Goal: Task Accomplishment & Management: Use online tool/utility

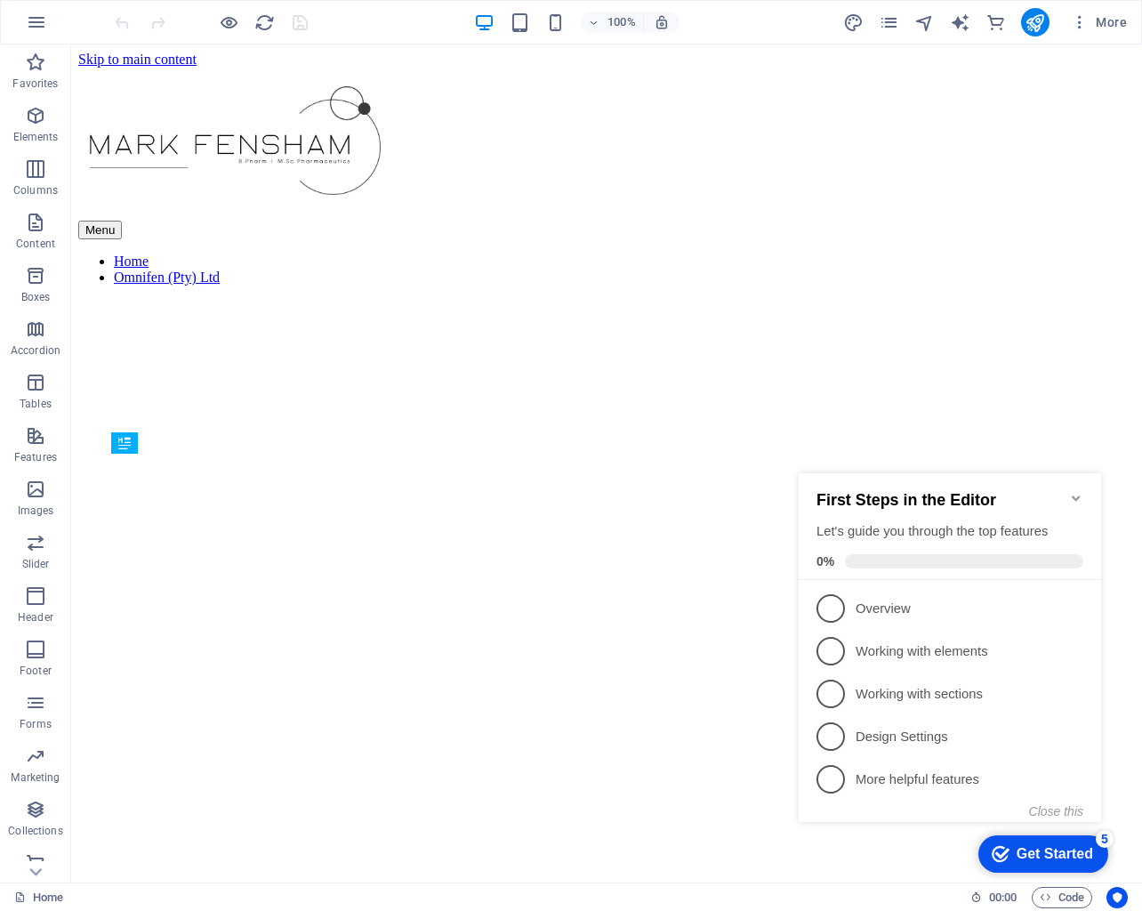
scroll to position [480, 0]
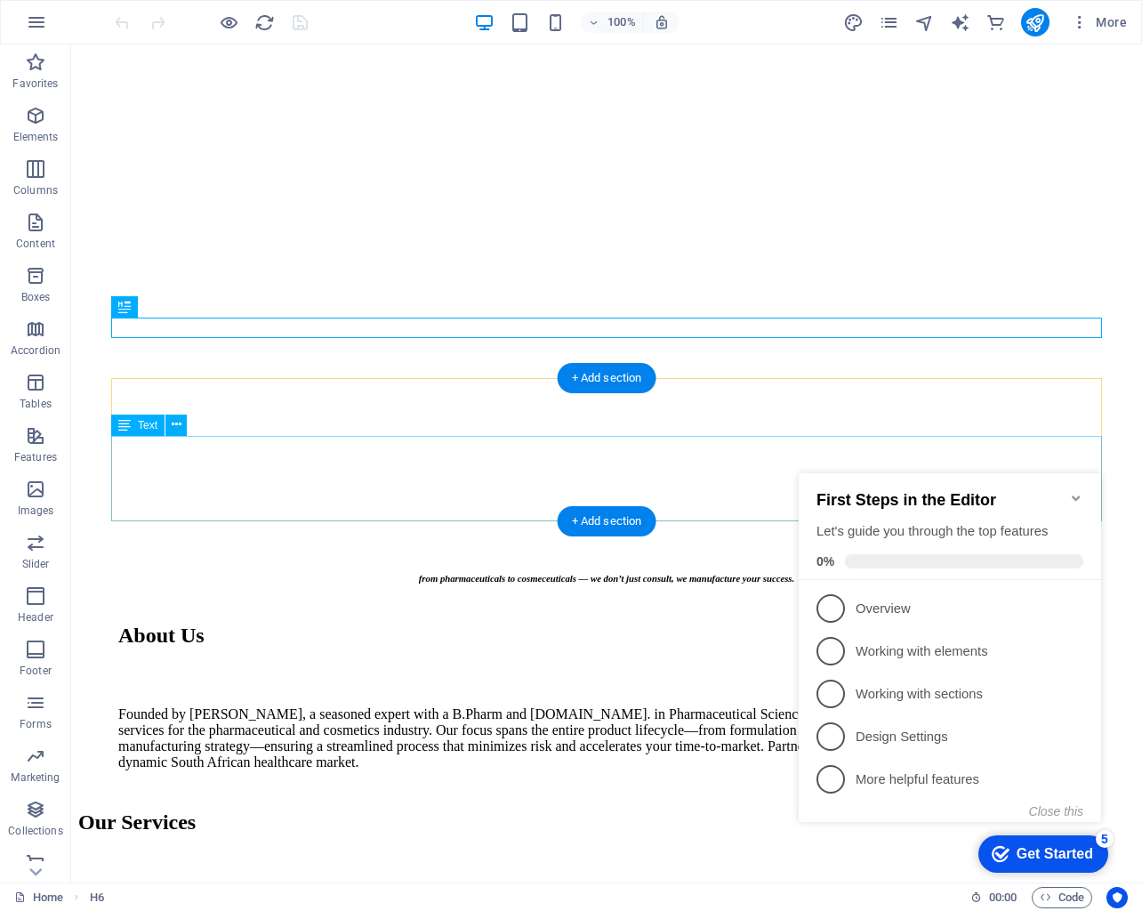
click at [1076, 491] on icon "Minimize checklist" at bounding box center [1076, 498] width 14 height 14
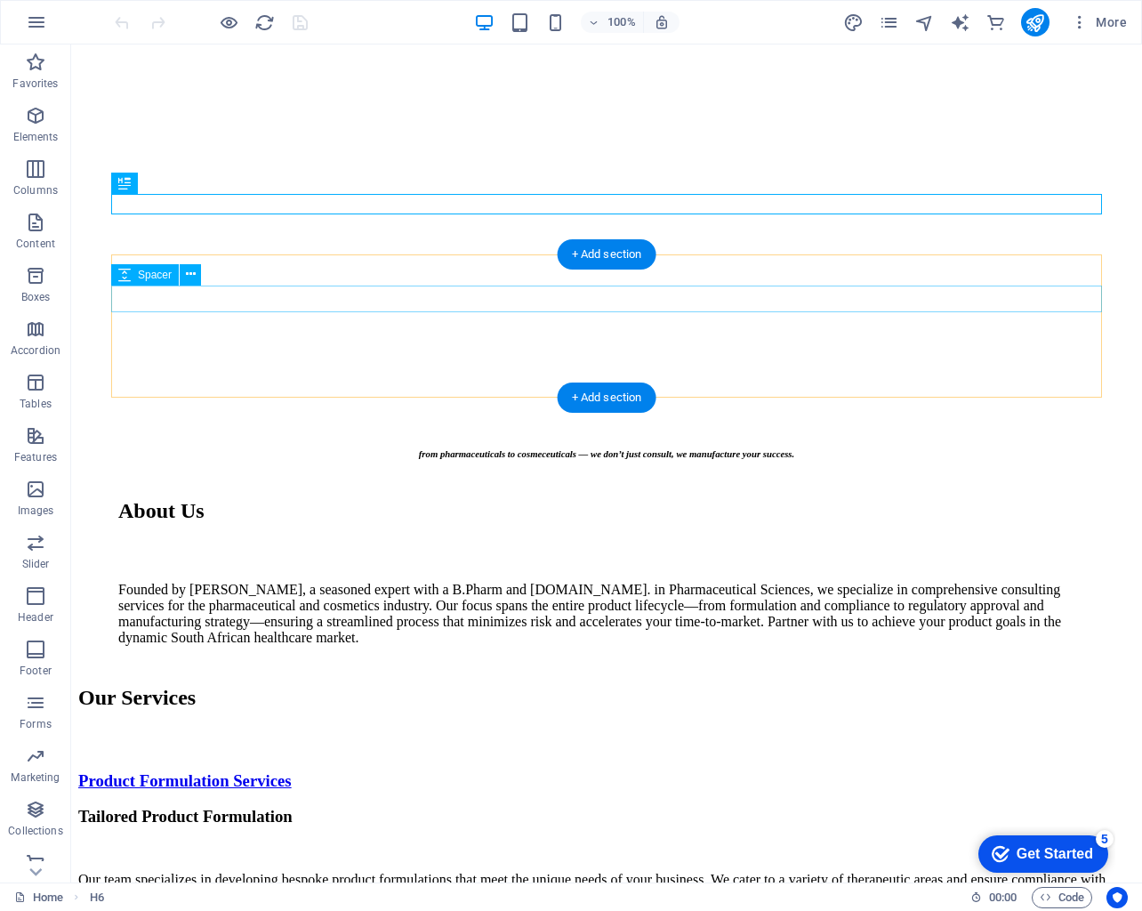
scroll to position [605, 0]
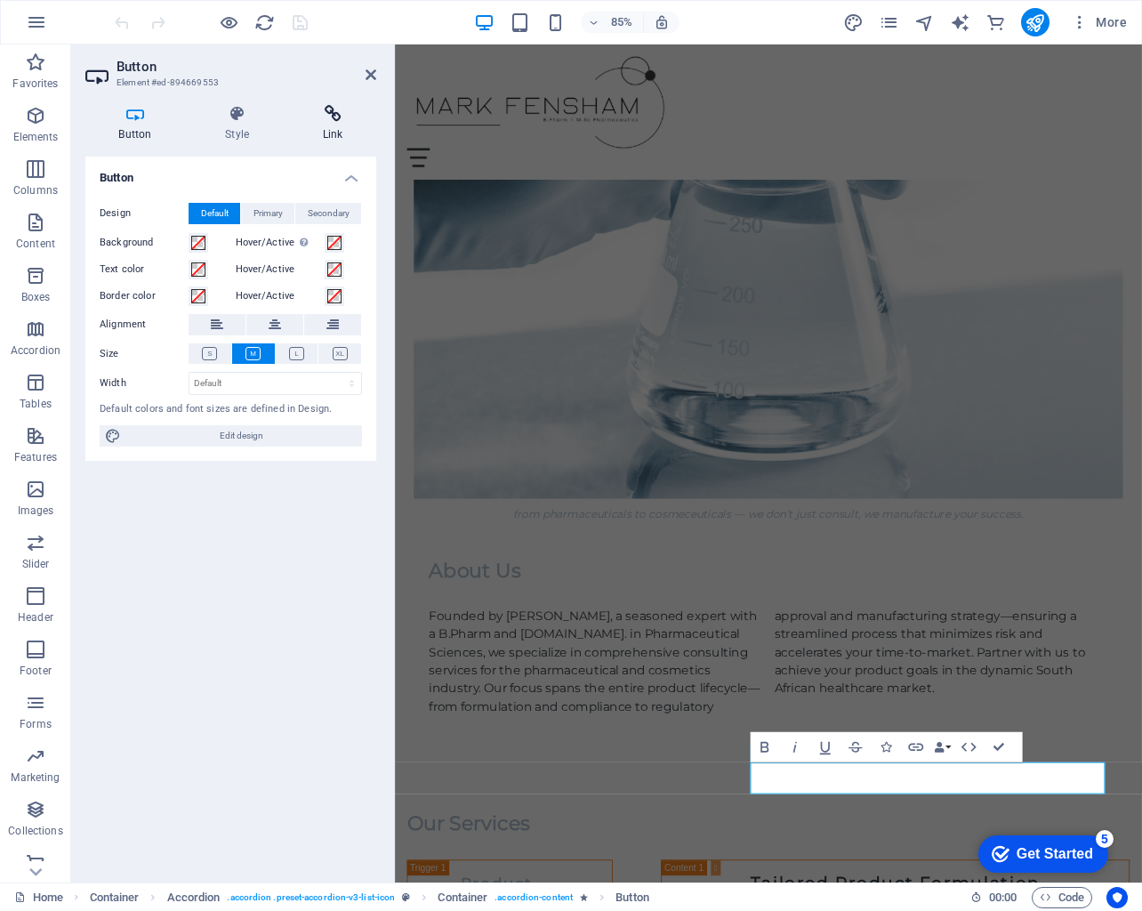
click at [326, 108] on icon at bounding box center [332, 114] width 87 height 18
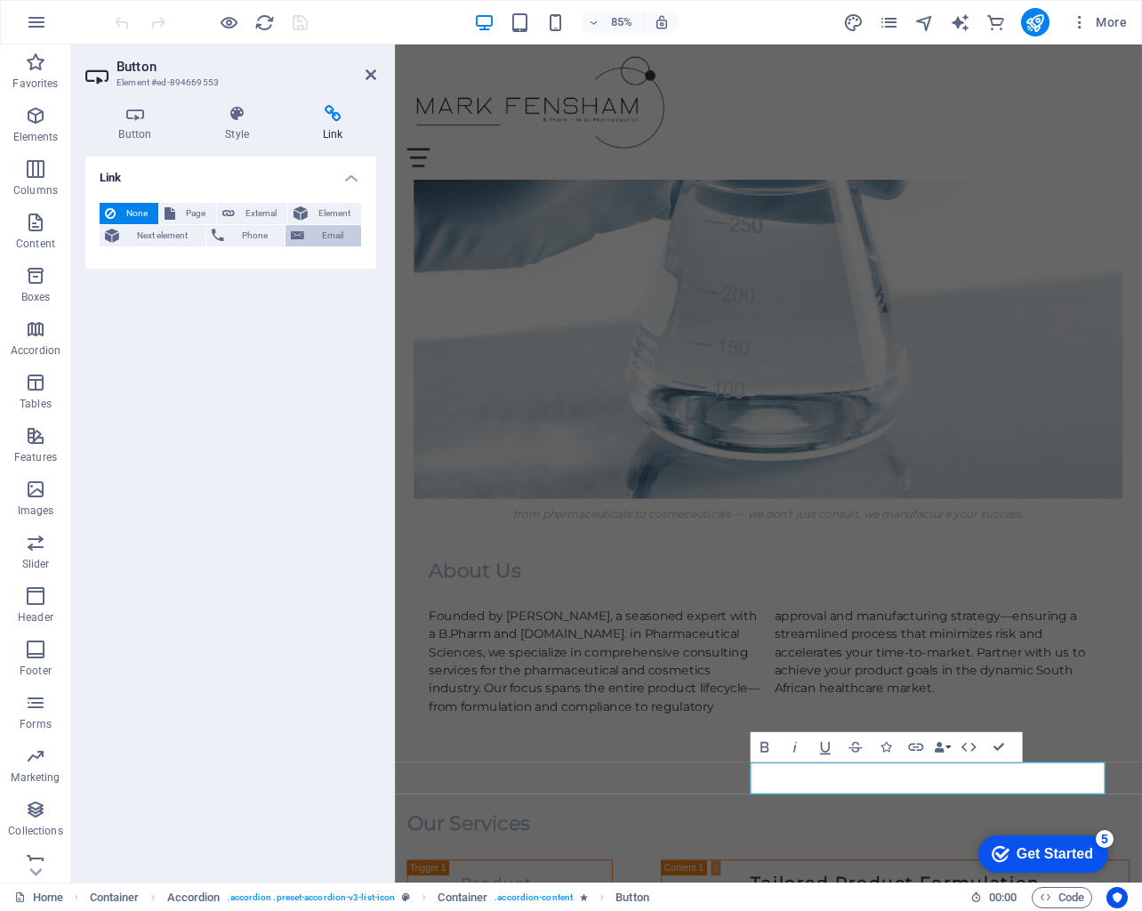
click at [323, 238] on span "Email" at bounding box center [333, 235] width 46 height 21
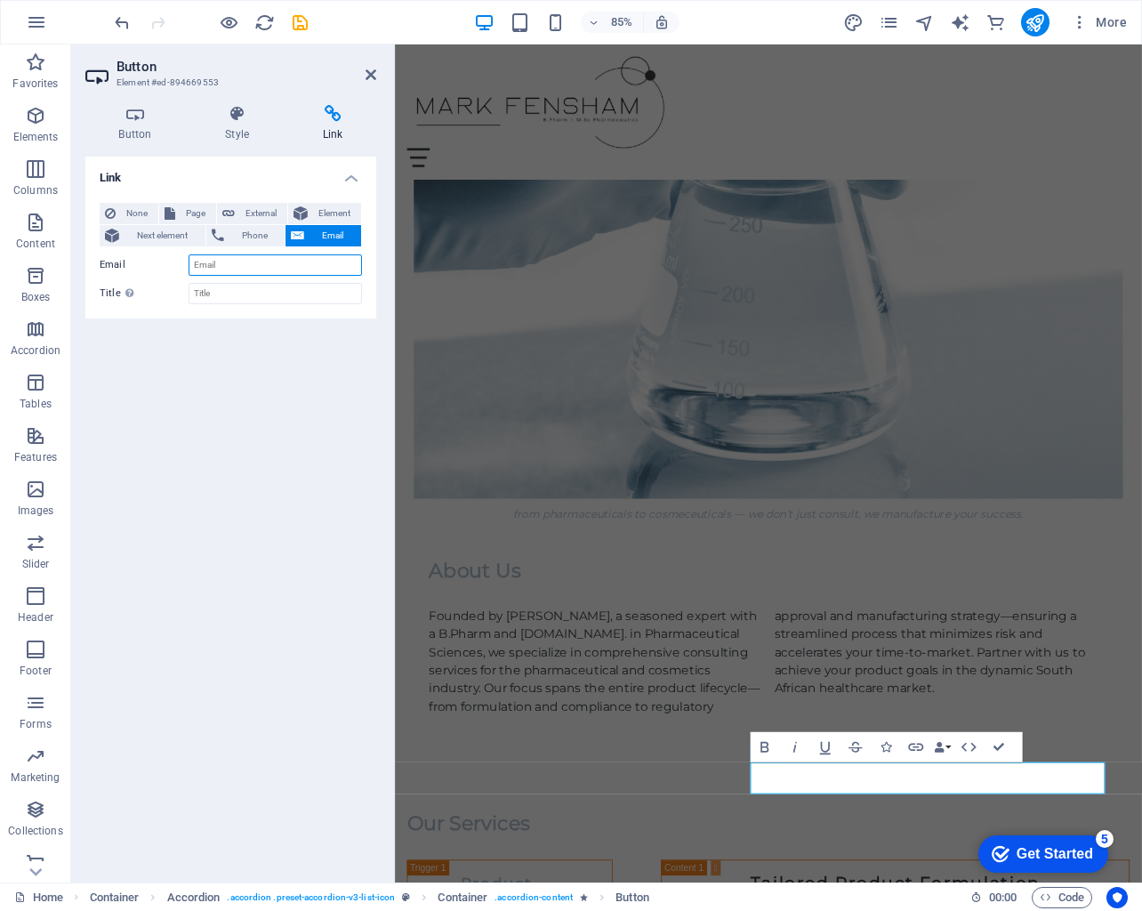
click at [291, 263] on input "Email" at bounding box center [275, 264] width 173 height 21
drag, startPoint x: 309, startPoint y: 265, endPoint x: 177, endPoint y: 264, distance: 131.7
click at [177, 264] on div "Email [EMAIL_ADDRESS][DOMAIN_NAME]" at bounding box center [231, 264] width 262 height 21
type input "[EMAIL_ADDRESS][DOMAIN_NAME]"
click at [187, 352] on div "Link None Page External Element Next element Phone Email Page Home Element URL …" at bounding box center [230, 513] width 291 height 712
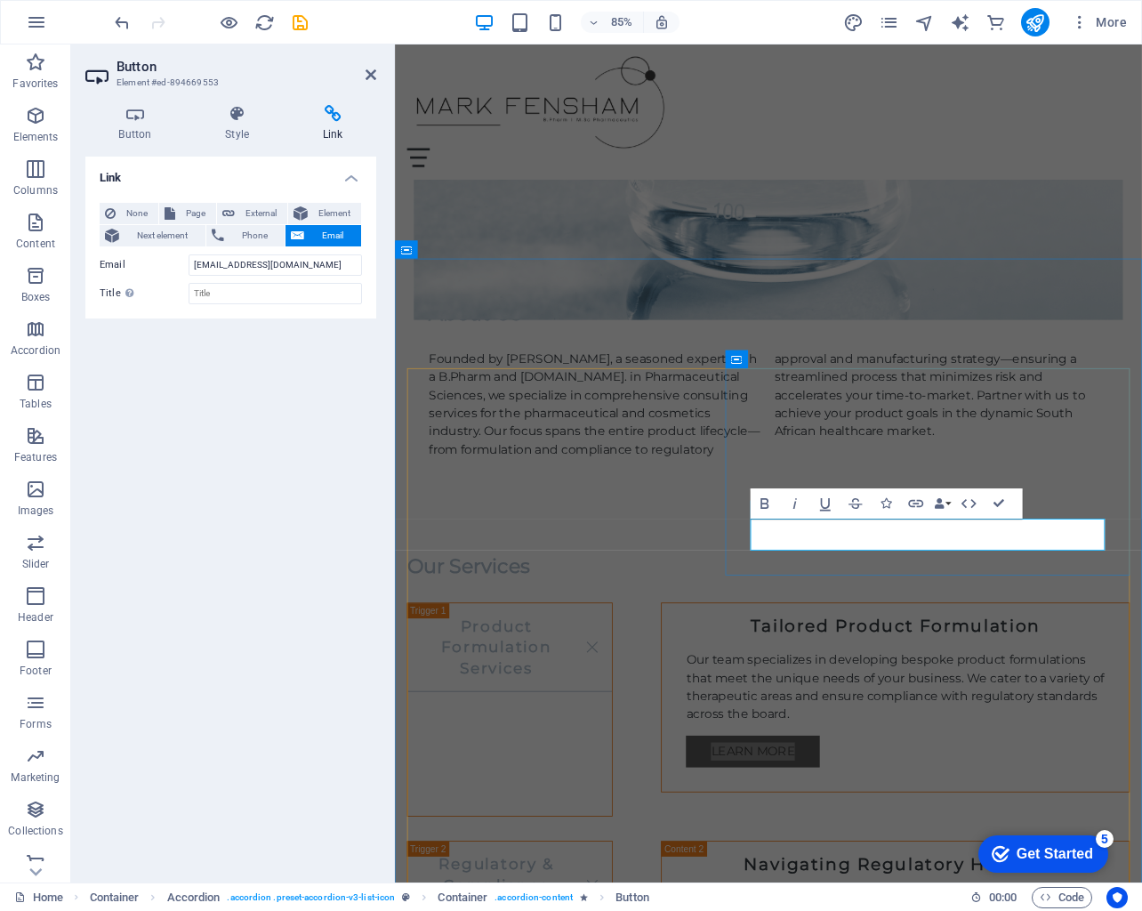
scroll to position [928, 0]
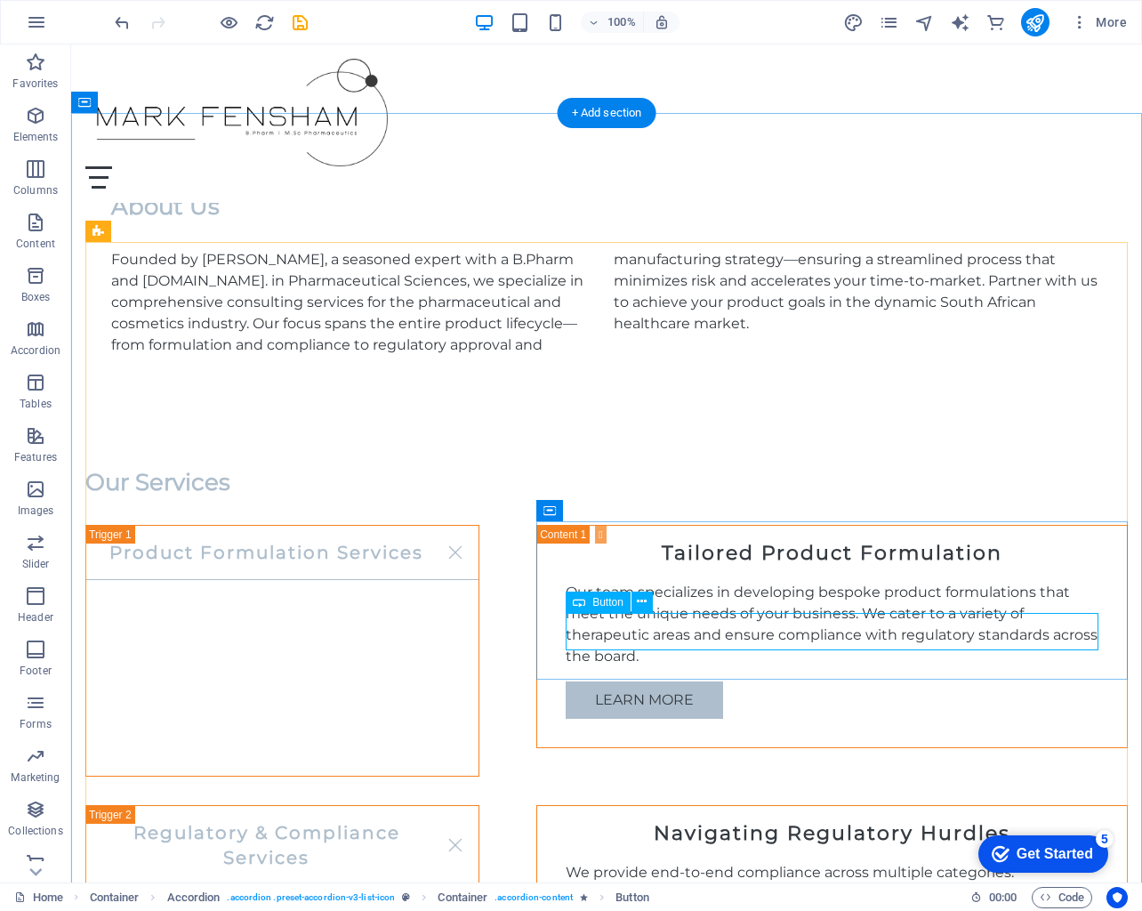
click at [722, 898] on div "Explore Services" at bounding box center [832, 916] width 533 height 37
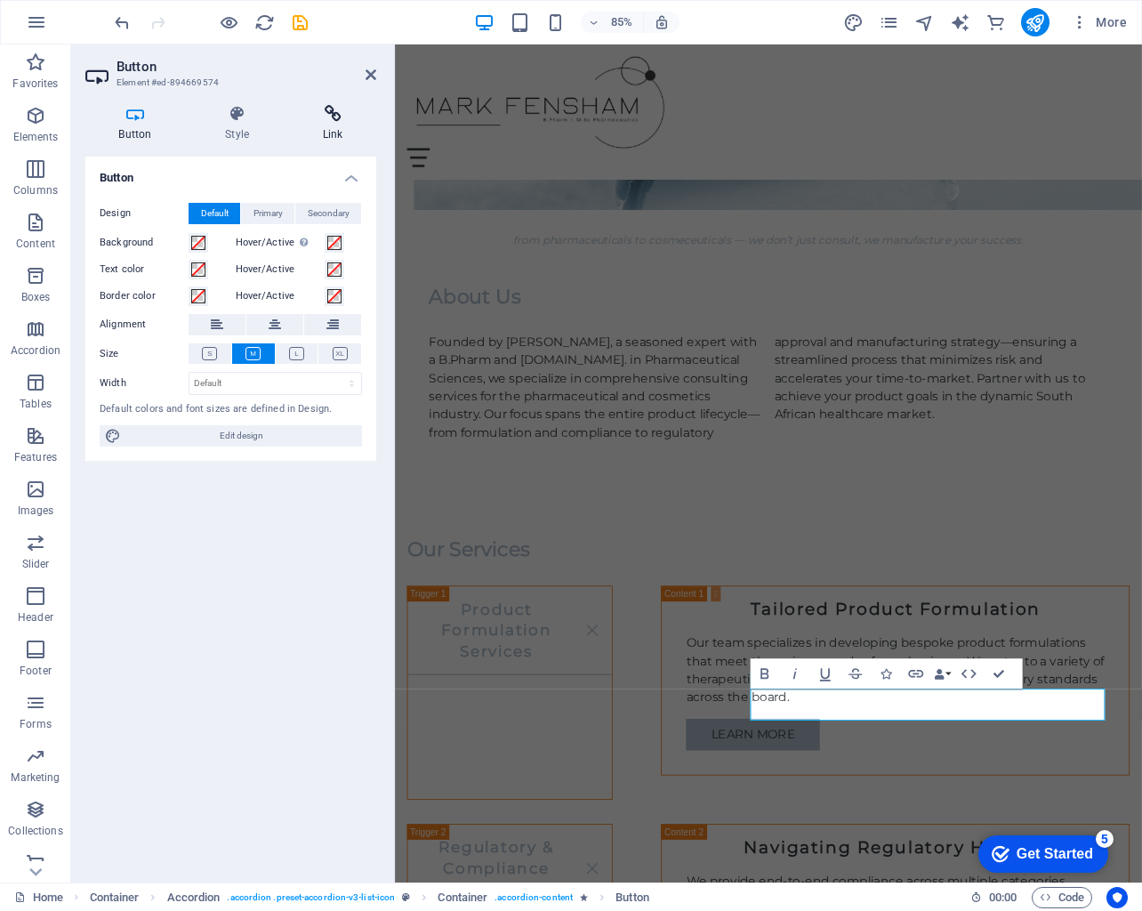
click at [323, 116] on icon at bounding box center [332, 114] width 87 height 18
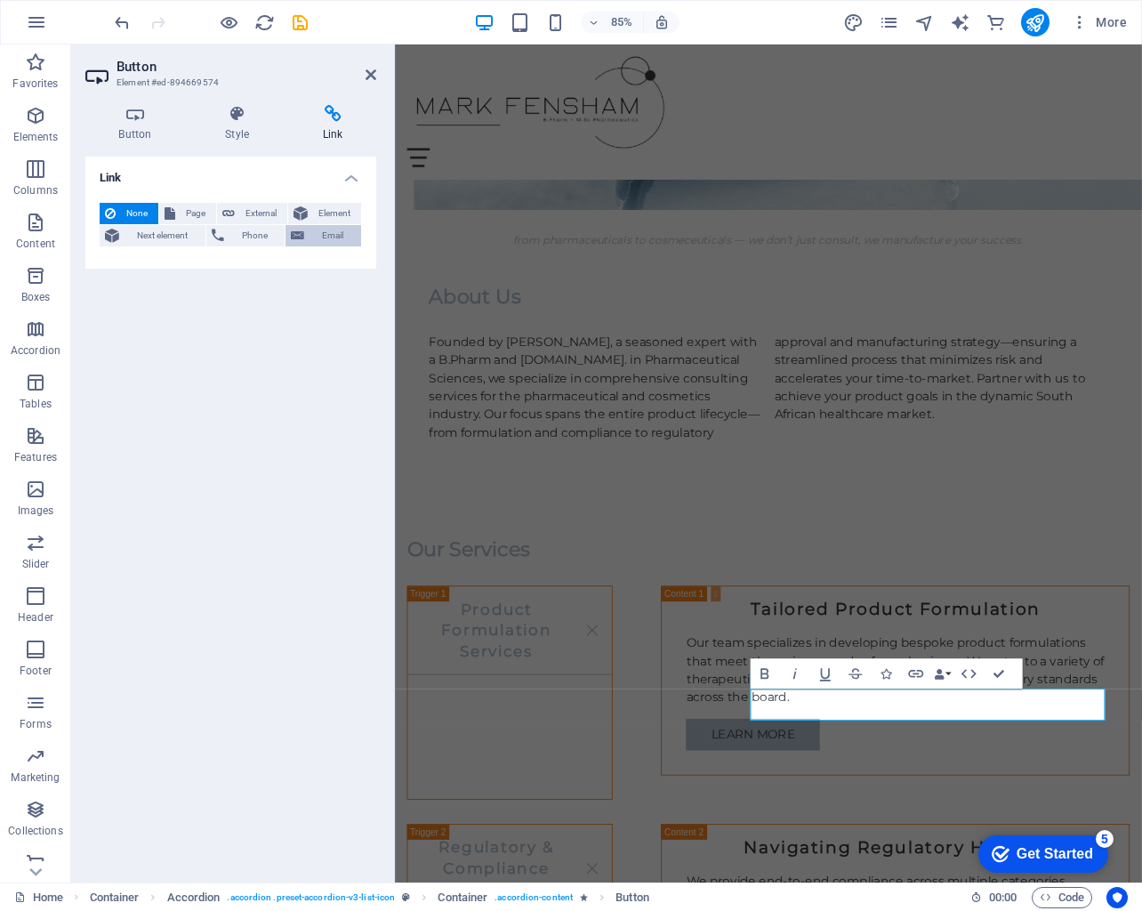
click at [293, 235] on icon at bounding box center [297, 235] width 13 height 21
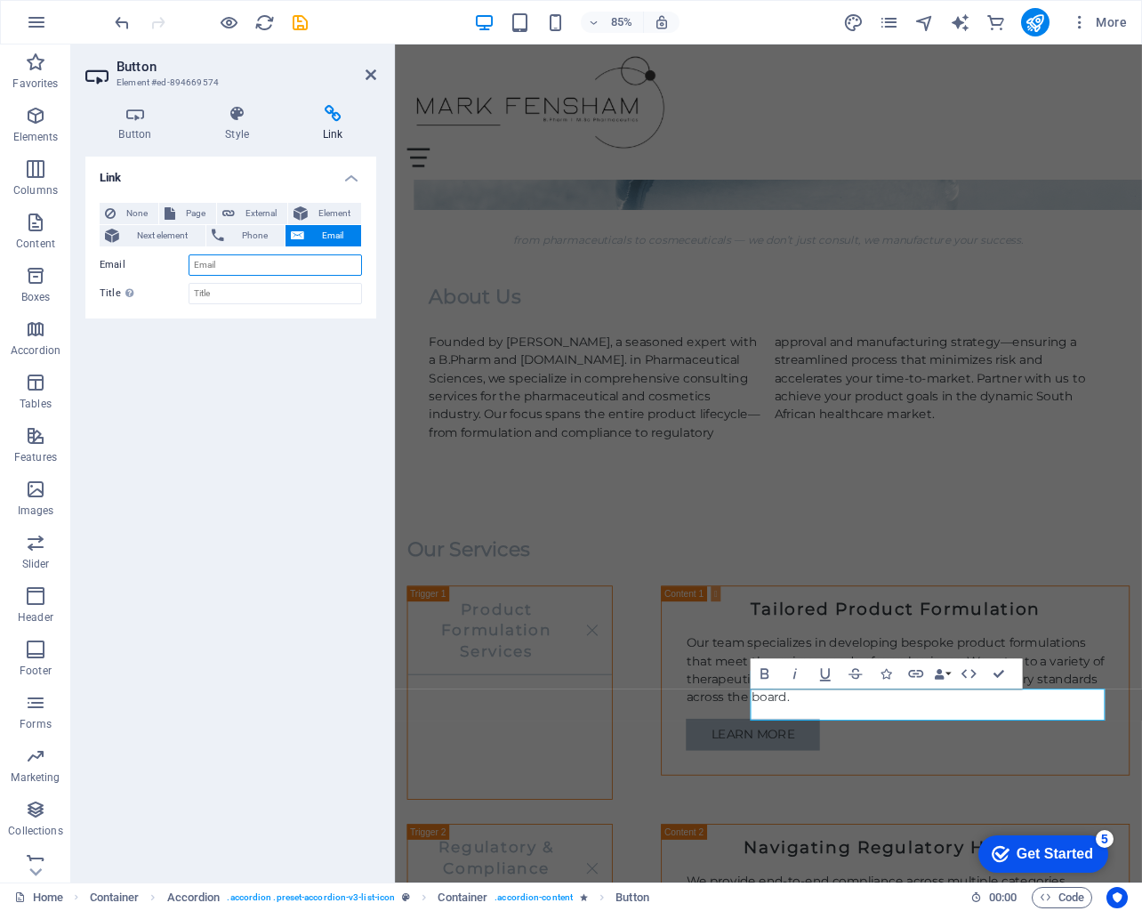
paste input "[EMAIL_ADDRESS][DOMAIN_NAME]"
type input "[EMAIL_ADDRESS][DOMAIN_NAME]"
drag, startPoint x: 917, startPoint y: 905, endPoint x: 1161, endPoint y: 772, distance: 277.5
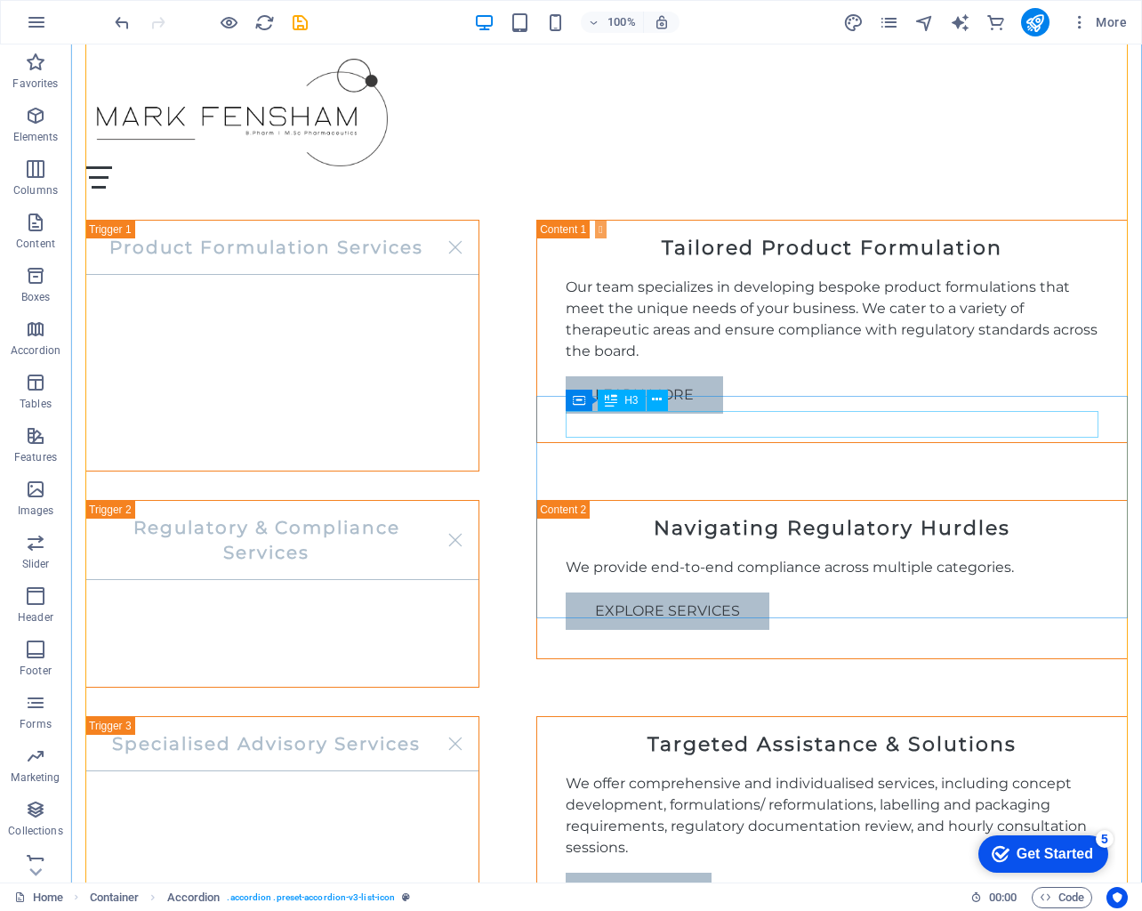
scroll to position [1269, 0]
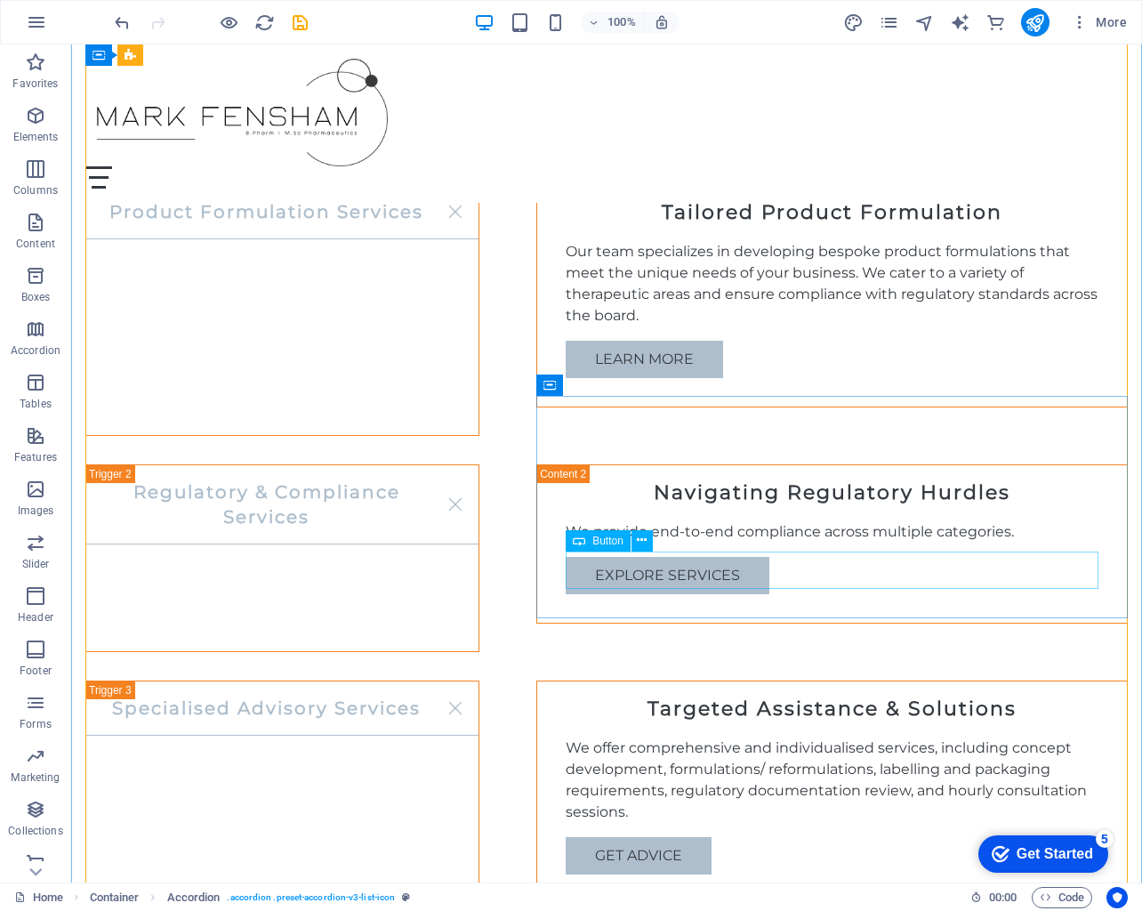
click at [654, 837] on div "Get Advice" at bounding box center [832, 855] width 533 height 37
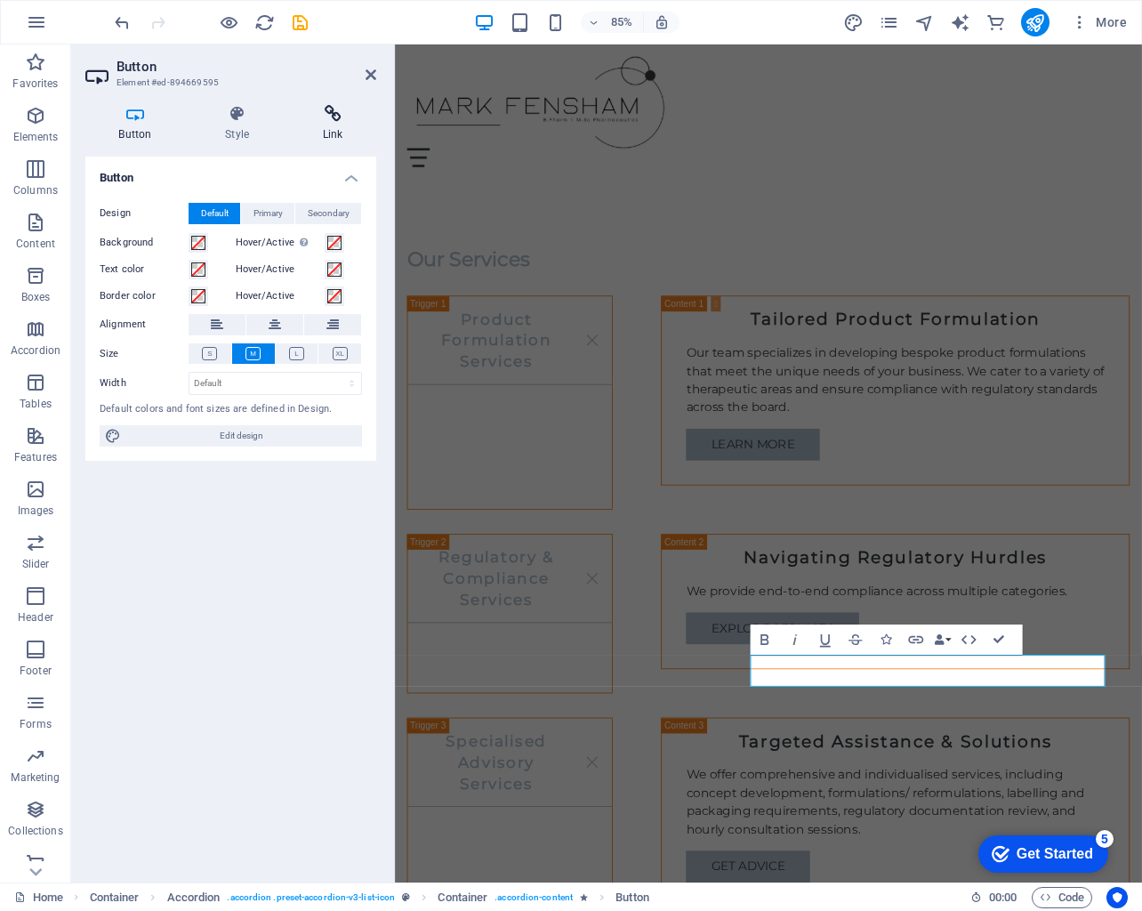
click at [334, 126] on h4 "Link" at bounding box center [332, 123] width 87 height 37
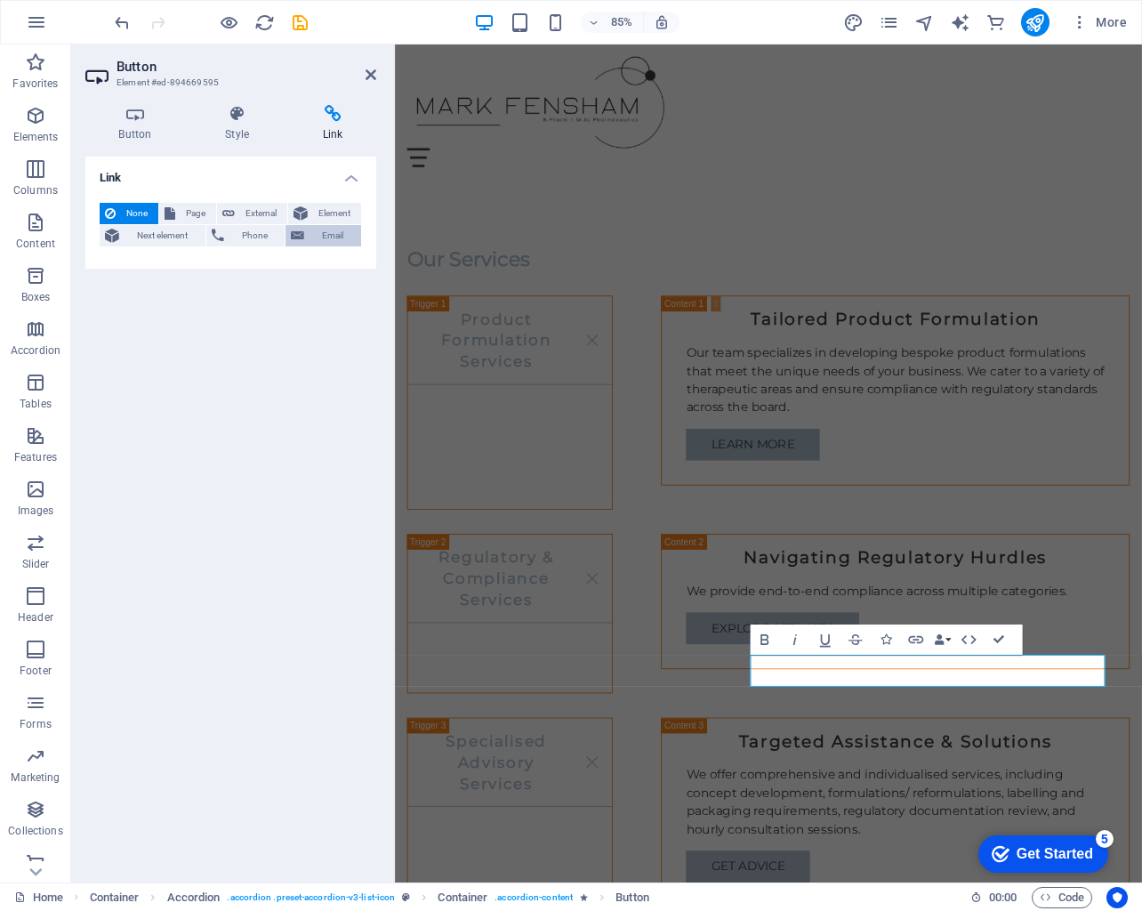
click at [326, 240] on span "Email" at bounding box center [333, 235] width 46 height 21
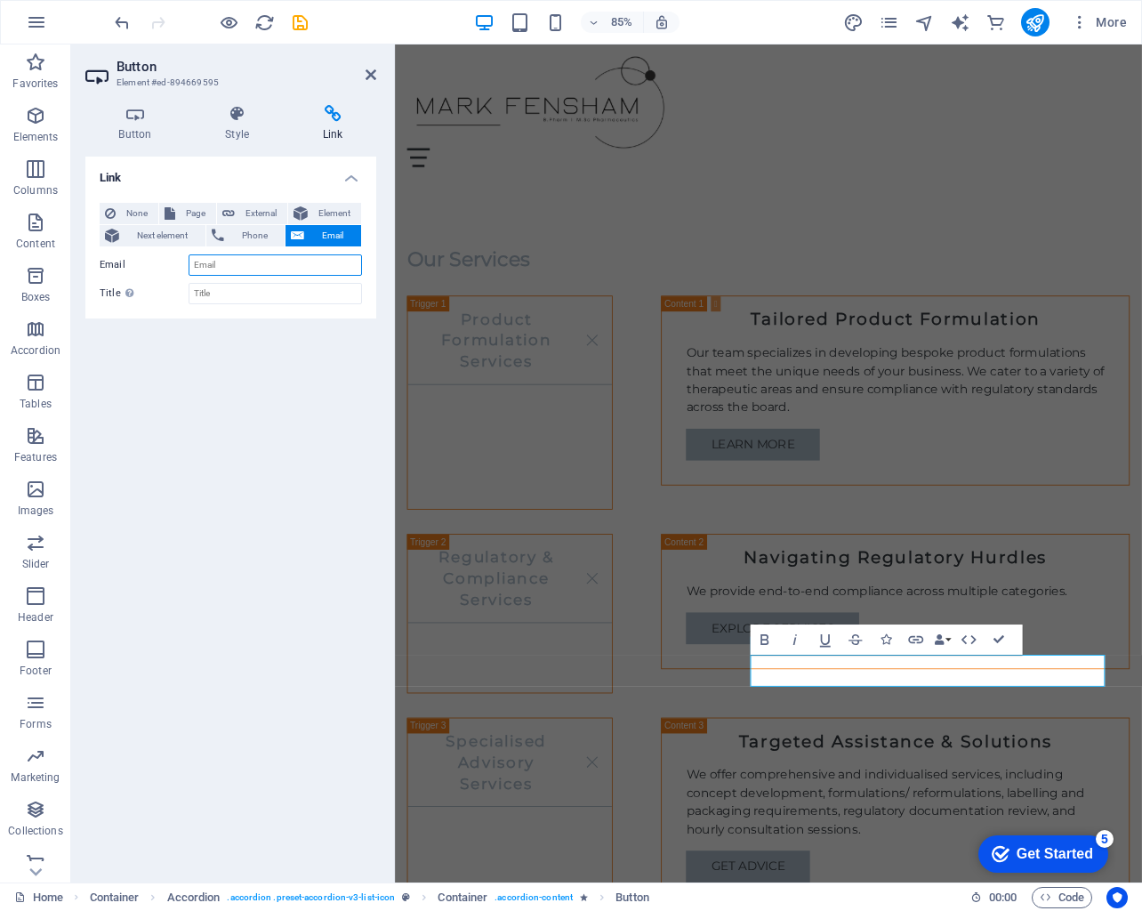
click at [303, 264] on input "Email" at bounding box center [275, 264] width 173 height 21
paste input "[EMAIL_ADDRESS][DOMAIN_NAME]"
type input "[EMAIL_ADDRESS][DOMAIN_NAME]"
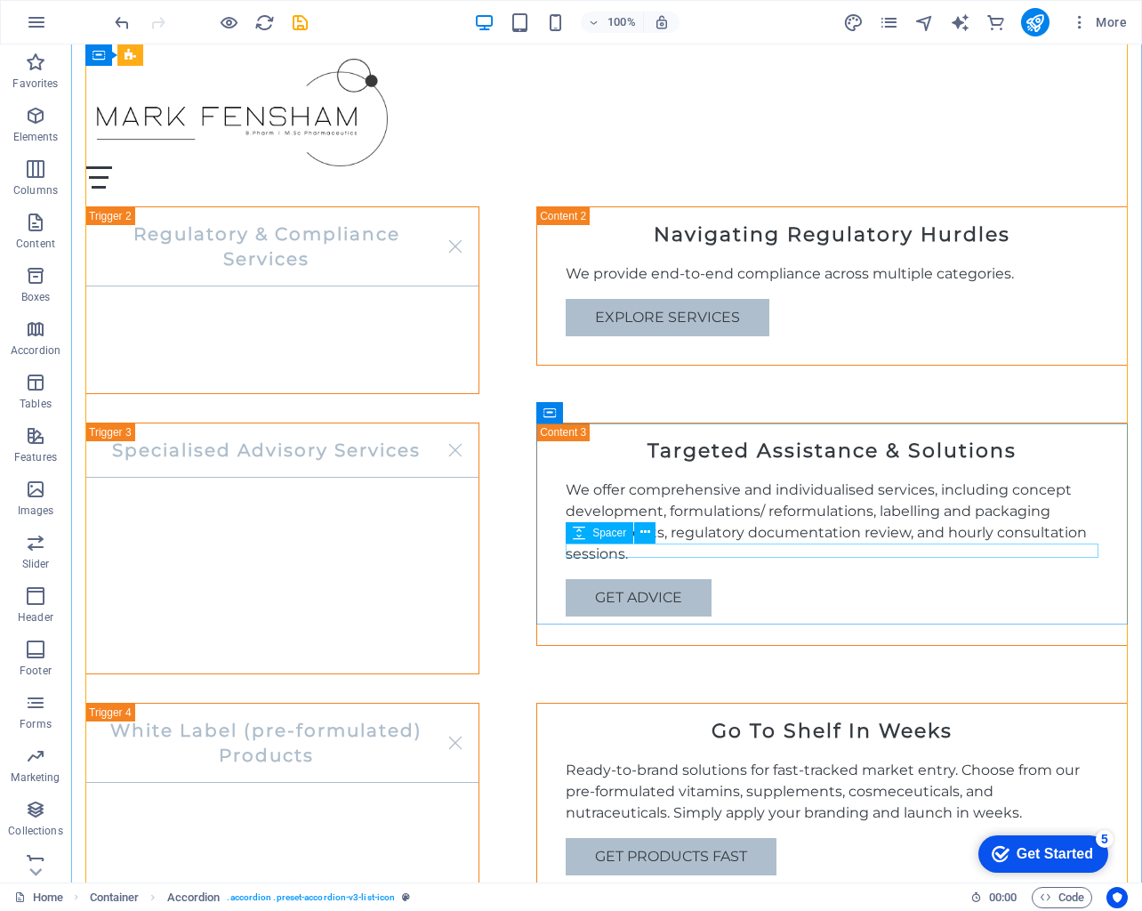
scroll to position [1528, 0]
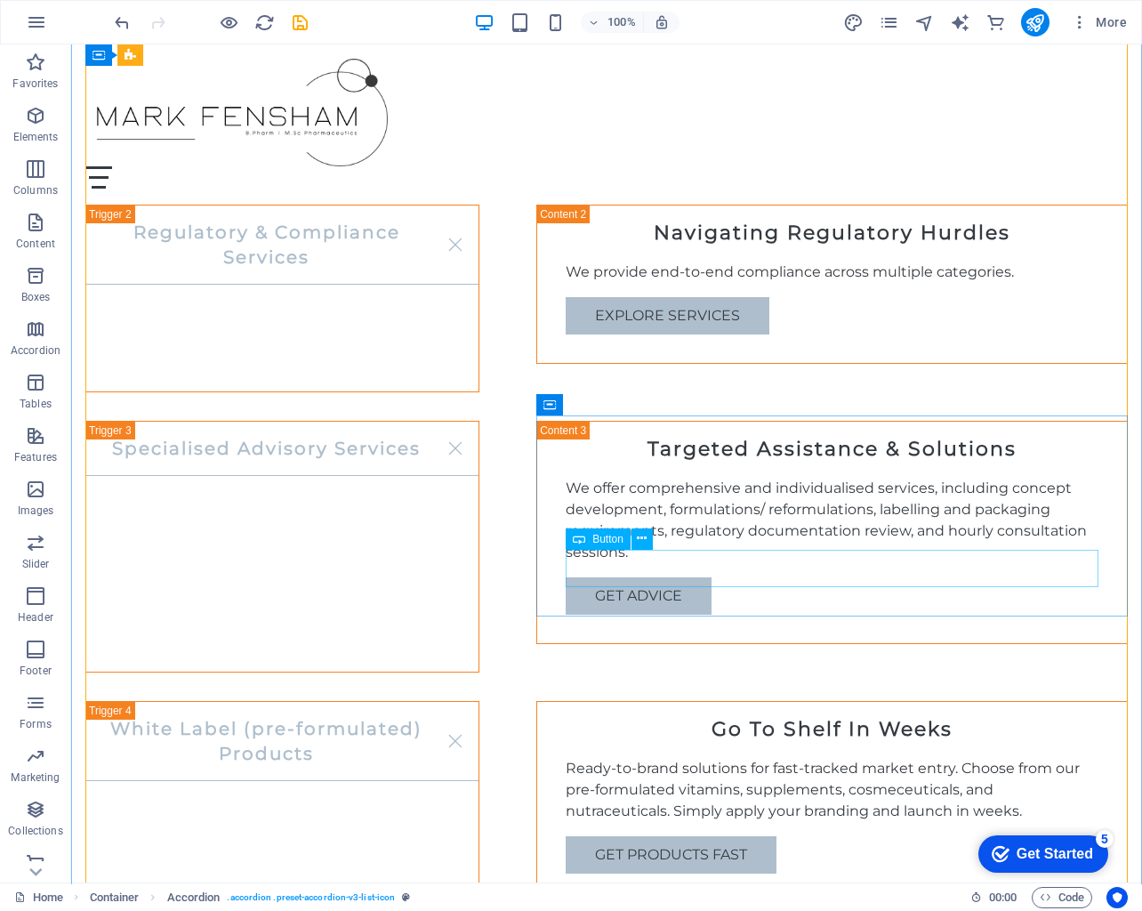
click at [721, 836] on div "get products fast" at bounding box center [832, 854] width 533 height 37
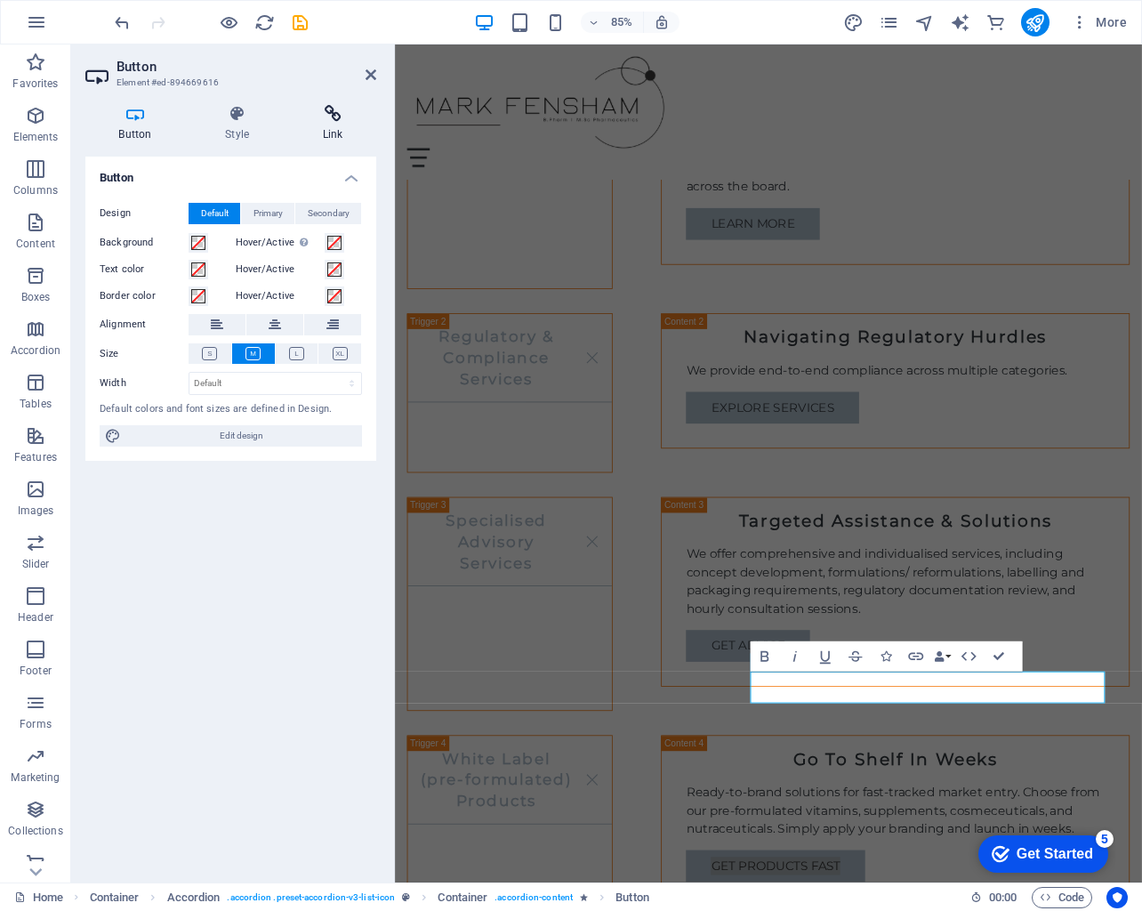
click at [345, 128] on h4 "Link" at bounding box center [332, 123] width 87 height 37
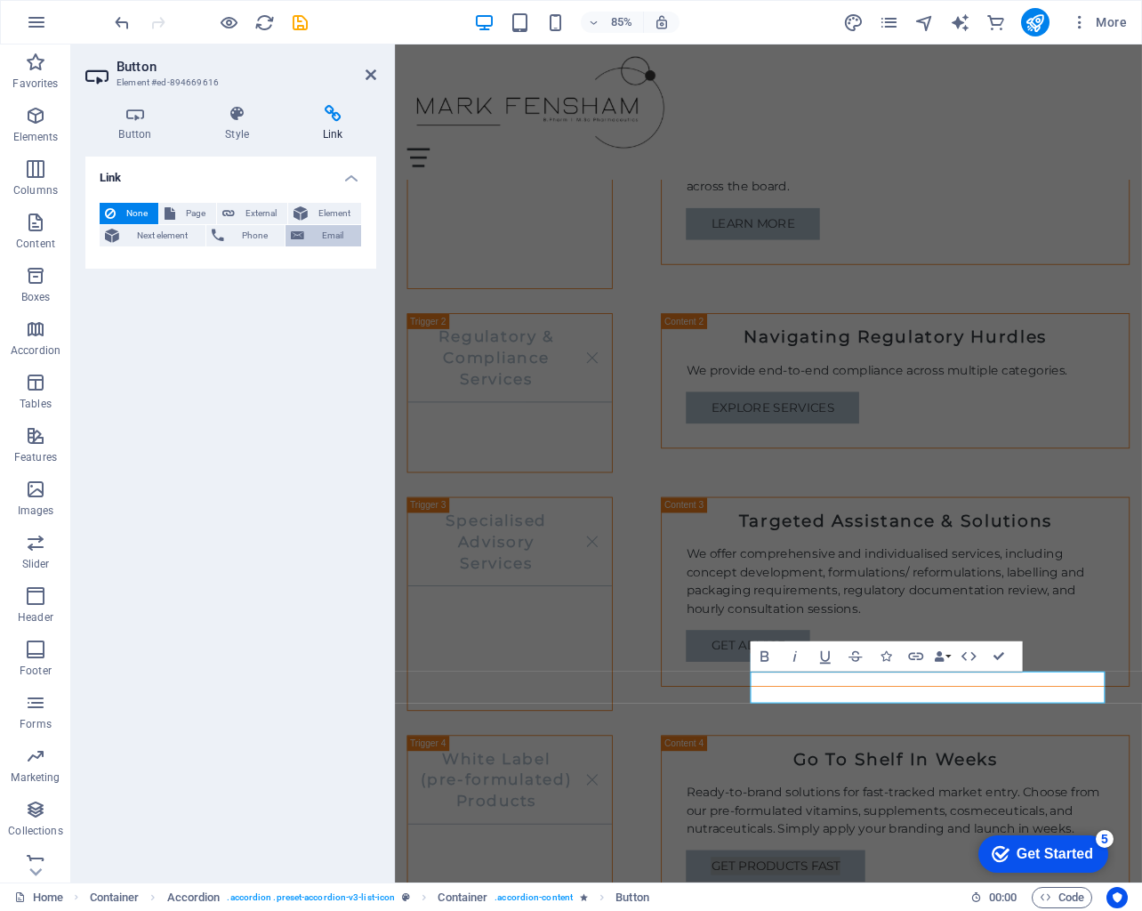
click at [303, 232] on icon at bounding box center [297, 235] width 13 height 21
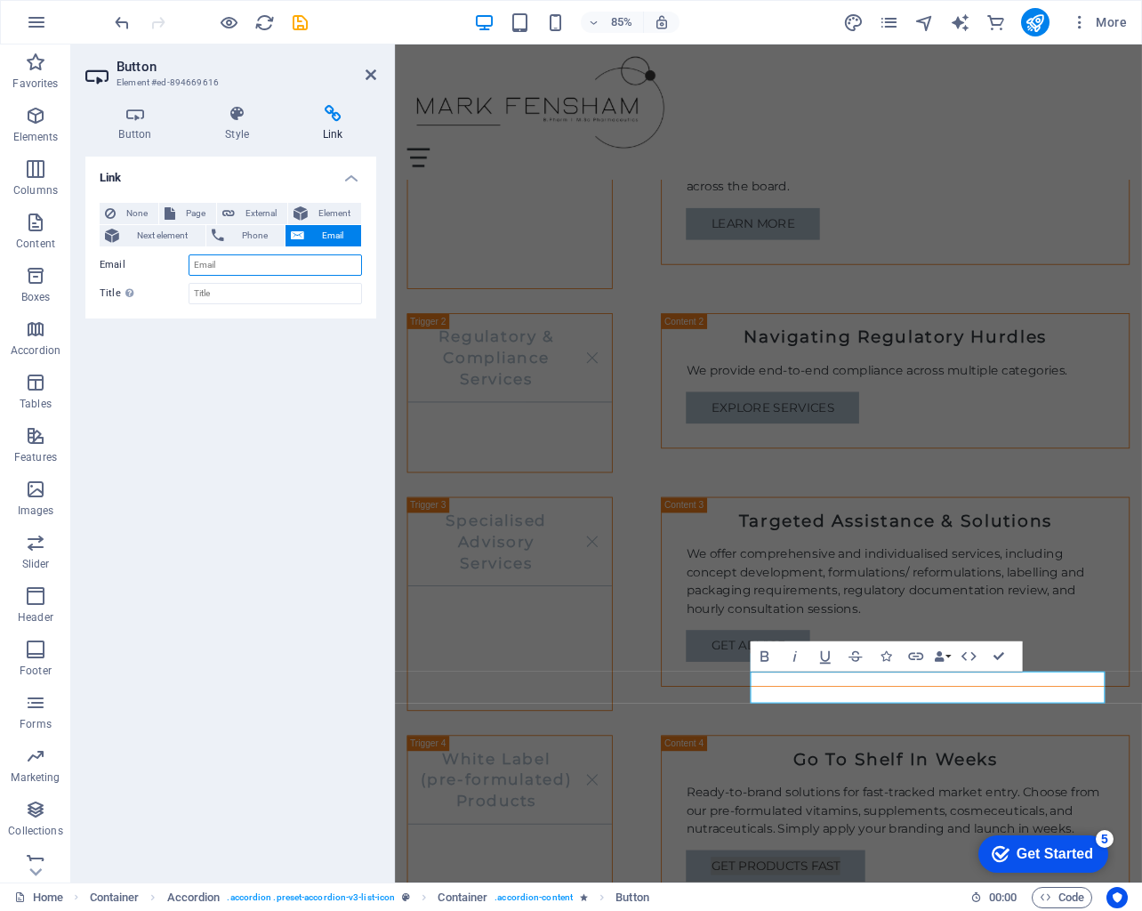
click at [302, 262] on input "Email" at bounding box center [275, 264] width 173 height 21
type input "v"
paste input "[EMAIL_ADDRESS][DOMAIN_NAME]"
type input "[EMAIL_ADDRESS][DOMAIN_NAME]"
click at [757, 541] on div "Product Formulation Services Tailored Product Formulation Our team specializes …" at bounding box center [834, 823] width 850 height 1487
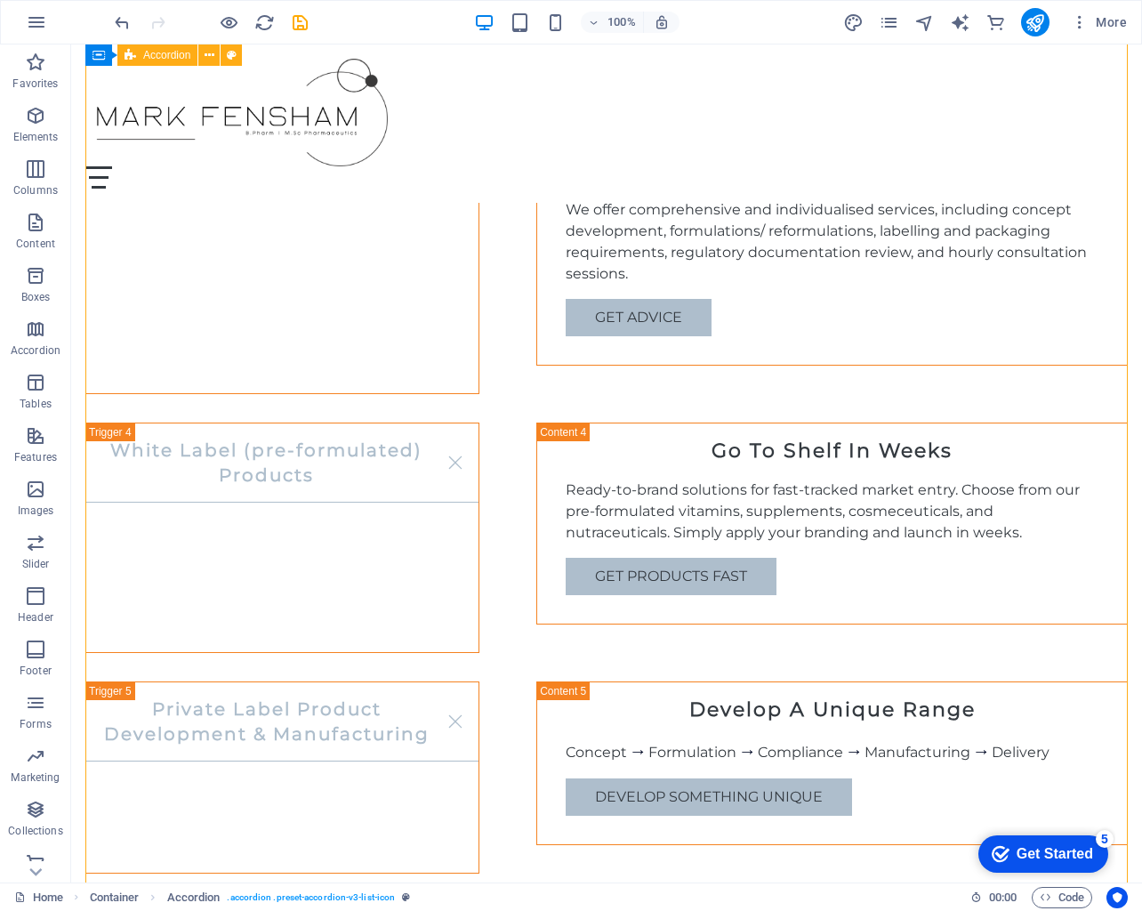
scroll to position [1946, 0]
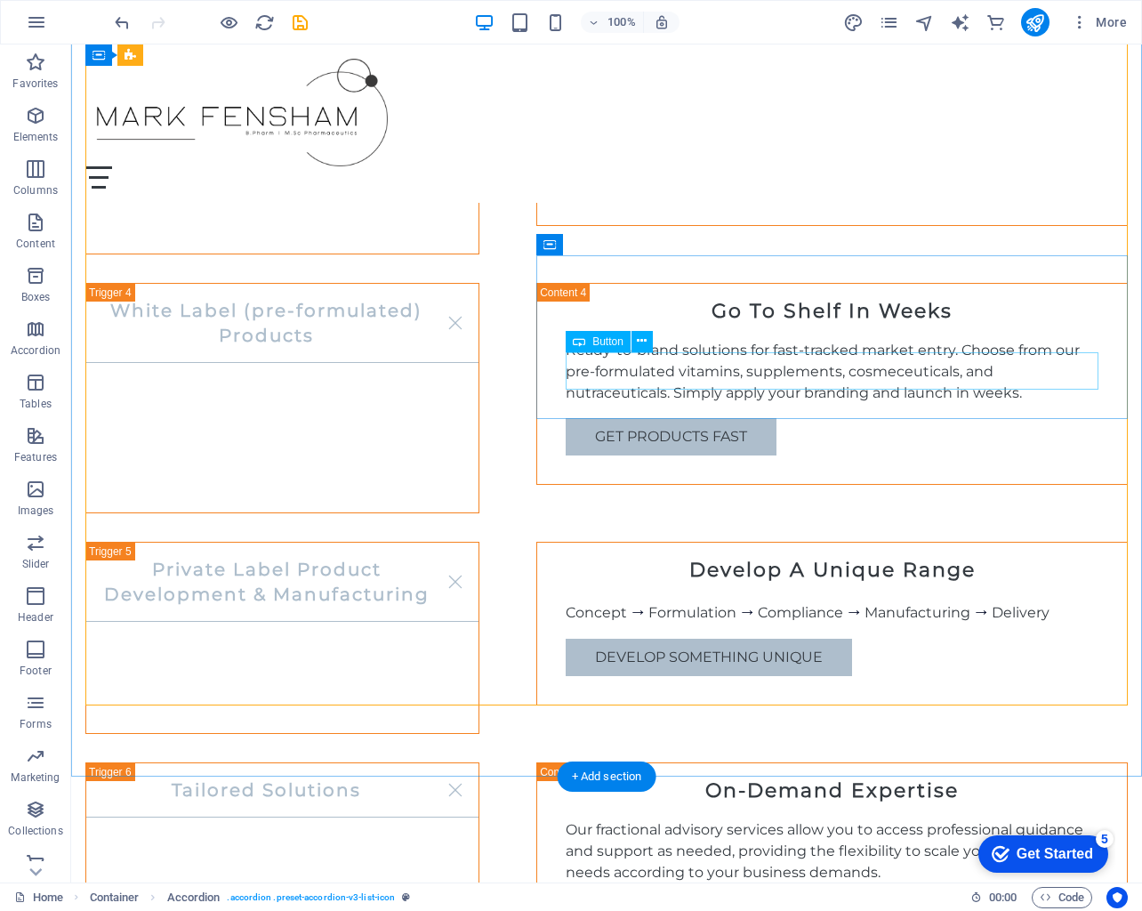
click at [706, 639] on div "develop something unique" at bounding box center [832, 657] width 533 height 37
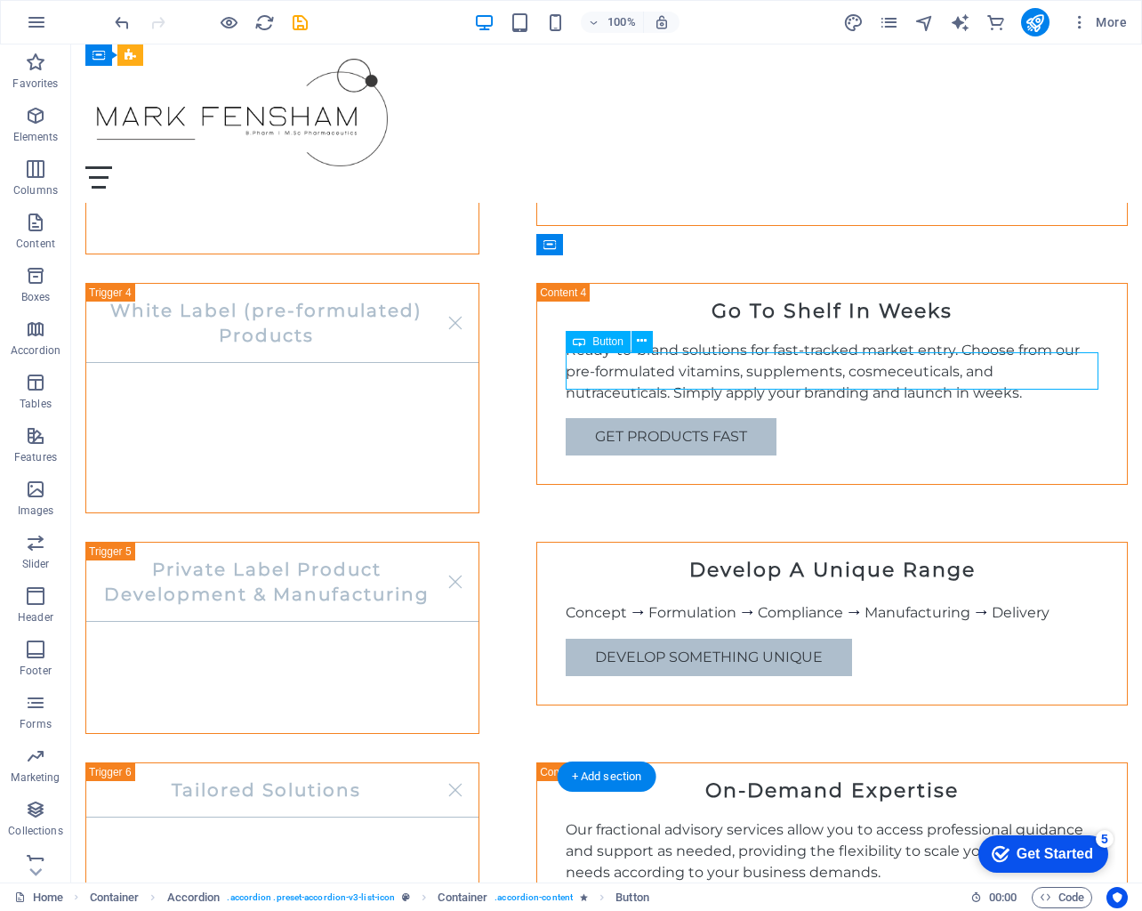
click at [706, 639] on div "develop something unique" at bounding box center [832, 657] width 533 height 37
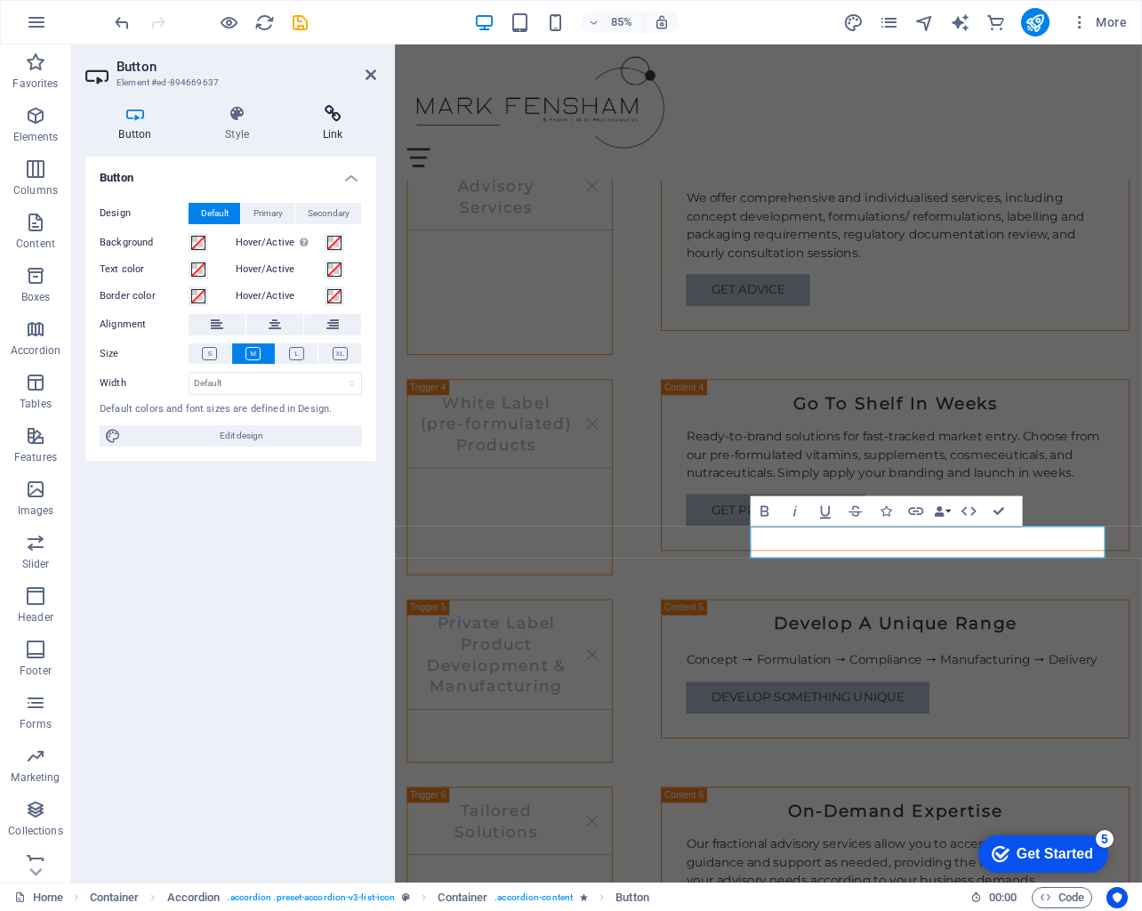
click at [330, 124] on h4 "Link" at bounding box center [332, 123] width 87 height 37
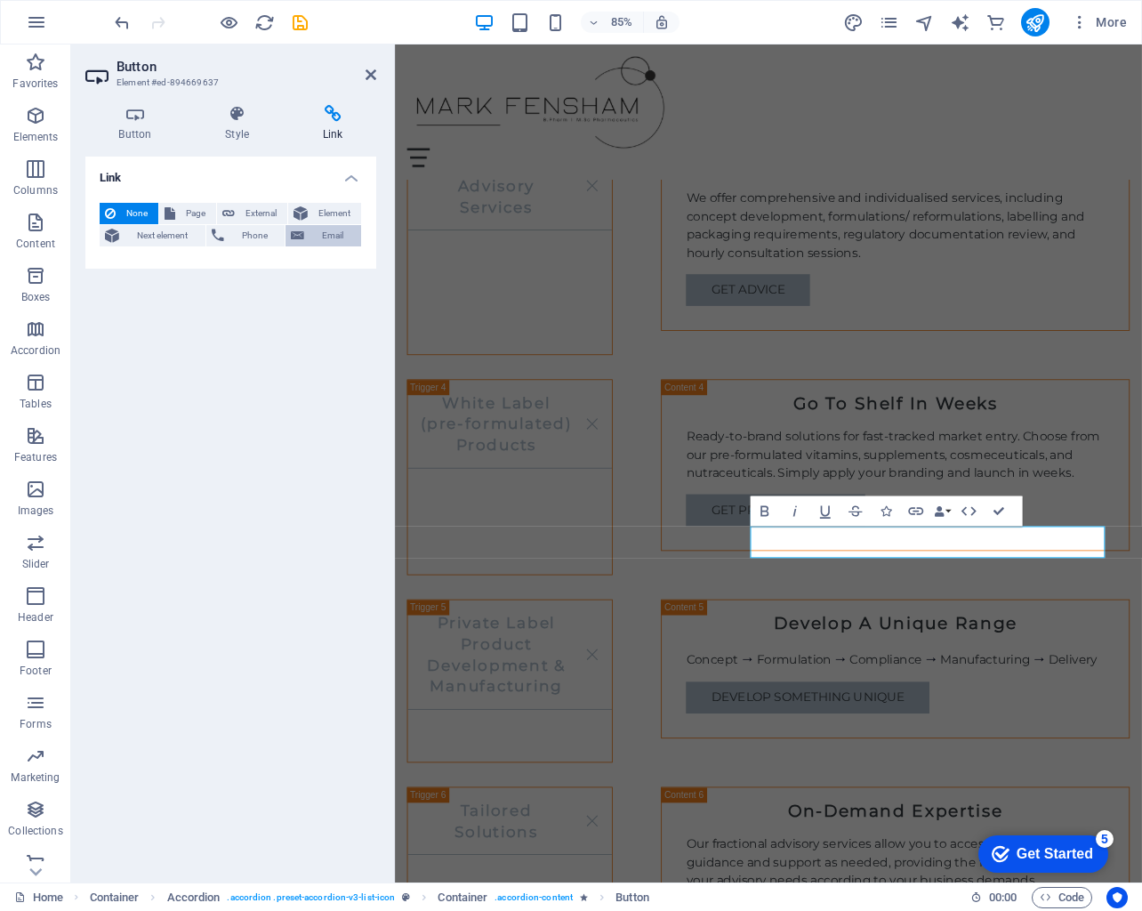
click at [320, 243] on span "Email" at bounding box center [333, 235] width 46 height 21
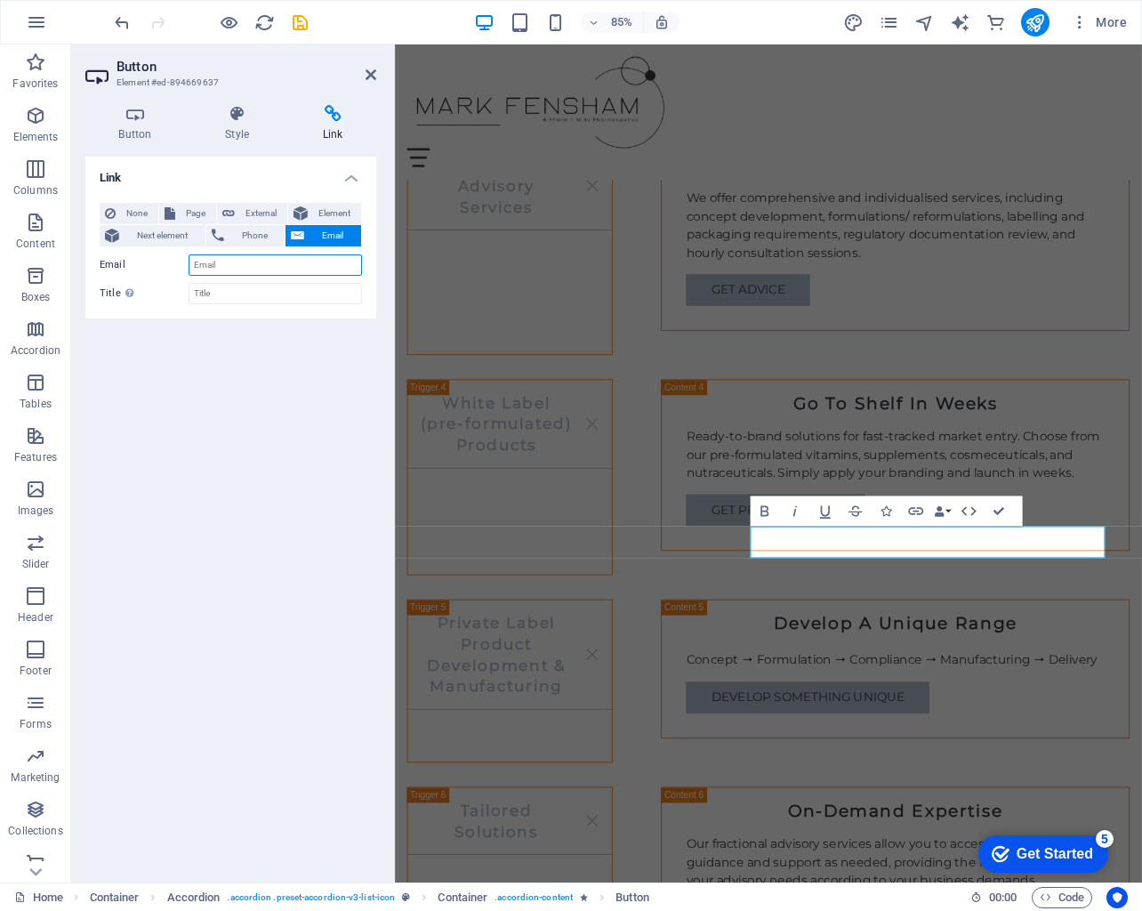
paste input "[EMAIL_ADDRESS][DOMAIN_NAME]"
type input "[EMAIL_ADDRESS][DOMAIN_NAME]"
click at [778, 711] on div "Product Formulation Services Tailored Product Formulation Our team specializes …" at bounding box center [834, 405] width 850 height 1487
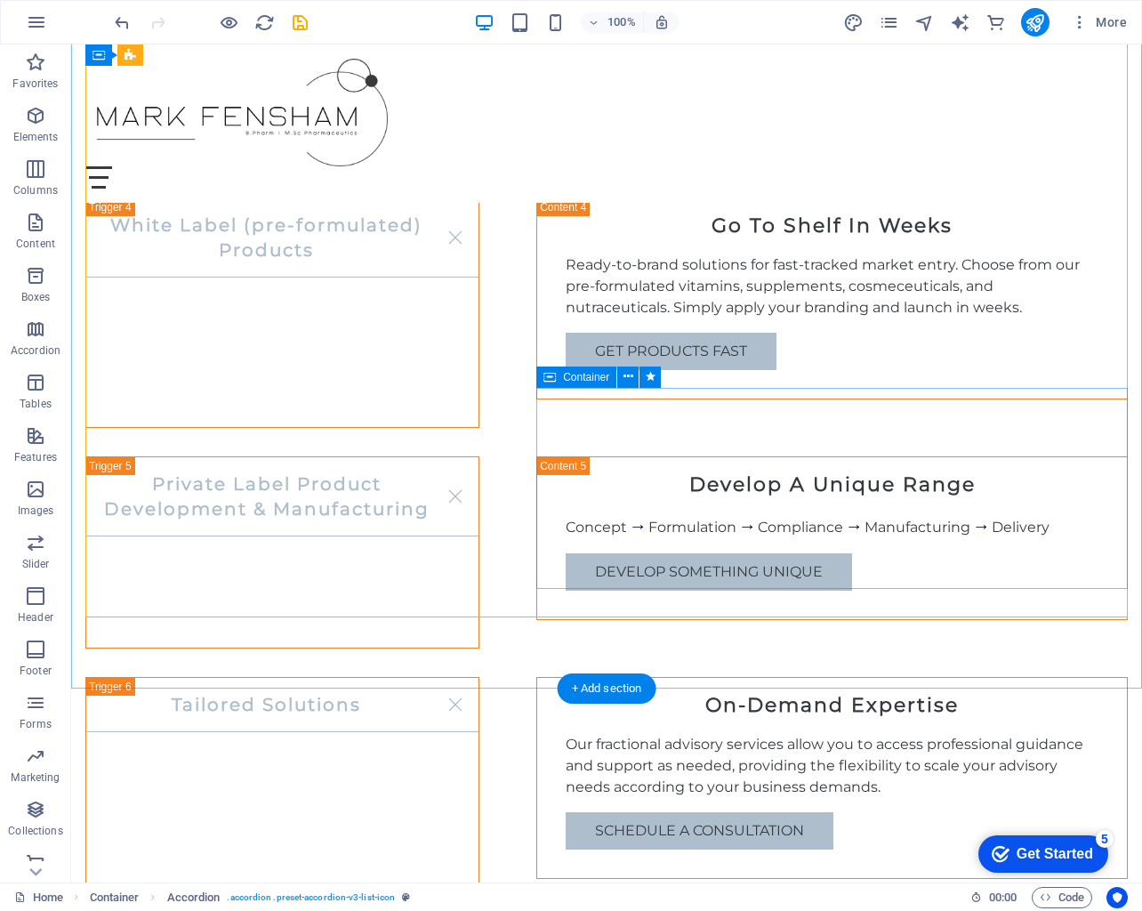
scroll to position [2035, 0]
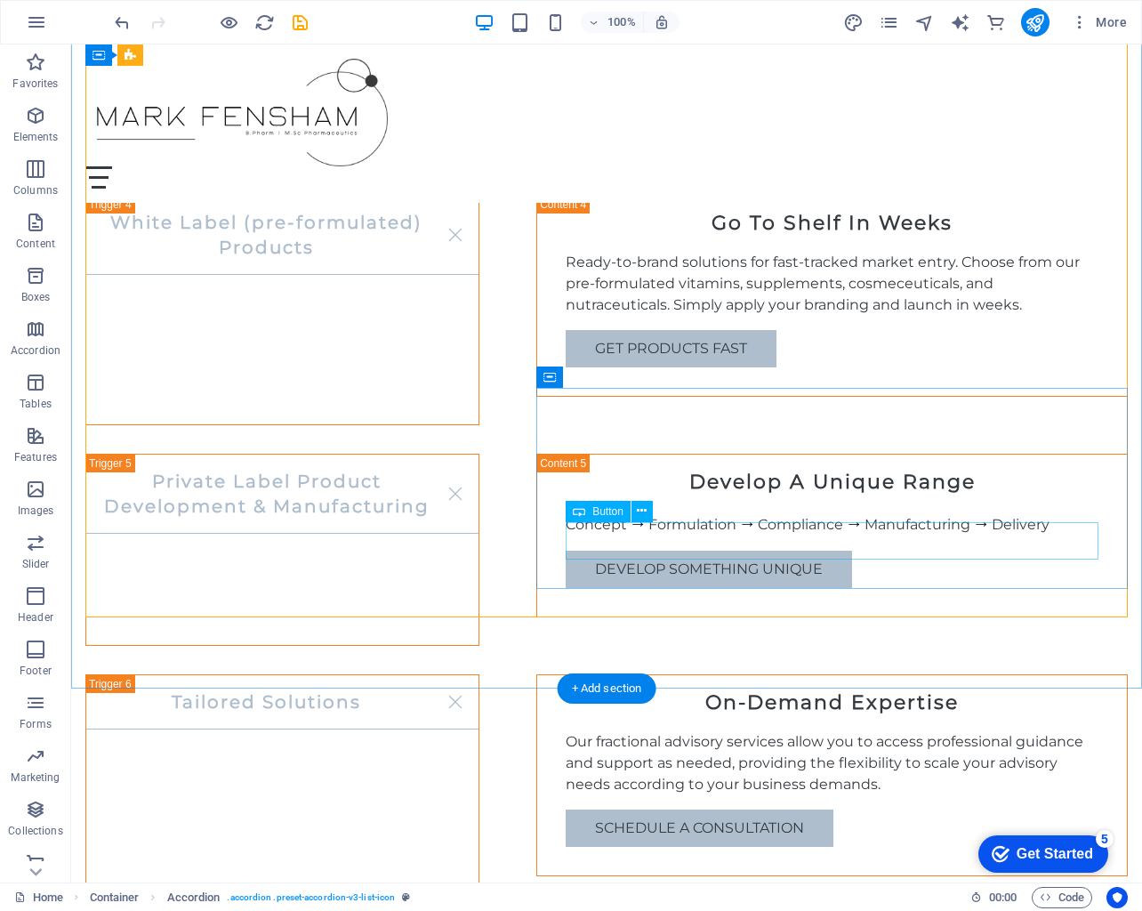
click at [755, 810] on div "Schedule a Consultation" at bounding box center [832, 828] width 533 height 37
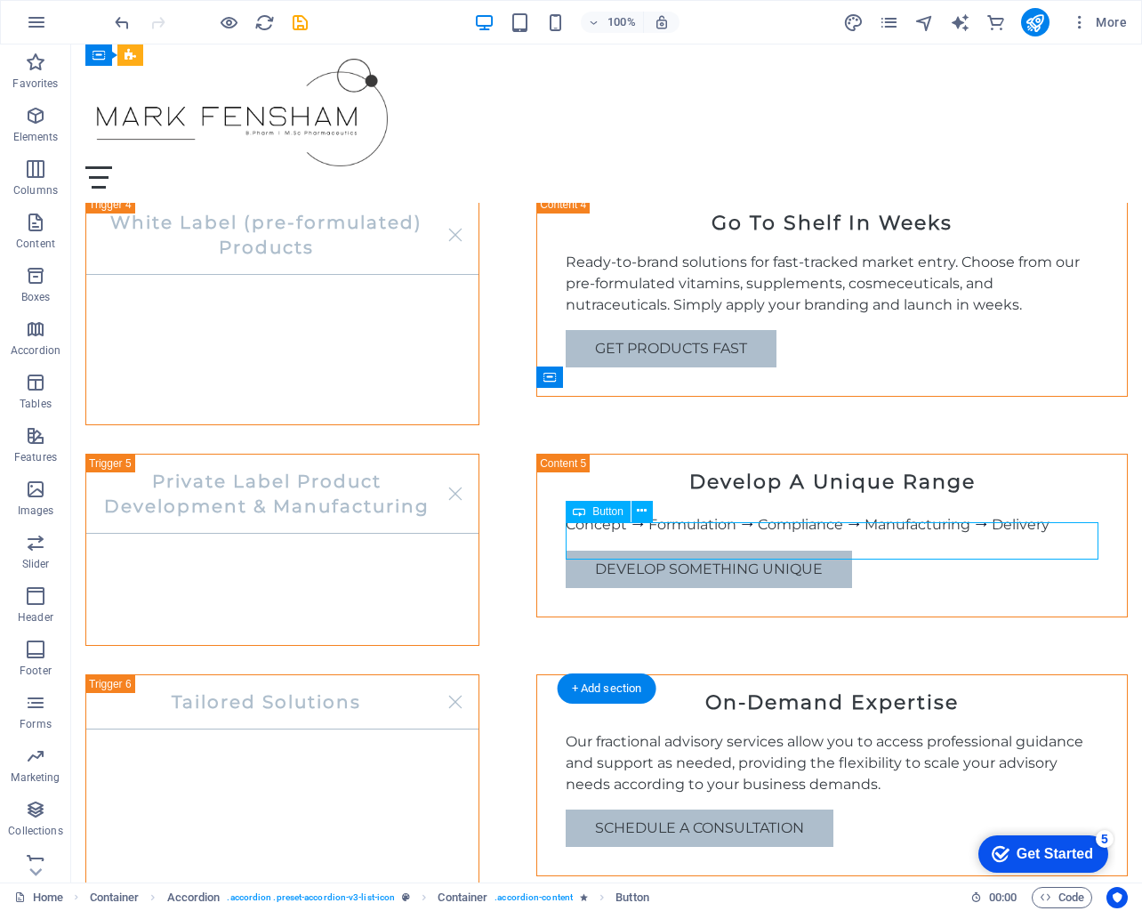
click at [755, 810] on div "Schedule a Consultation" at bounding box center [832, 828] width 533 height 37
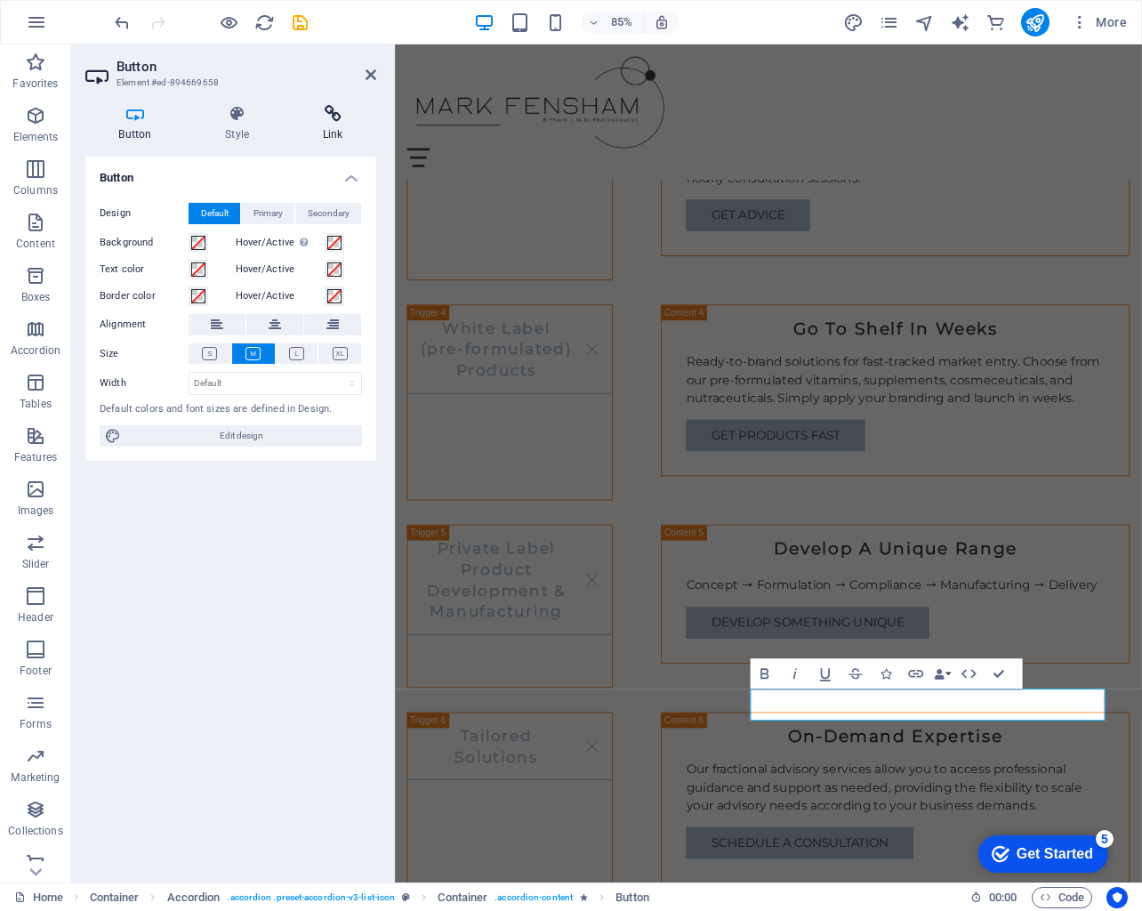
click at [327, 133] on h4 "Link" at bounding box center [332, 123] width 87 height 37
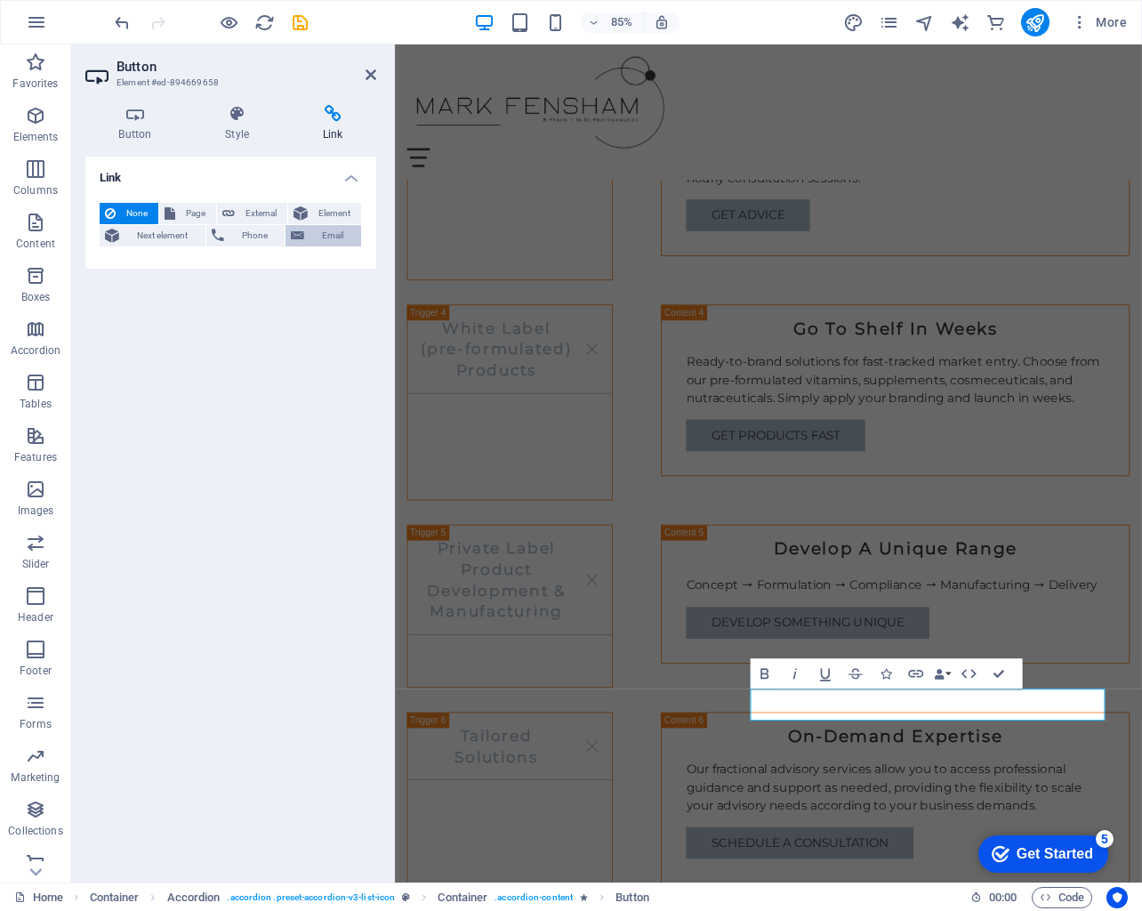
click at [301, 241] on icon at bounding box center [297, 235] width 13 height 21
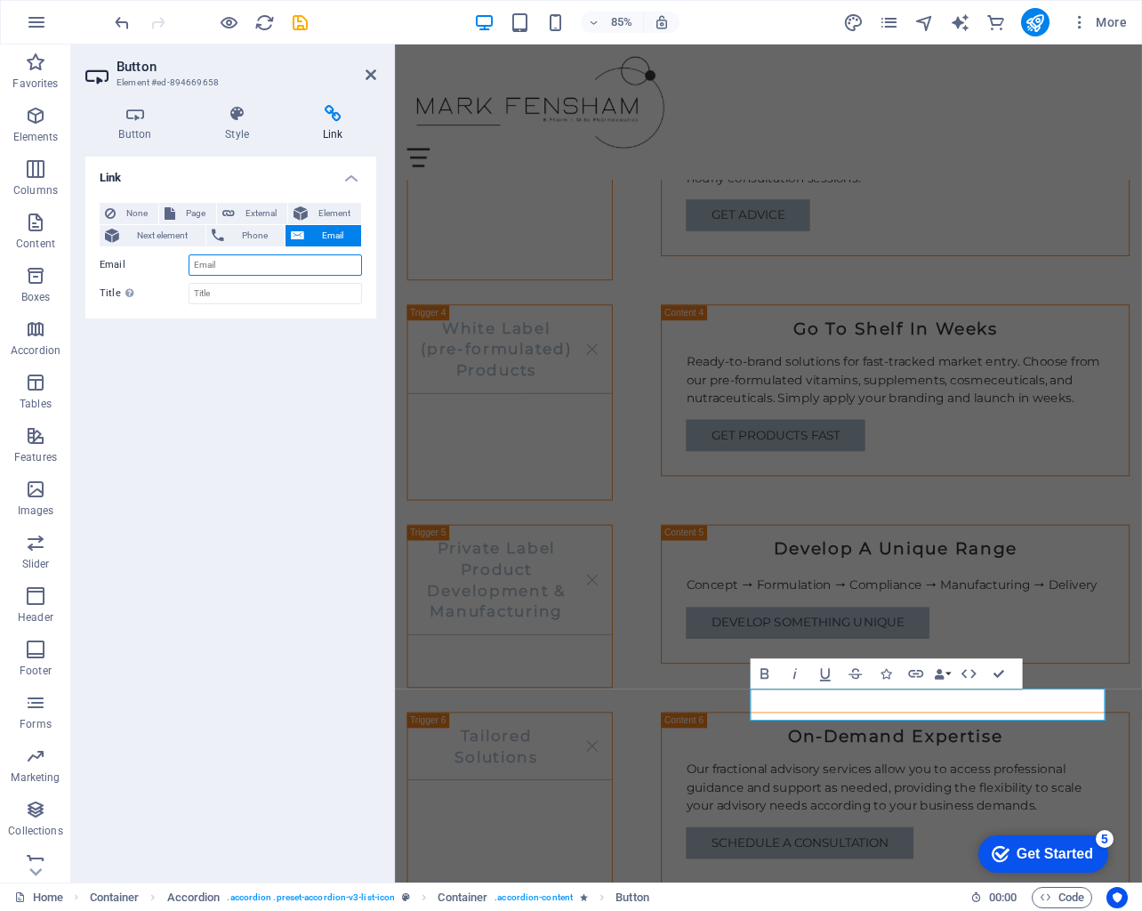
click at [286, 263] on input "Email" at bounding box center [275, 264] width 173 height 21
paste input "[EMAIL_ADDRESS][DOMAIN_NAME]"
type input "[EMAIL_ADDRESS][DOMAIN_NAME]"
click at [692, 837] on div "Product Formulation Services Tailored Product Formulation Our team specializes …" at bounding box center [834, 317] width 850 height 1487
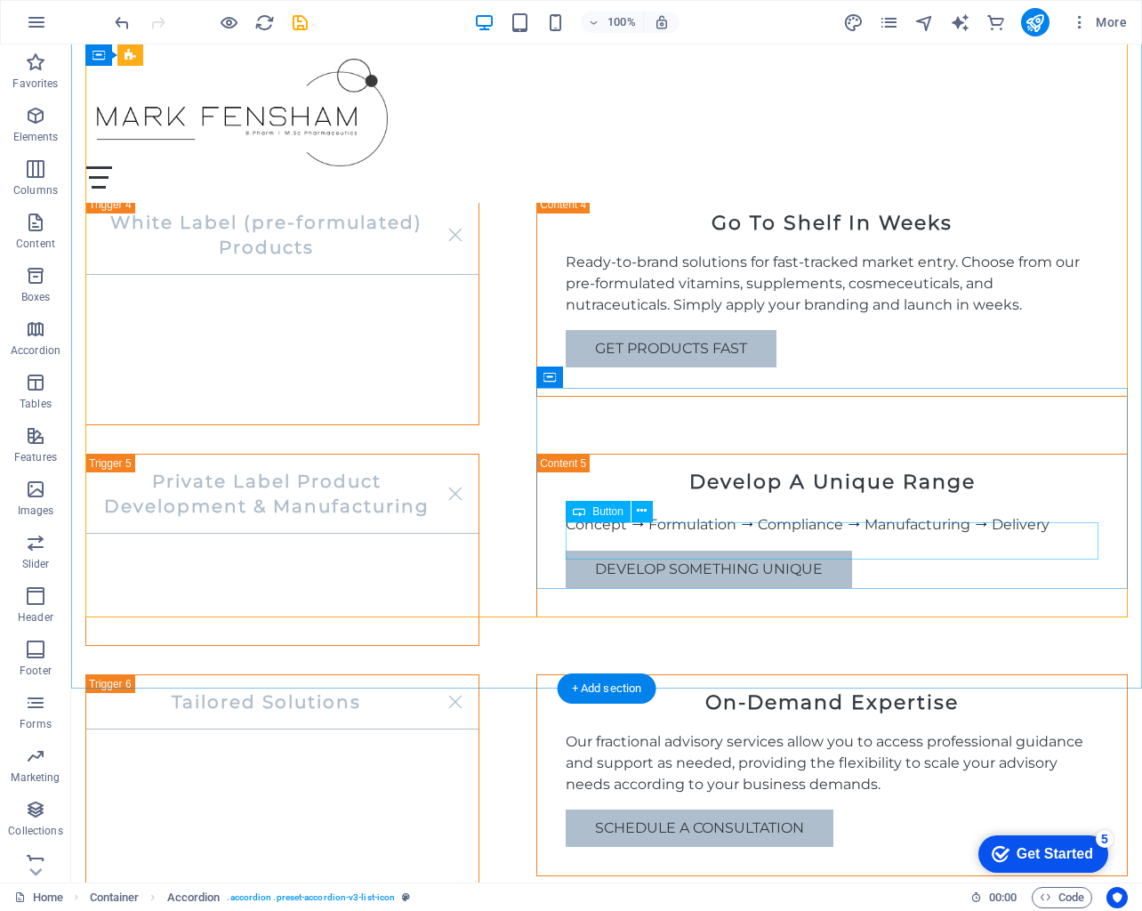
click at [793, 810] on div "Schedule a Consultation" at bounding box center [832, 828] width 533 height 37
drag, startPoint x: 793, startPoint y: 540, endPoint x: 538, endPoint y: 627, distance: 269.0
click at [792, 810] on div "Schedule a Consultation" at bounding box center [832, 828] width 533 height 37
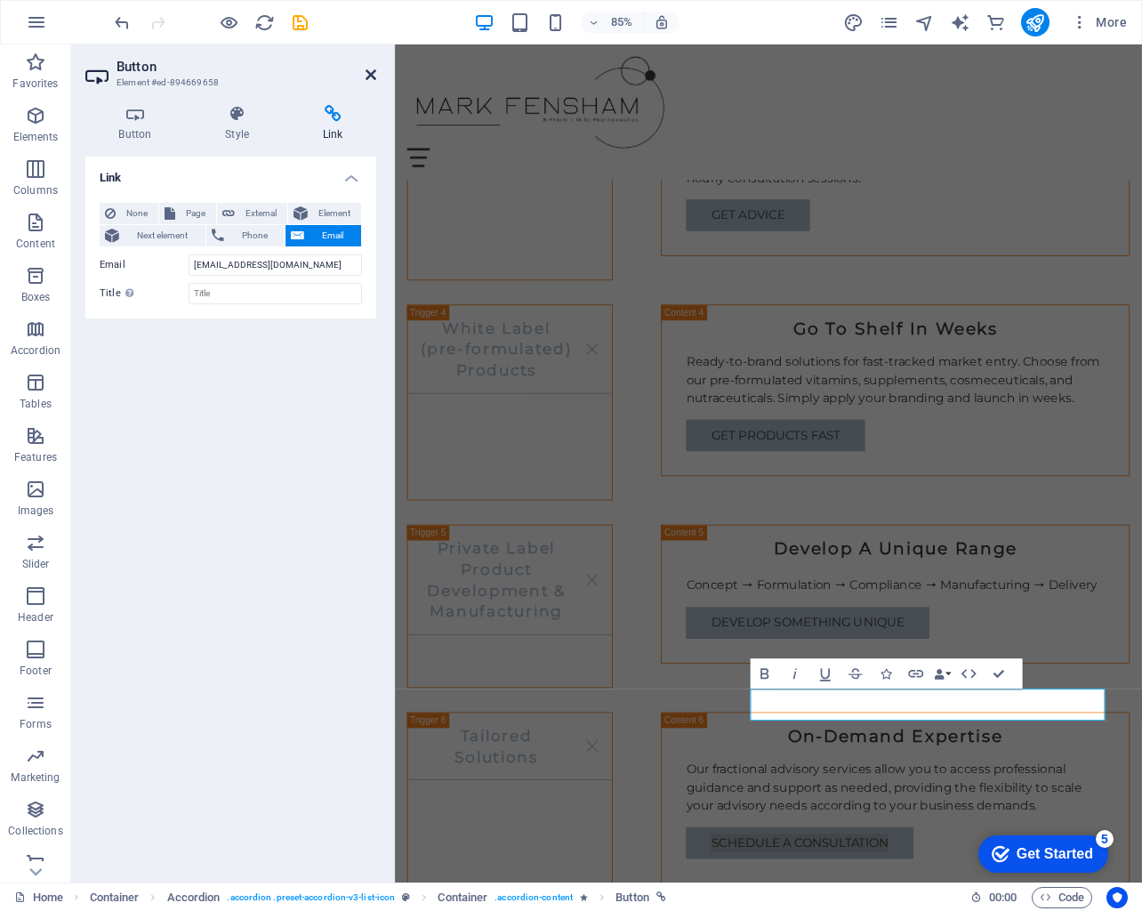
drag, startPoint x: 373, startPoint y: 74, endPoint x: 594, endPoint y: 149, distance: 234.1
click at [373, 74] on icon at bounding box center [371, 75] width 11 height 14
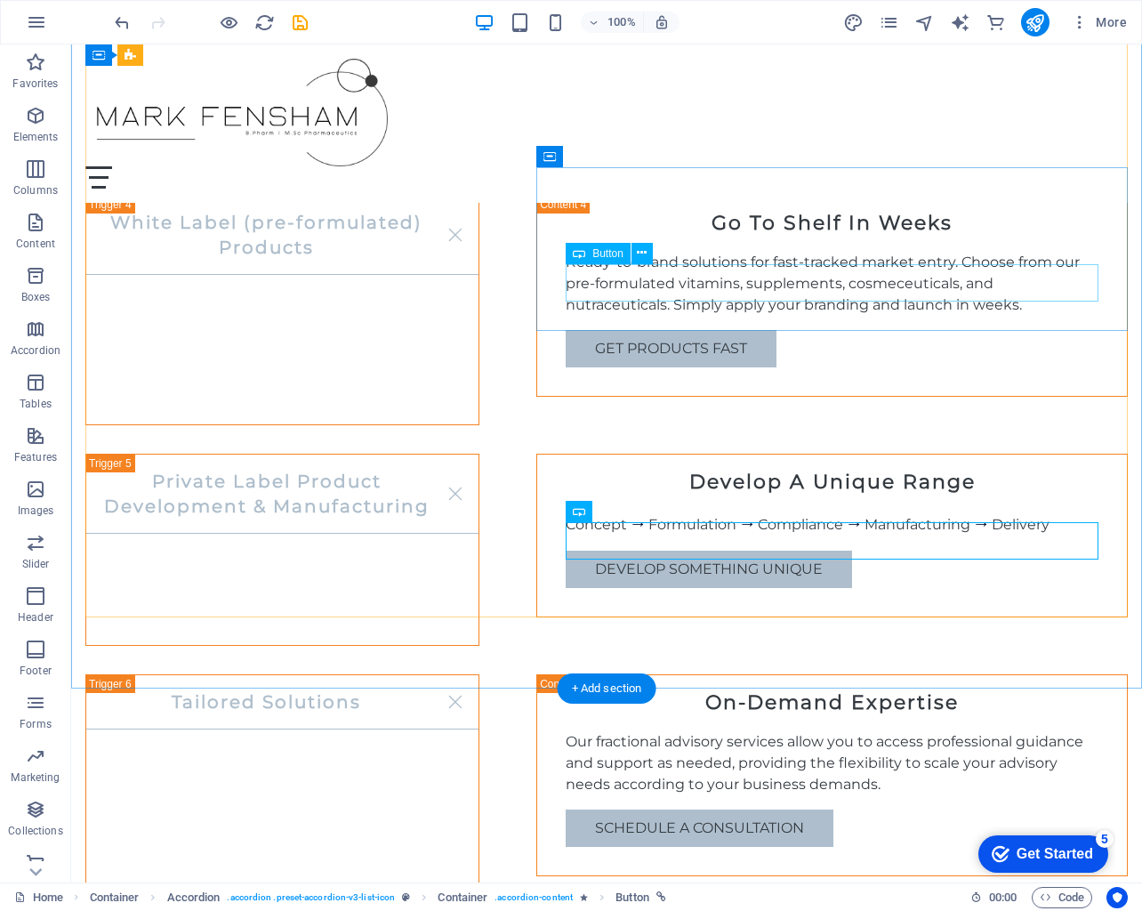
click at [781, 551] on div "develop something unique" at bounding box center [832, 569] width 533 height 37
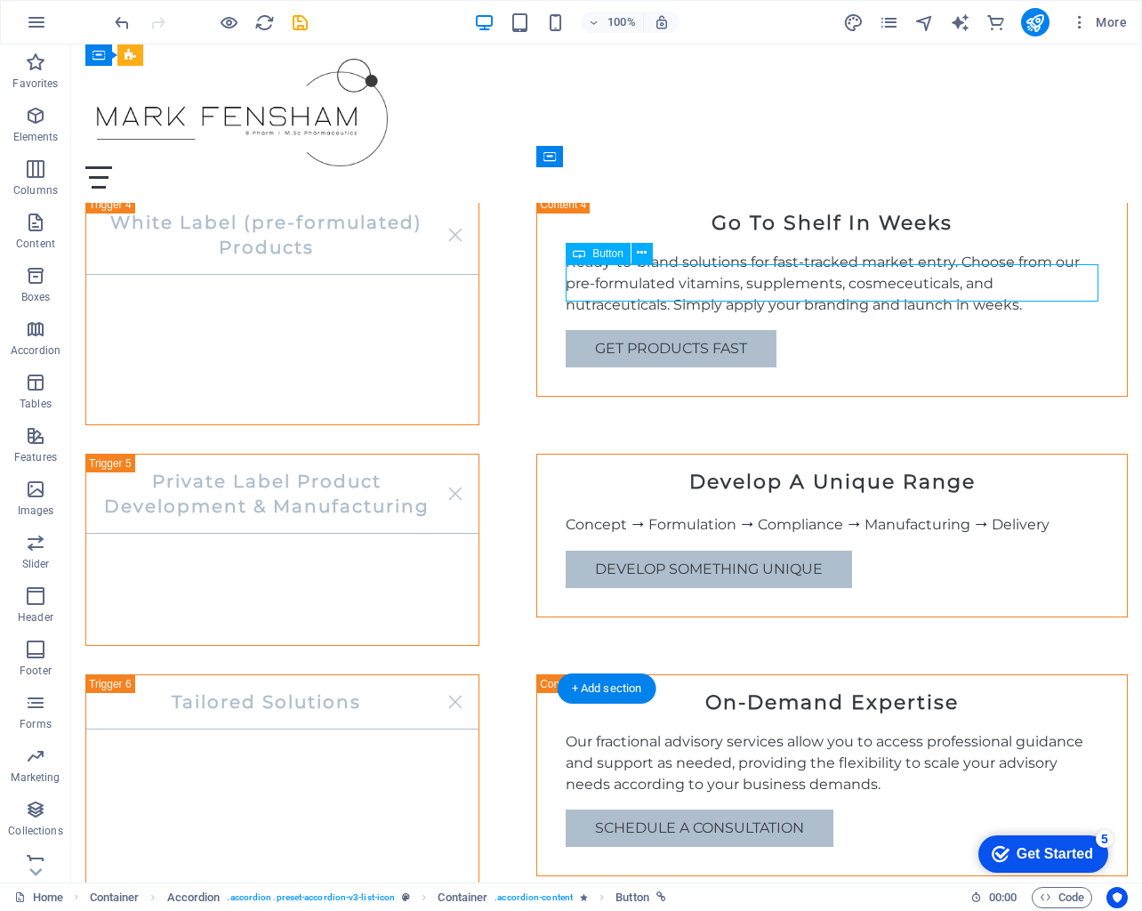
click at [781, 551] on div "develop something unique" at bounding box center [832, 569] width 533 height 37
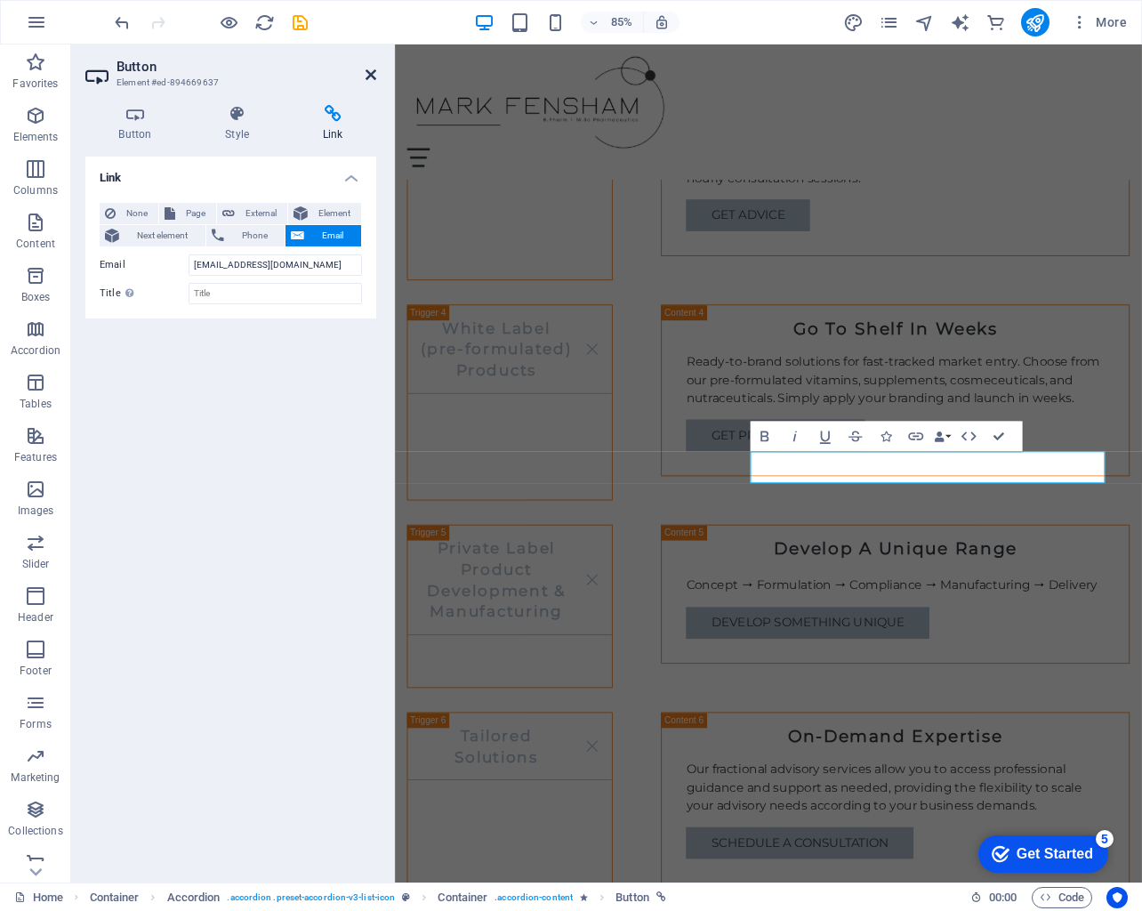
click at [373, 72] on icon at bounding box center [371, 75] width 11 height 14
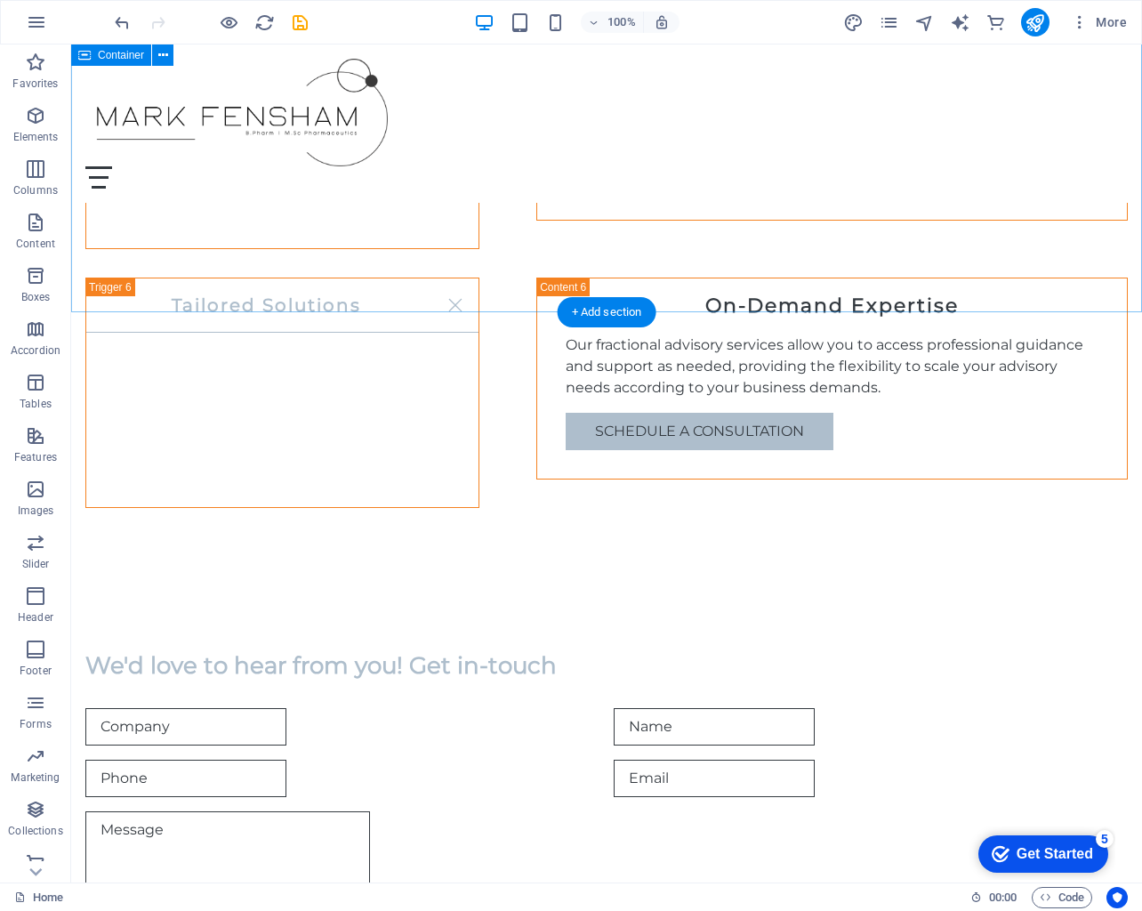
scroll to position [2432, 0]
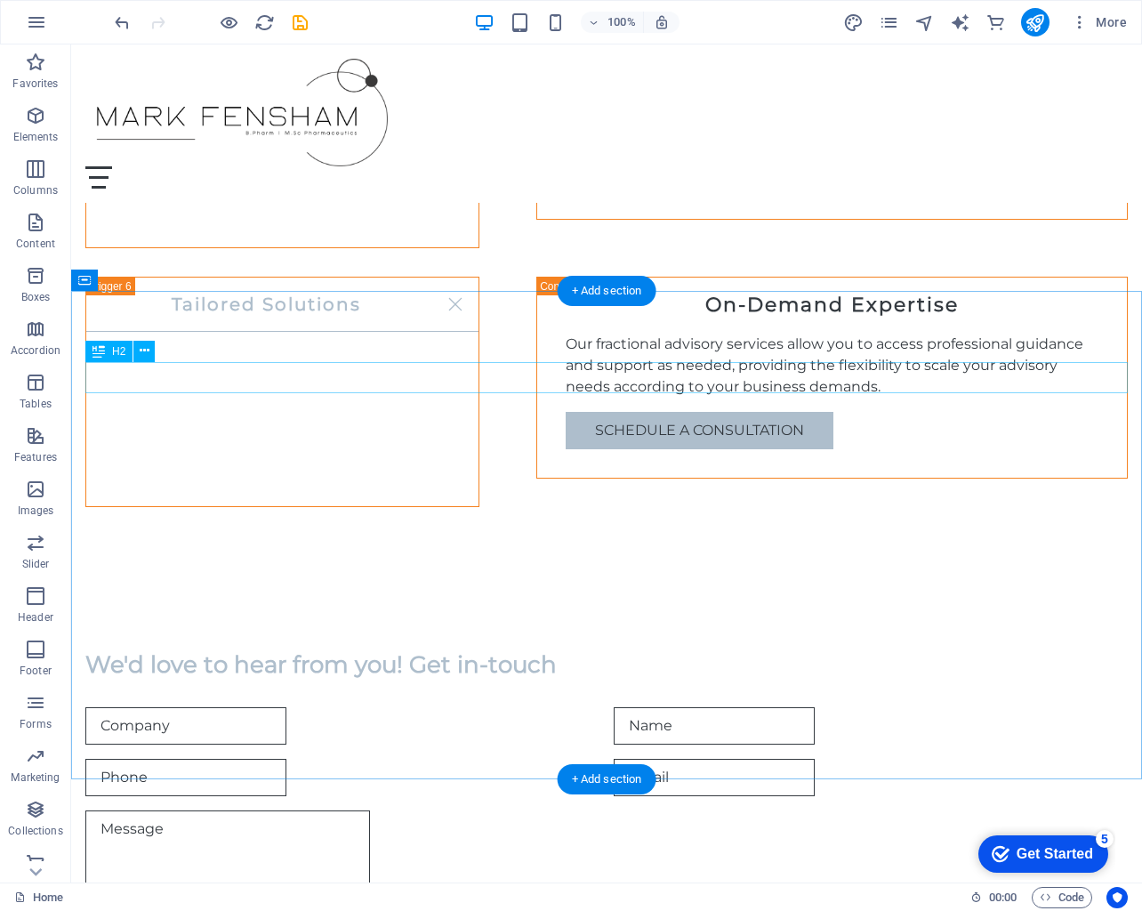
click at [463, 649] on div "We'd love to hear from you! Get in-touch" at bounding box center [606, 664] width 1043 height 31
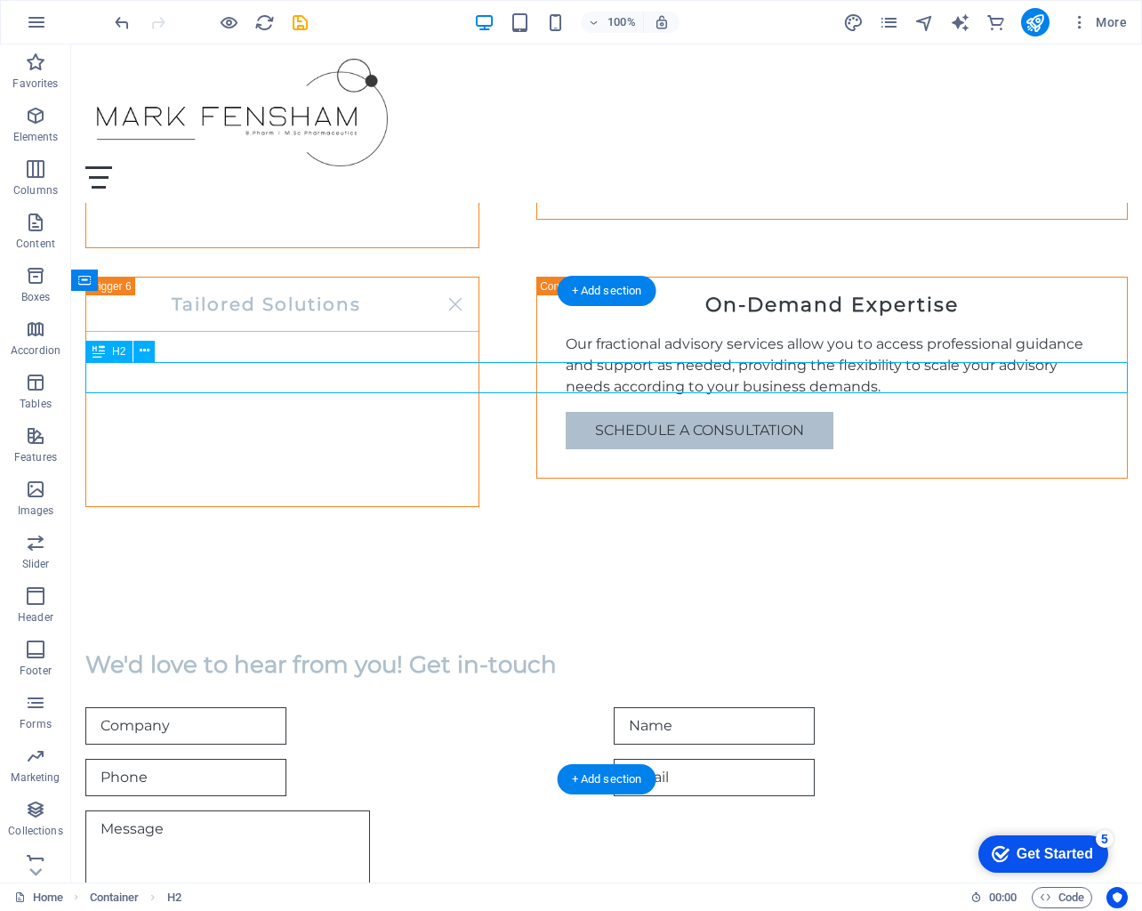
click at [463, 649] on div "We'd love to hear from you! Get in-touch" at bounding box center [606, 664] width 1043 height 31
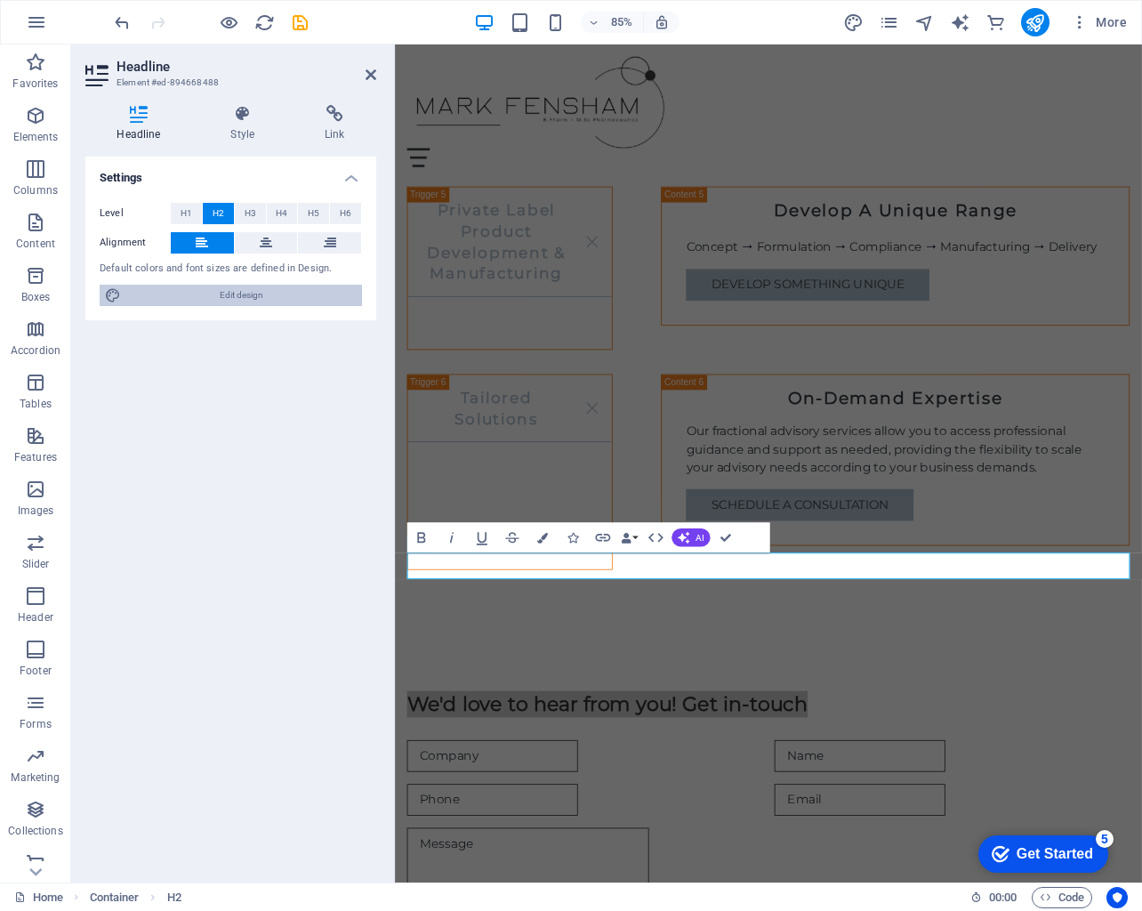
click at [249, 294] on span "Edit design" at bounding box center [241, 295] width 230 height 21
select select "px"
select select "200"
select select "px"
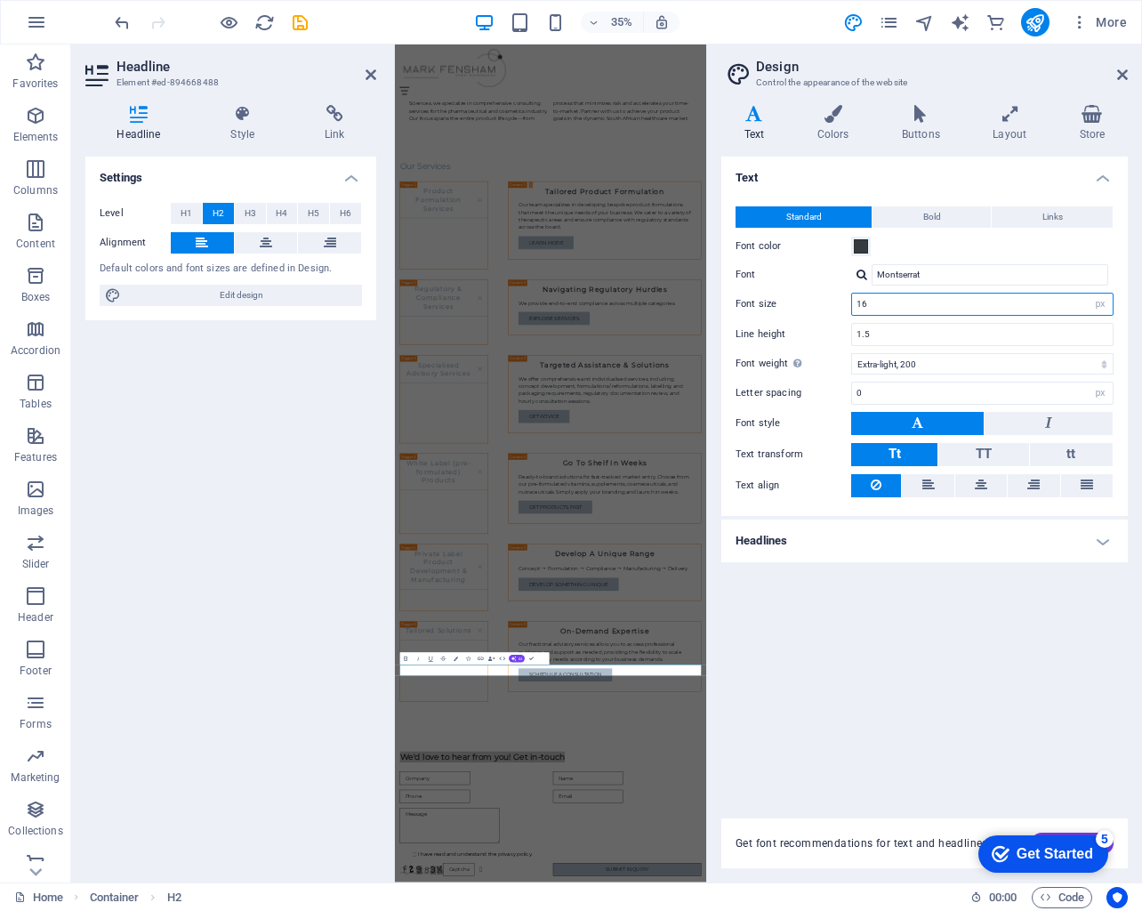
click at [914, 306] on input "16" at bounding box center [982, 304] width 261 height 21
type input "1"
type input "20"
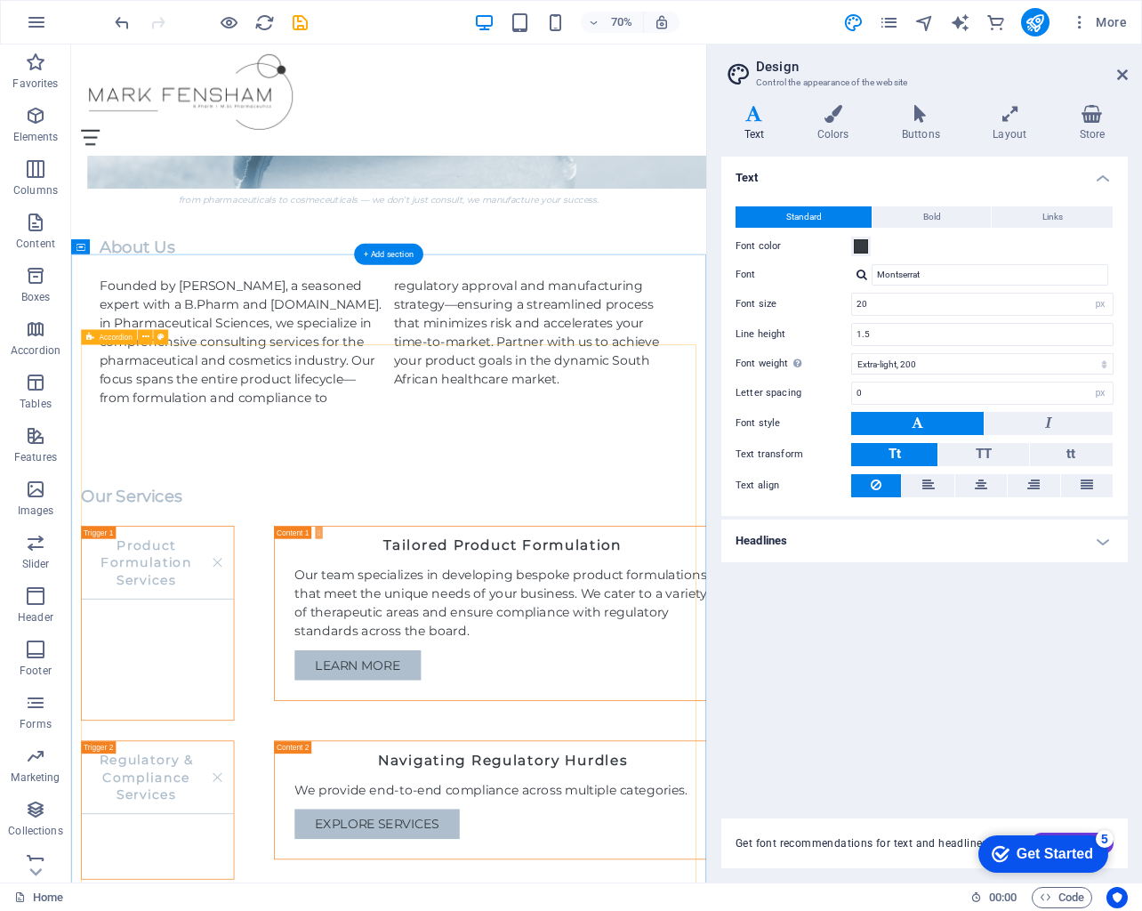
scroll to position [1103, 0]
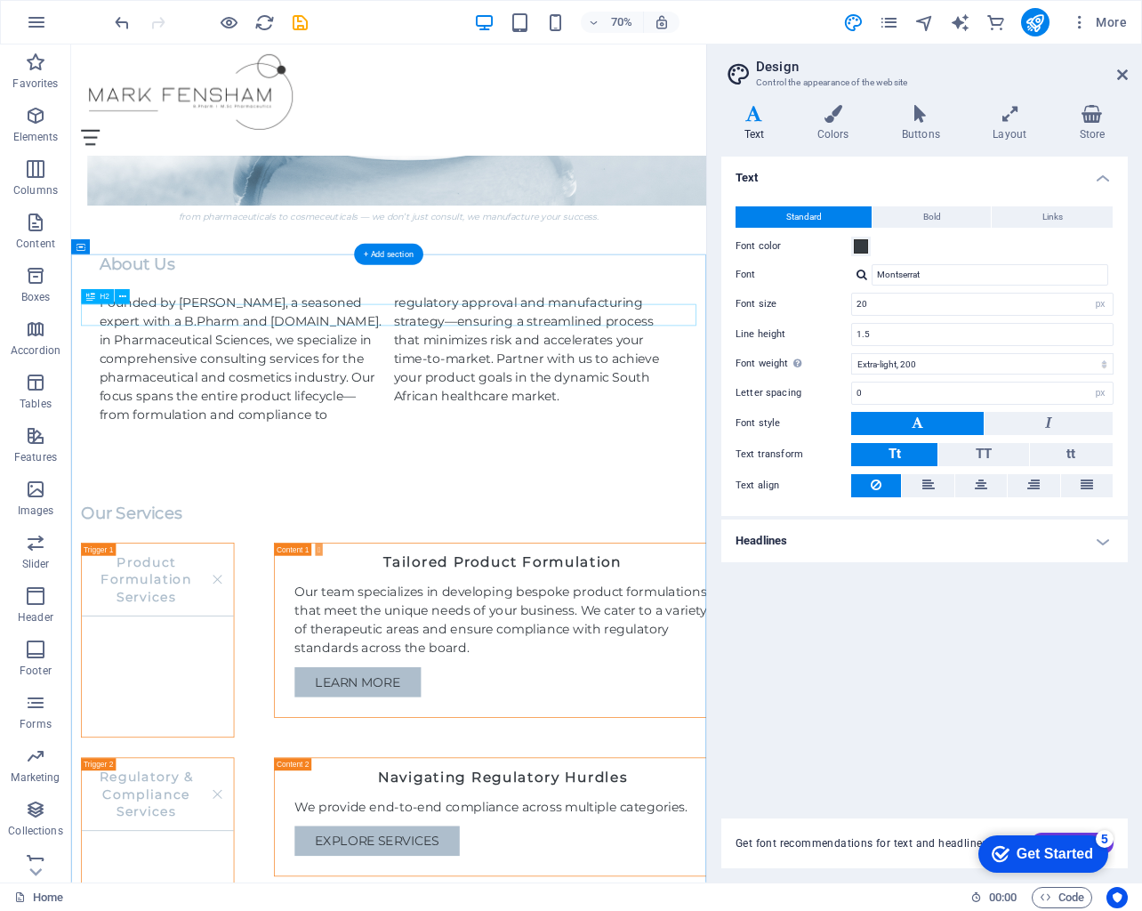
click at [201, 698] on div "Our Services" at bounding box center [524, 713] width 879 height 31
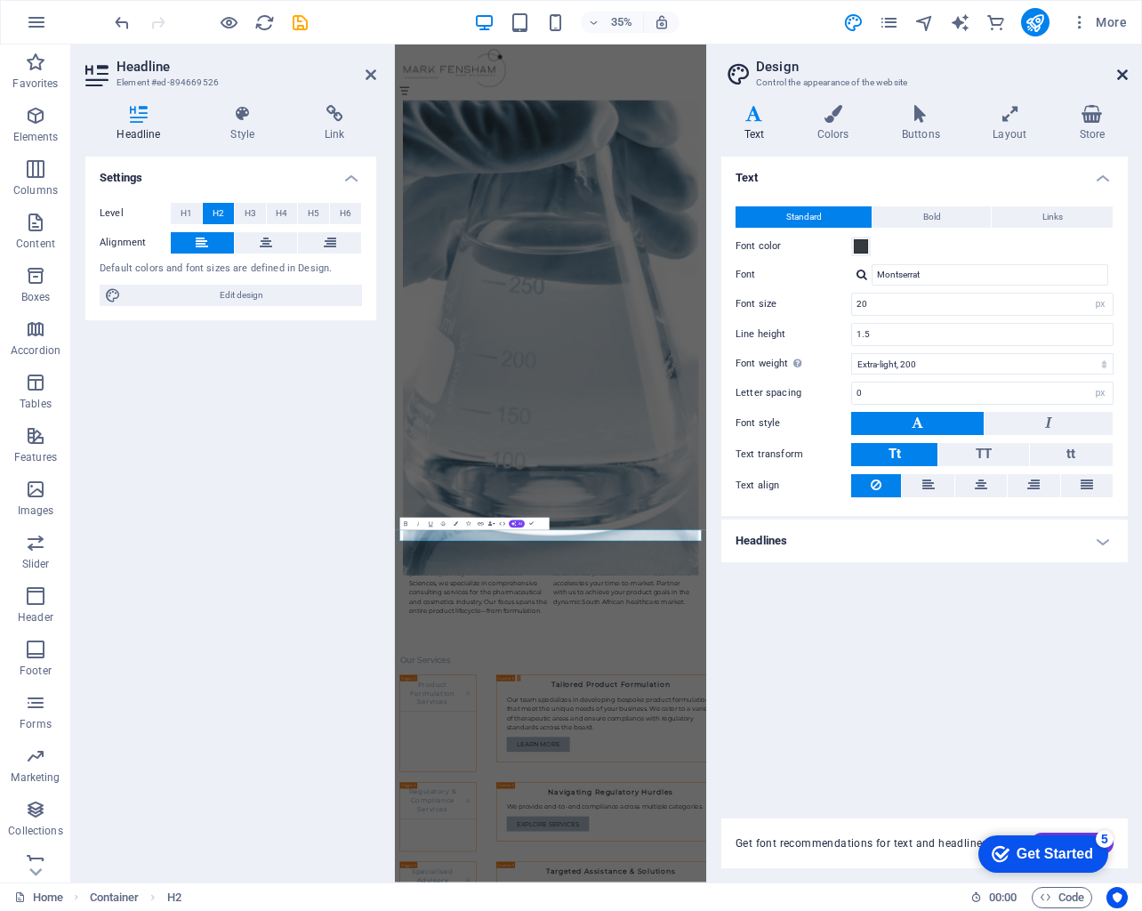
drag, startPoint x: 836, startPoint y: 49, endPoint x: 1123, endPoint y: 77, distance: 287.9
click at [1123, 77] on icon at bounding box center [1122, 75] width 11 height 14
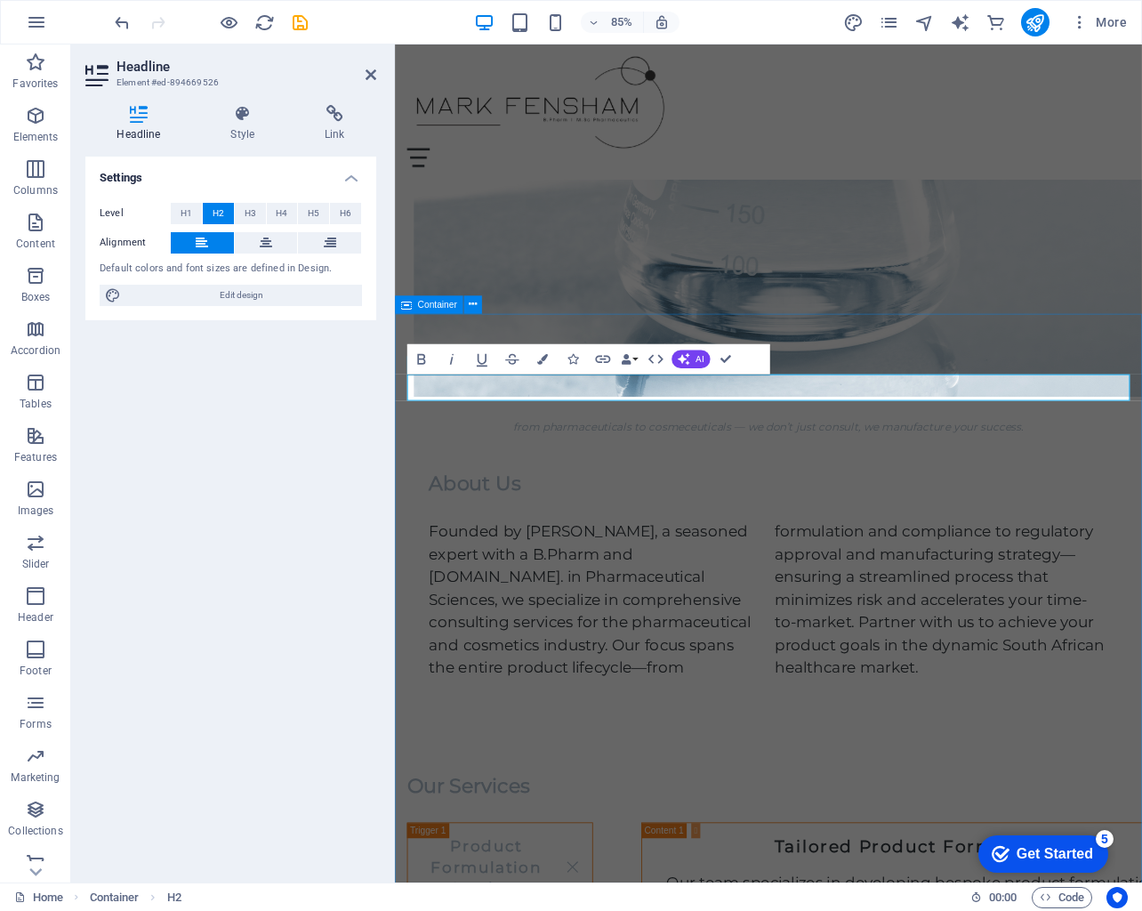
scroll to position [562, 0]
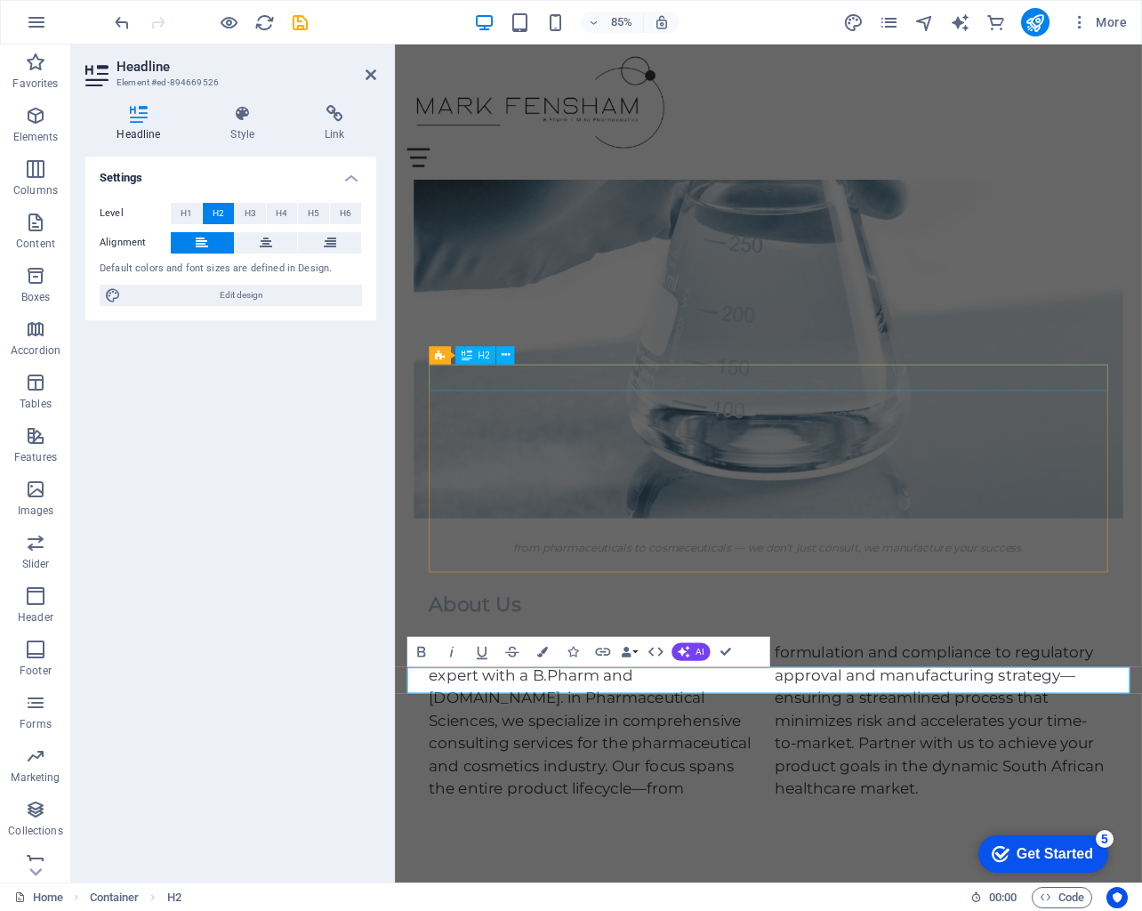
click at [551, 689] on div "About Us" at bounding box center [834, 704] width 799 height 31
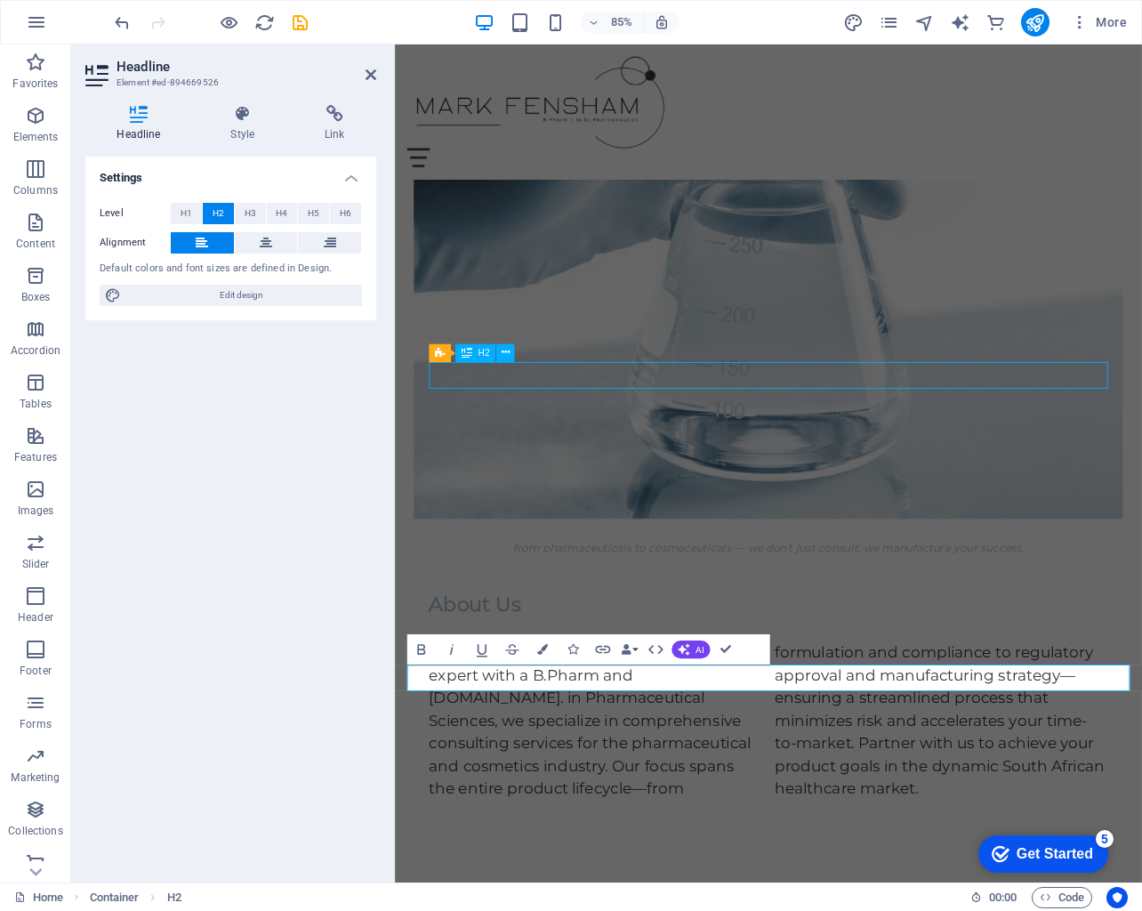
click at [551, 689] on div "About Us" at bounding box center [834, 704] width 799 height 31
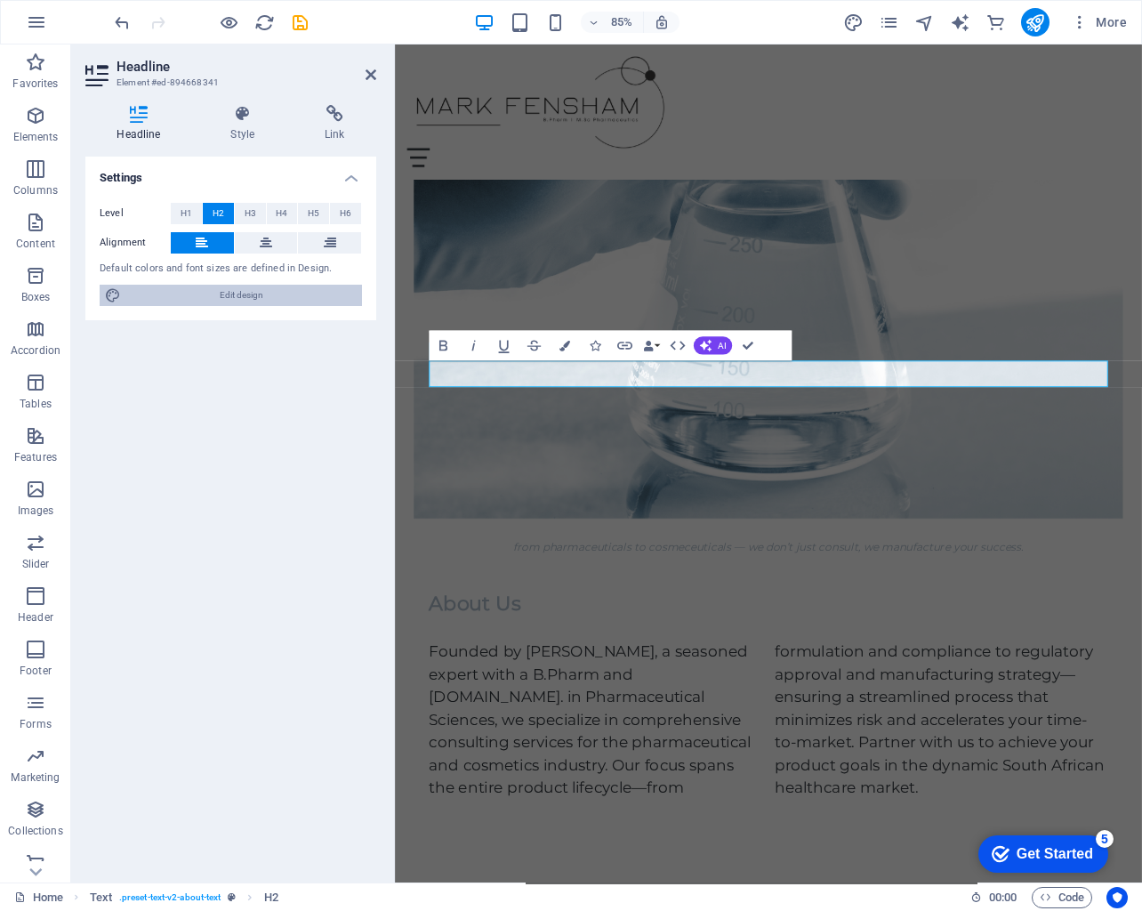
click at [338, 302] on span "Edit design" at bounding box center [241, 295] width 230 height 21
select select "px"
select select "200"
select select "px"
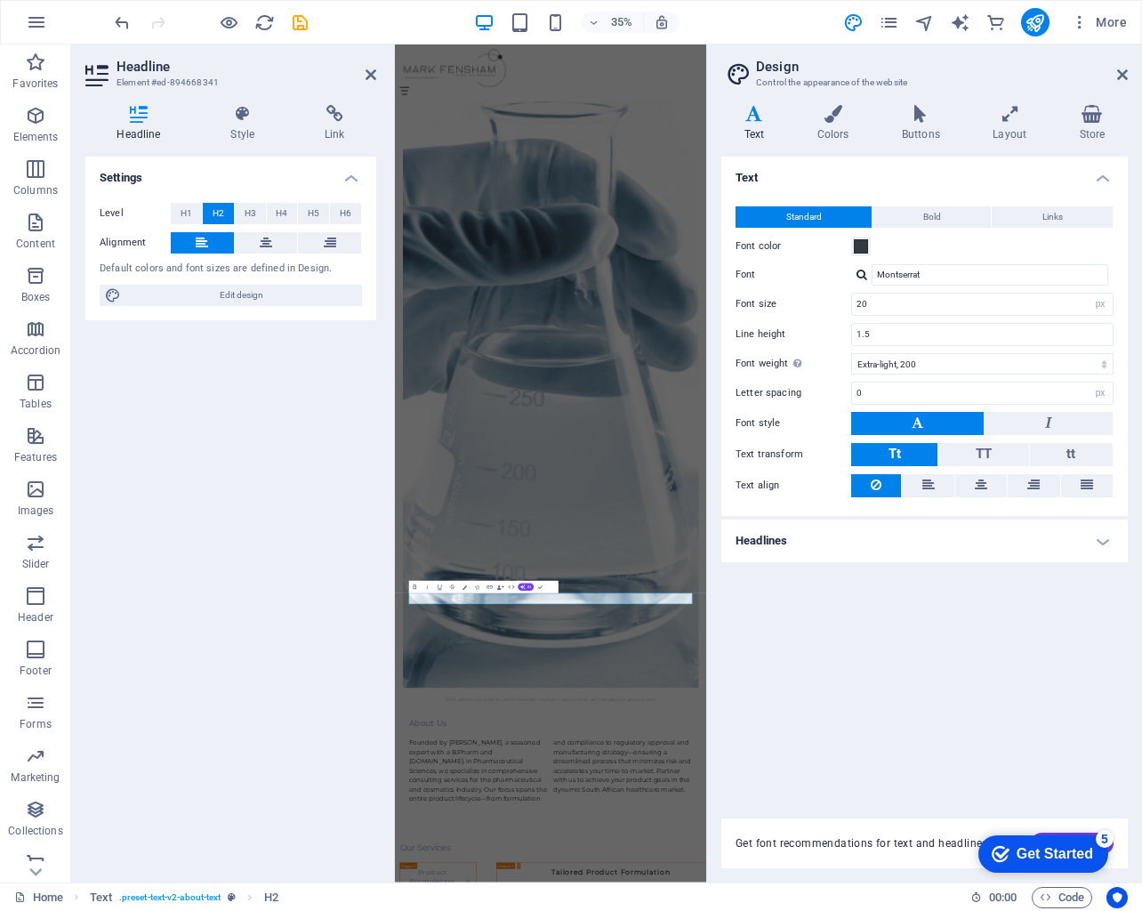
click at [1128, 77] on aside "Design Control the appearance of the website Variants Text Colors Buttons Layou…" at bounding box center [924, 463] width 436 height 838
click at [1122, 77] on icon at bounding box center [1122, 75] width 11 height 14
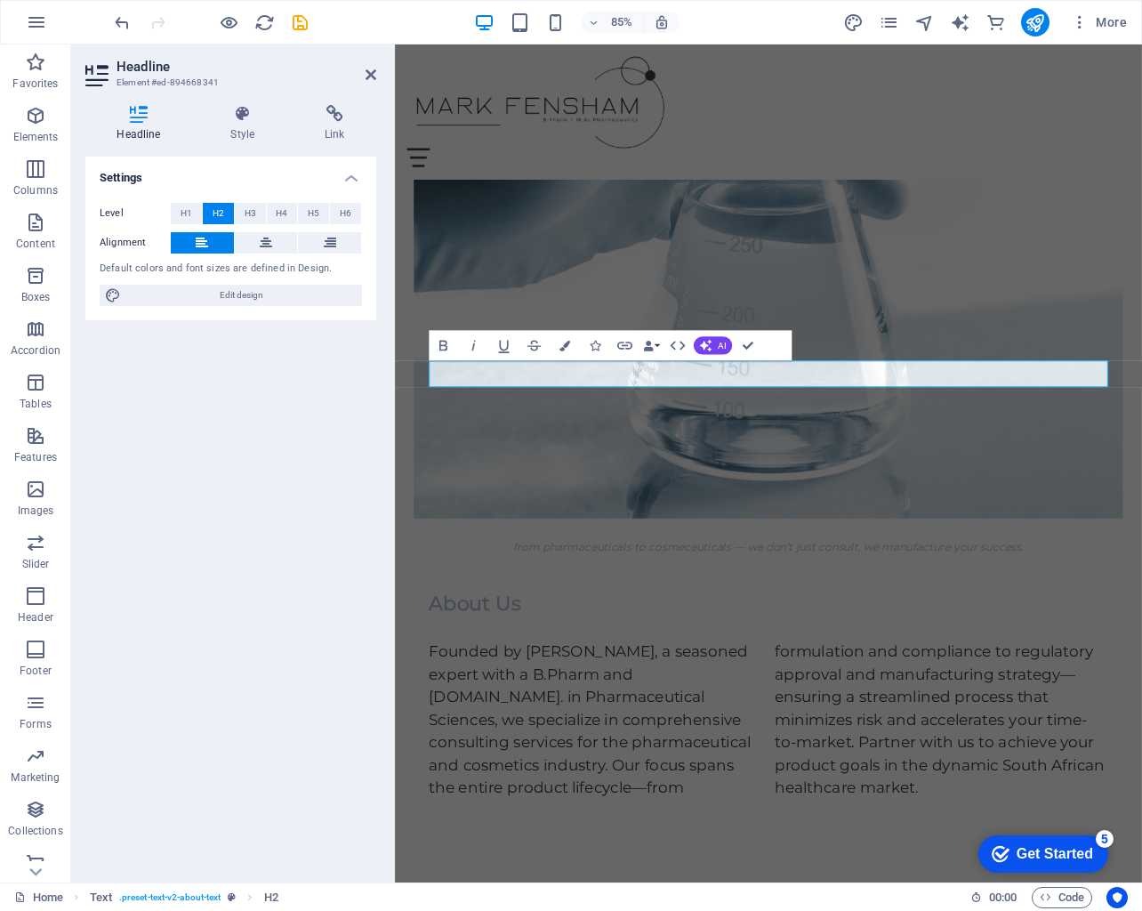
click at [377, 79] on aside "Headline Element #ed-894668341 Headline Style Link Settings Level H1 H2 H3 H4 H…" at bounding box center [233, 463] width 324 height 838
click at [362, 77] on header "Headline Element #ed-894668341" at bounding box center [230, 67] width 291 height 46
click at [368, 74] on icon at bounding box center [371, 75] width 11 height 14
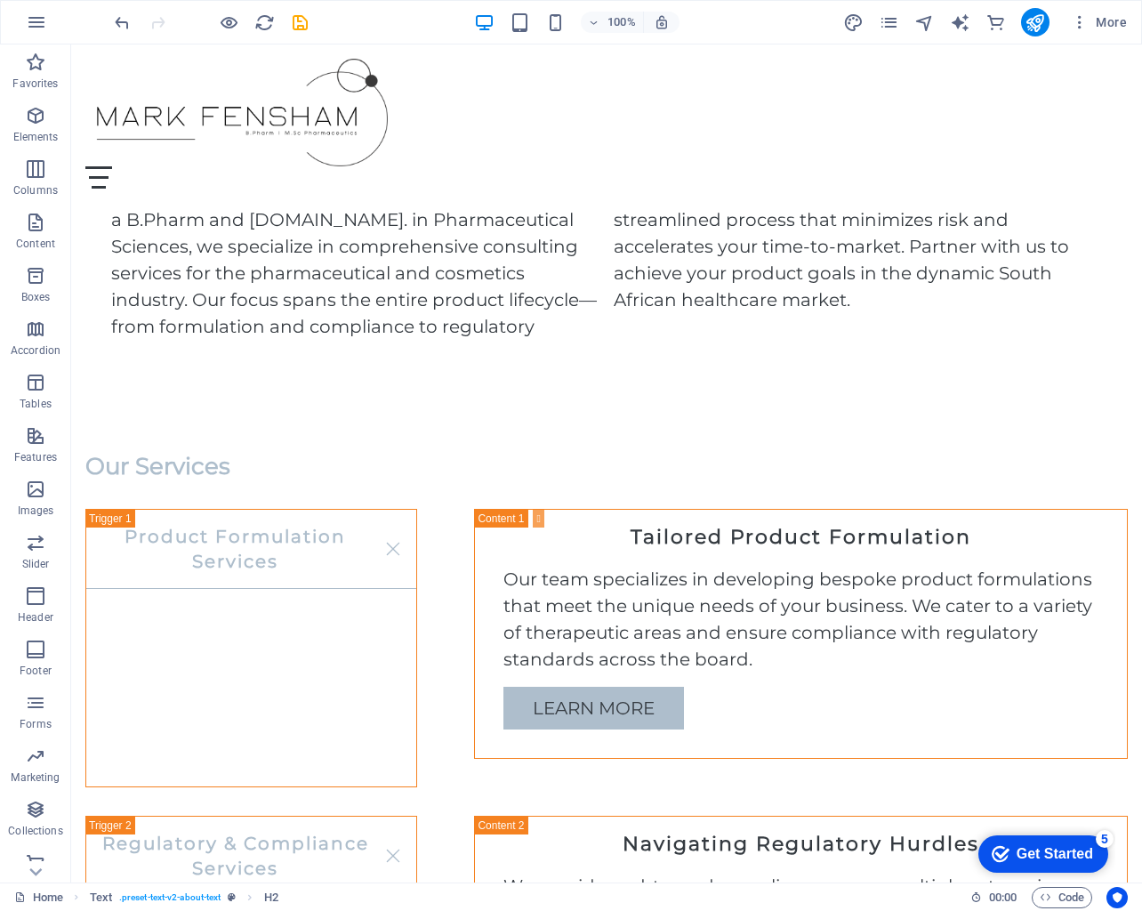
scroll to position [878, 0]
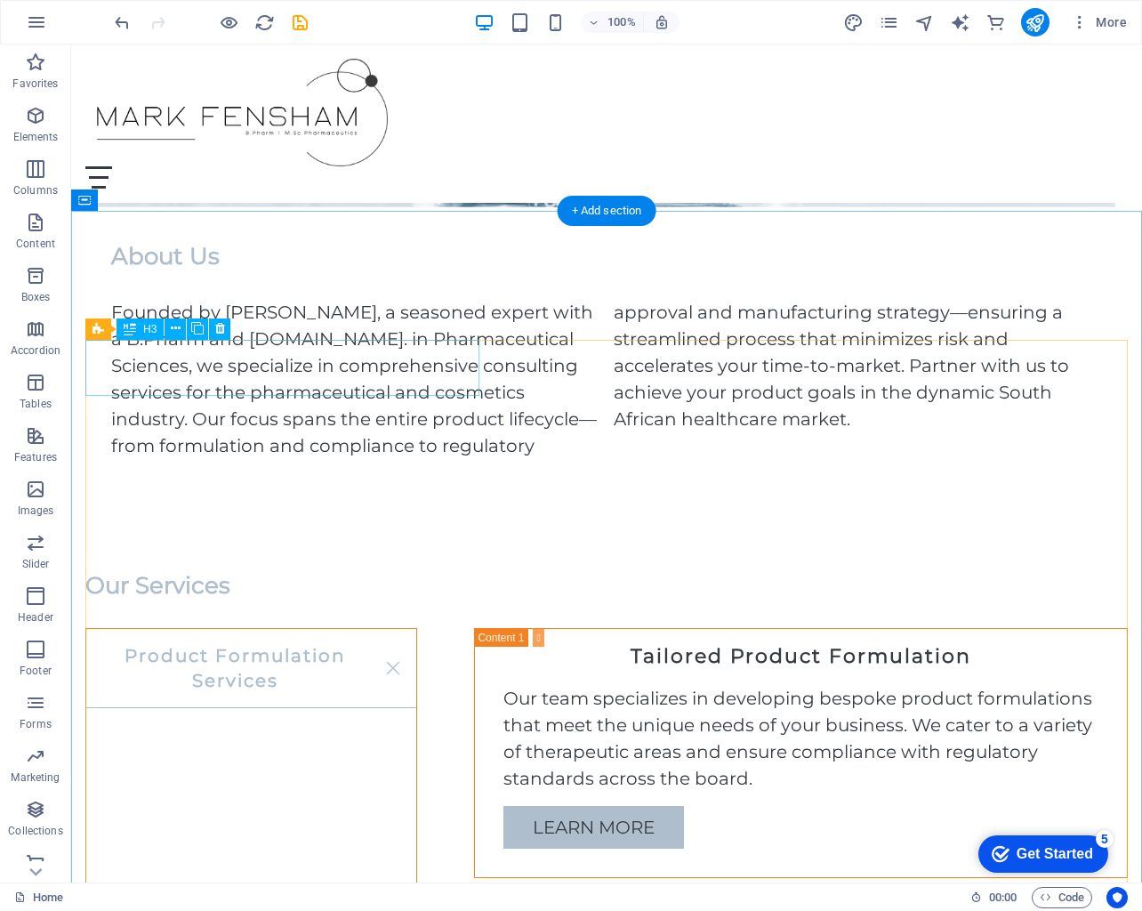
click at [242, 628] on div "Product Formulation Services" at bounding box center [251, 767] width 332 height 278
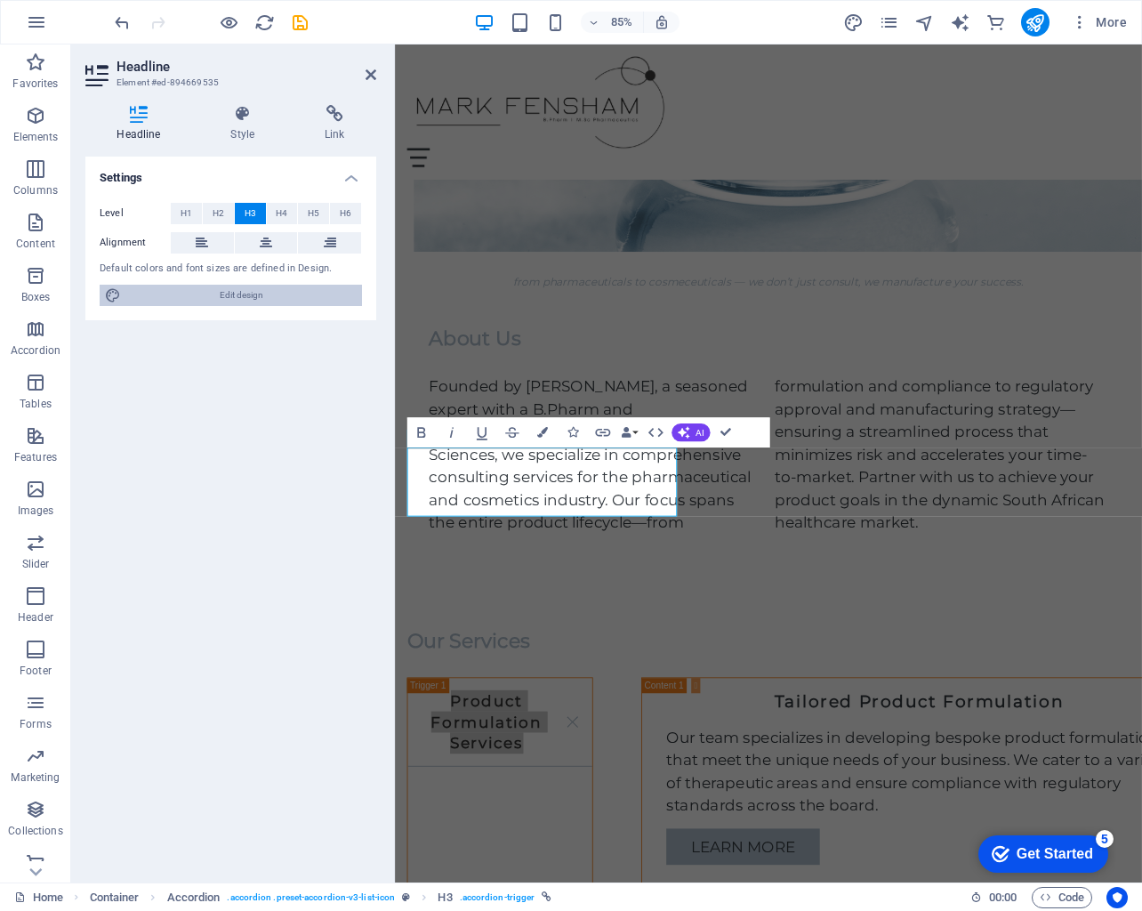
click at [273, 300] on span "Edit design" at bounding box center [241, 295] width 230 height 21
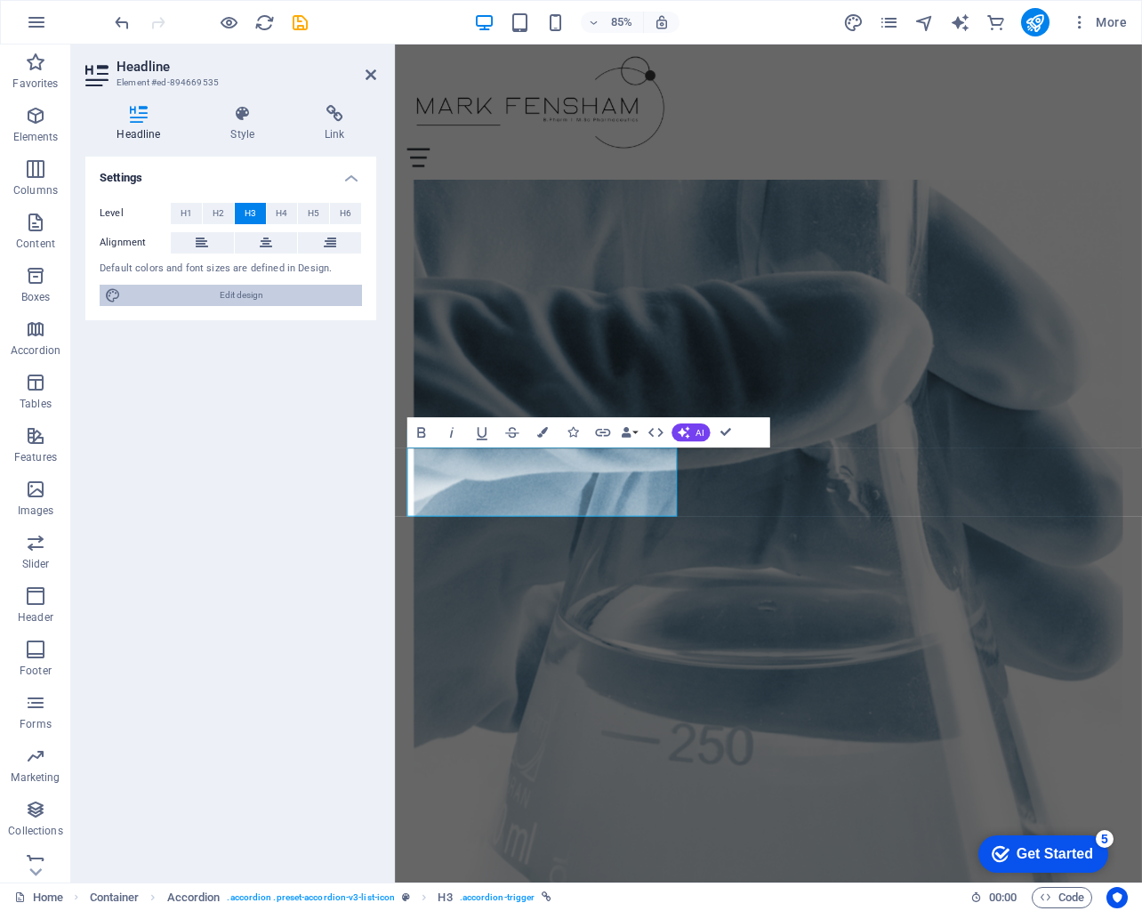
select select "px"
select select "200"
select select "px"
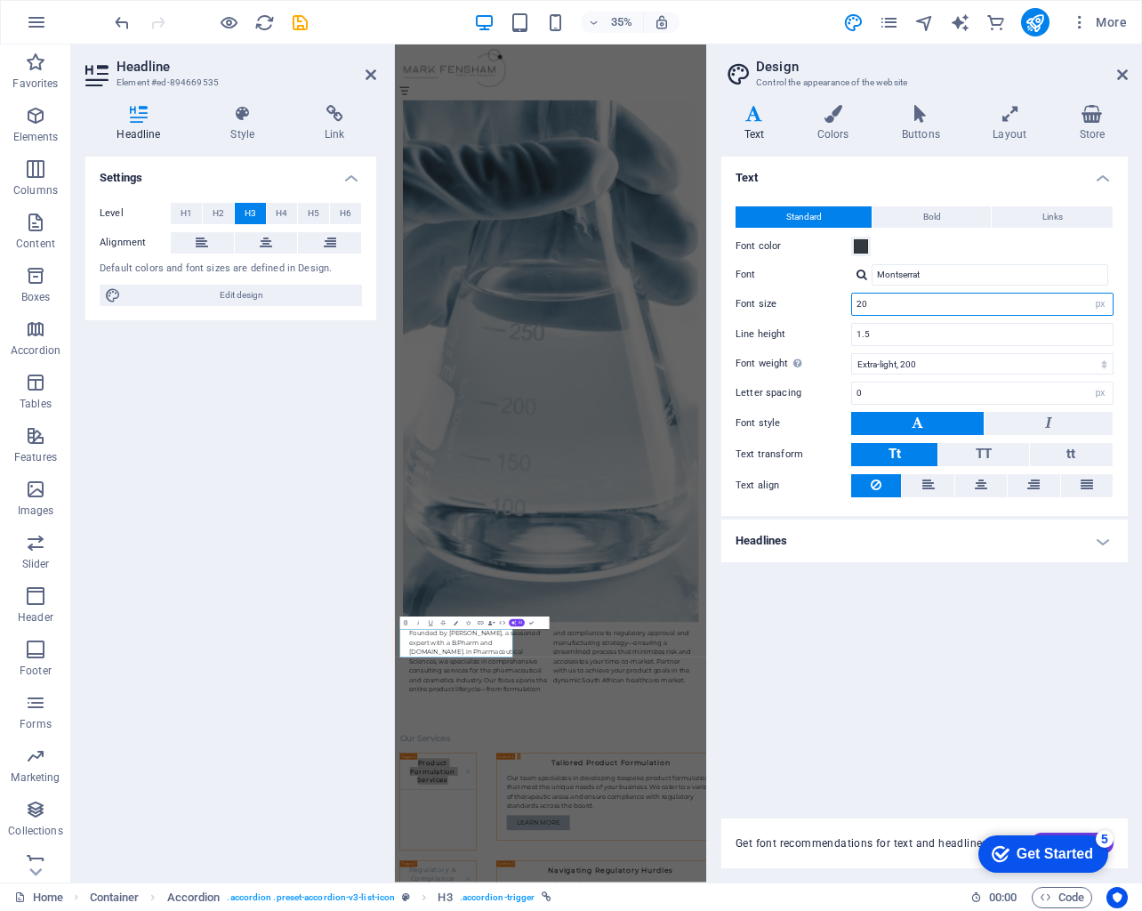
click at [902, 302] on input "20" at bounding box center [982, 304] width 261 height 21
type input "2"
type input "18"
drag, startPoint x: 842, startPoint y: 1577, endPoint x: 842, endPoint y: 1564, distance: 13.3
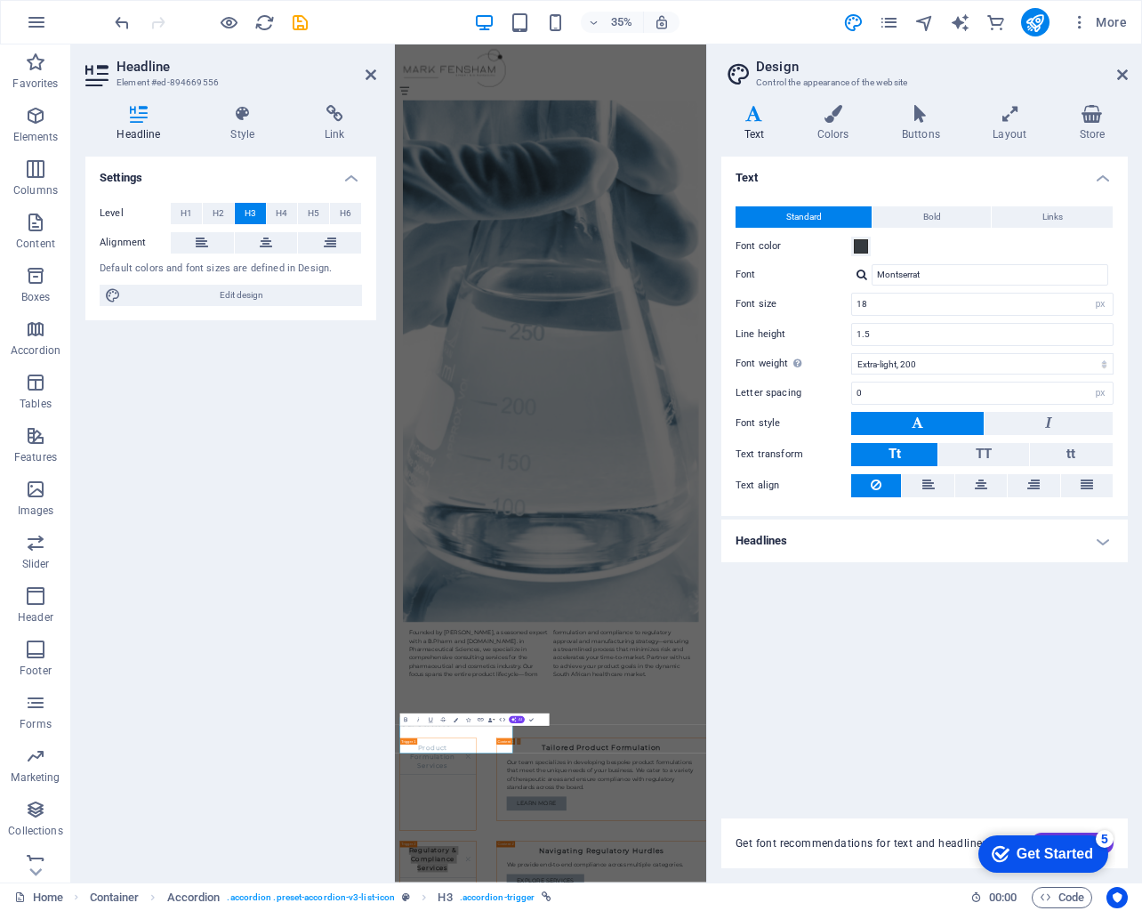
click at [1112, 70] on header "Design Control the appearance of the website" at bounding box center [926, 67] width 403 height 46
click at [1122, 74] on icon at bounding box center [1122, 75] width 11 height 14
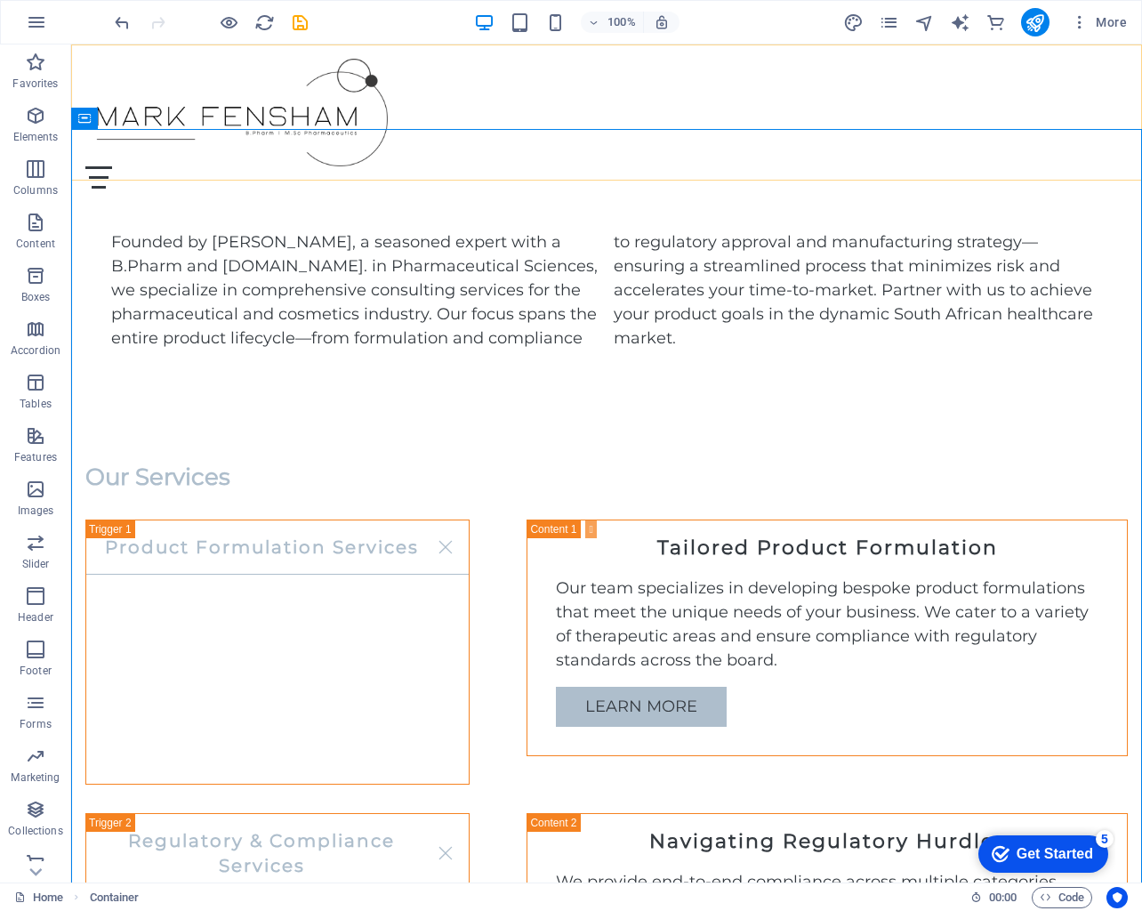
scroll to position [939, 0]
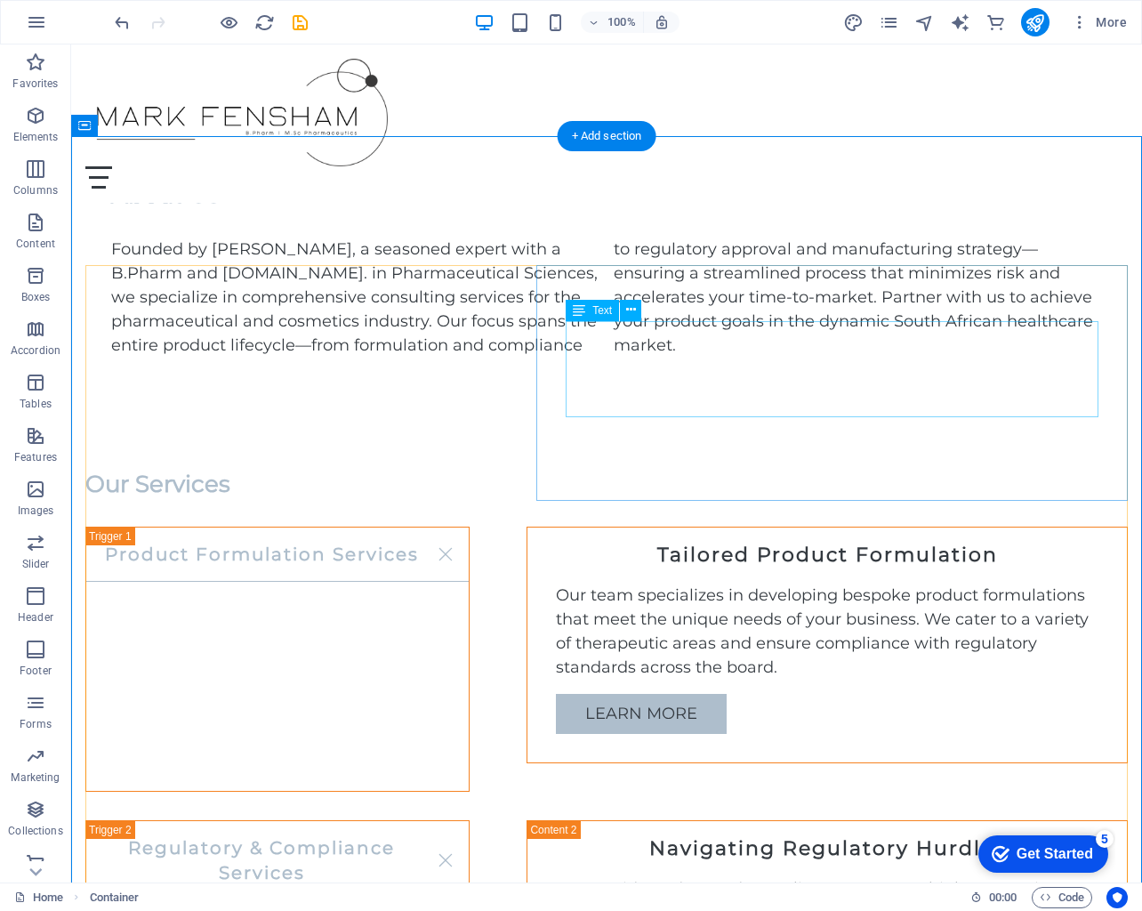
click at [987, 584] on div "Our team specializes in developing bespoke product formulations that meet the u…" at bounding box center [827, 632] width 543 height 96
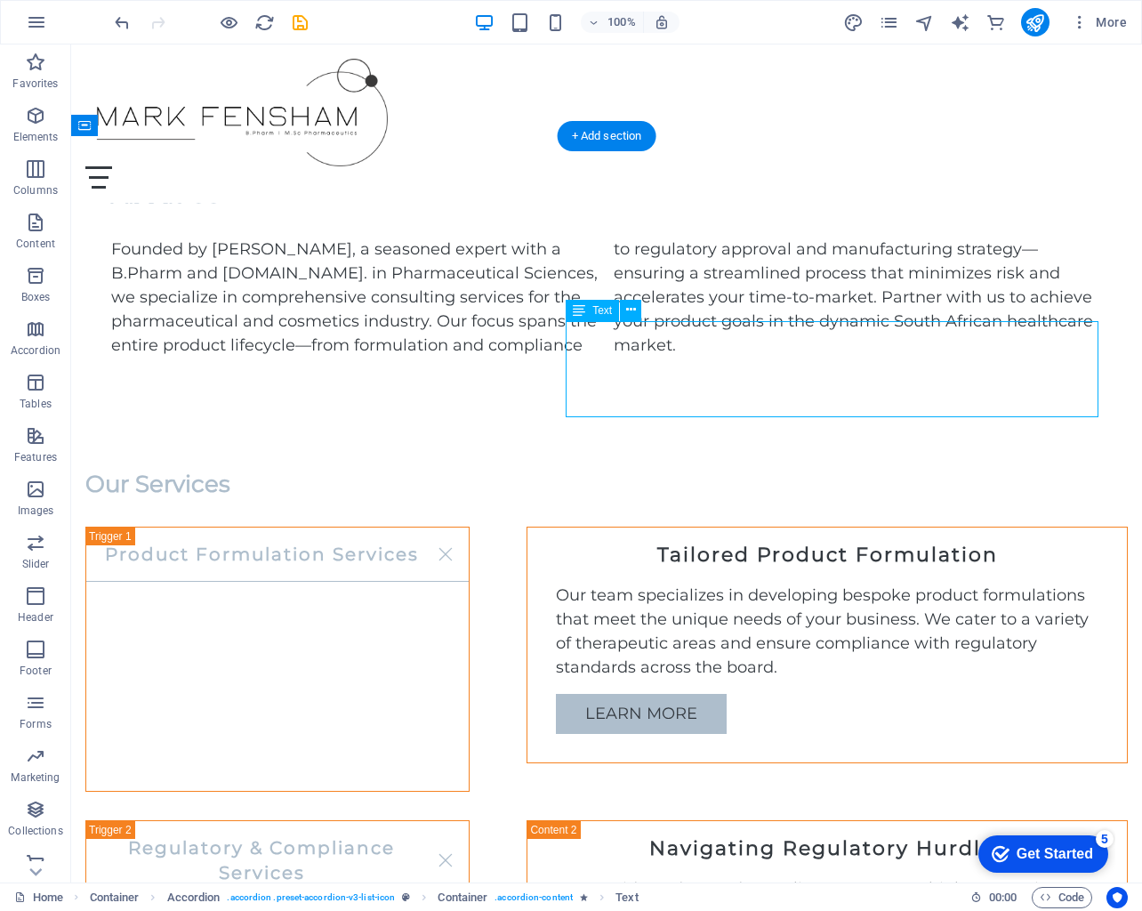
click at [974, 584] on div "Our team specializes in developing bespoke product formulations that meet the u…" at bounding box center [827, 632] width 543 height 96
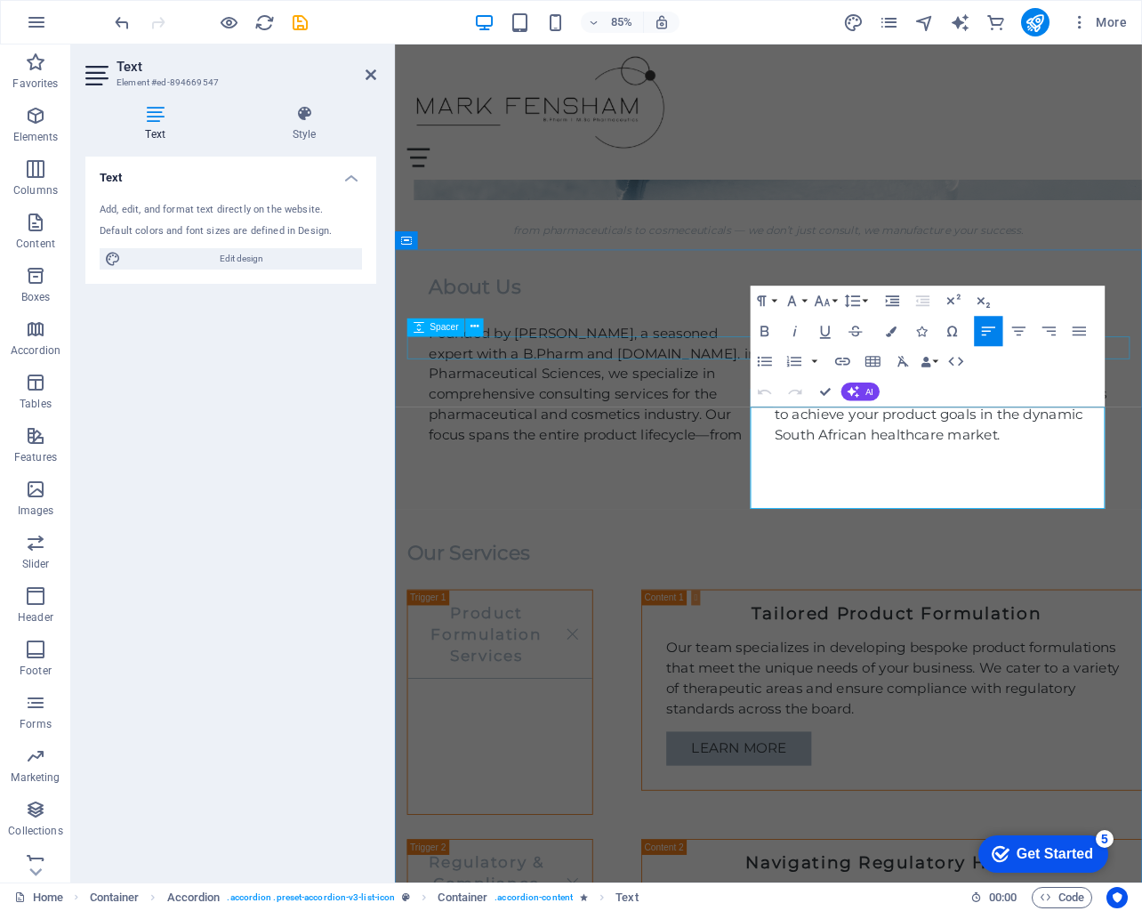
click at [992, 334] on icon "button" at bounding box center [988, 331] width 18 height 18
click at [1096, 838] on div at bounding box center [985, 845] width 543 height 14
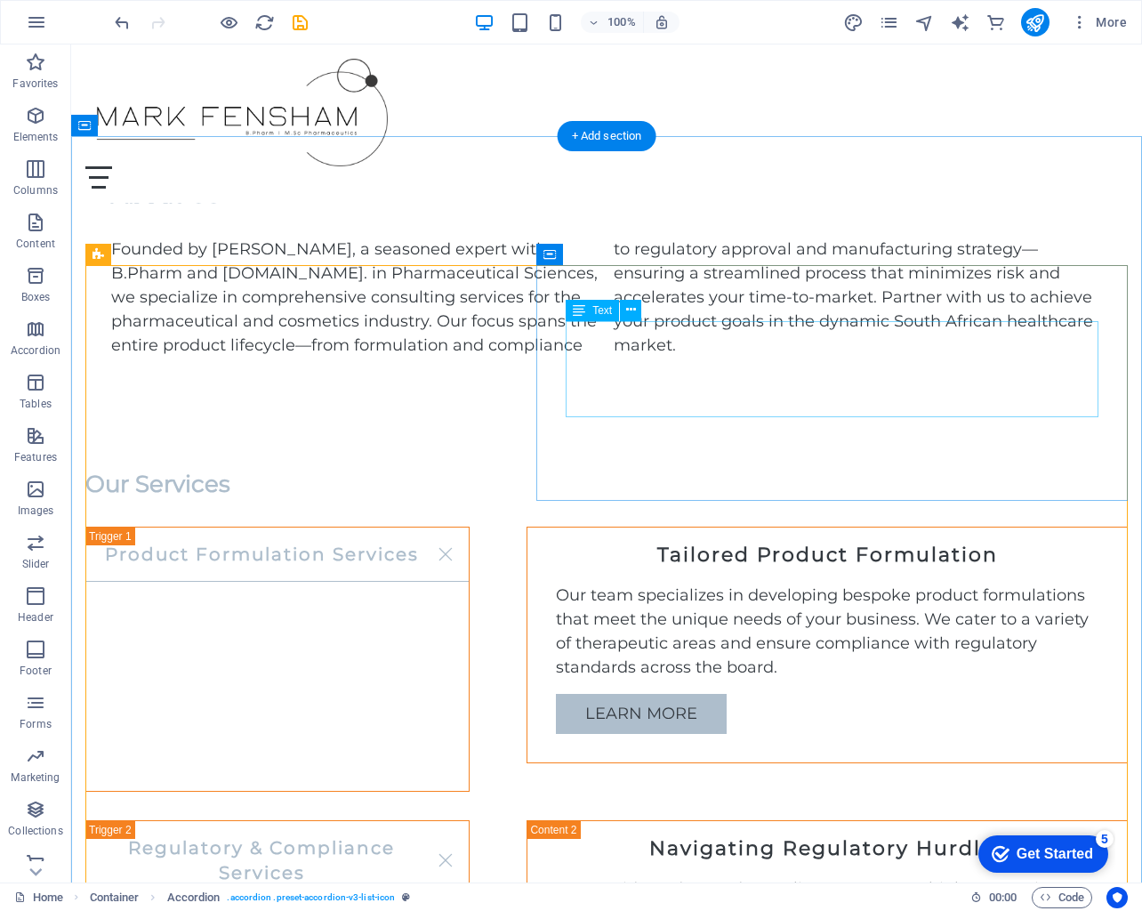
click at [910, 584] on div "Our team specializes in developing bespoke product formulations that meet the u…" at bounding box center [827, 632] width 543 height 96
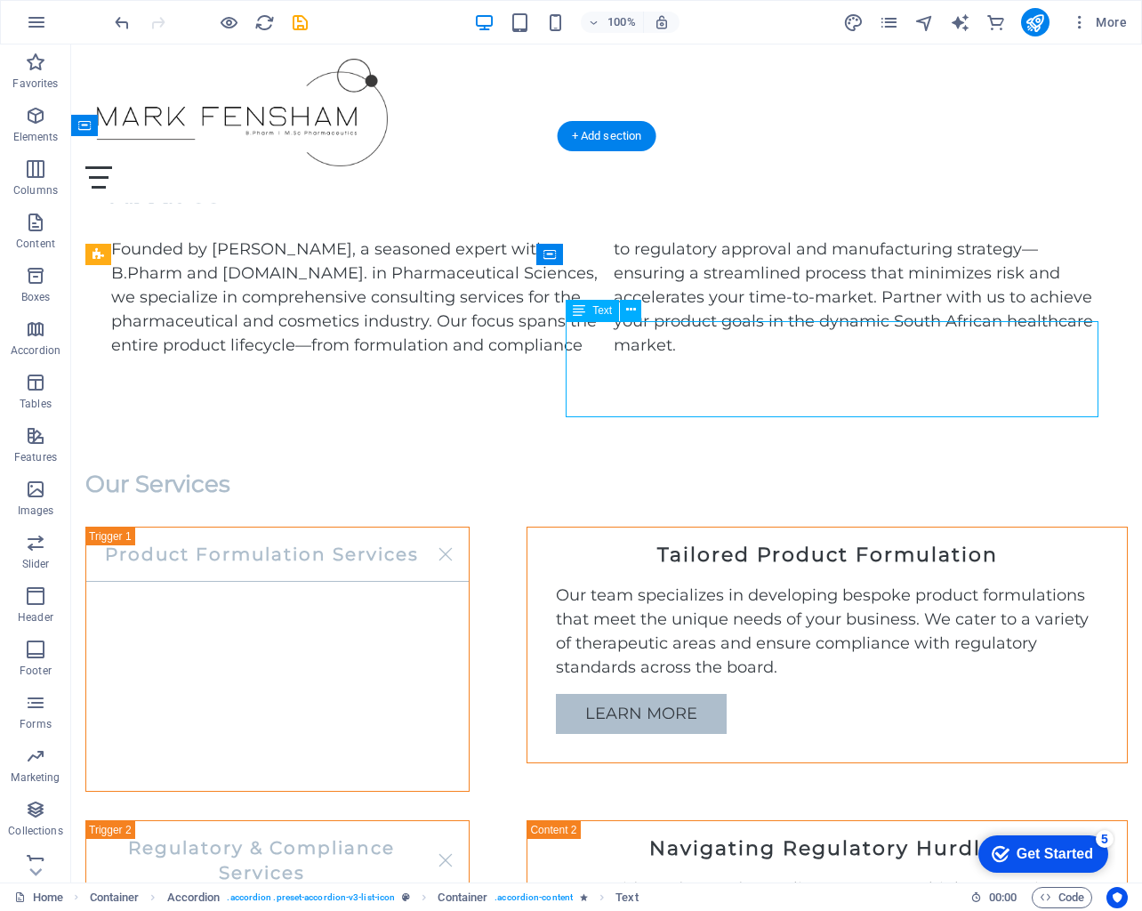
click at [910, 584] on div "Our team specializes in developing bespoke product formulations that meet the u…" at bounding box center [827, 632] width 543 height 96
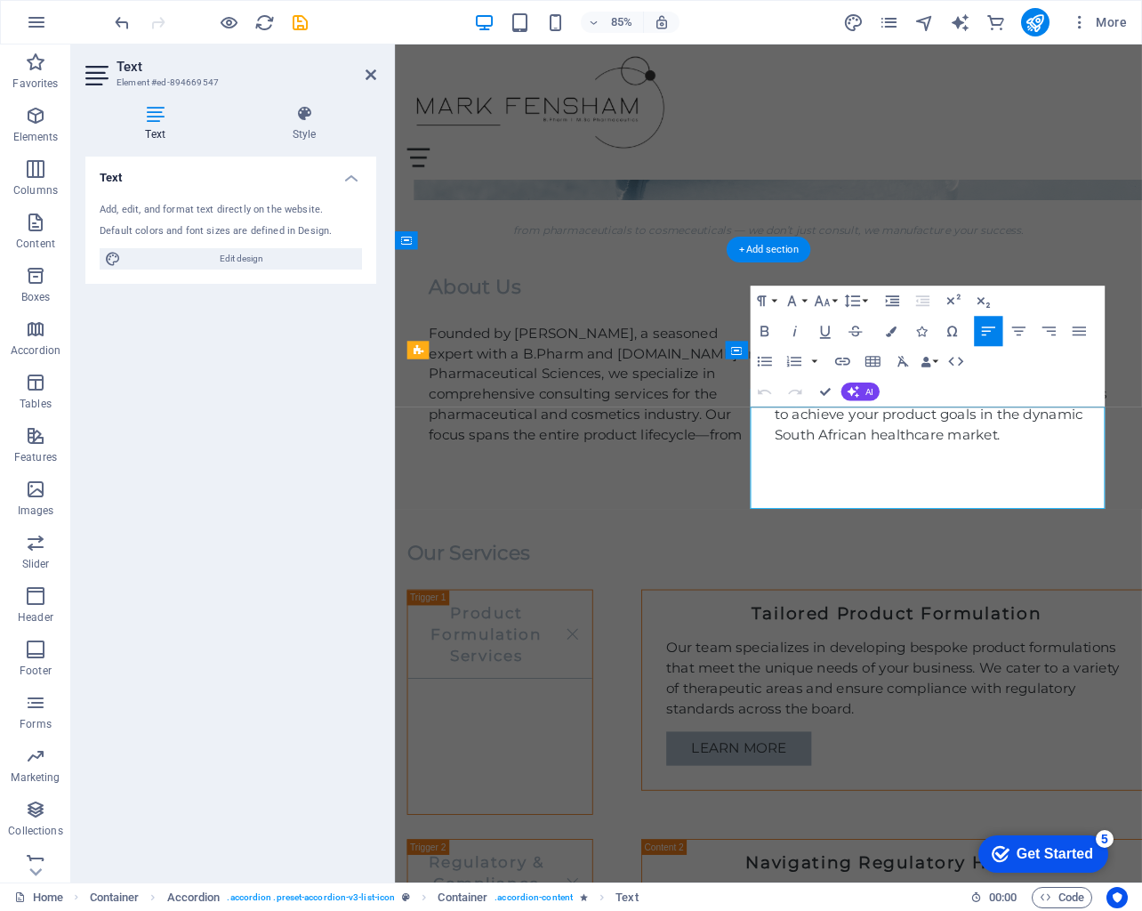
click at [1025, 742] on p "Our team specializes in developing bespoke product formulations that meet the u…" at bounding box center [985, 790] width 543 height 96
drag, startPoint x: 1146, startPoint y: 482, endPoint x: 1091, endPoint y: 480, distance: 55.2
click at [1093, 742] on p "Our team specializes in developing bespoke product formulations that meet the u…" at bounding box center [985, 790] width 543 height 96
drag, startPoint x: 1139, startPoint y: 528, endPoint x: 1076, endPoint y: 532, distance: 62.4
click at [1076, 742] on p "Our team specializes in developing niche product formulations that meet the uni…" at bounding box center [985, 790] width 543 height 96
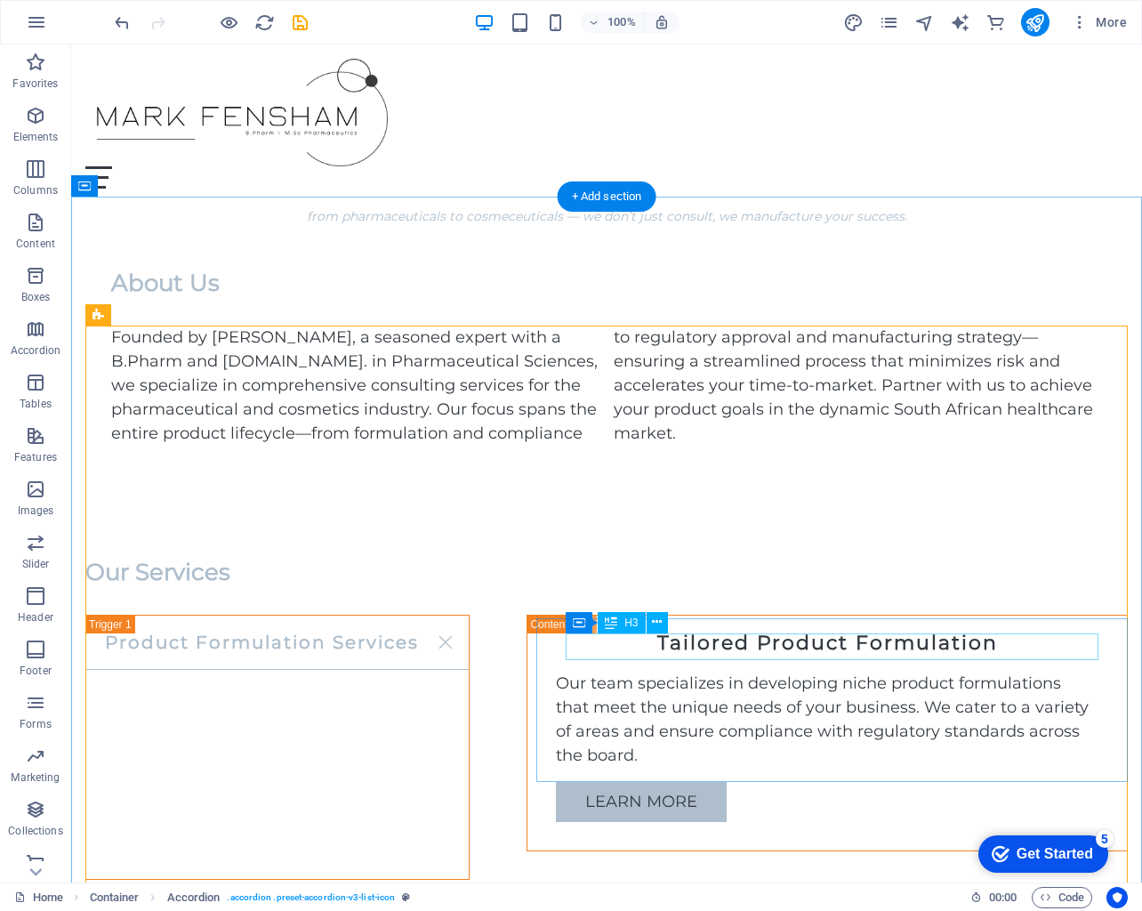
scroll to position [843, 0]
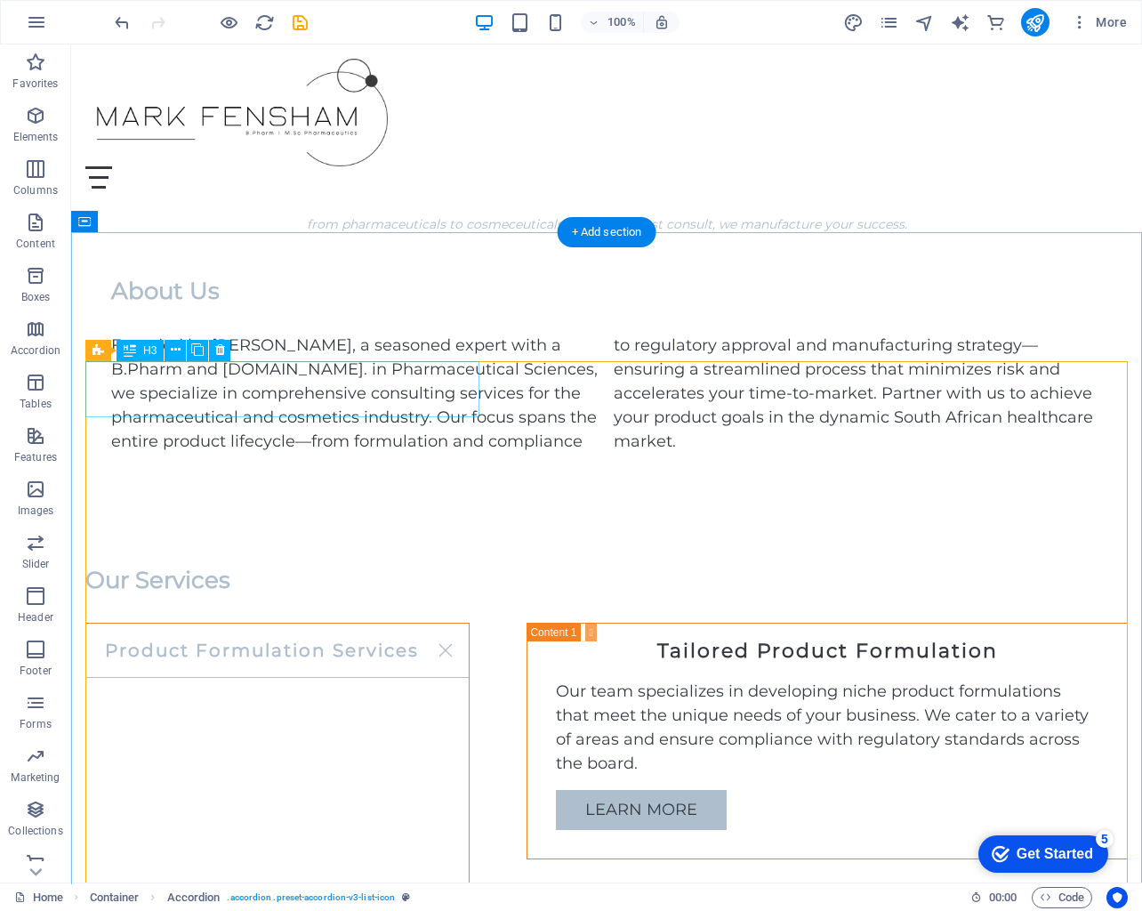
click at [364, 623] on div "Product Formulation Services" at bounding box center [277, 755] width 384 height 265
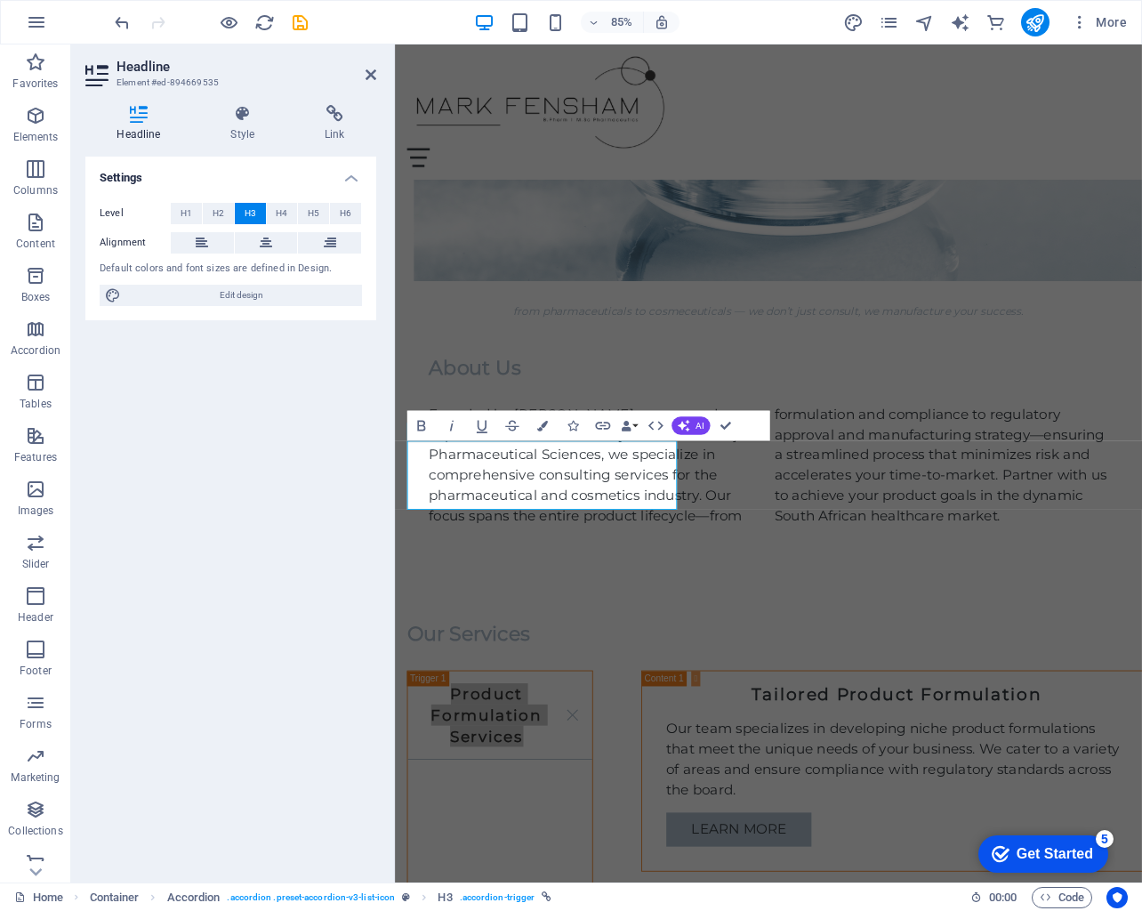
drag, startPoint x: 219, startPoint y: 251, endPoint x: 227, endPoint y: 264, distance: 15.6
click at [219, 251] on button at bounding box center [202, 242] width 63 height 21
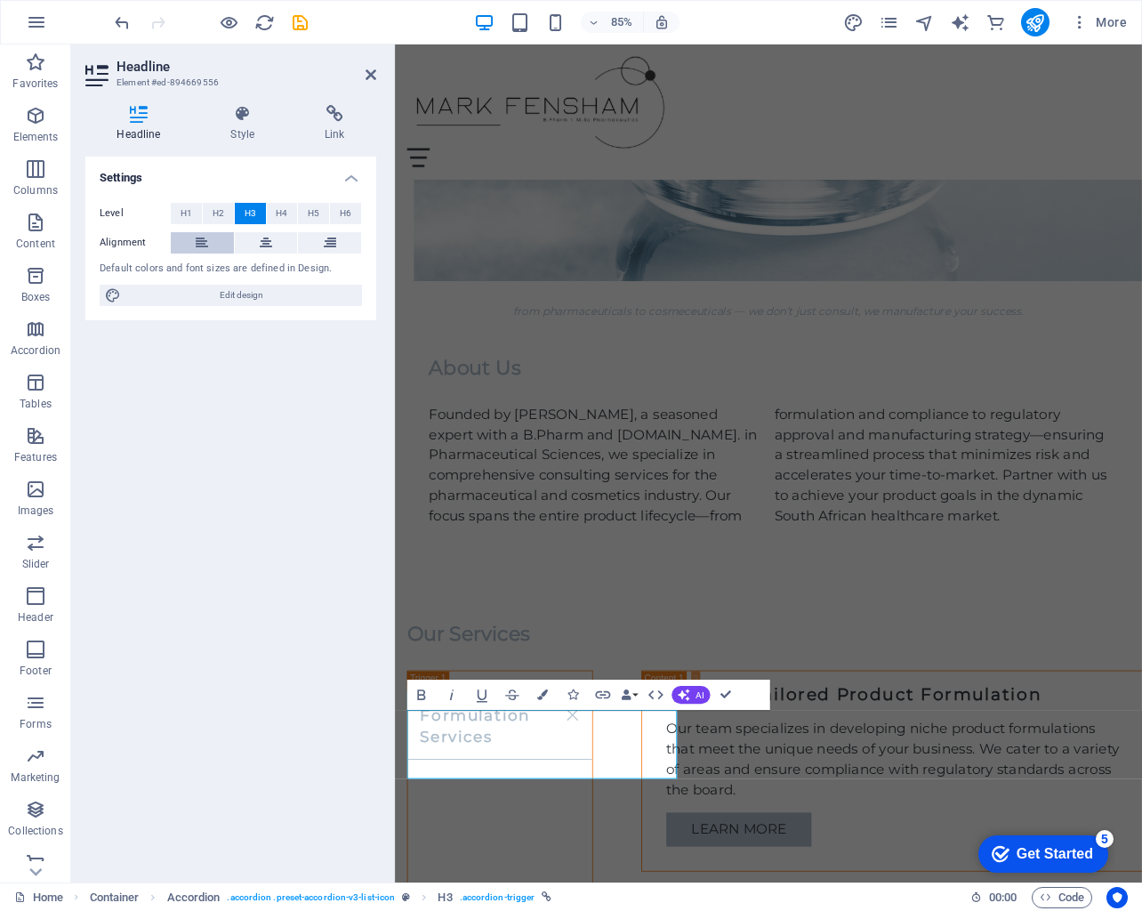
click at [200, 238] on icon at bounding box center [202, 242] width 12 height 21
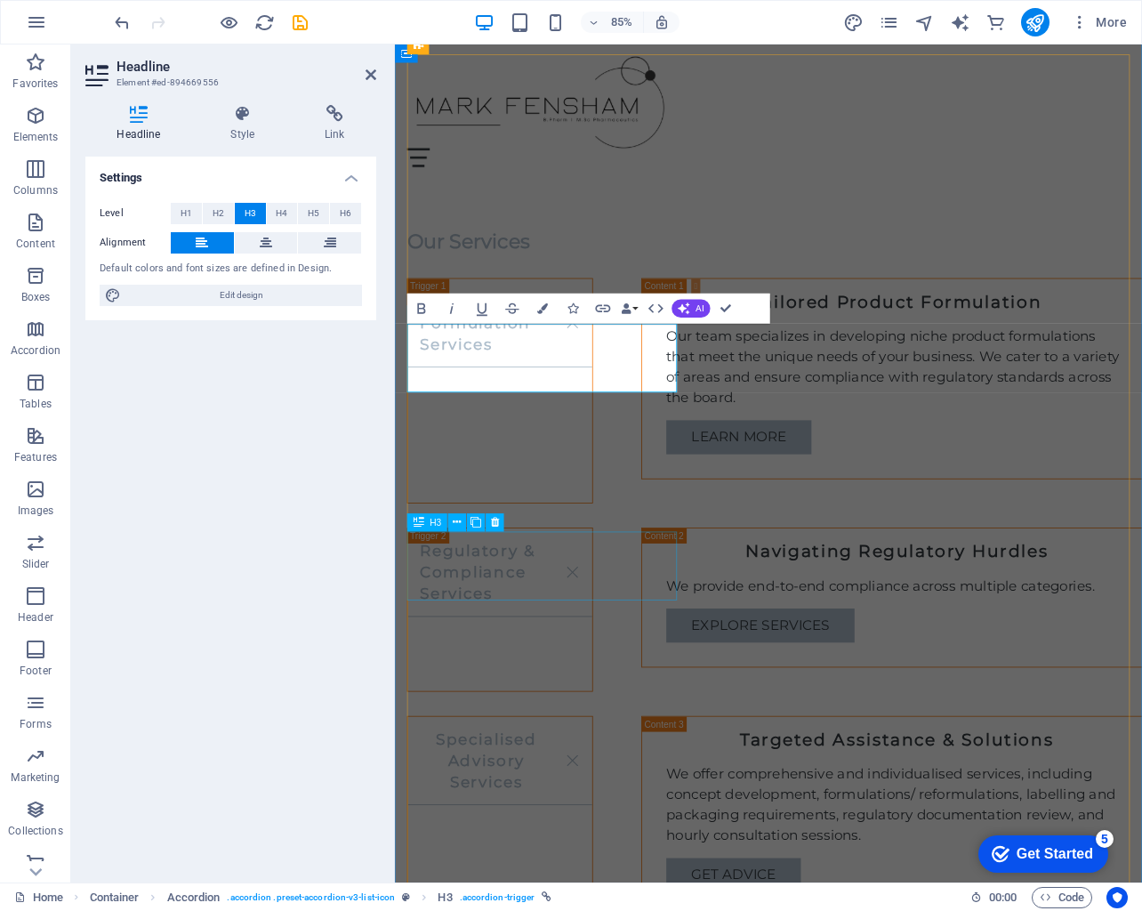
scroll to position [1306, 0]
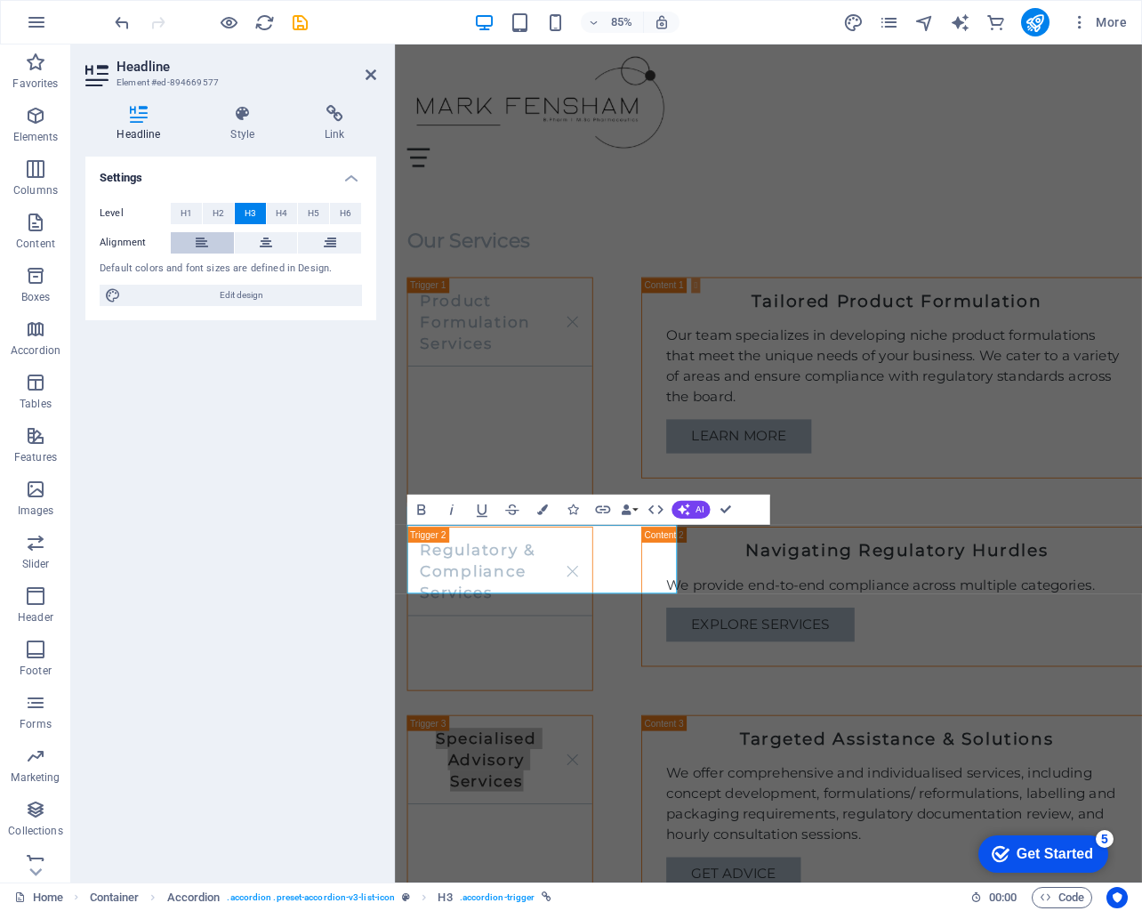
click at [213, 246] on button at bounding box center [202, 242] width 63 height 21
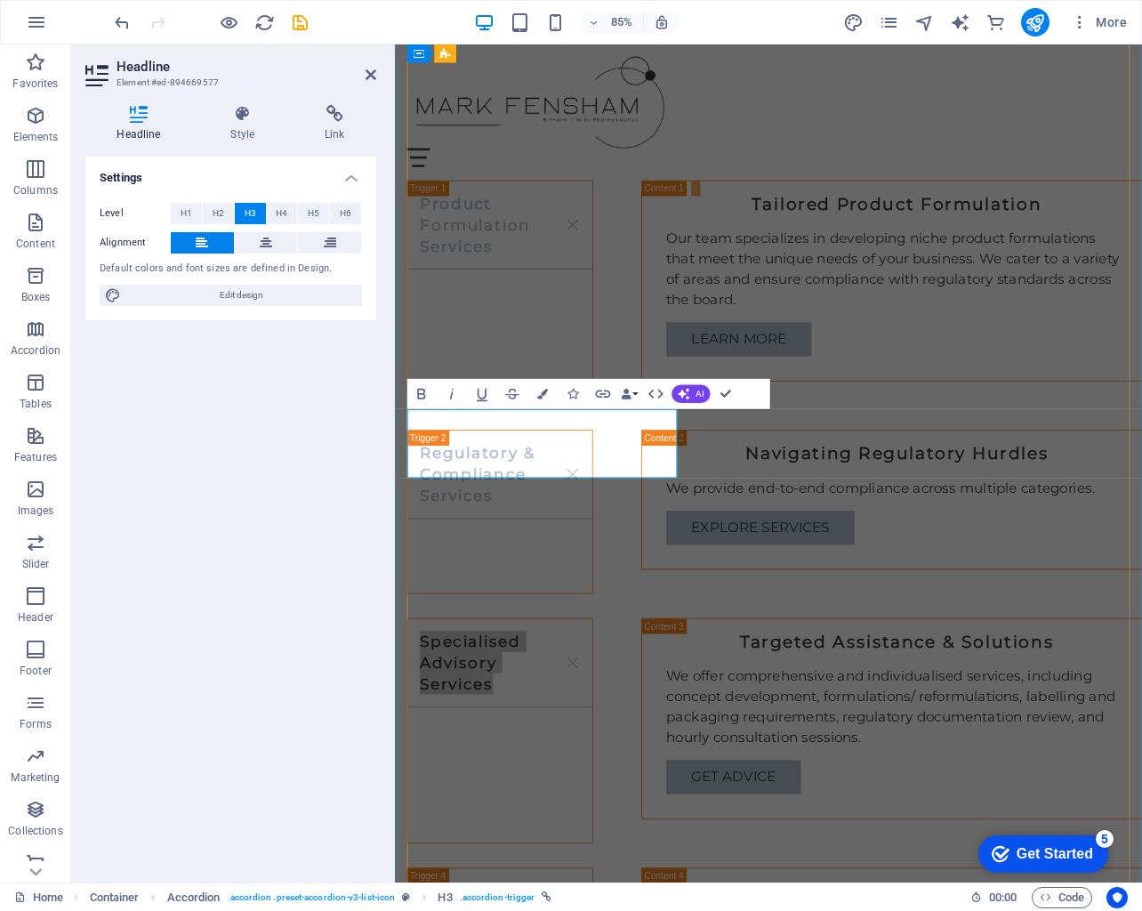
scroll to position [1442, 0]
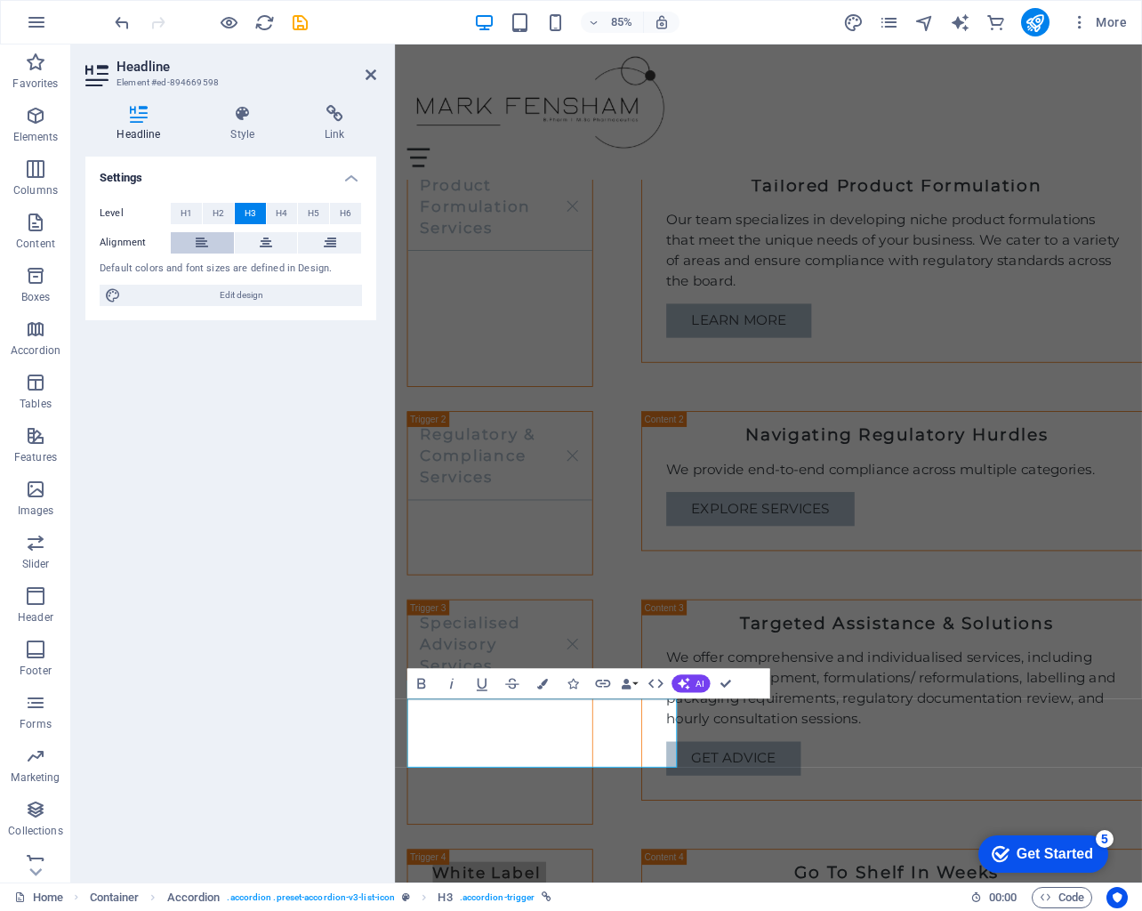
click at [206, 245] on icon at bounding box center [202, 242] width 12 height 21
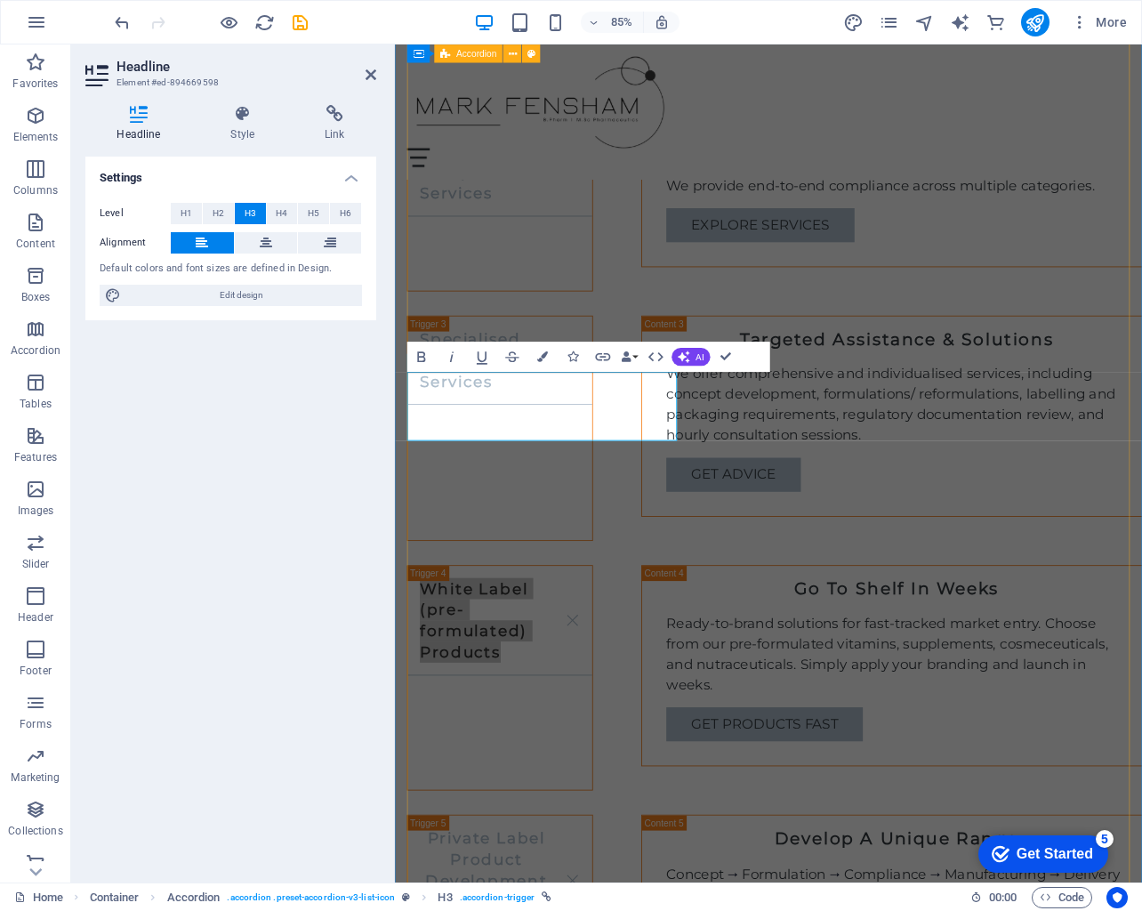
scroll to position [1887, 0]
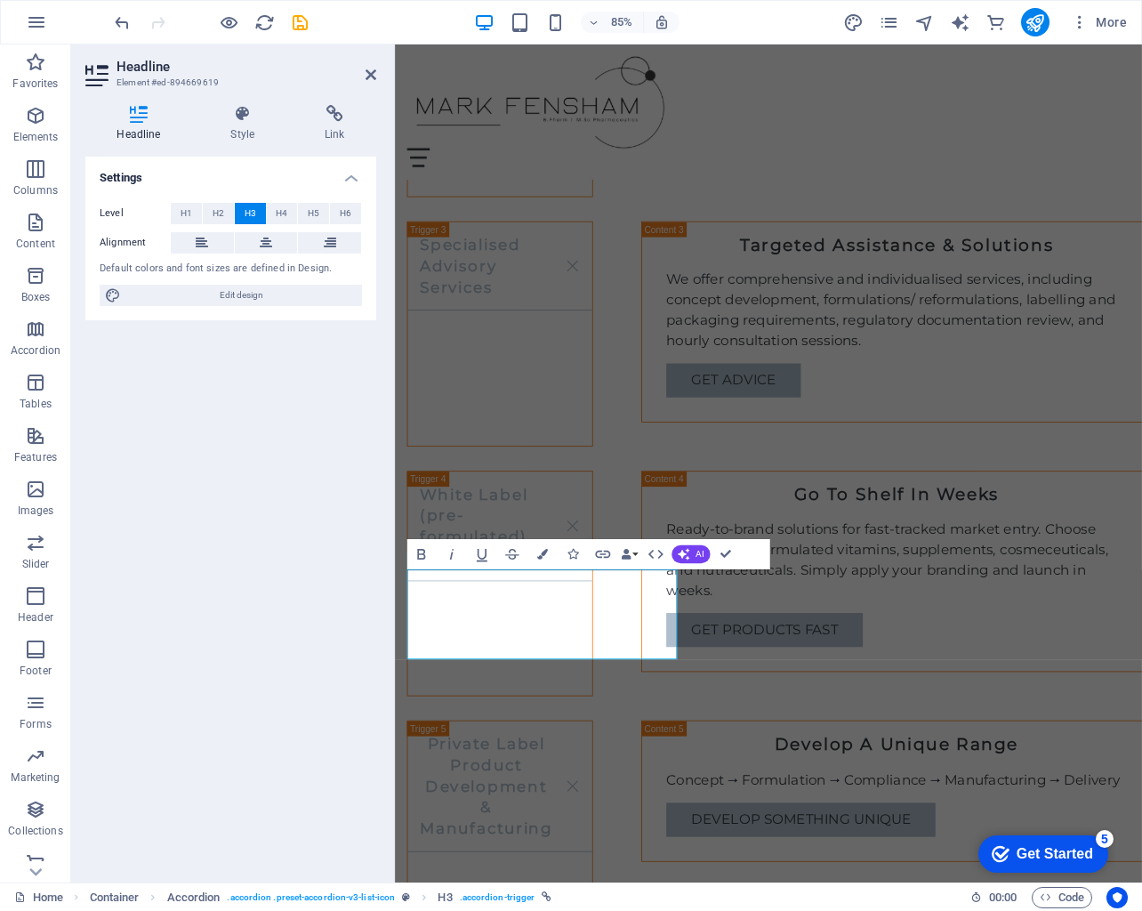
click at [213, 254] on div "Level H1 H2 H3 H4 H5 H6 Alignment Default colors and font sizes are defined in …" at bounding box center [230, 255] width 291 height 133
click at [213, 251] on button at bounding box center [202, 242] width 63 height 21
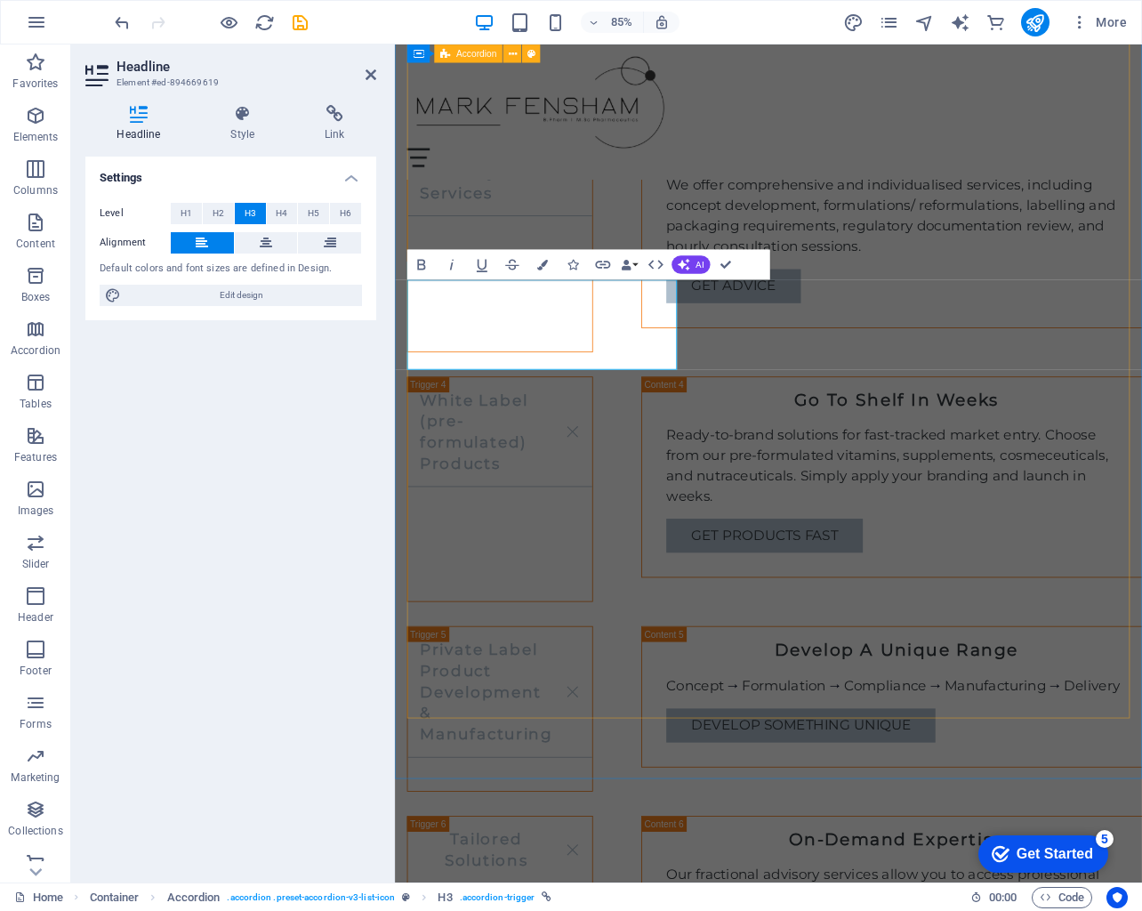
scroll to position [2391, 0]
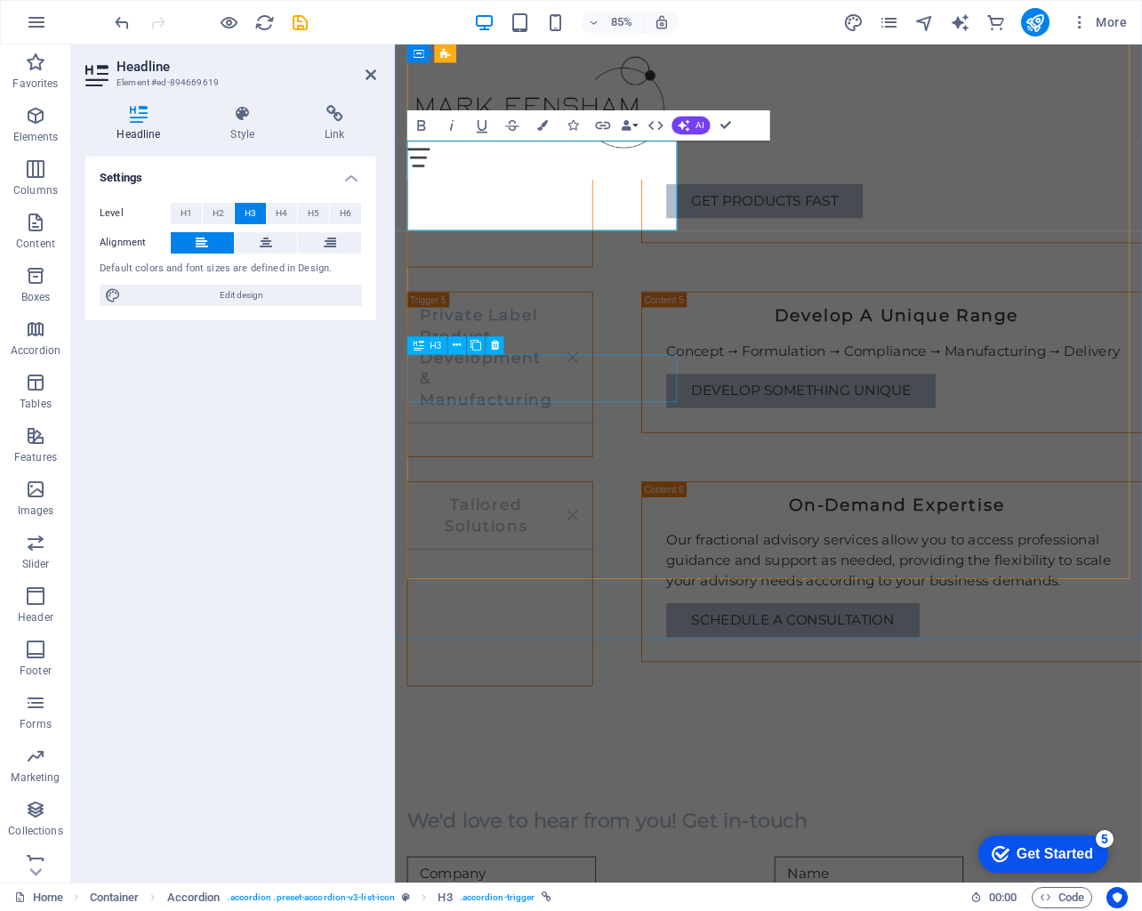
click at [548, 559] on div "Tailored Solutions" at bounding box center [518, 679] width 219 height 241
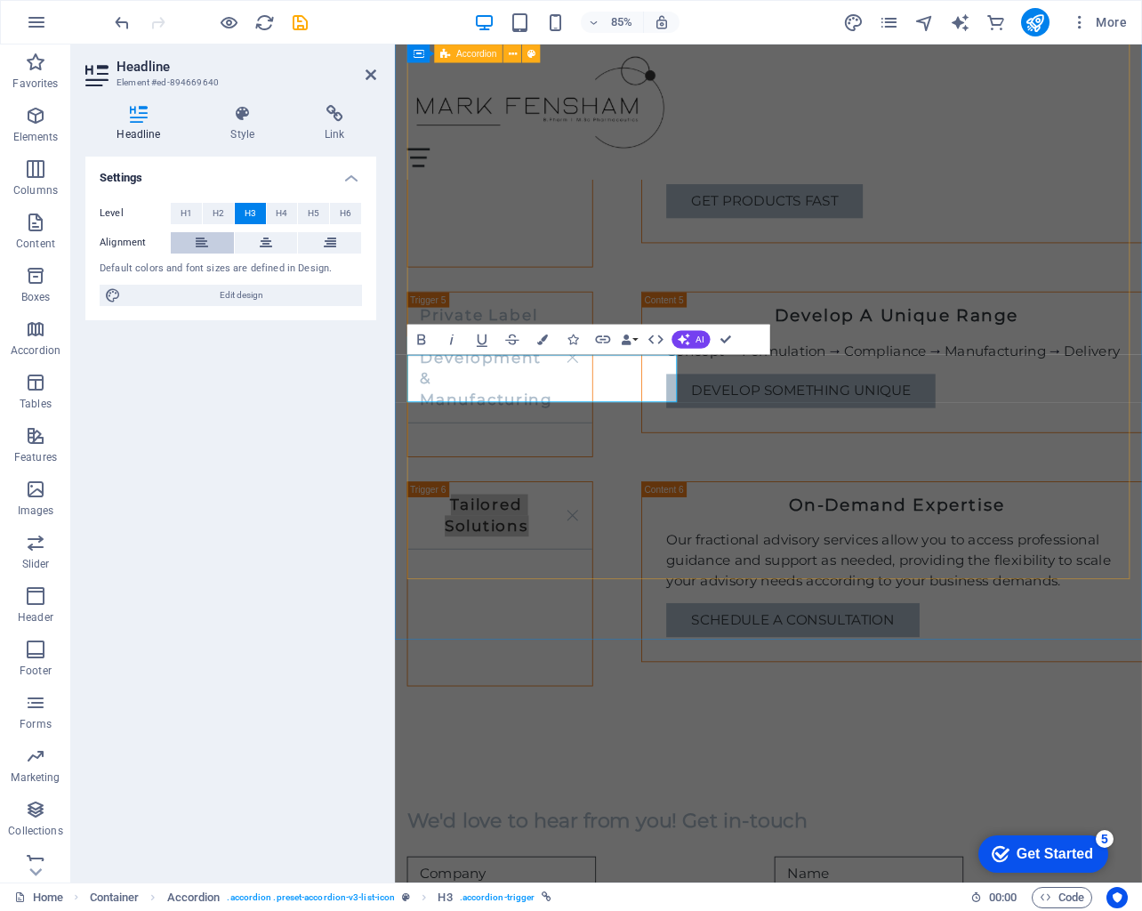
click at [219, 240] on button at bounding box center [202, 242] width 63 height 21
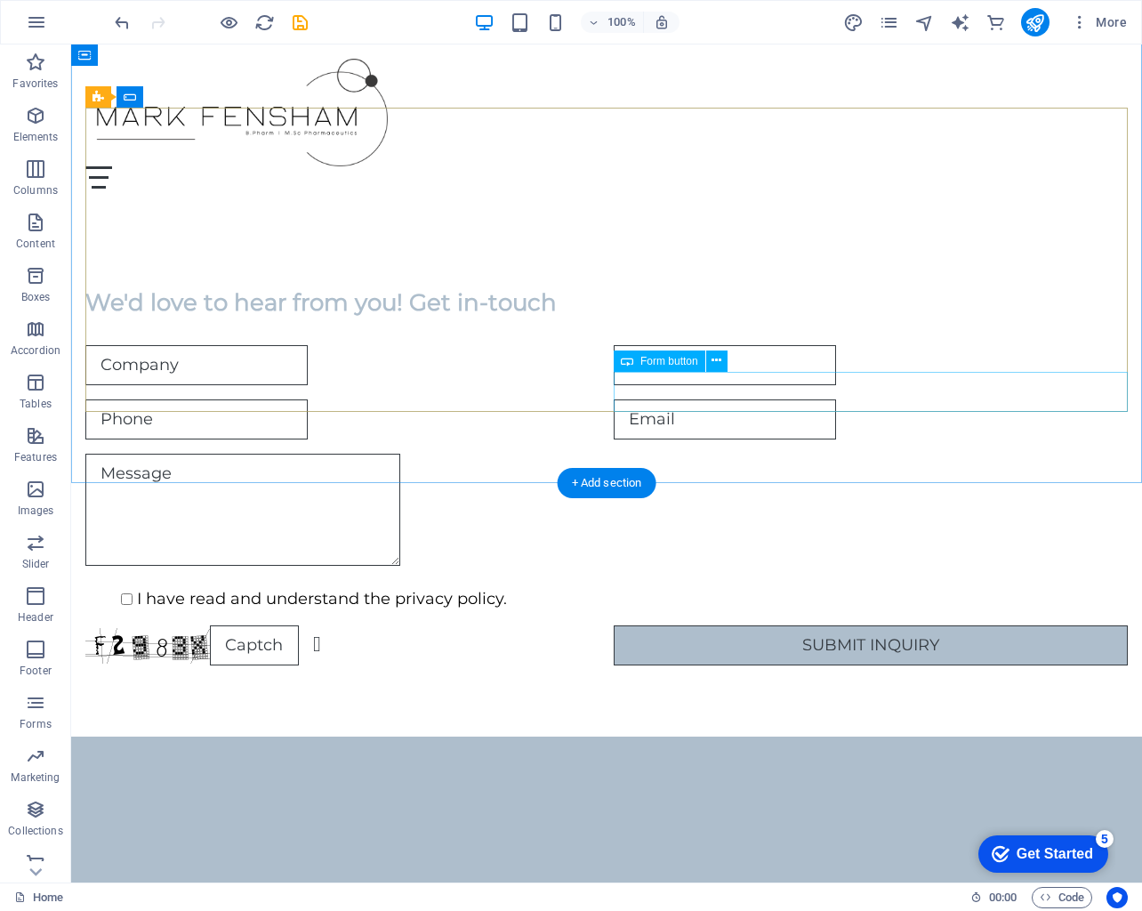
click at [903, 625] on div "Submit Inquiry" at bounding box center [871, 645] width 514 height 40
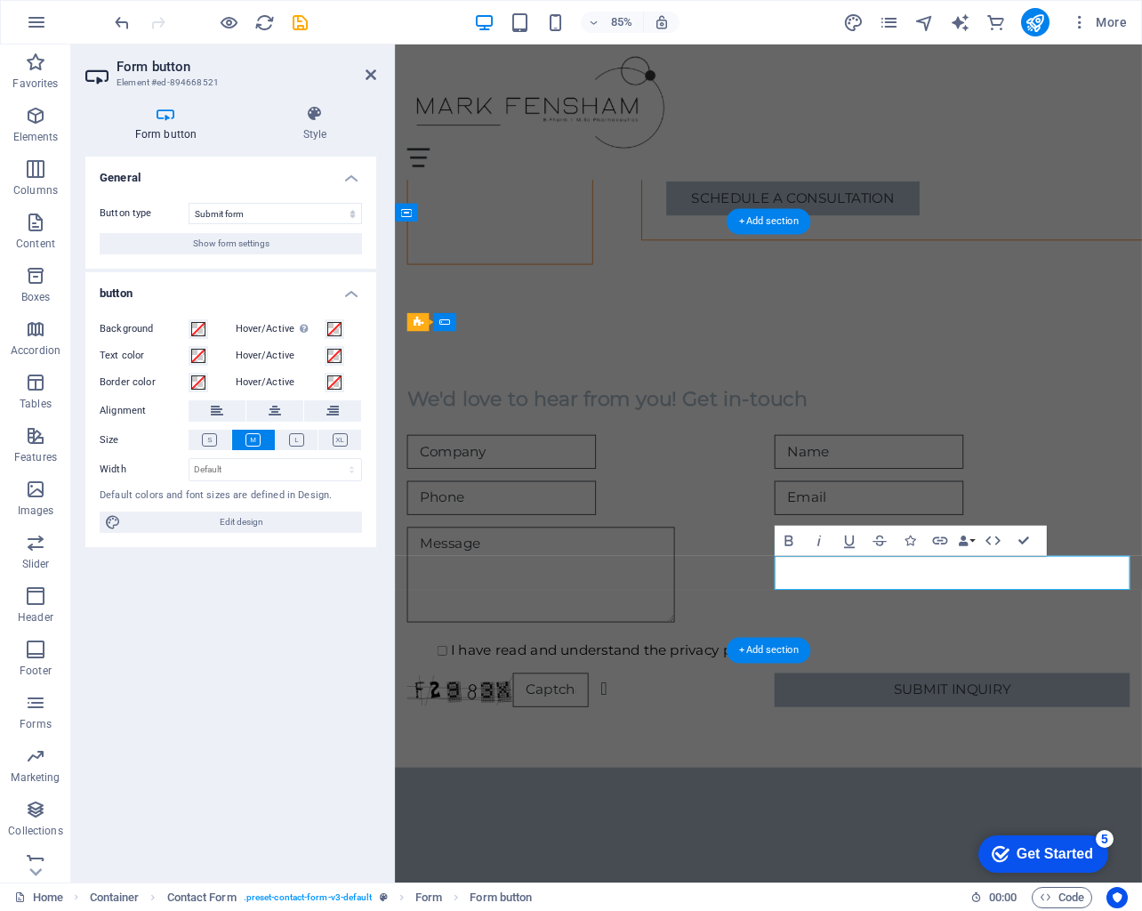
scroll to position [2883, 0]
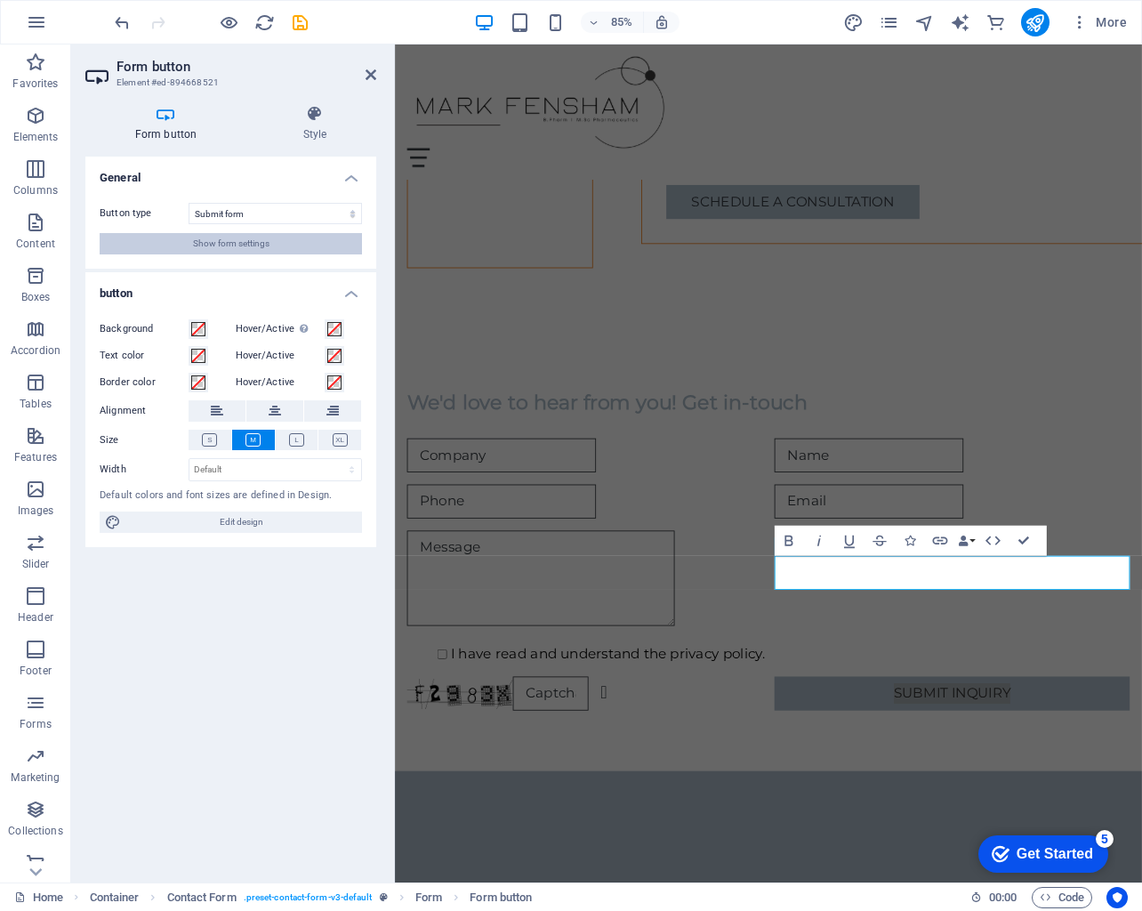
click at [230, 245] on span "Show form settings" at bounding box center [231, 243] width 77 height 21
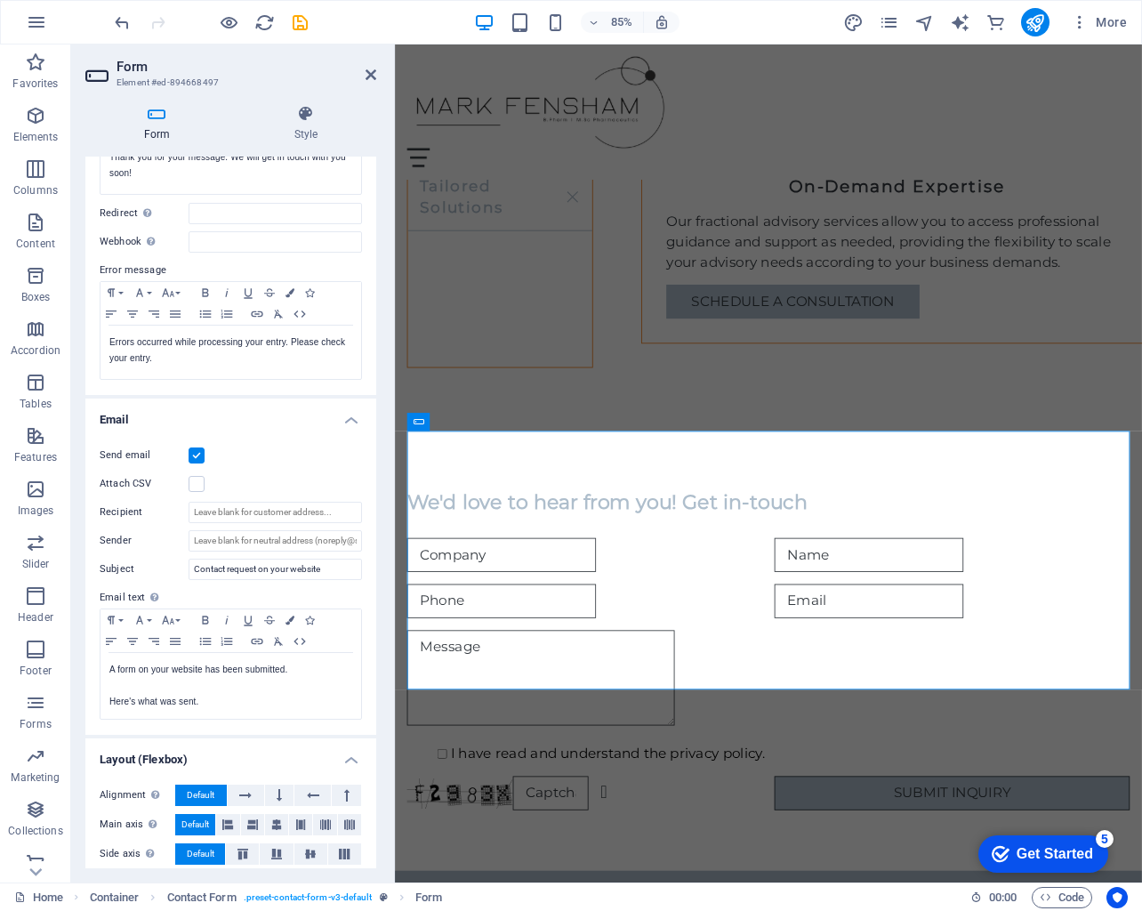
scroll to position [216, 0]
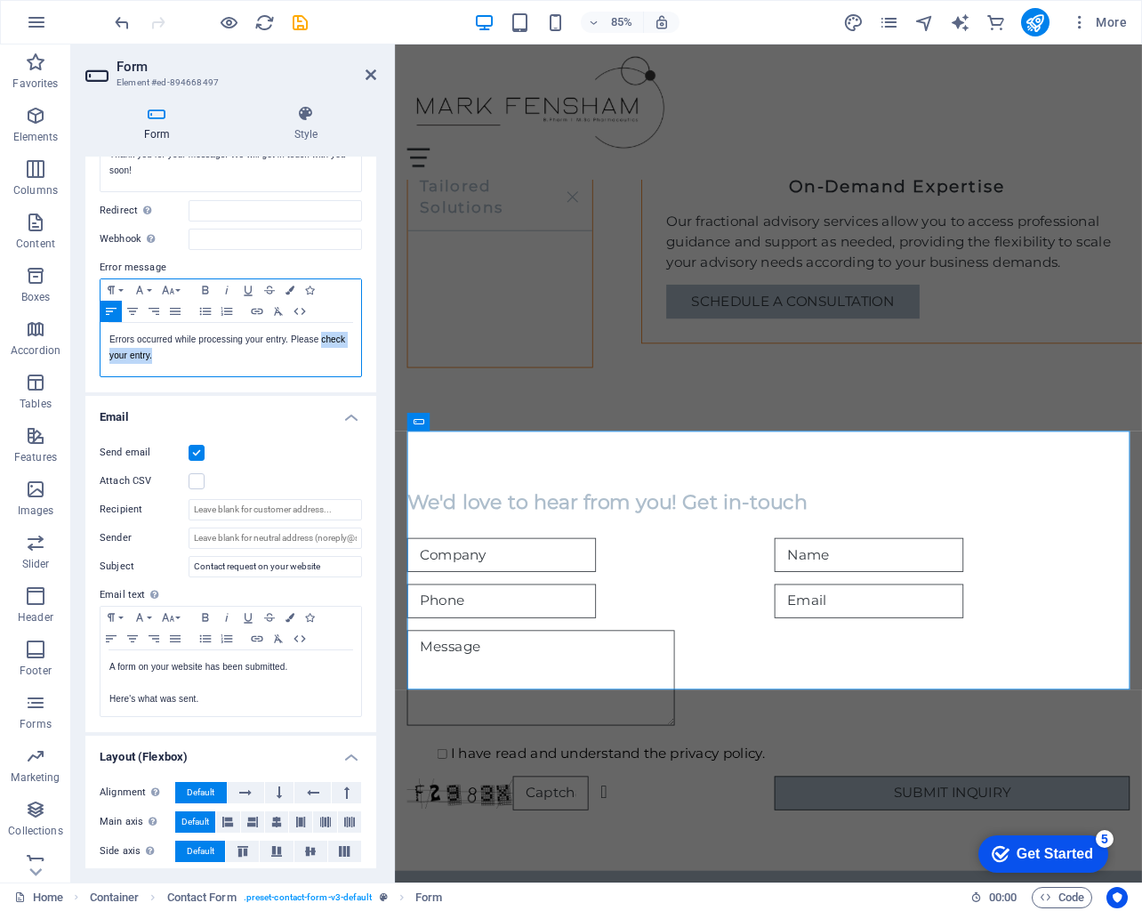
drag, startPoint x: 276, startPoint y: 350, endPoint x: 321, endPoint y: 342, distance: 46.1
click at [321, 342] on p "Errors occurred while processing your entry. Please check your entry." at bounding box center [230, 348] width 243 height 32
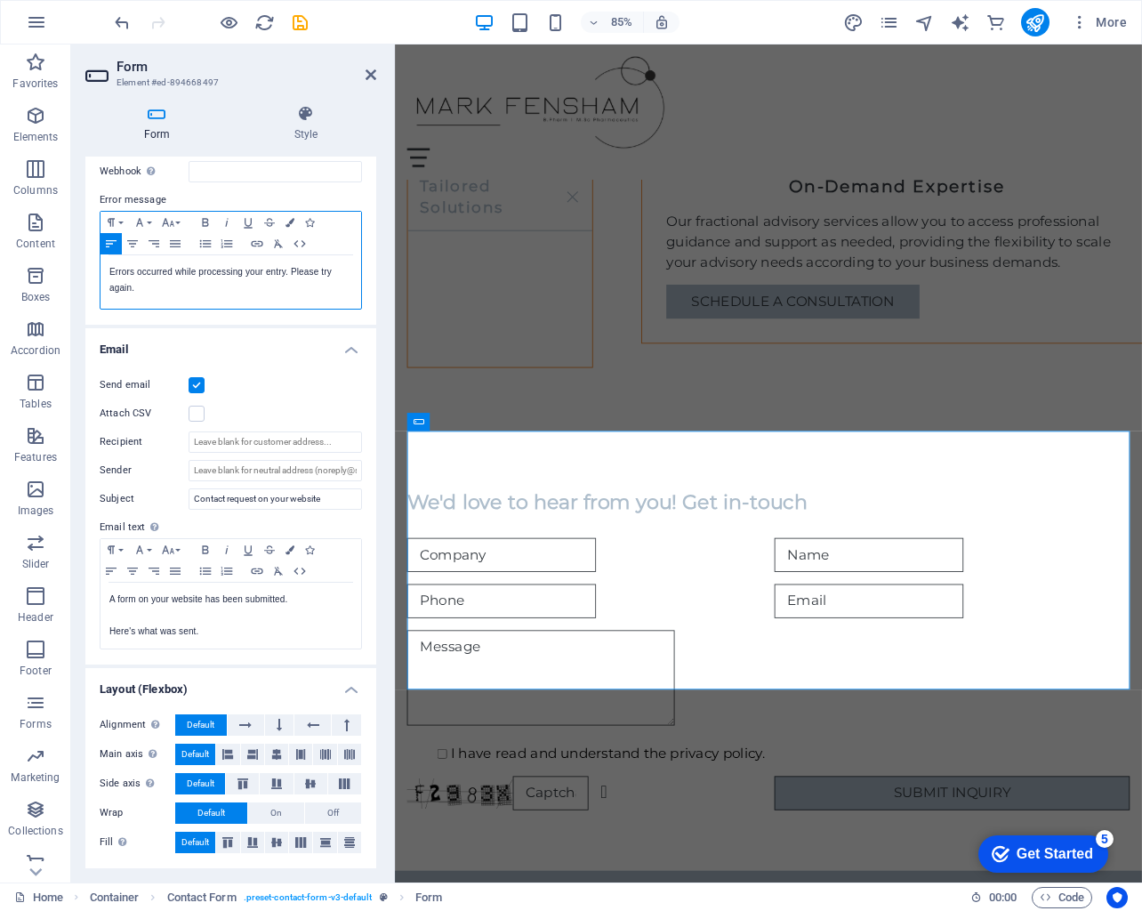
scroll to position [283, 0]
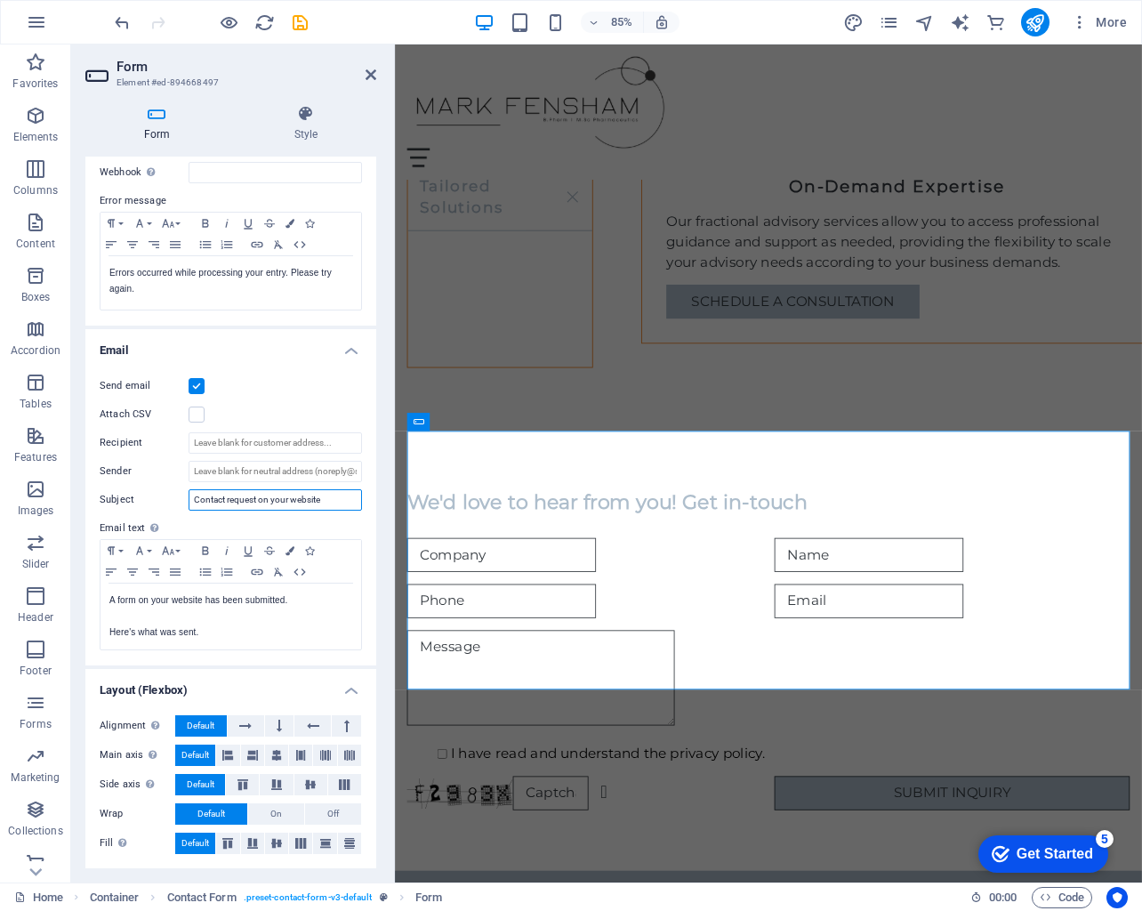
drag, startPoint x: 338, startPoint y: 492, endPoint x: 299, endPoint y: 498, distance: 39.6
click at [306, 497] on input "Contact request on your website" at bounding box center [275, 499] width 173 height 21
drag, startPoint x: 320, startPoint y: 499, endPoint x: 272, endPoint y: 501, distance: 48.1
click at [272, 501] on input "Contact request on your website" at bounding box center [275, 499] width 173 height 21
click at [347, 520] on label "Email text Define text to be sent if form inputs should be sent by email." at bounding box center [231, 528] width 262 height 21
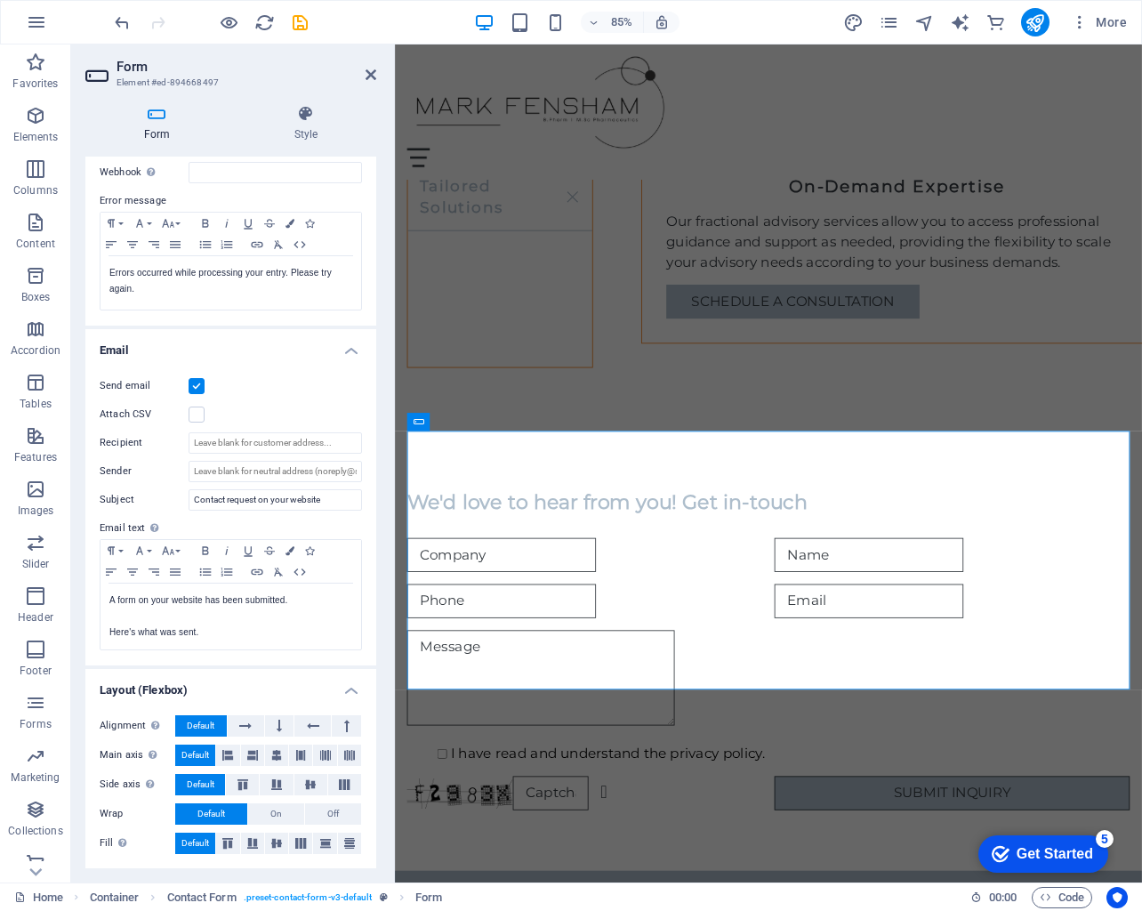
click at [344, 348] on h4 "Email" at bounding box center [230, 345] width 291 height 32
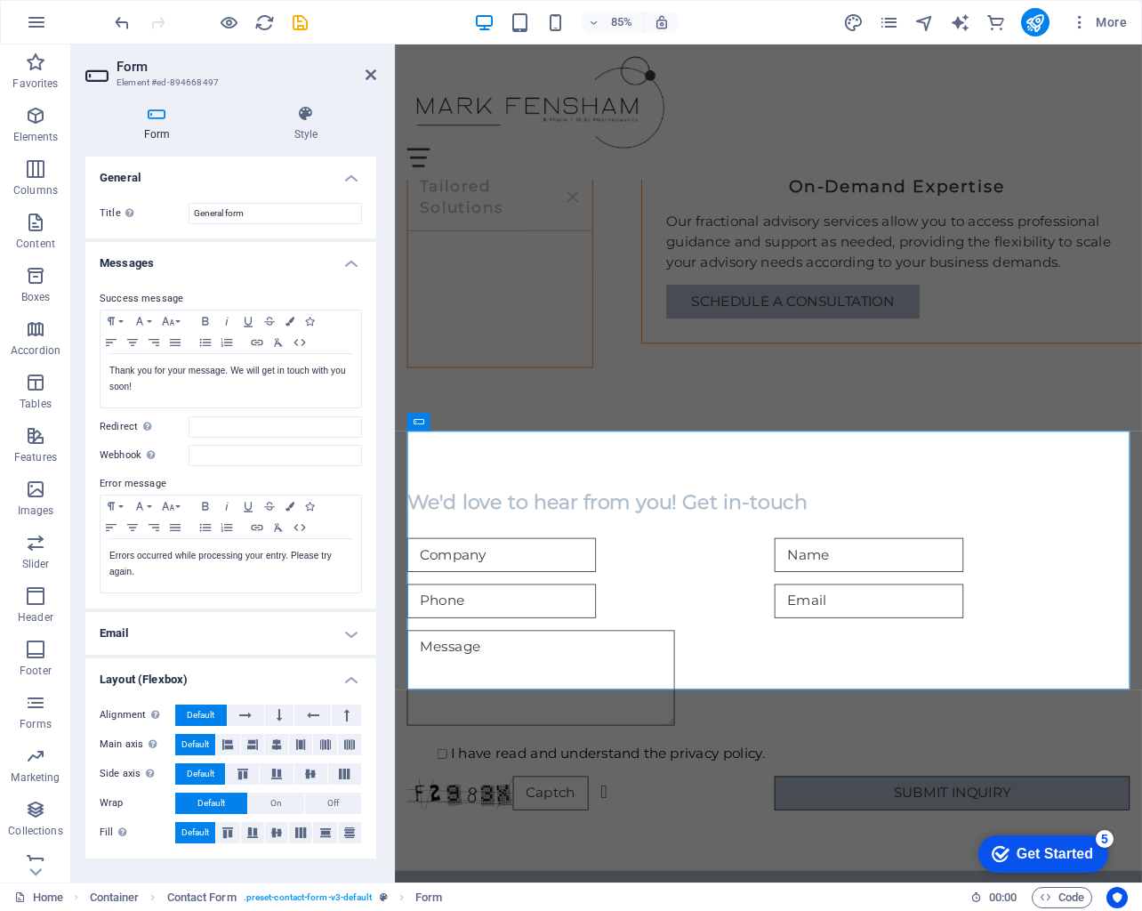
scroll to position [0, 0]
click at [340, 671] on h4 "Layout (Flexbox)" at bounding box center [230, 674] width 291 height 32
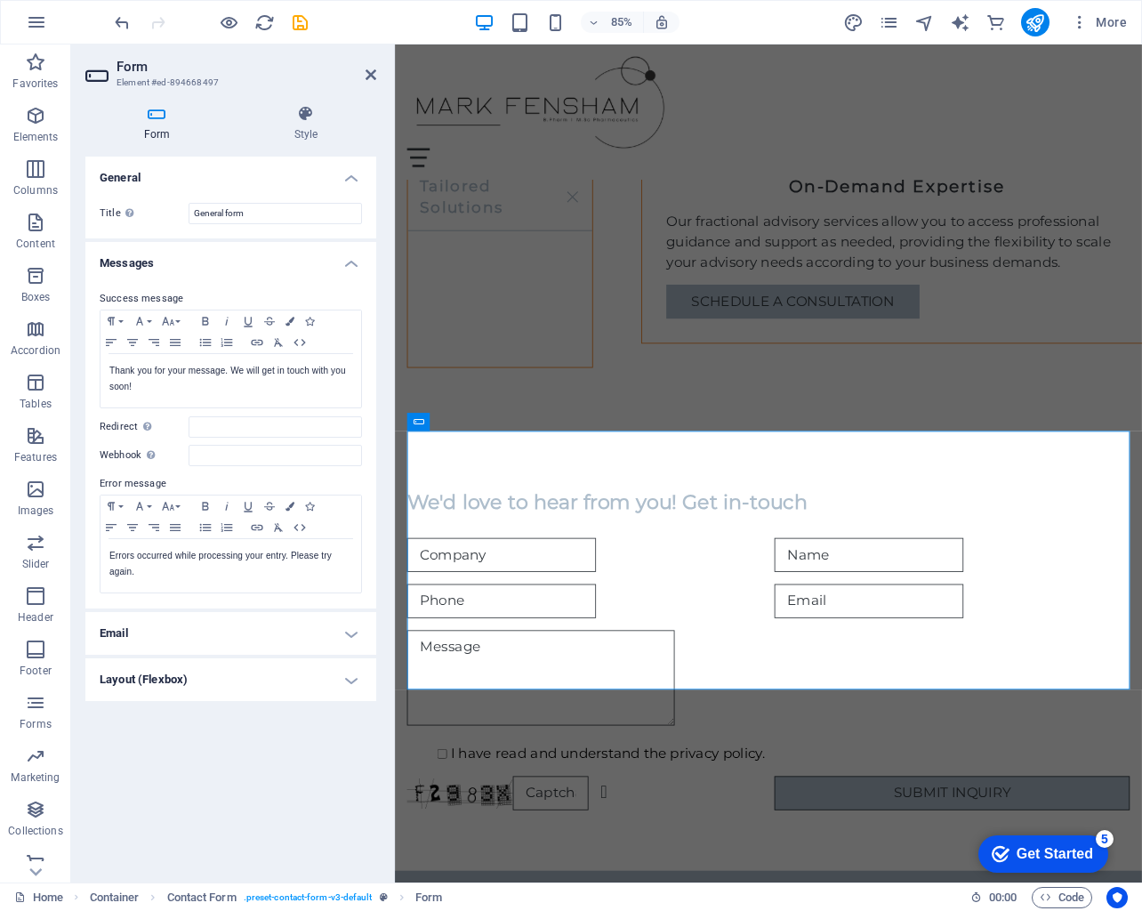
click at [351, 261] on h4 "Messages" at bounding box center [230, 258] width 291 height 32
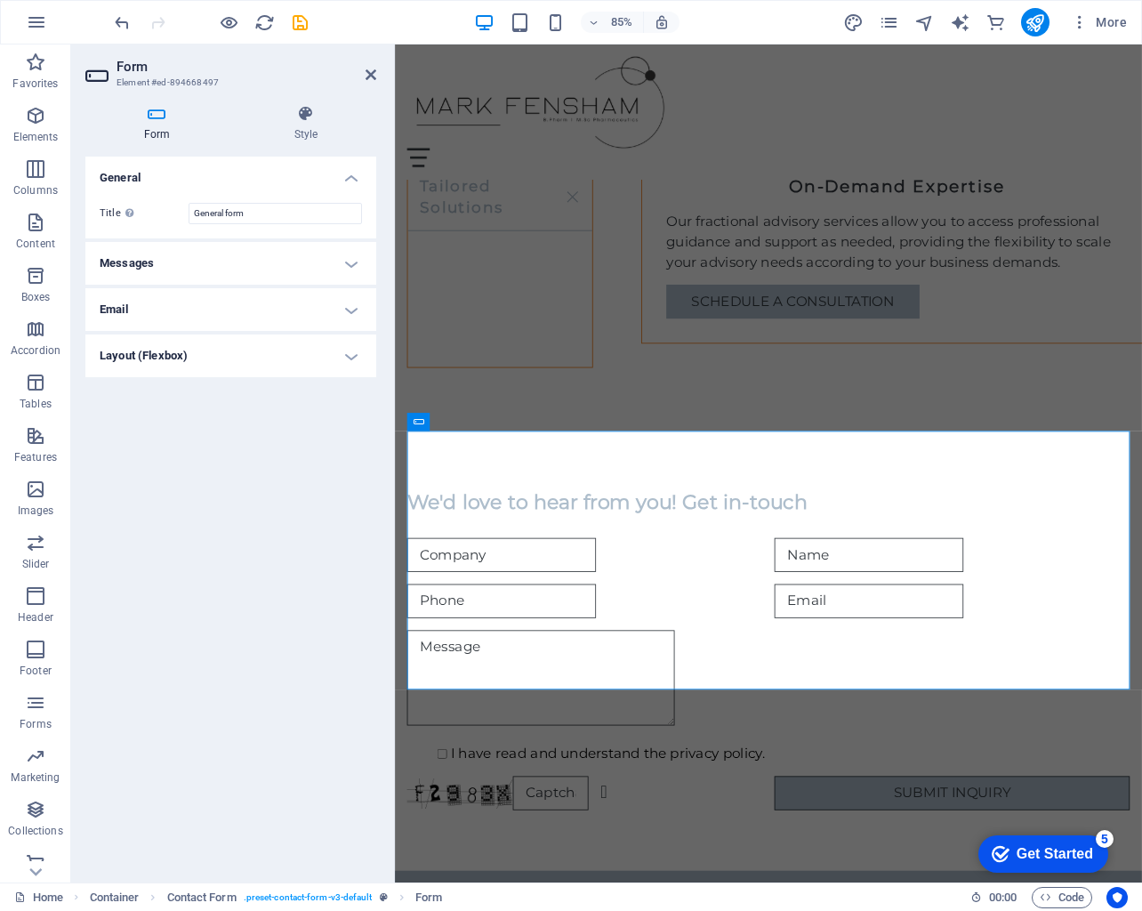
click at [362, 173] on h4 "General" at bounding box center [230, 173] width 291 height 32
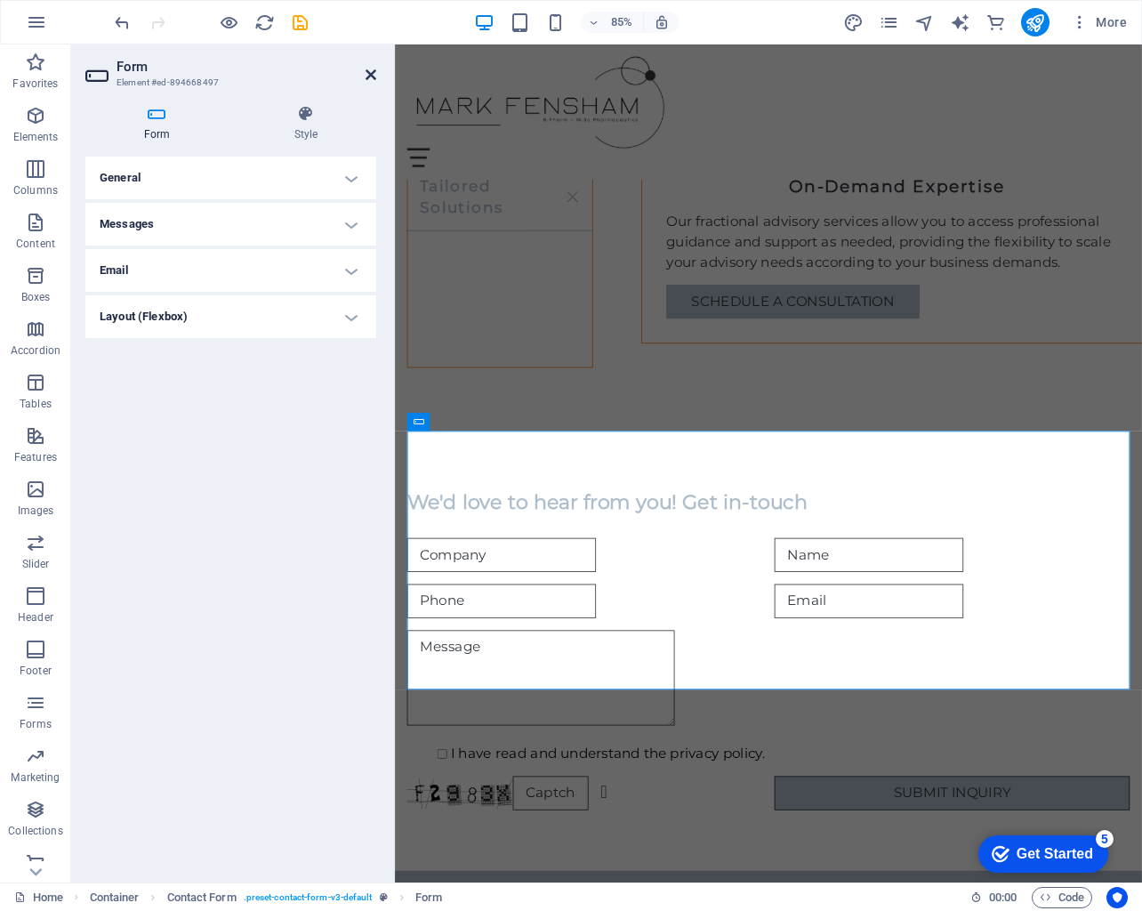
click at [367, 79] on icon at bounding box center [371, 75] width 11 height 14
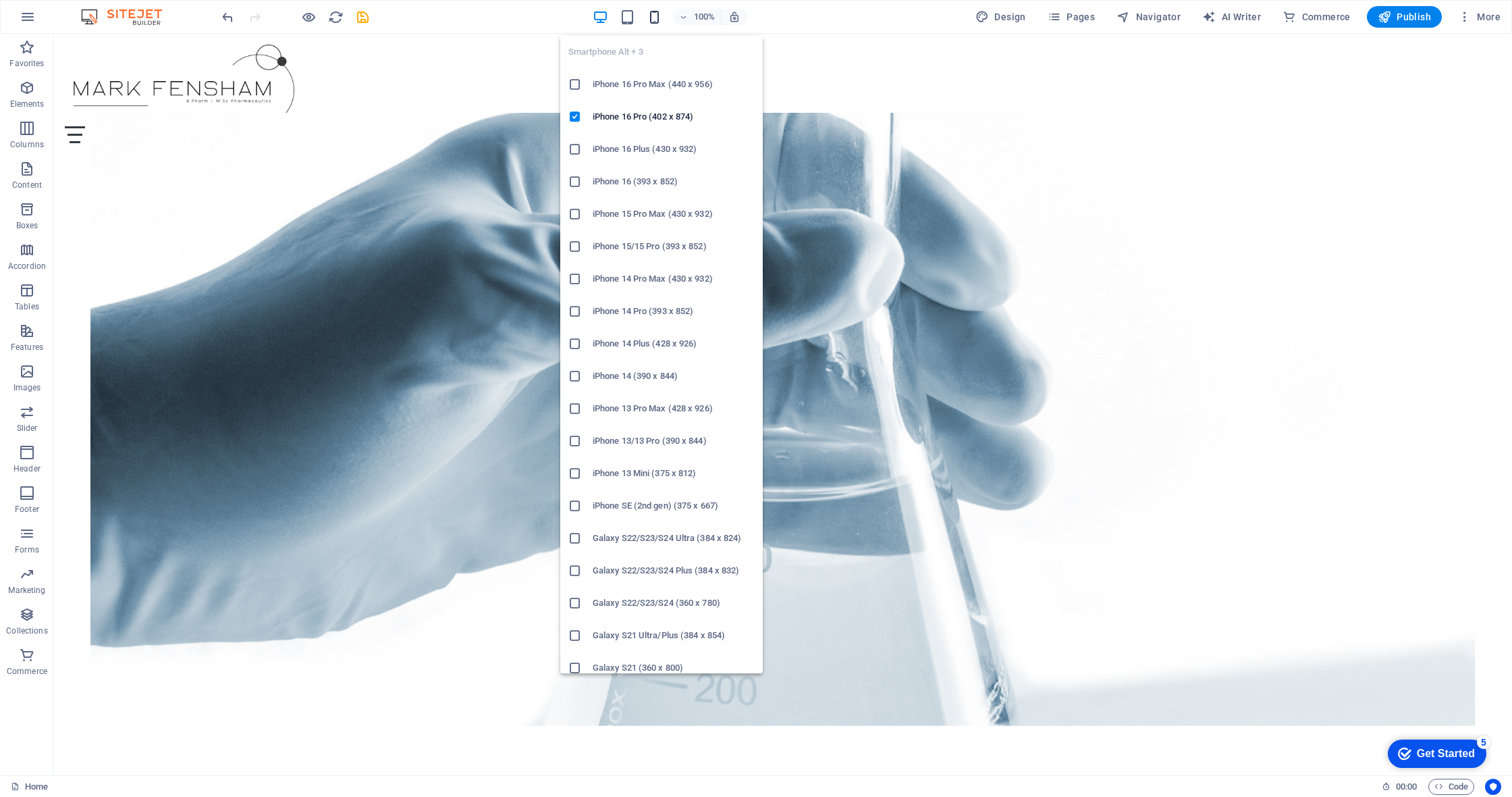
click at [659, 19] on icon "button" at bounding box center [654, 17] width 15 height 15
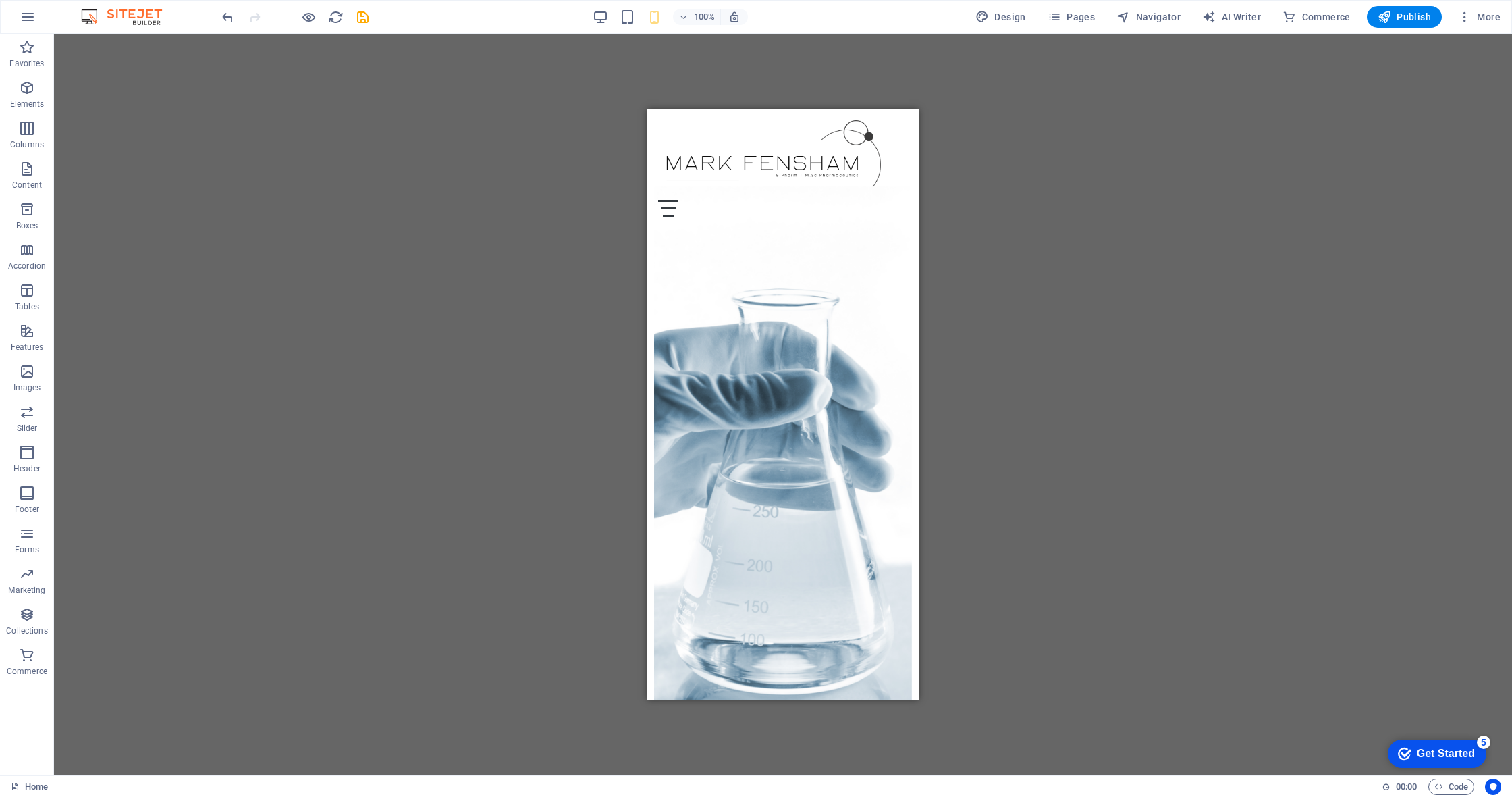
click at [866, 370] on div "Drag here to replace the existing content. Press “Ctrl” if you want to create a…" at bounding box center [783, 404] width 1458 height 742
click at [866, 200] on div "Menu" at bounding box center [782, 208] width 250 height 17
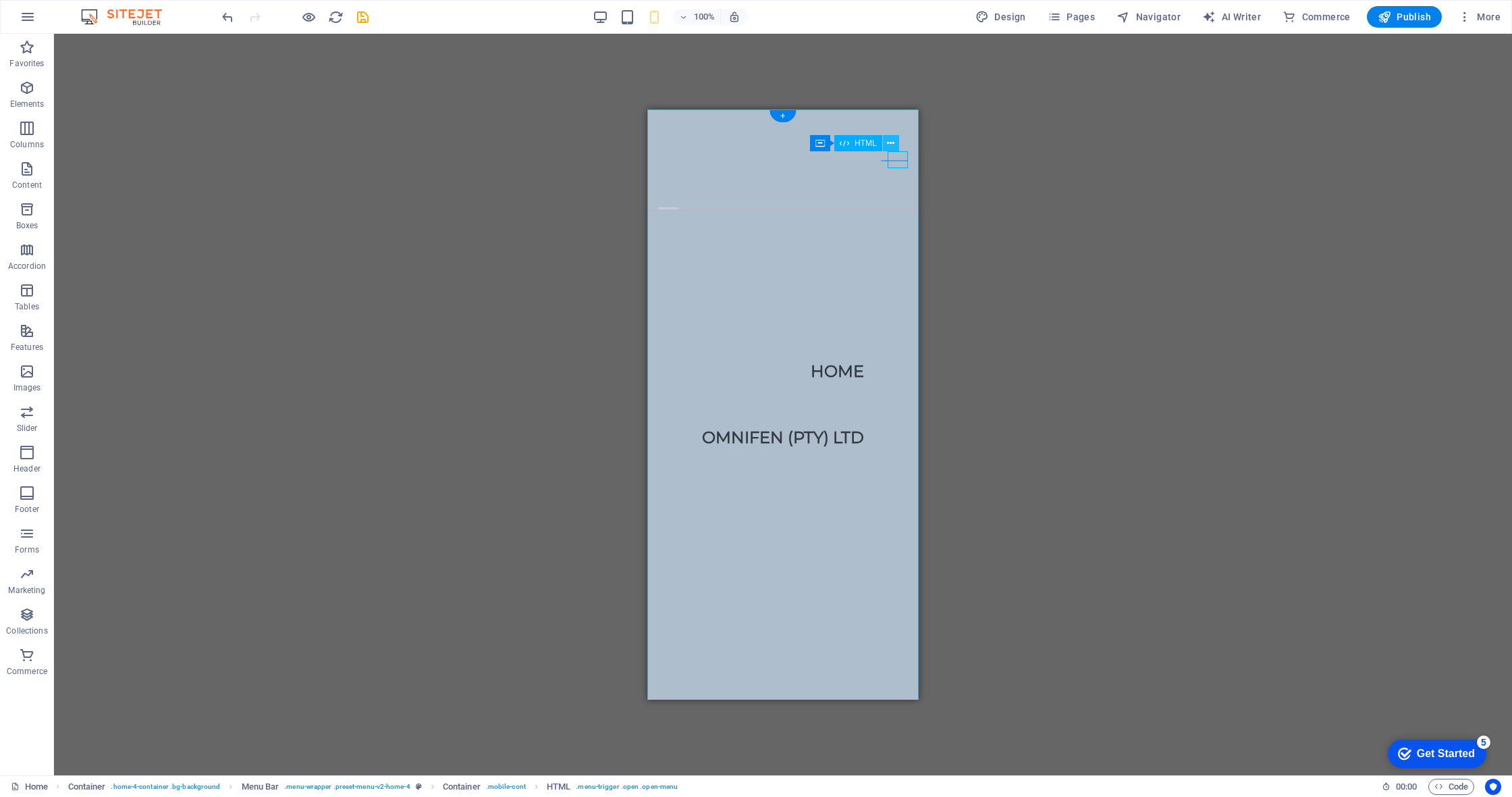
click at [866, 147] on icon at bounding box center [891, 143] width 8 height 14
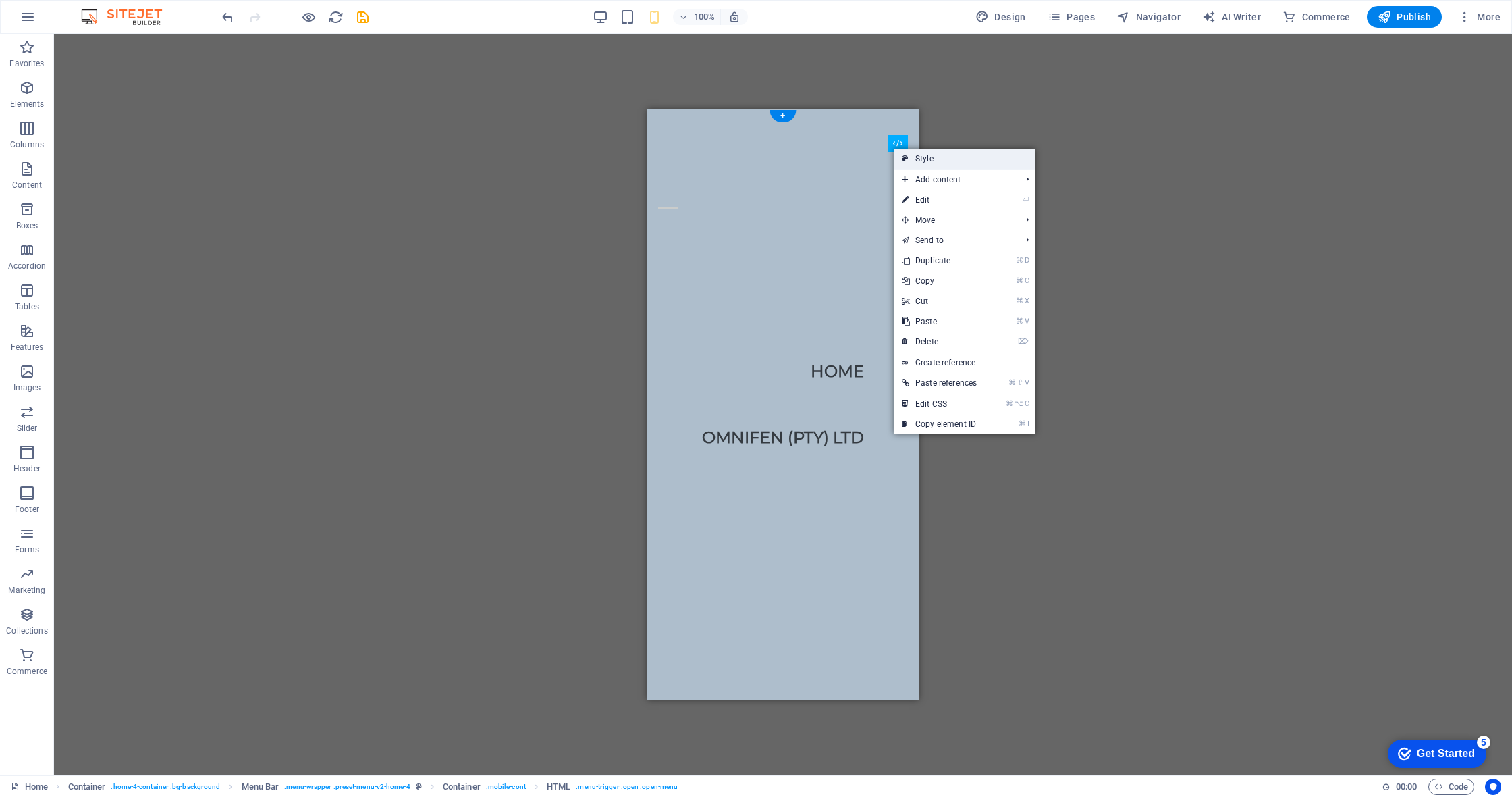
click at [866, 157] on icon at bounding box center [905, 159] width 7 height 20
select select "rem"
select select "preset-menu-v2-home-4"
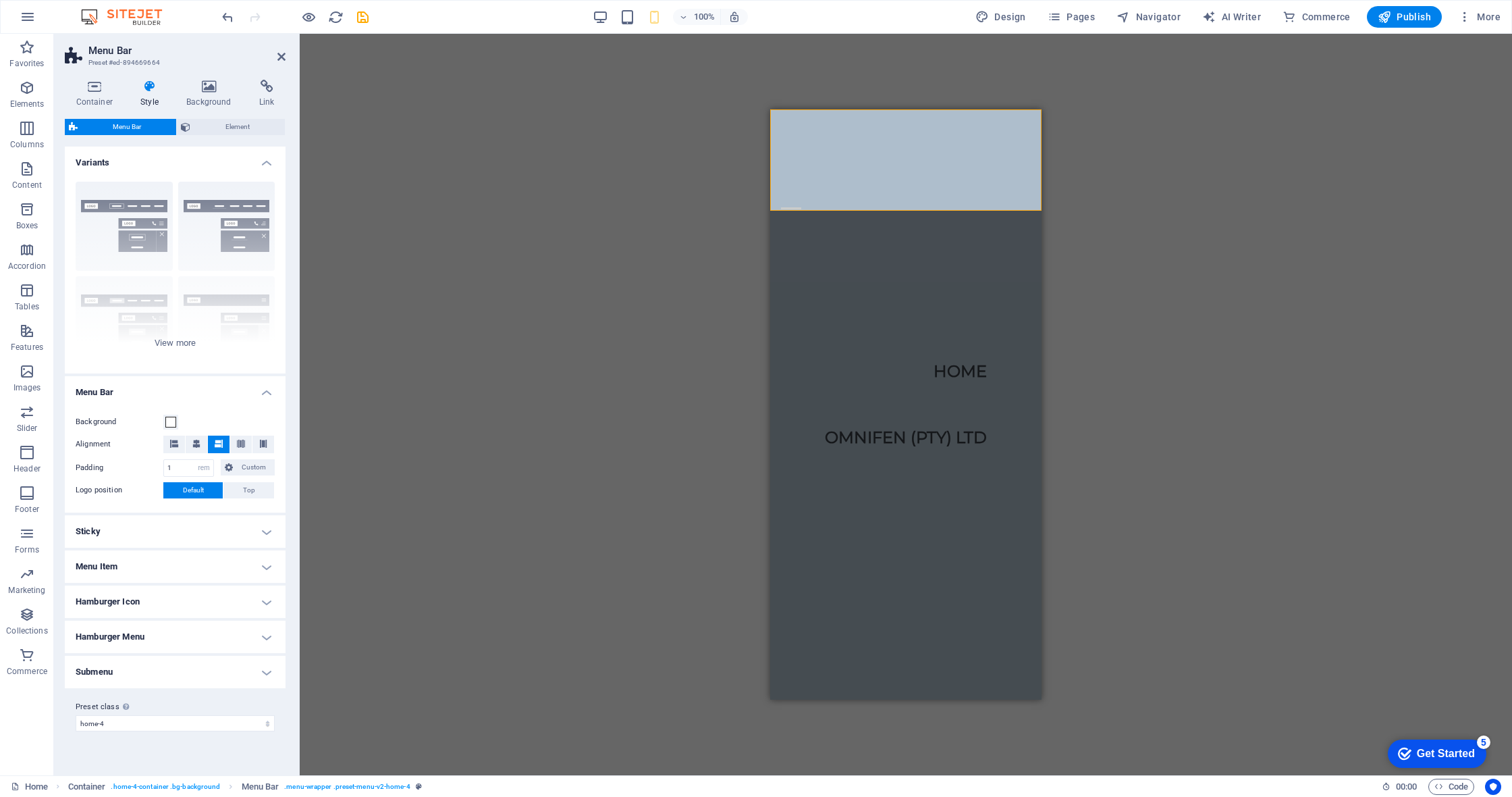
click at [157, 96] on h4 "Style" at bounding box center [152, 93] width 46 height 28
click at [181, 571] on h4 "Menu Item" at bounding box center [174, 566] width 221 height 33
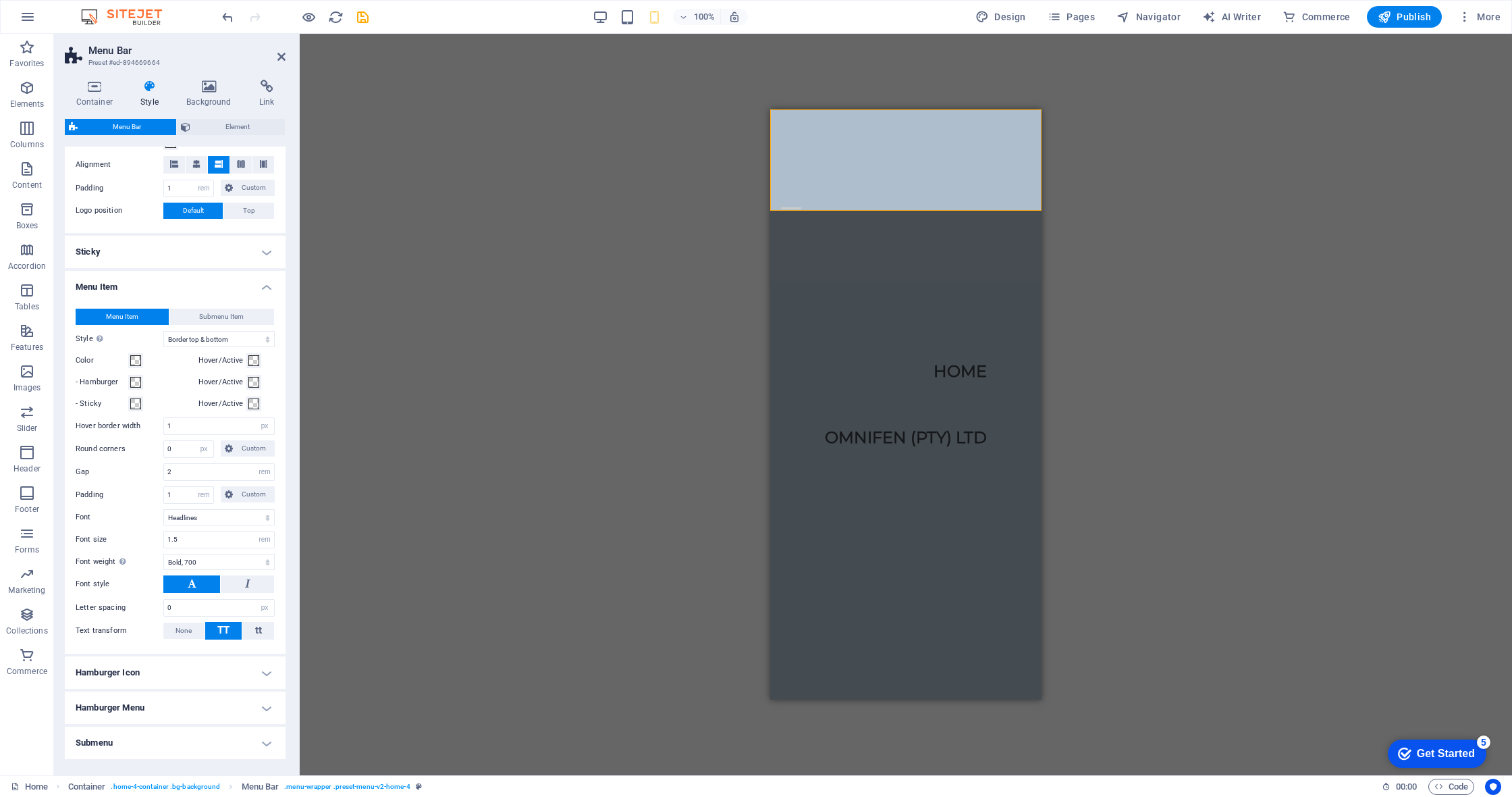
scroll to position [297, 0]
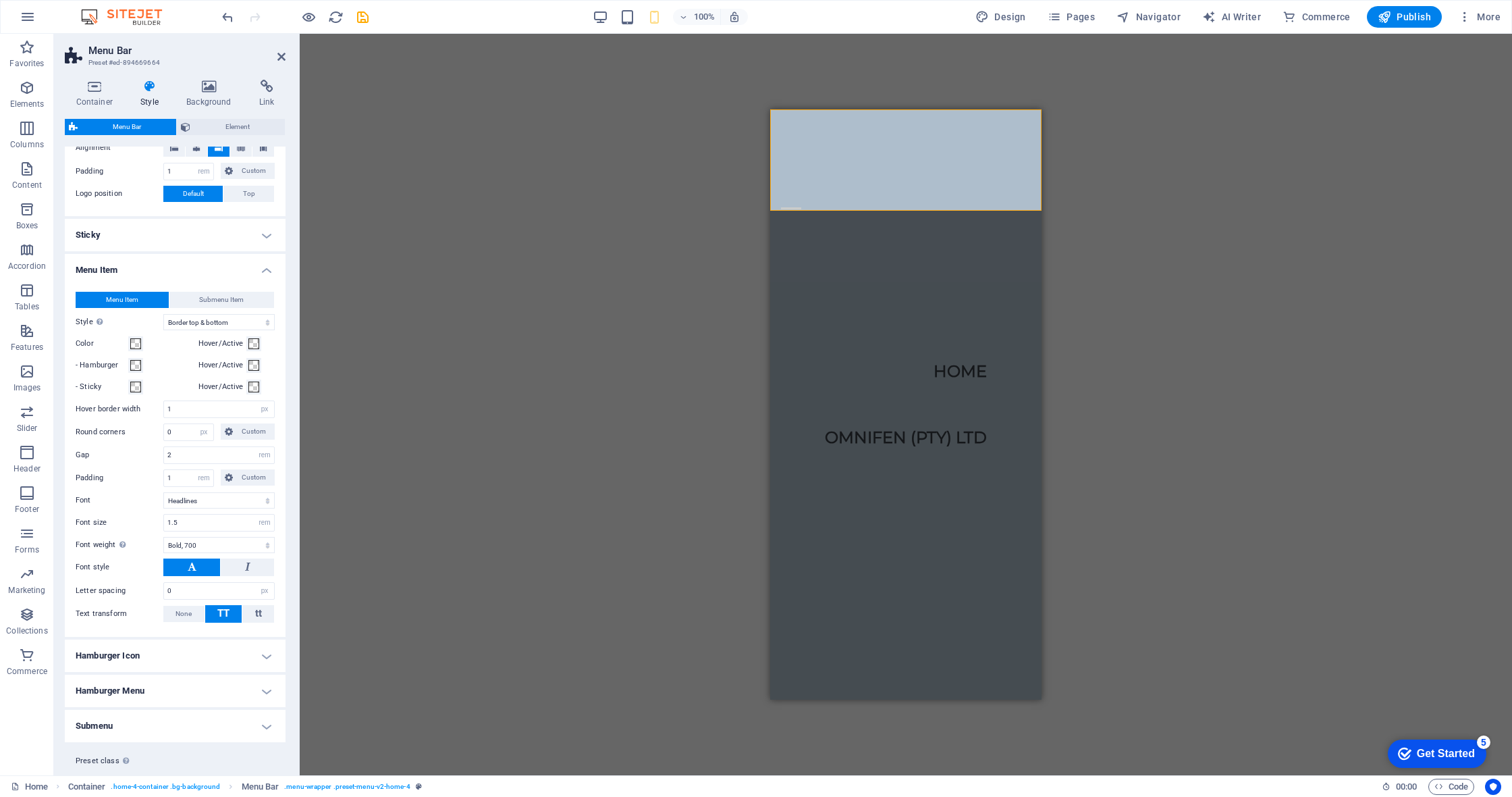
click at [267, 268] on h4 "Menu Item" at bounding box center [174, 266] width 221 height 24
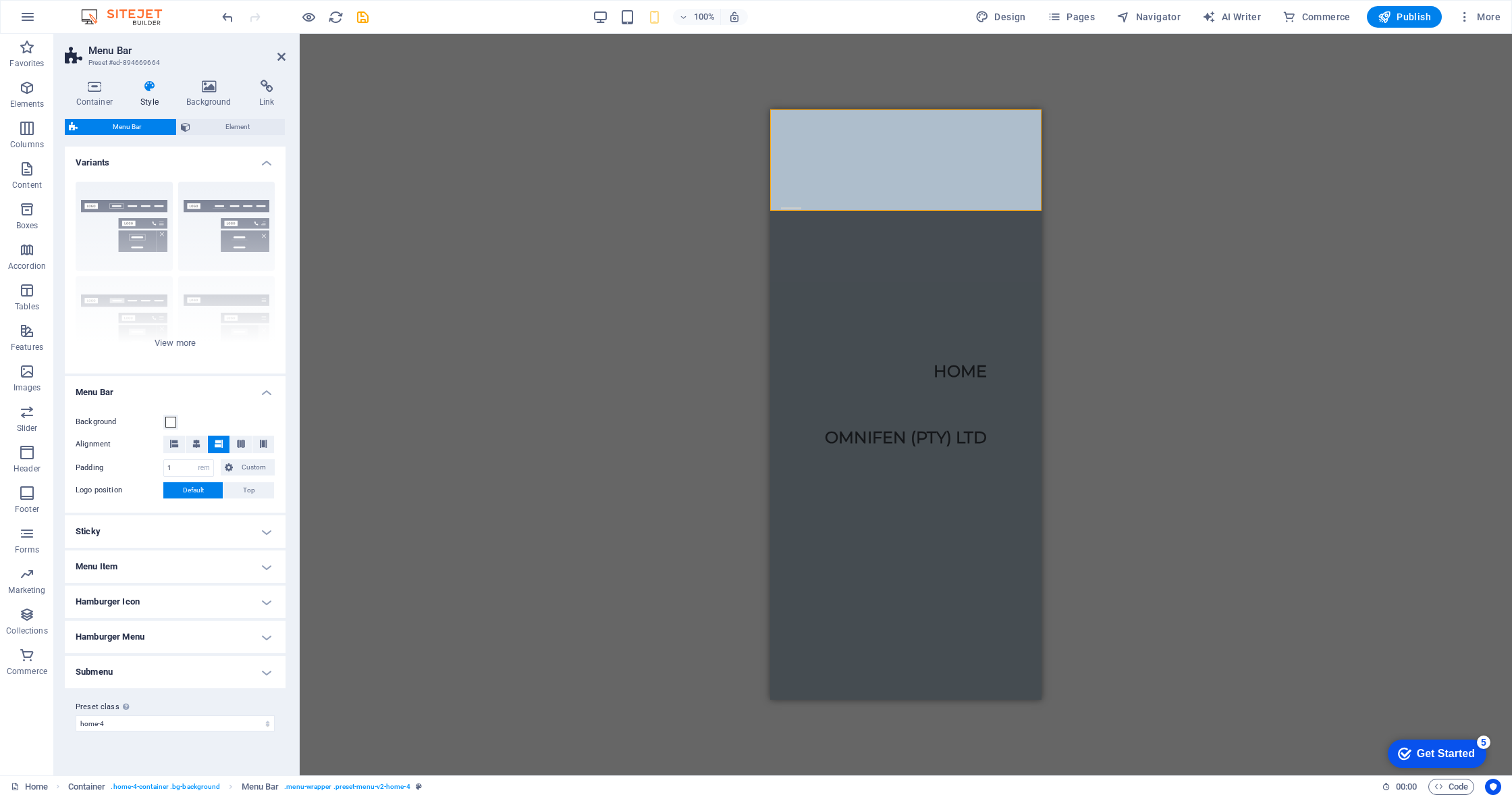
click at [259, 394] on h4 "Menu Bar" at bounding box center [174, 389] width 221 height 24
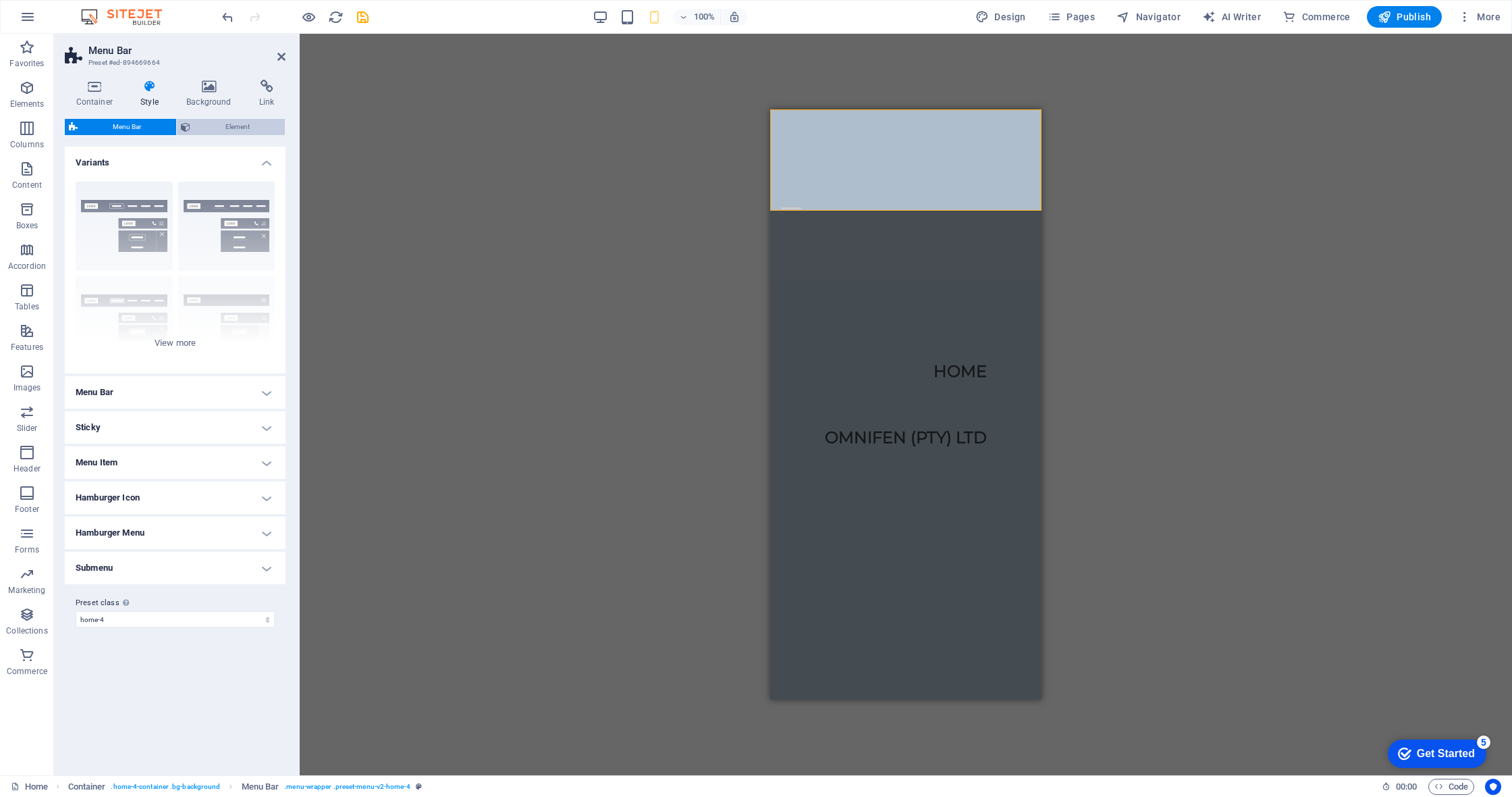
click at [244, 120] on span "Element" at bounding box center [237, 127] width 86 height 16
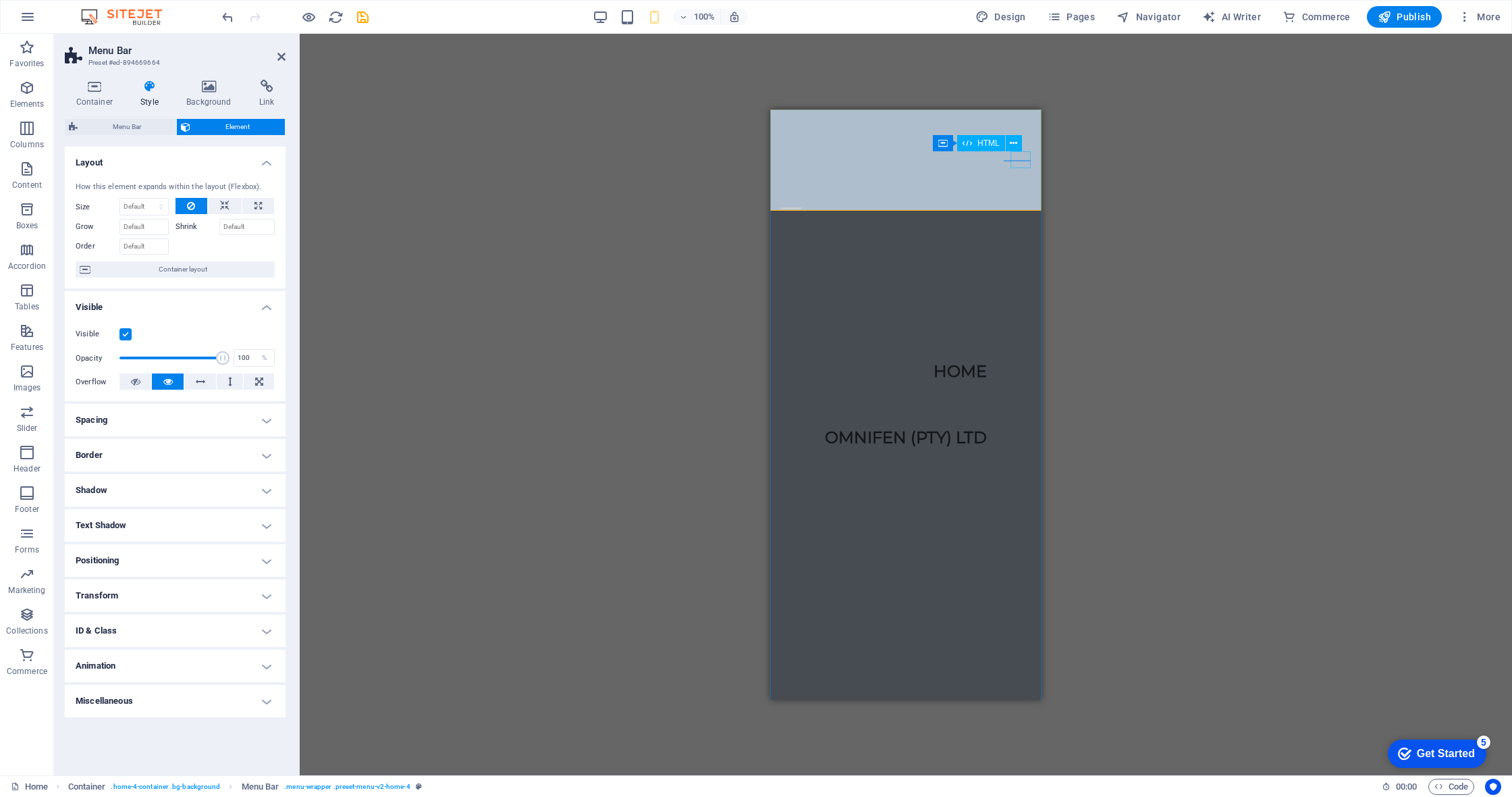
click at [801, 200] on div "Menu" at bounding box center [791, 208] width 20 height 17
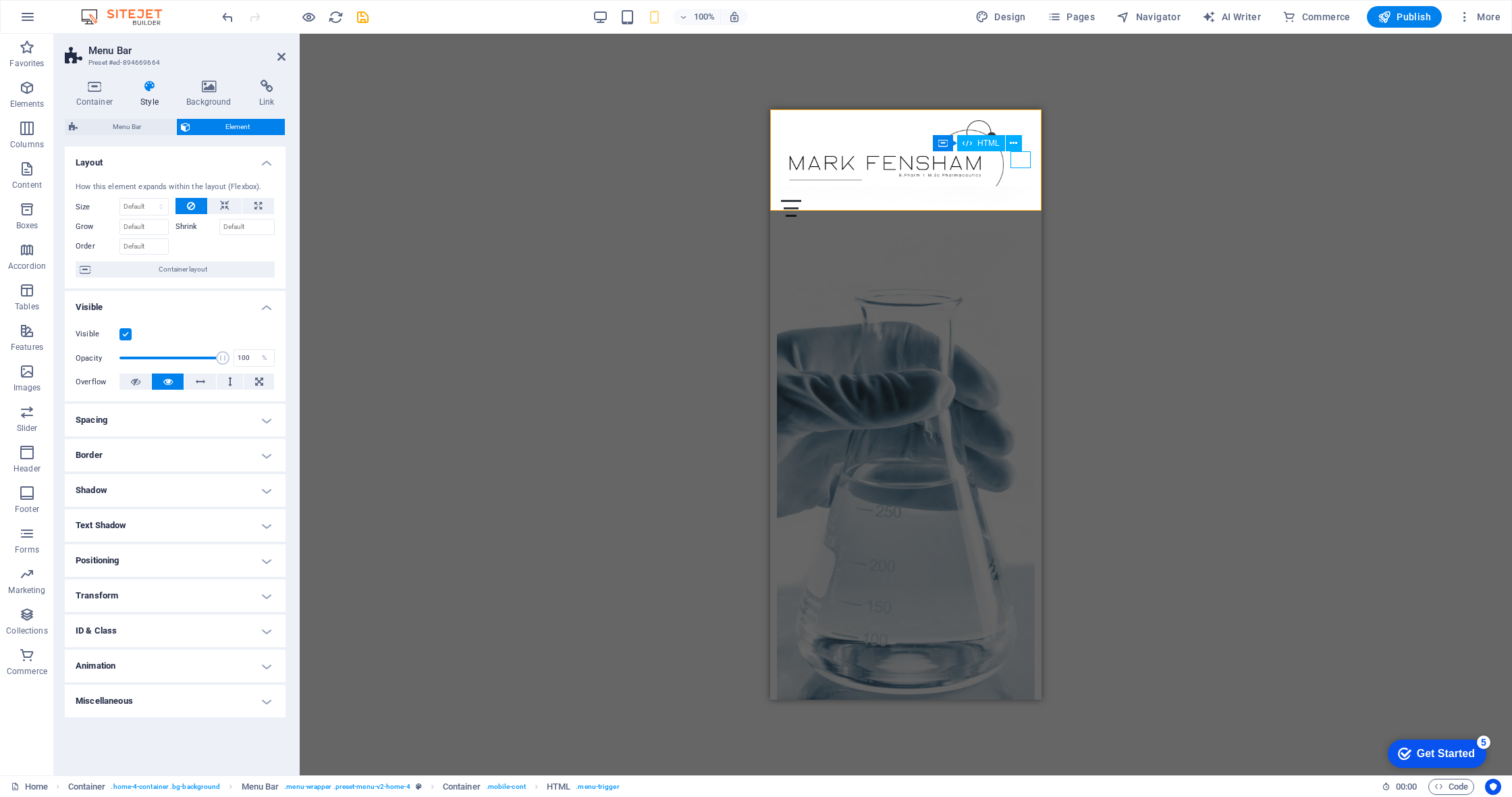
click at [866, 200] on div "Menu" at bounding box center [905, 208] width 250 height 17
click at [866, 228] on figure at bounding box center [906, 455] width 258 height 537
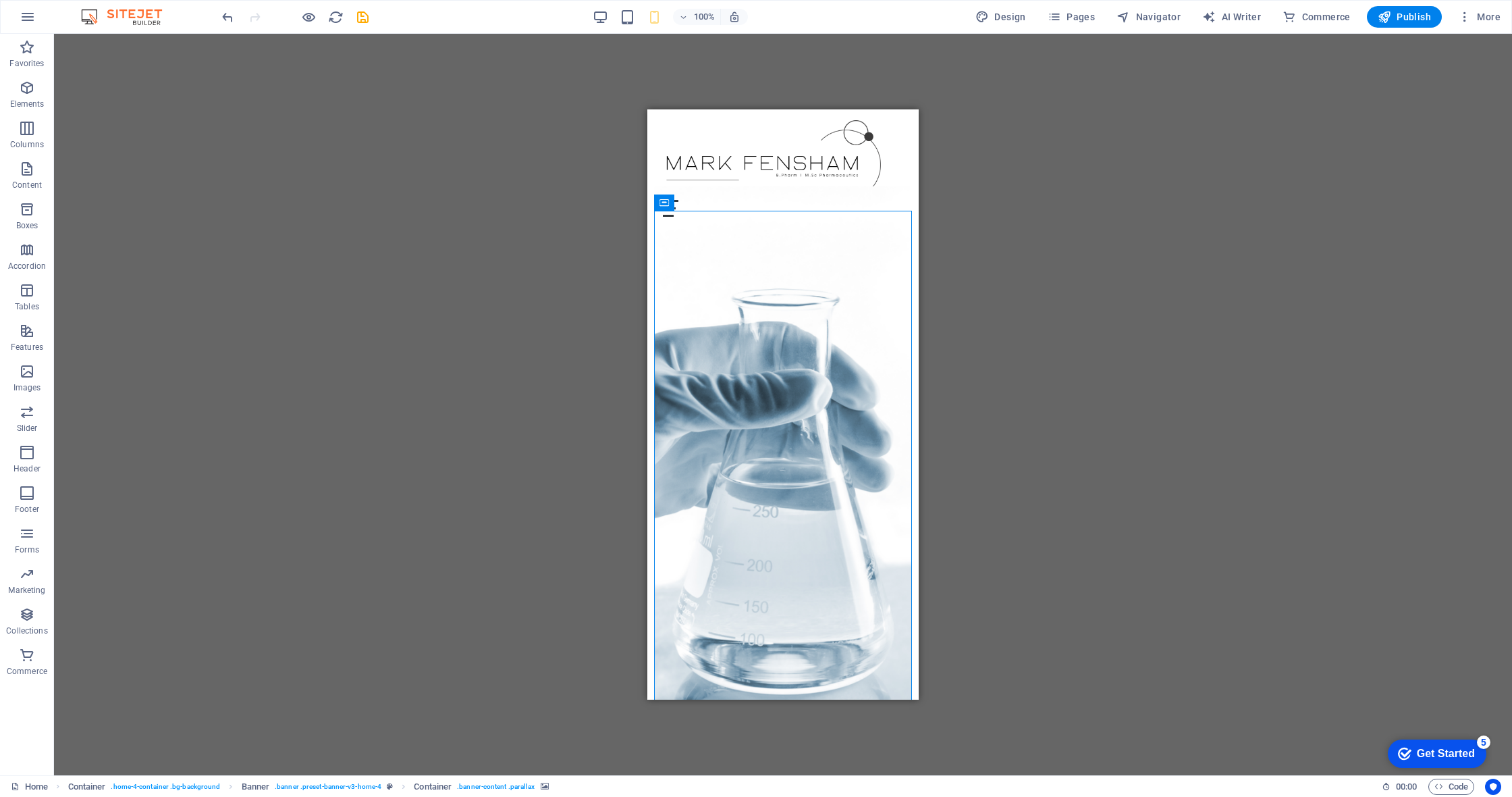
click at [866, 121] on div "H6 Text H2 Text Spacer Text Container Menu Bar Container Container HTML Contain…" at bounding box center [783, 404] width 1458 height 742
click at [866, 200] on div "Menu" at bounding box center [782, 208] width 250 height 17
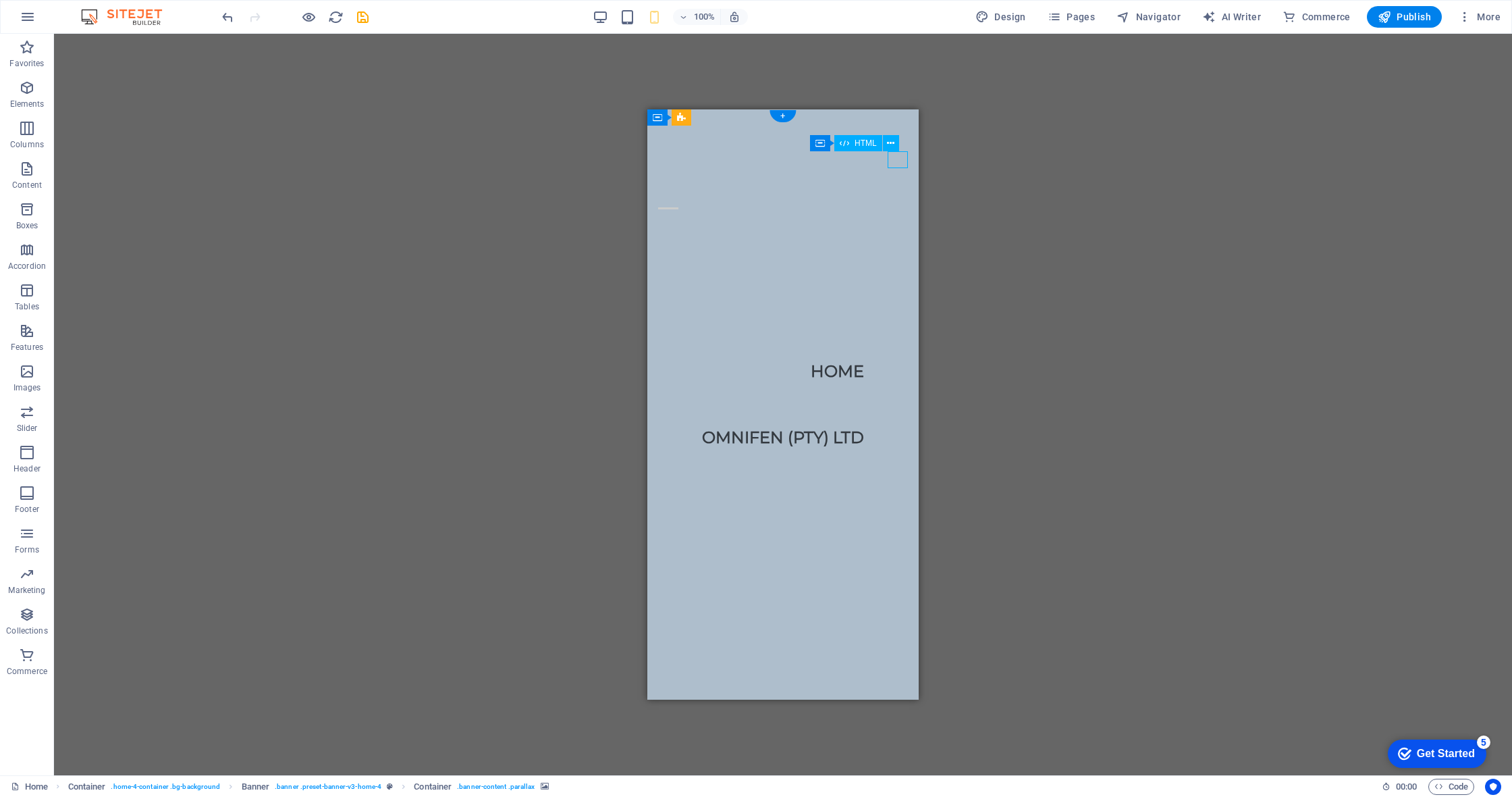
click at [678, 200] on div "Menu" at bounding box center [668, 208] width 20 height 17
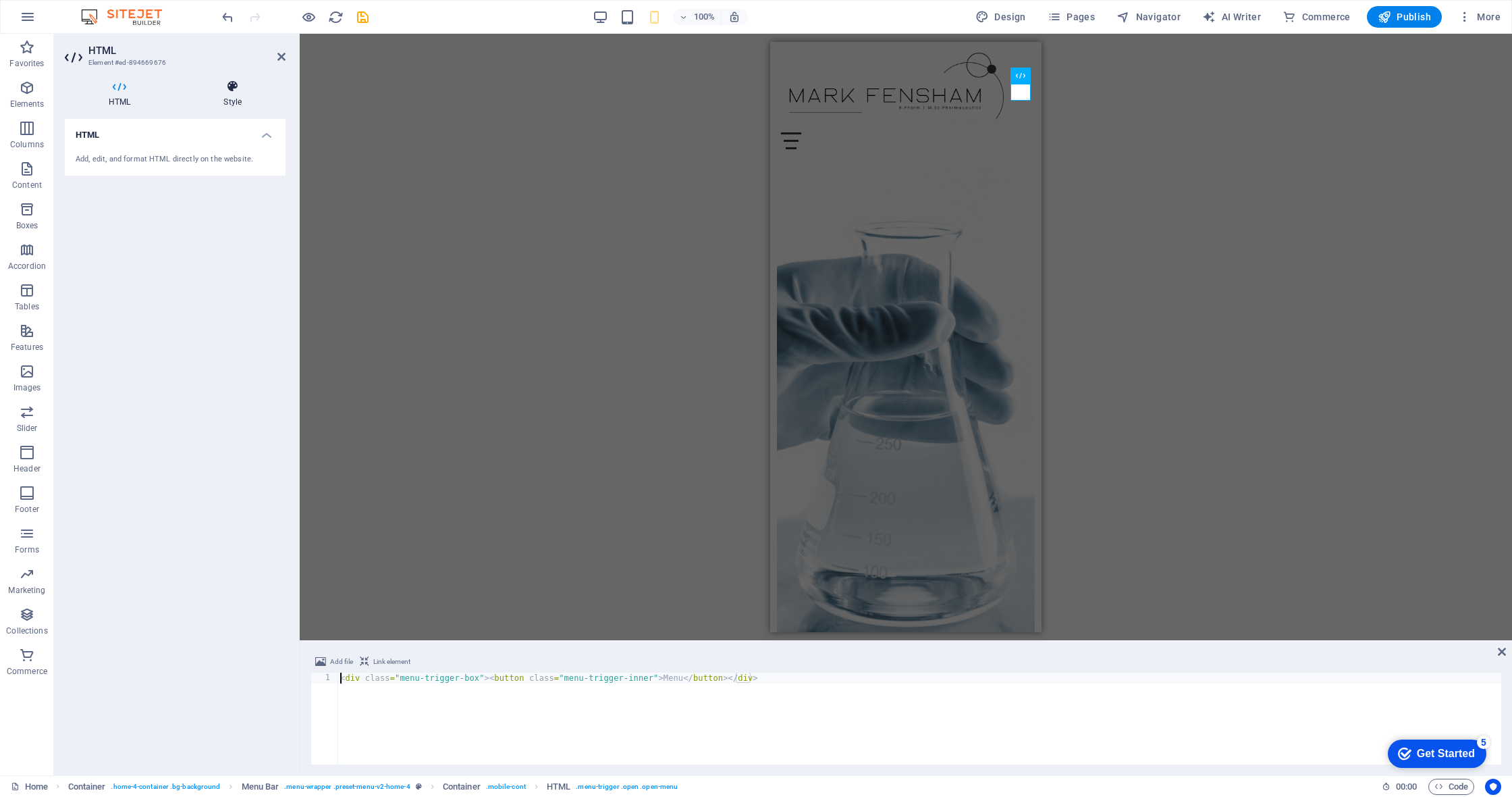
click at [221, 88] on icon at bounding box center [233, 87] width 106 height 14
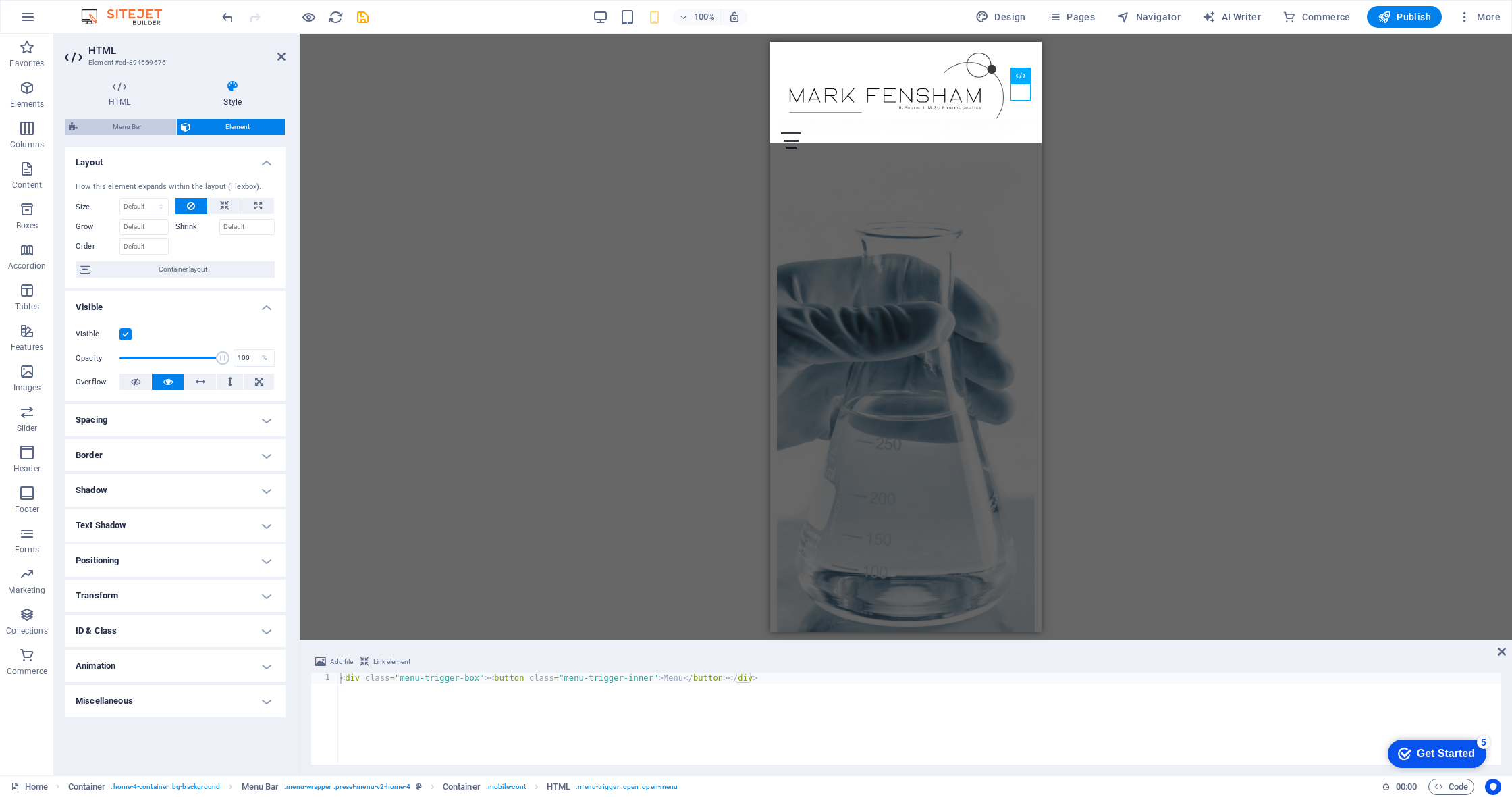
click at [146, 121] on span "Menu Bar" at bounding box center [127, 127] width 90 height 16
select select "rem"
select select "preset-menu-v2-home-4"
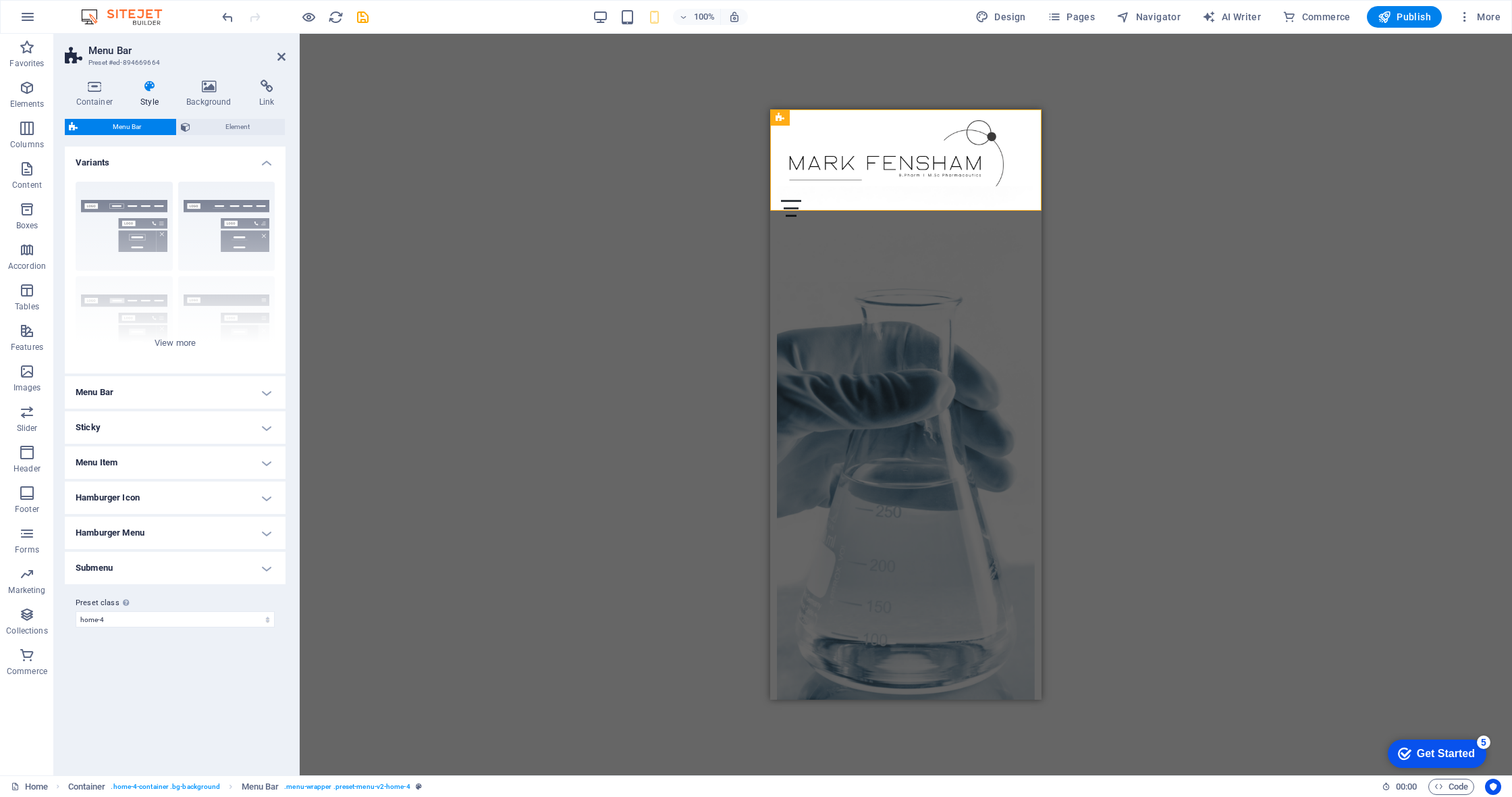
click at [174, 389] on h4 "Menu Bar" at bounding box center [174, 392] width 221 height 33
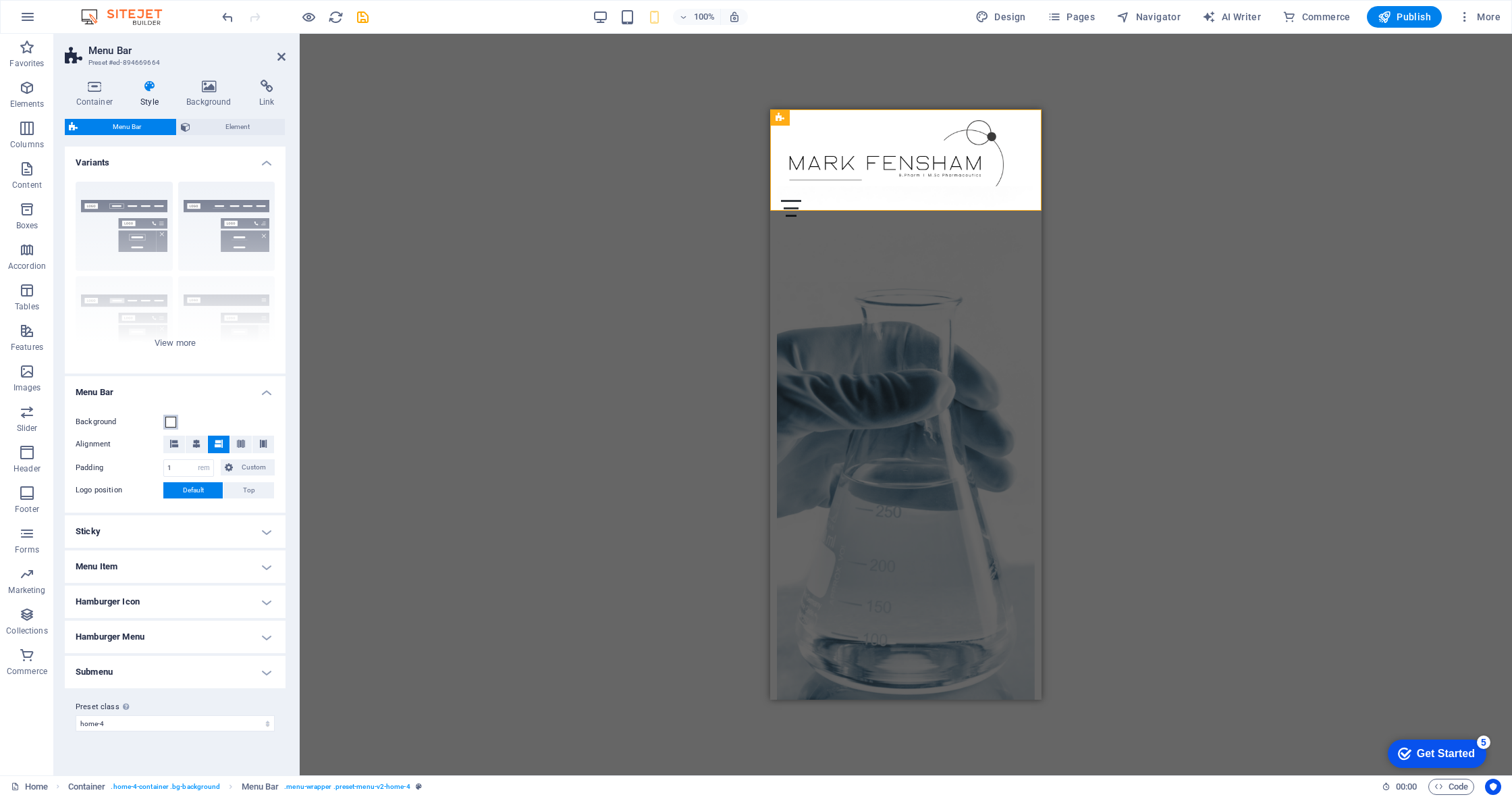
click at [172, 424] on span at bounding box center [171, 422] width 11 height 11
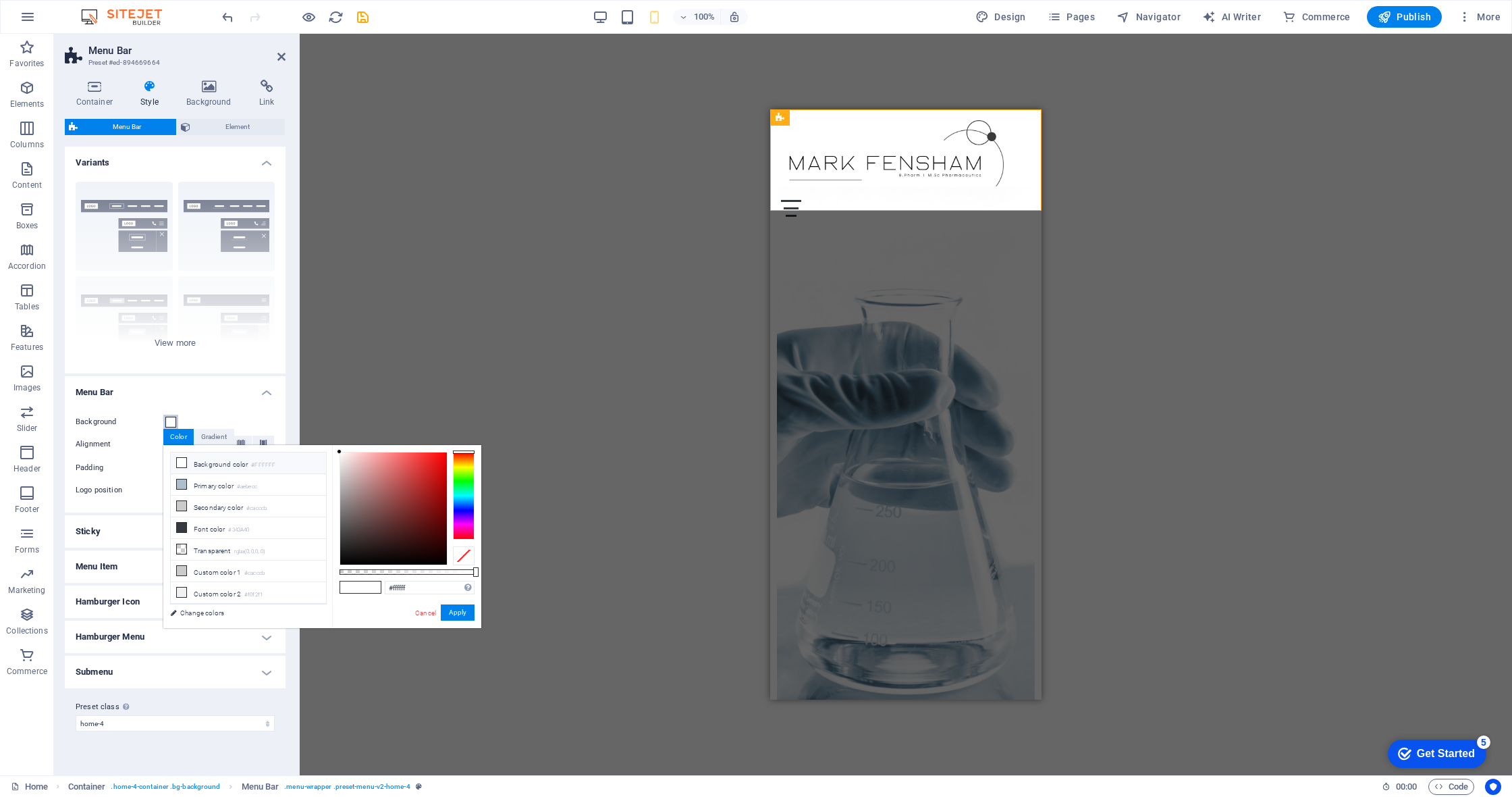
click at [172, 424] on span at bounding box center [171, 422] width 11 height 11
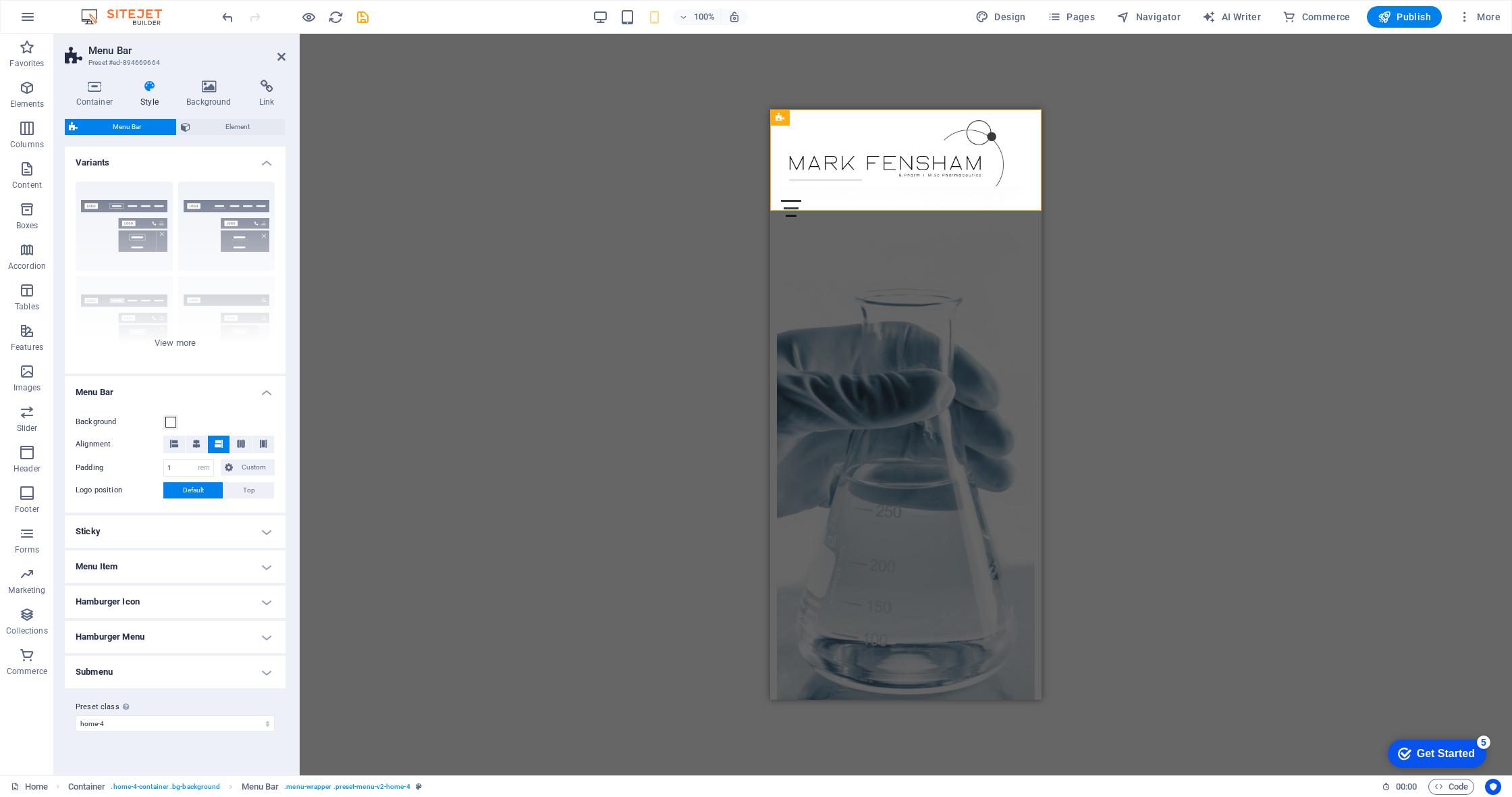
click at [231, 411] on div "Background Alignment Padding 1 px rem % vh vw Custom Custom 1 px rem % vh vw 1 …" at bounding box center [175, 457] width 226 height 112
click at [269, 389] on h4 "Menu Bar" at bounding box center [174, 389] width 221 height 24
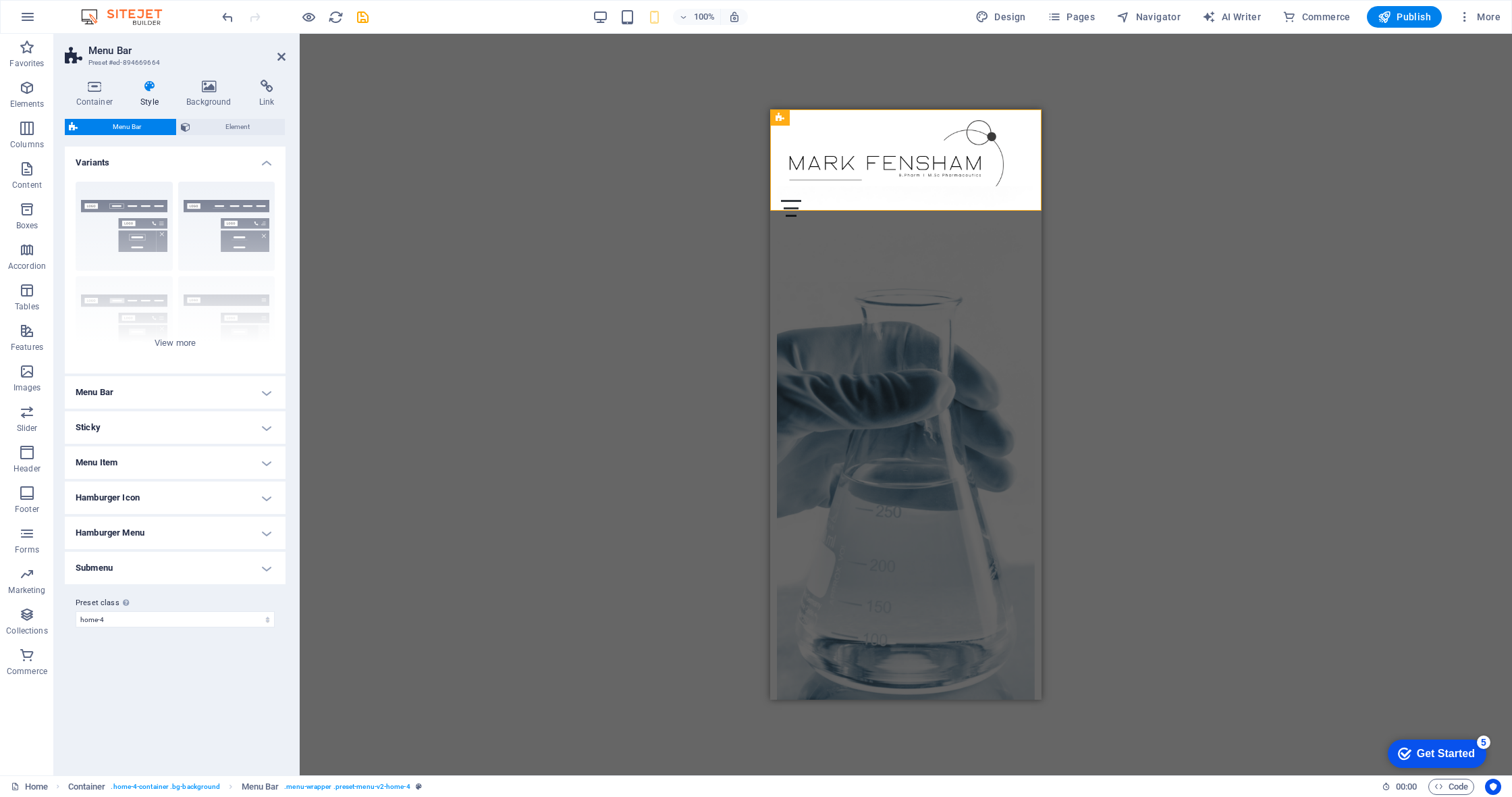
click at [262, 427] on h4 "Sticky" at bounding box center [174, 427] width 221 height 33
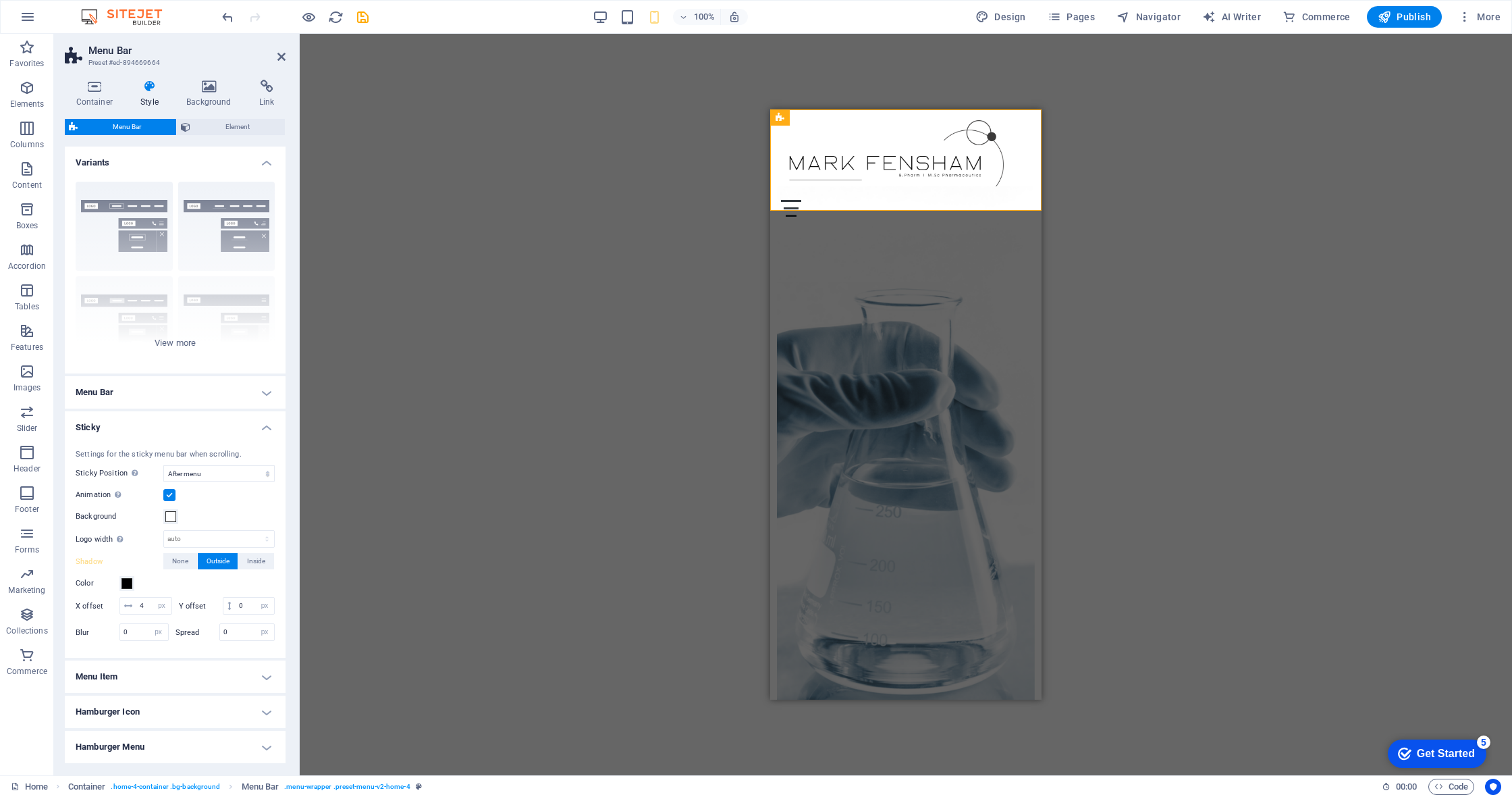
click at [262, 424] on h4 "Sticky" at bounding box center [174, 424] width 221 height 24
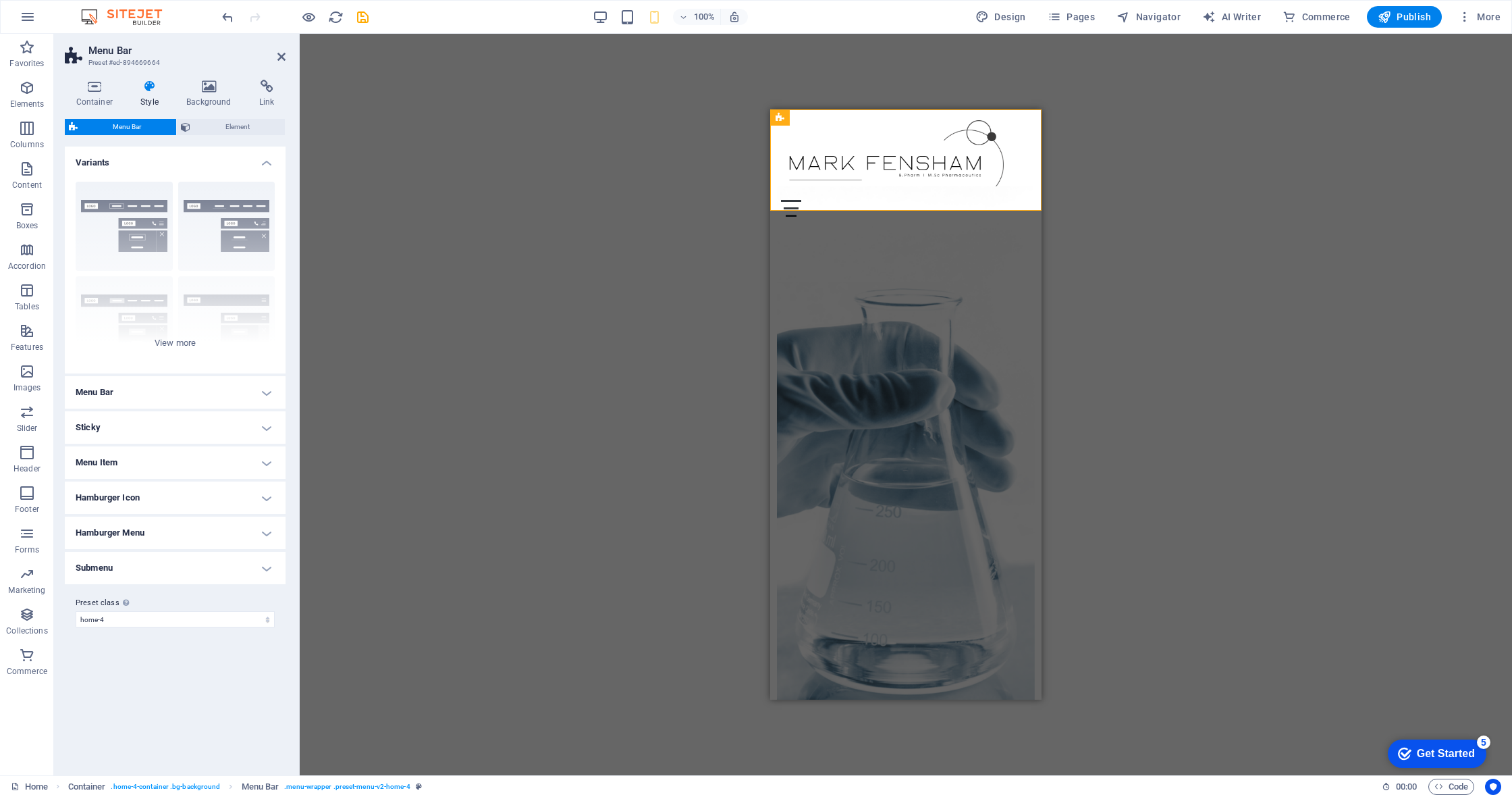
click at [258, 455] on h4 "Menu Item" at bounding box center [174, 462] width 221 height 33
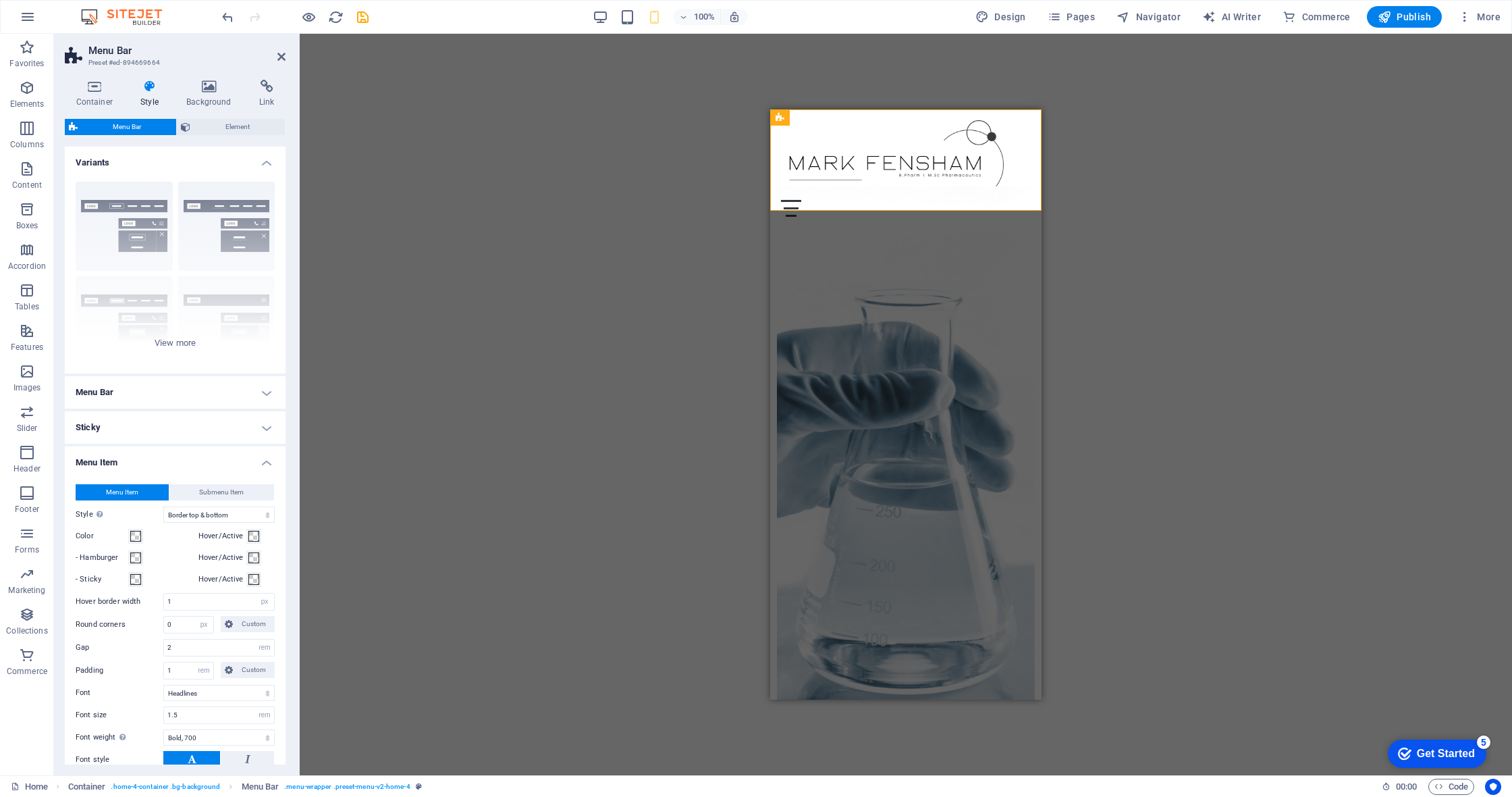
click at [258, 455] on h4 "Menu Item" at bounding box center [174, 458] width 221 height 24
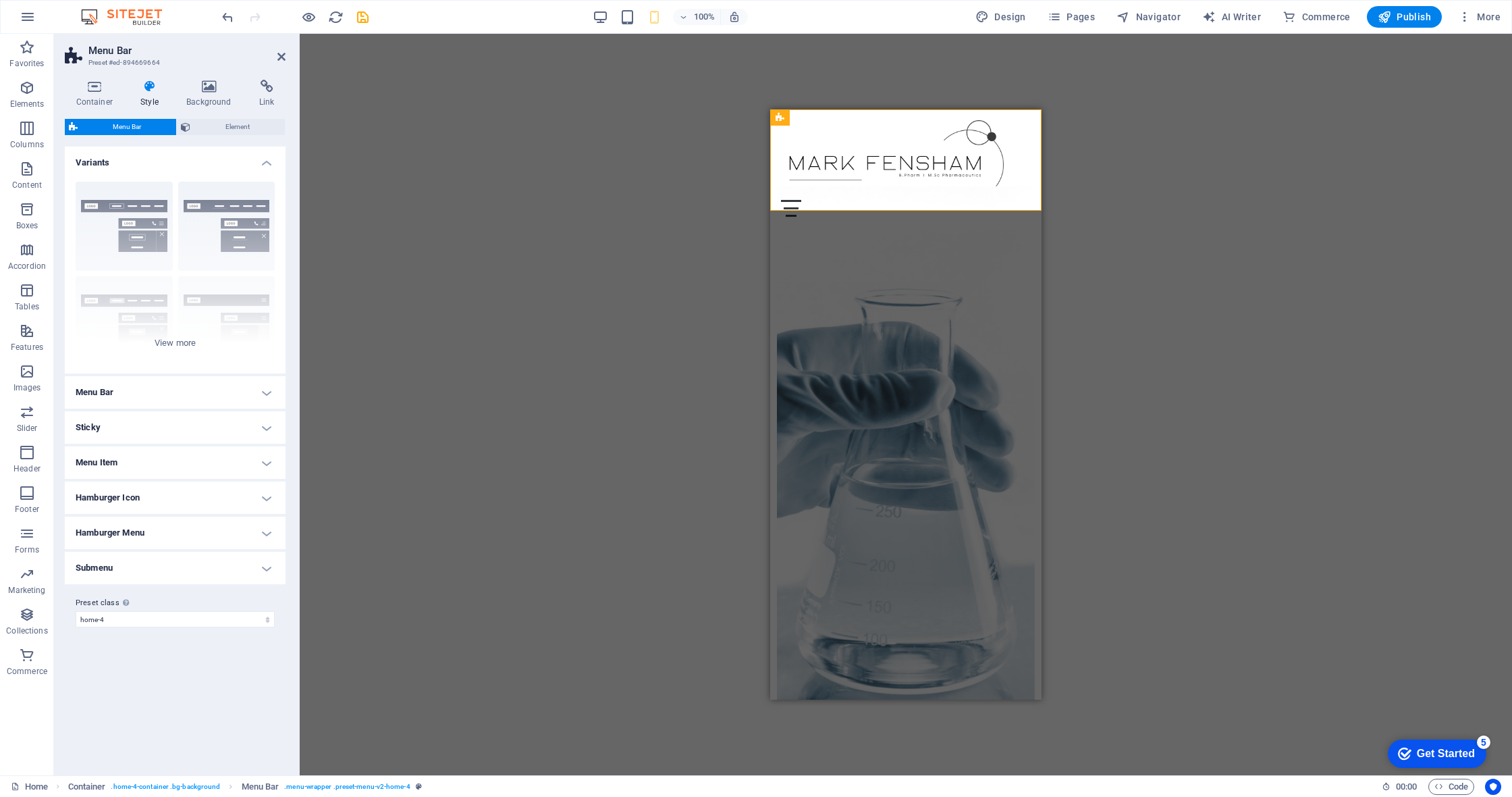
click at [272, 553] on h4 "Submenu" at bounding box center [174, 568] width 221 height 33
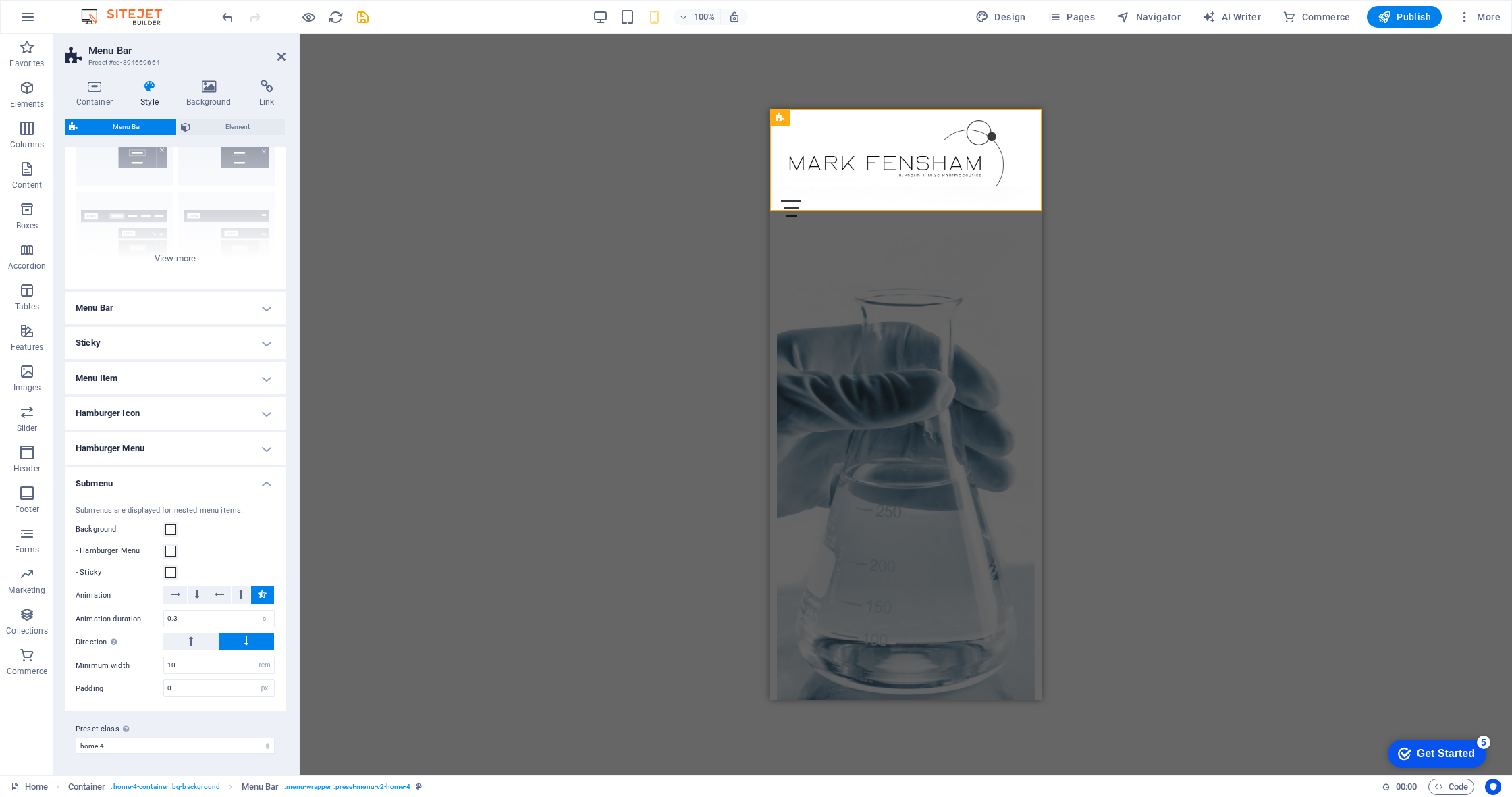
scroll to position [83, 0]
click at [266, 486] on h4 "Submenu" at bounding box center [174, 480] width 221 height 24
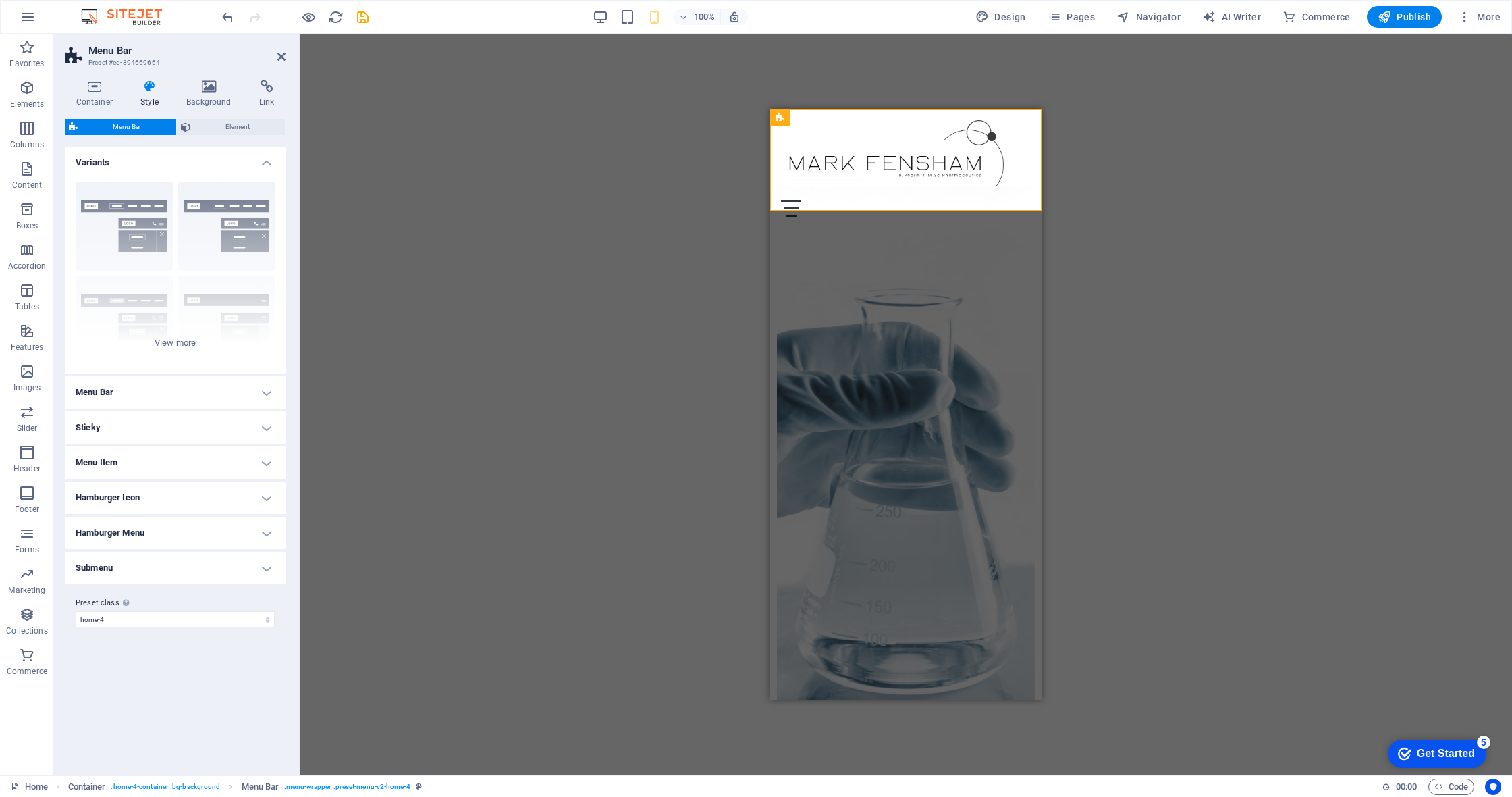
click at [394, 459] on div "Drag here to replace the existing content. Press “Ctrl” if you want to create a…" at bounding box center [906, 404] width 1212 height 742
click at [205, 126] on span "Element" at bounding box center [237, 127] width 86 height 16
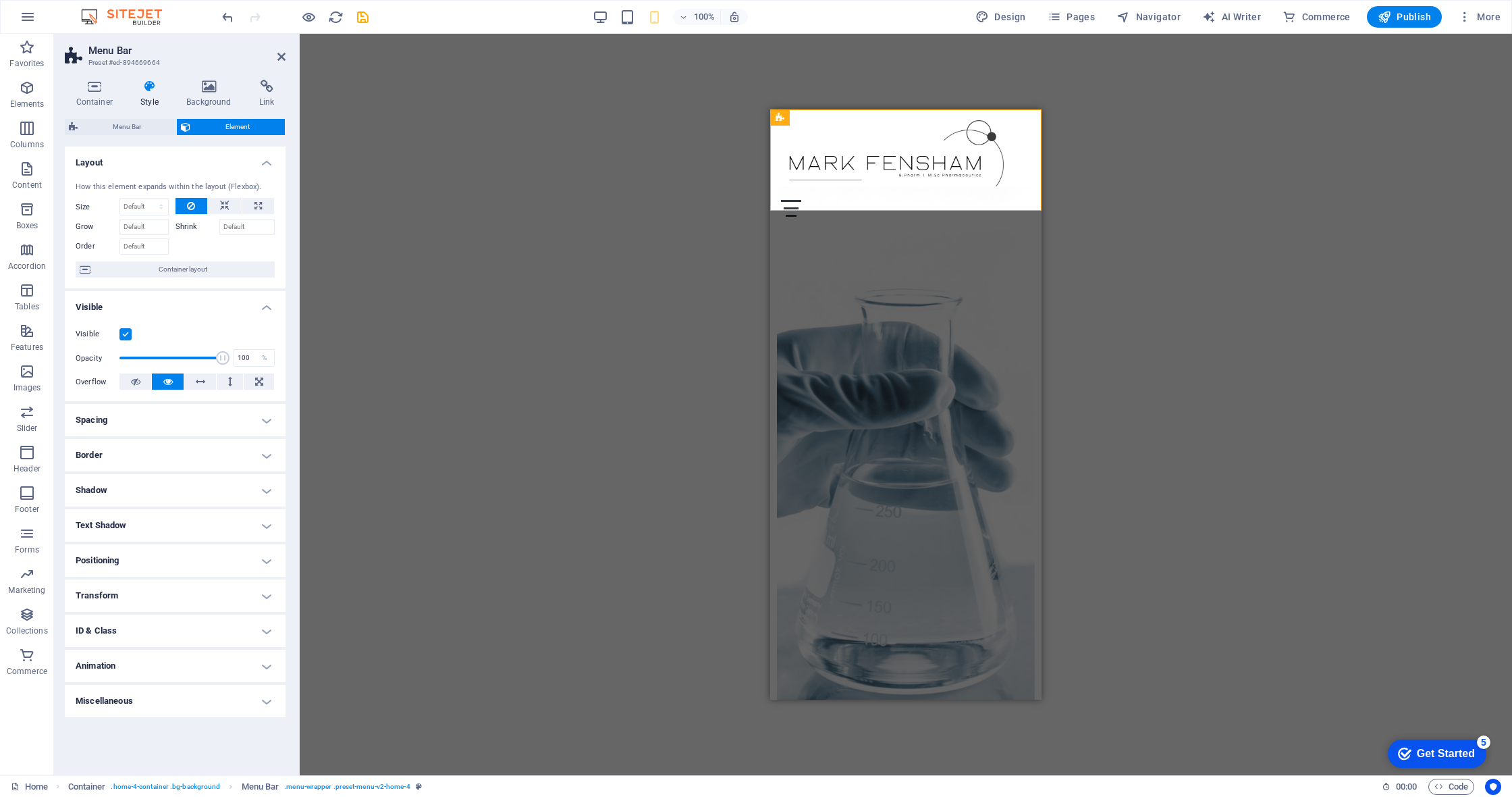
click at [281, 49] on h2 "Menu Bar" at bounding box center [187, 51] width 197 height 12
click at [282, 52] on icon at bounding box center [281, 57] width 8 height 11
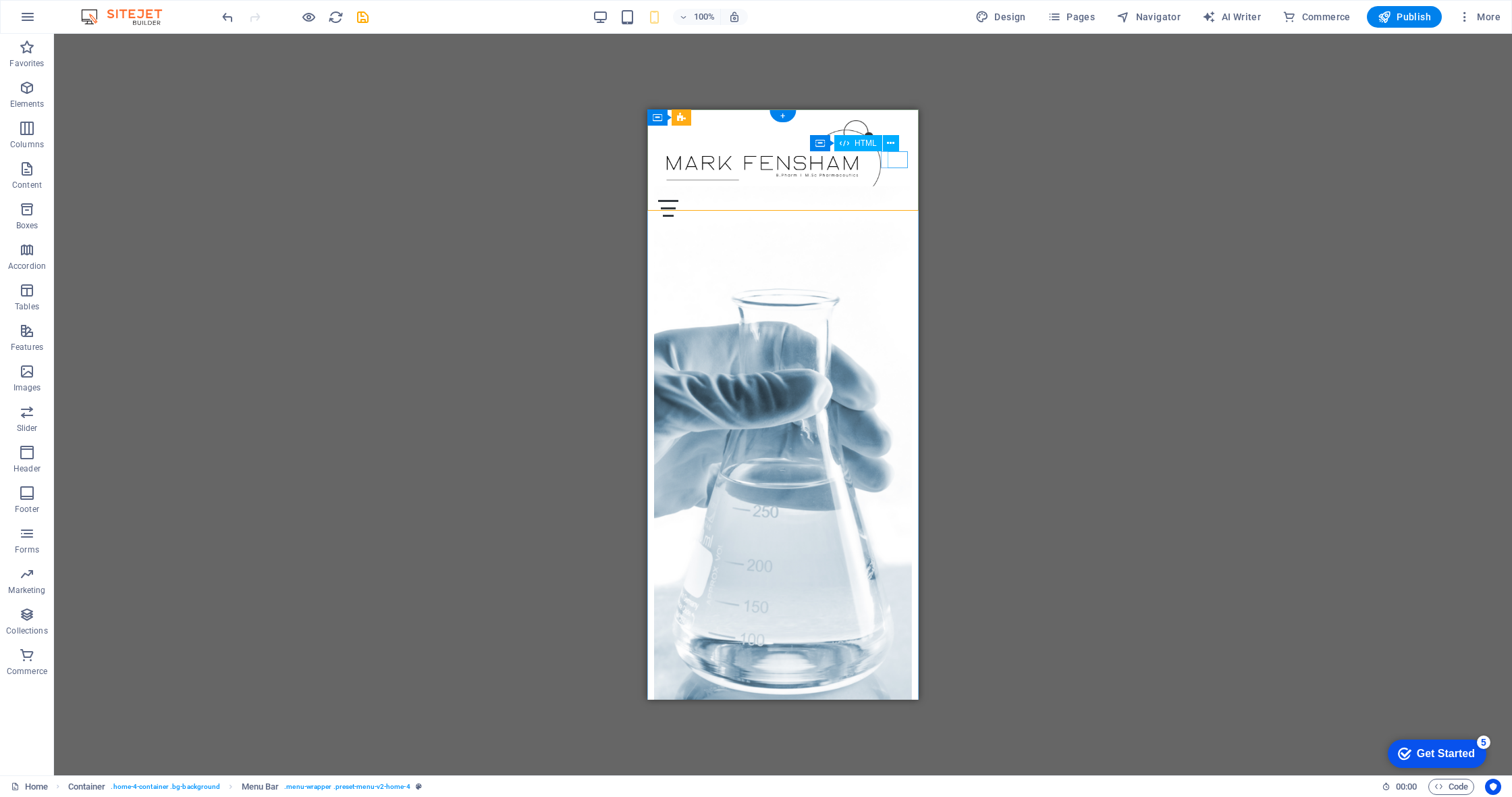
click at [866, 200] on div "Menu" at bounding box center [782, 208] width 250 height 17
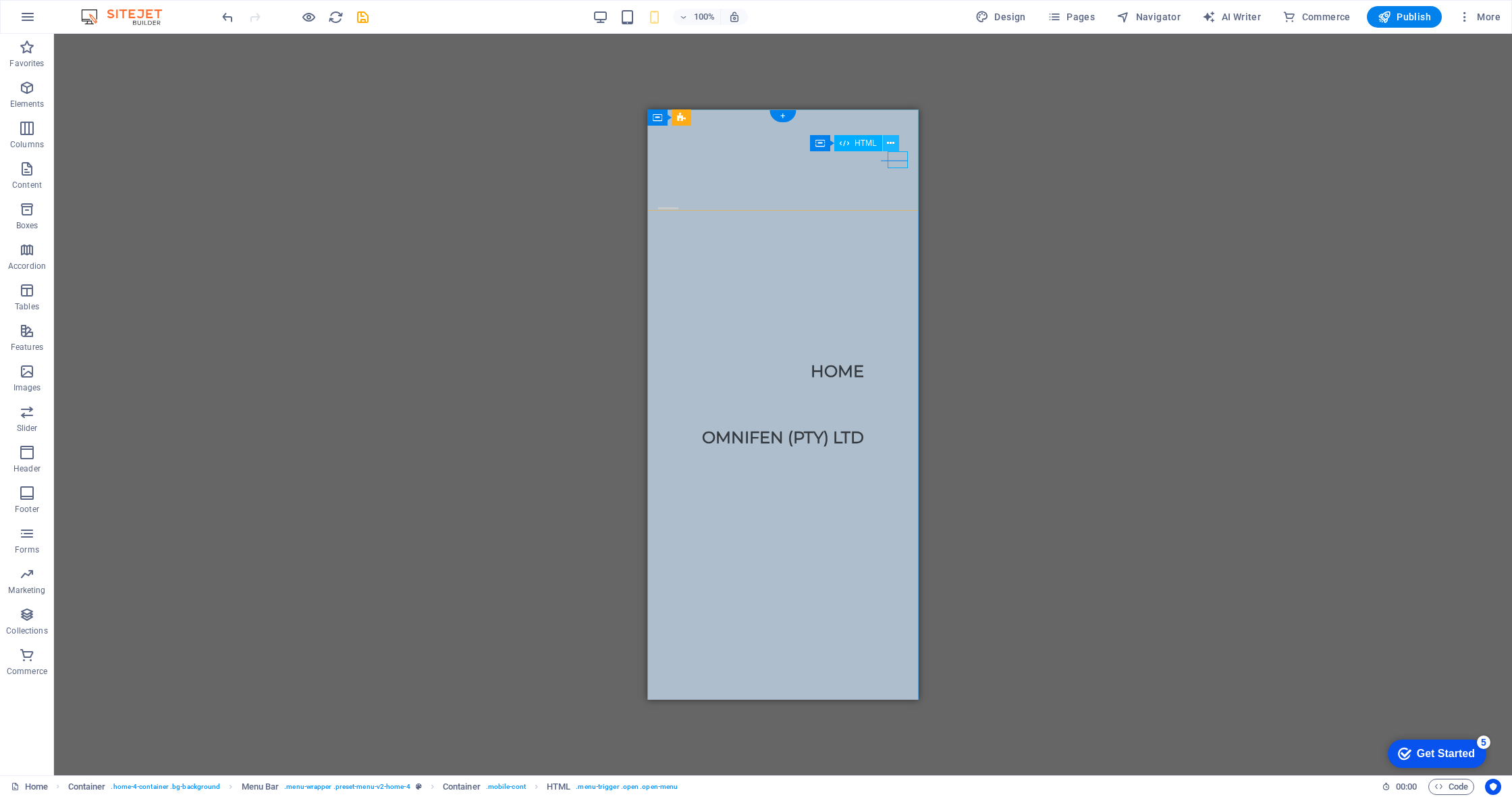
click at [866, 143] on icon at bounding box center [891, 143] width 8 height 14
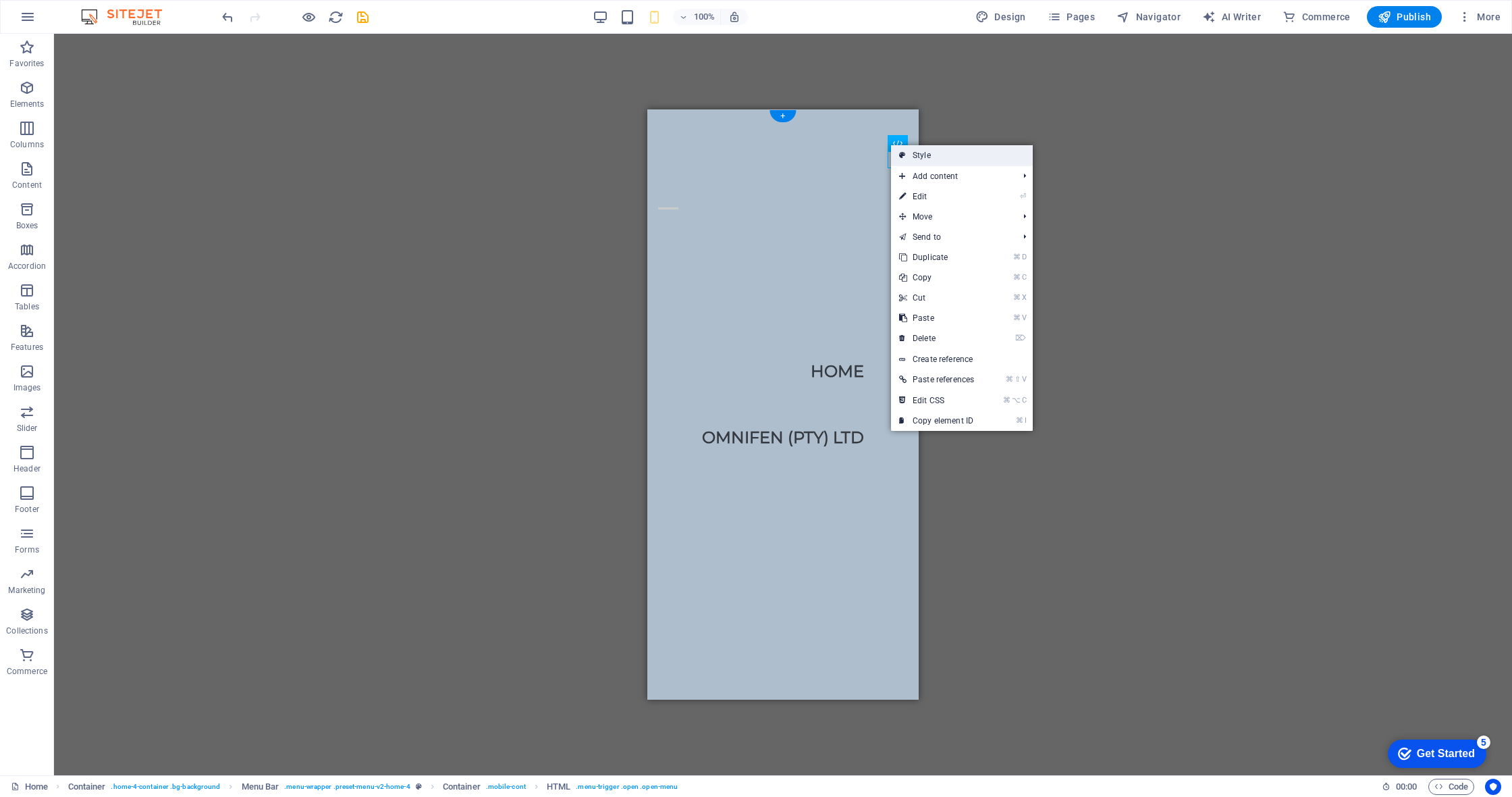
click at [866, 154] on link "Style" at bounding box center [961, 155] width 142 height 20
select select "preset-menu-v2-home-4"
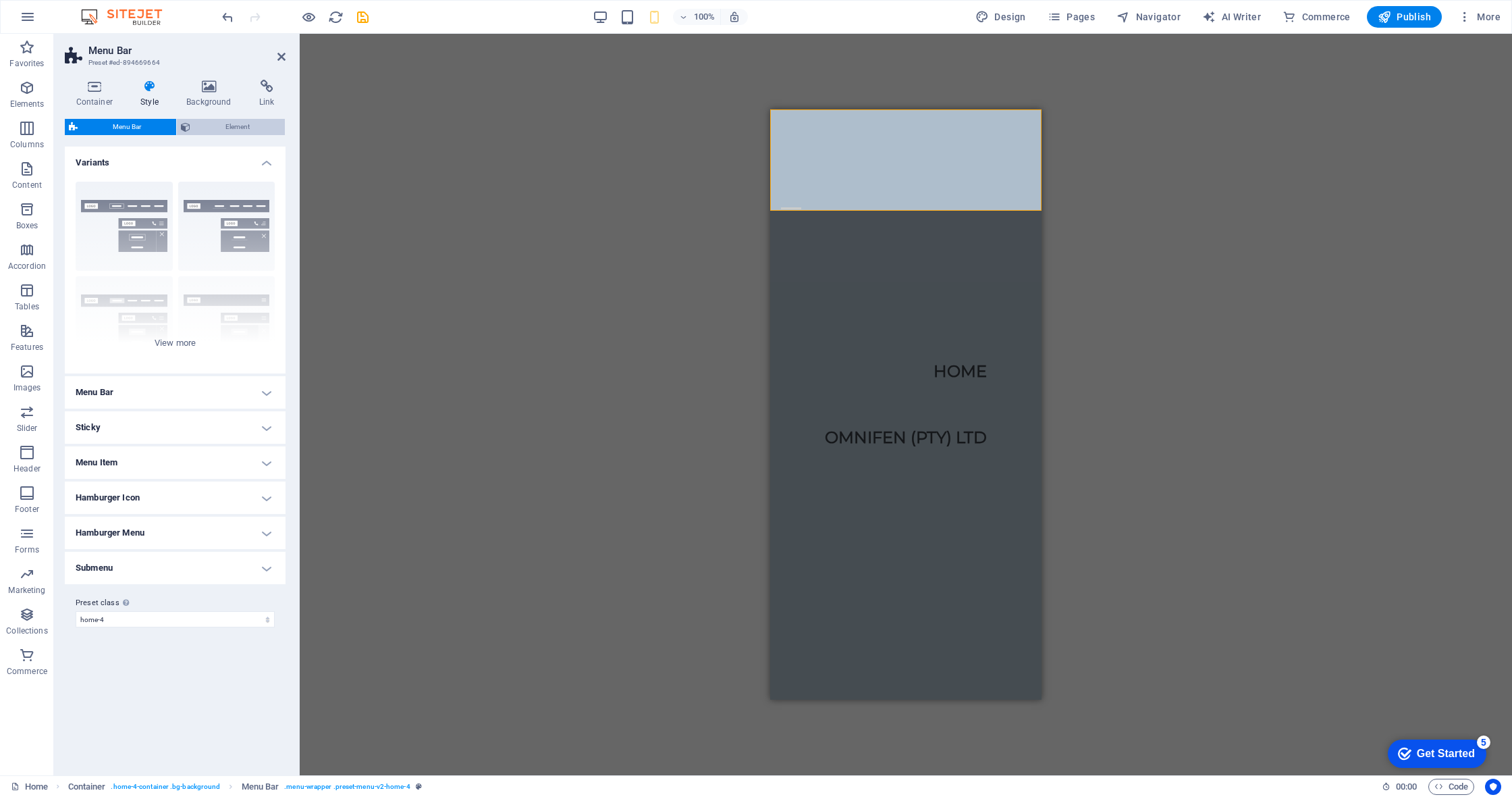
click at [267, 119] on span "Element" at bounding box center [237, 127] width 86 height 16
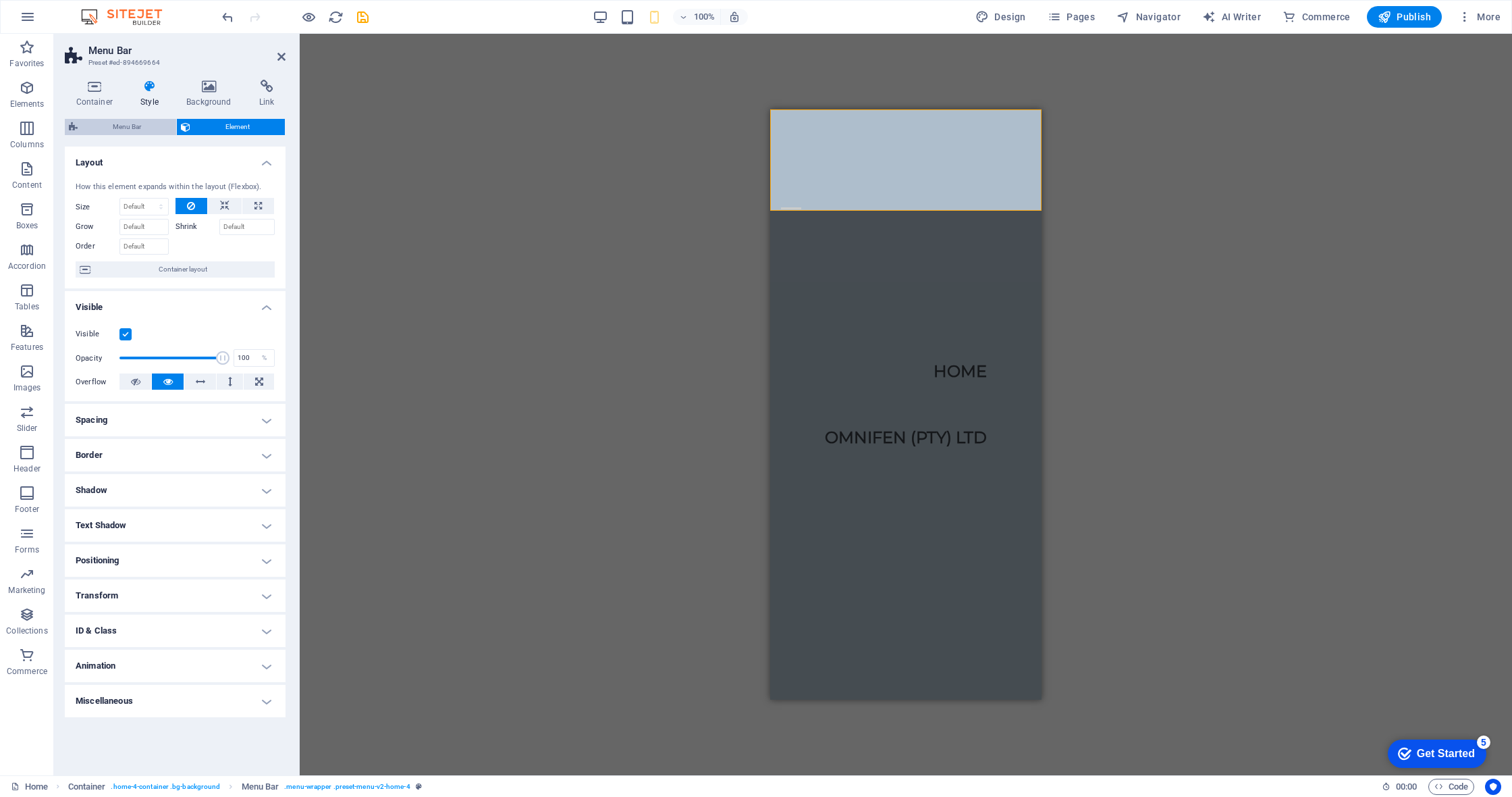
click at [159, 124] on span "Menu Bar" at bounding box center [127, 127] width 90 height 16
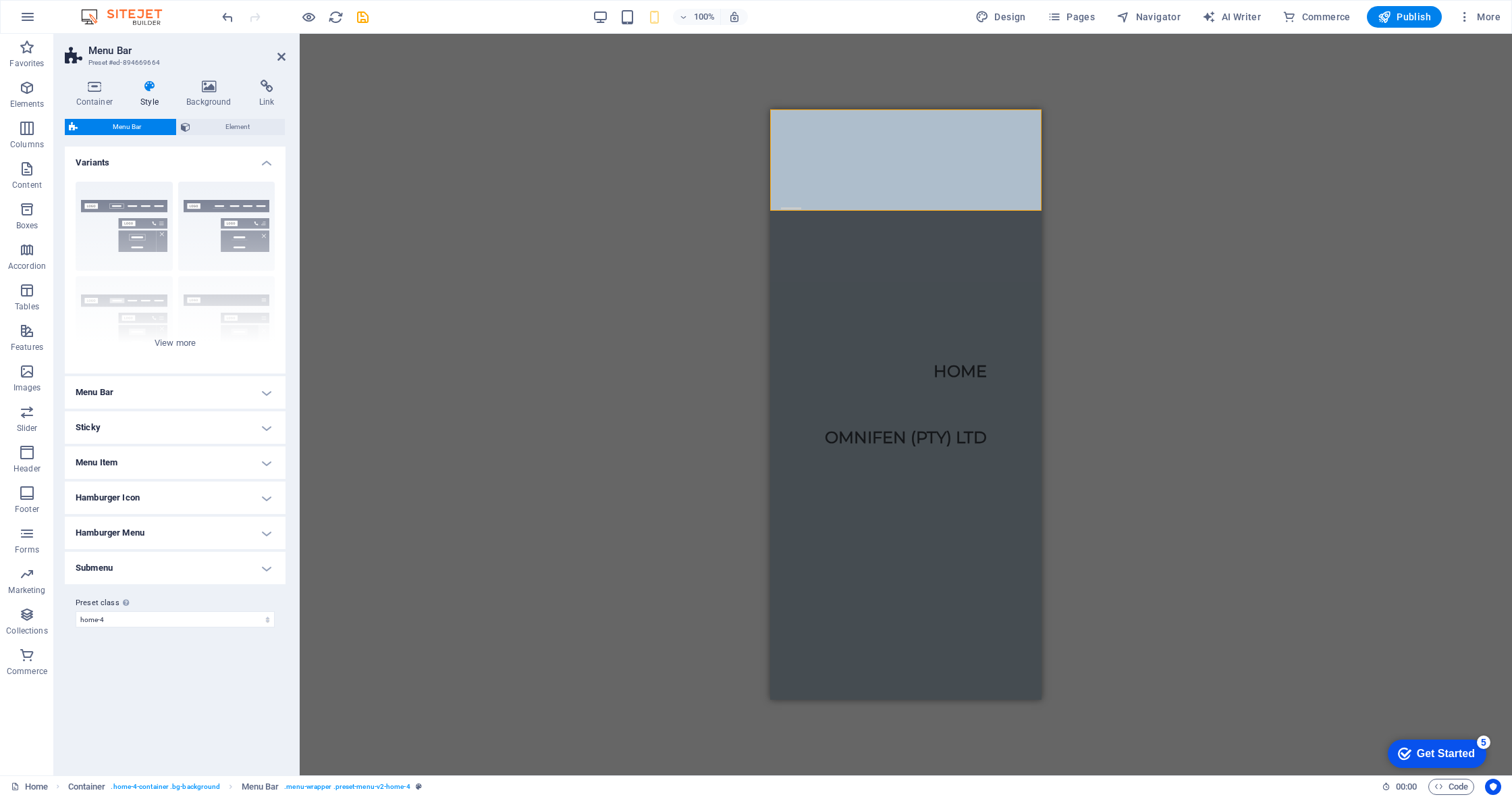
click at [181, 454] on h4 "Menu Item" at bounding box center [174, 462] width 221 height 33
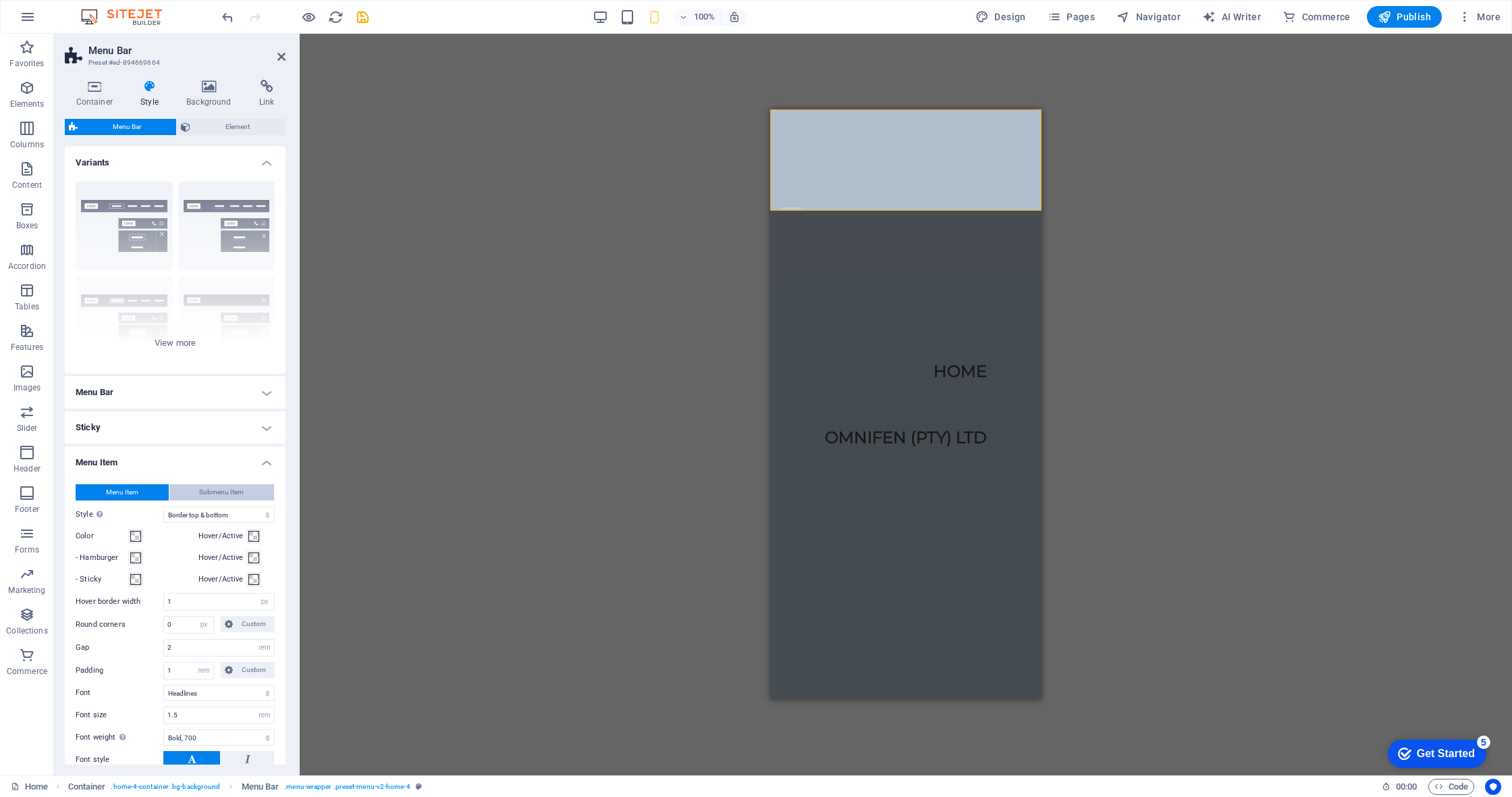
click at [202, 484] on span "Submenu Item" at bounding box center [221, 492] width 45 height 16
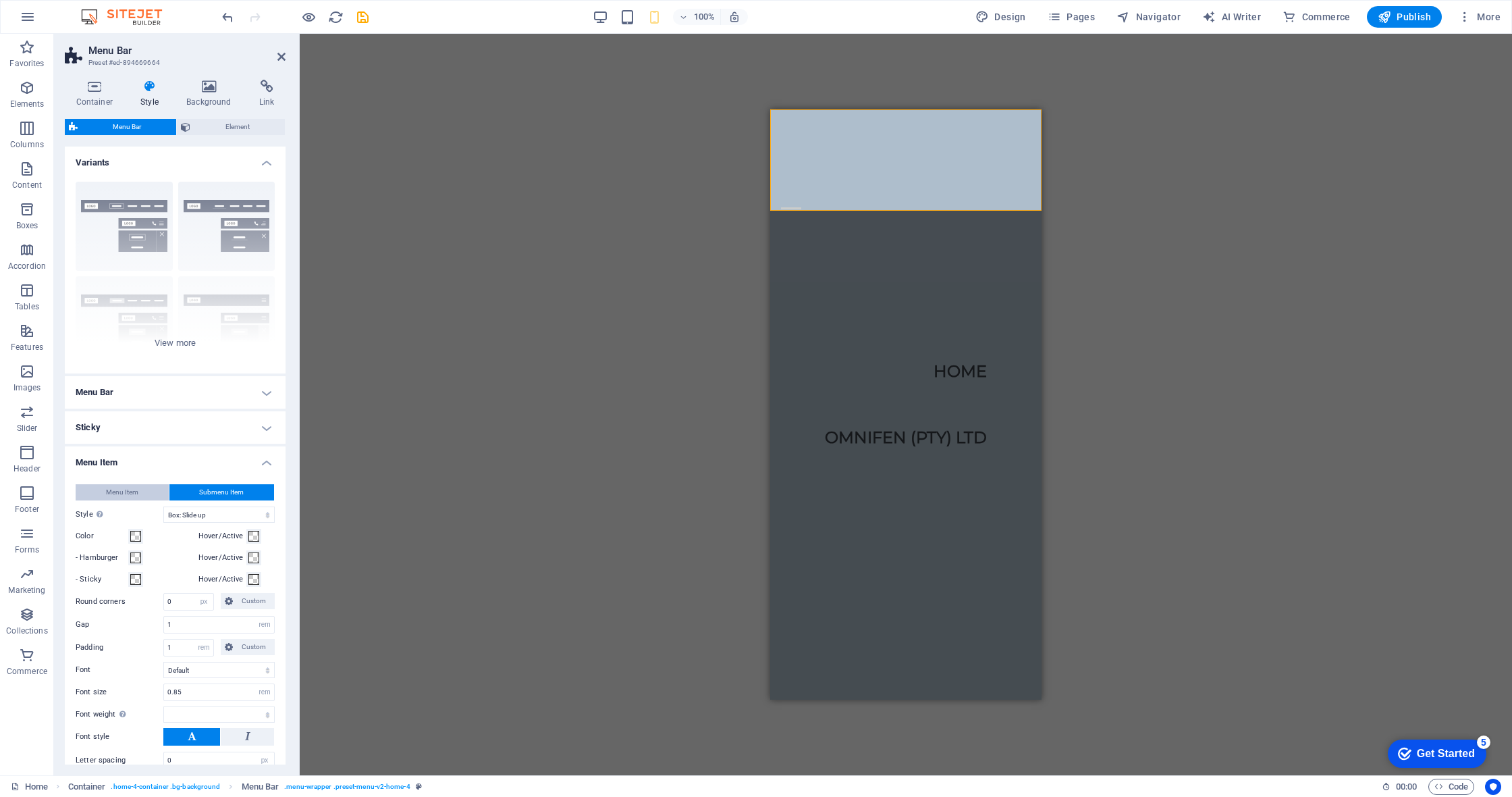
click at [147, 488] on button "Menu Item" at bounding box center [122, 492] width 93 height 16
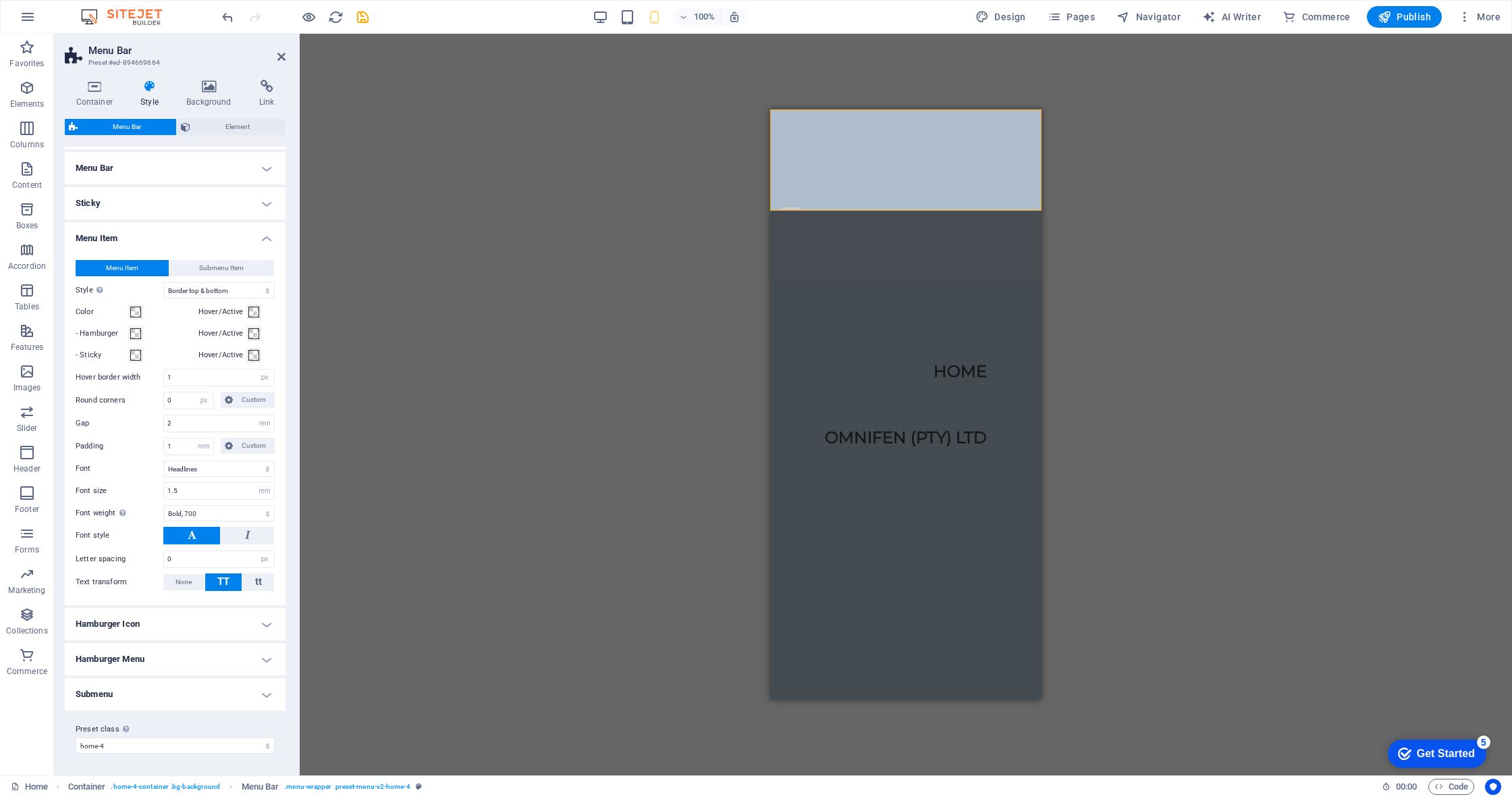
scroll to position [223, 0]
click at [187, 664] on h4 "Hamburger Menu" at bounding box center [174, 660] width 221 height 33
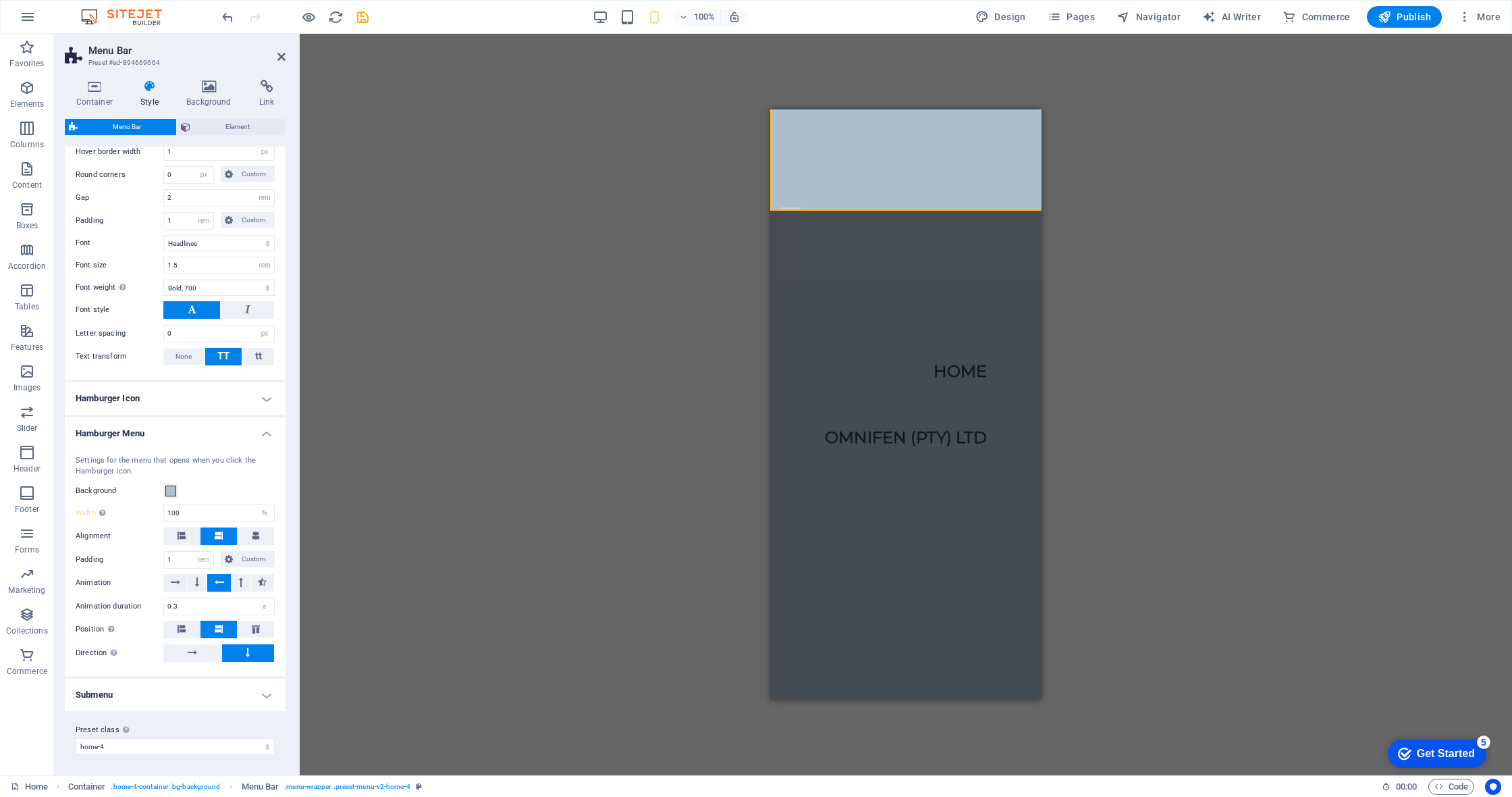
scroll to position [449, 0]
click at [260, 430] on h4 "Hamburger Menu" at bounding box center [174, 430] width 221 height 24
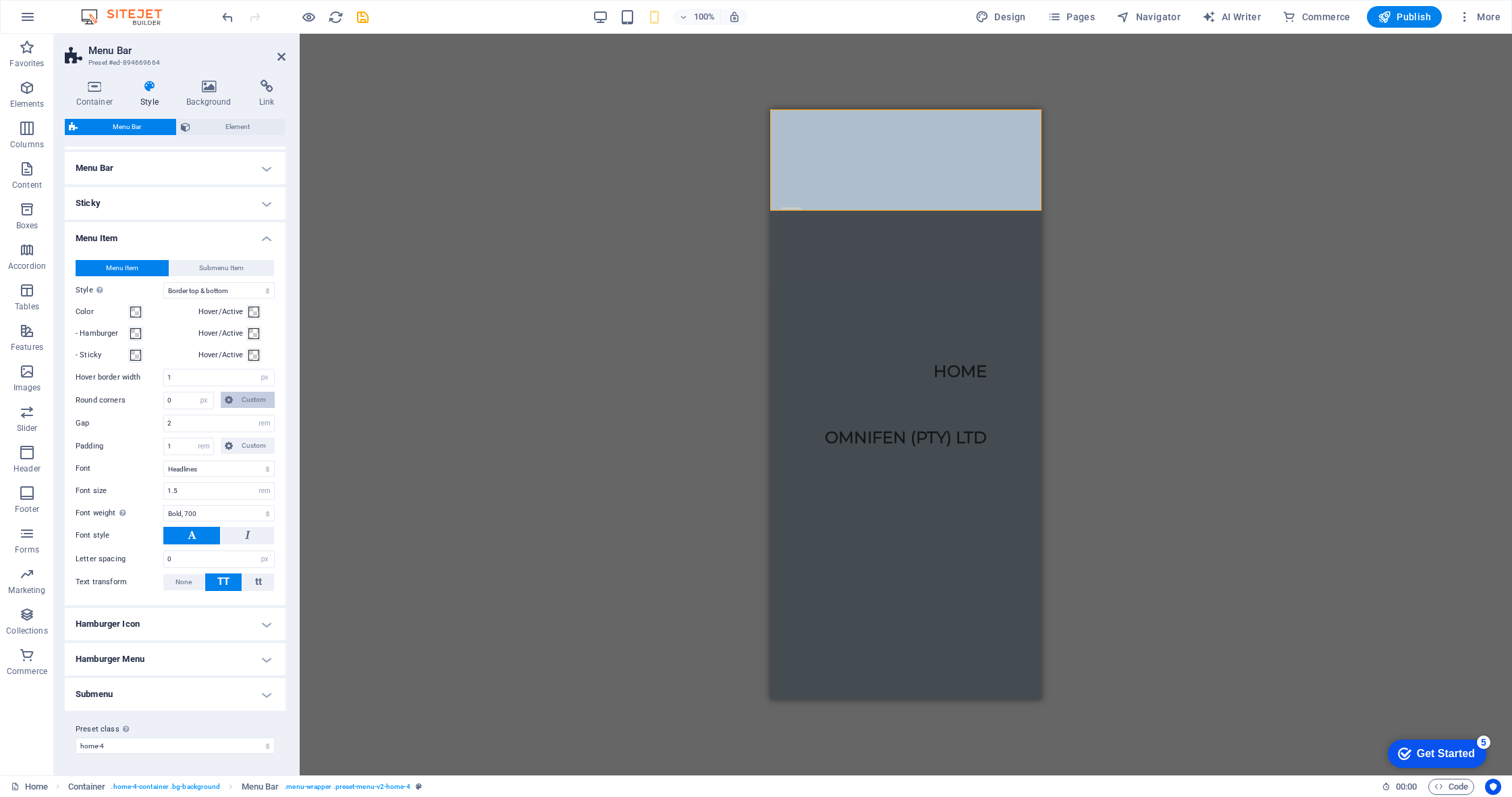
scroll to position [223, 0]
click at [255, 619] on h4 "Hamburger Icon" at bounding box center [174, 625] width 221 height 33
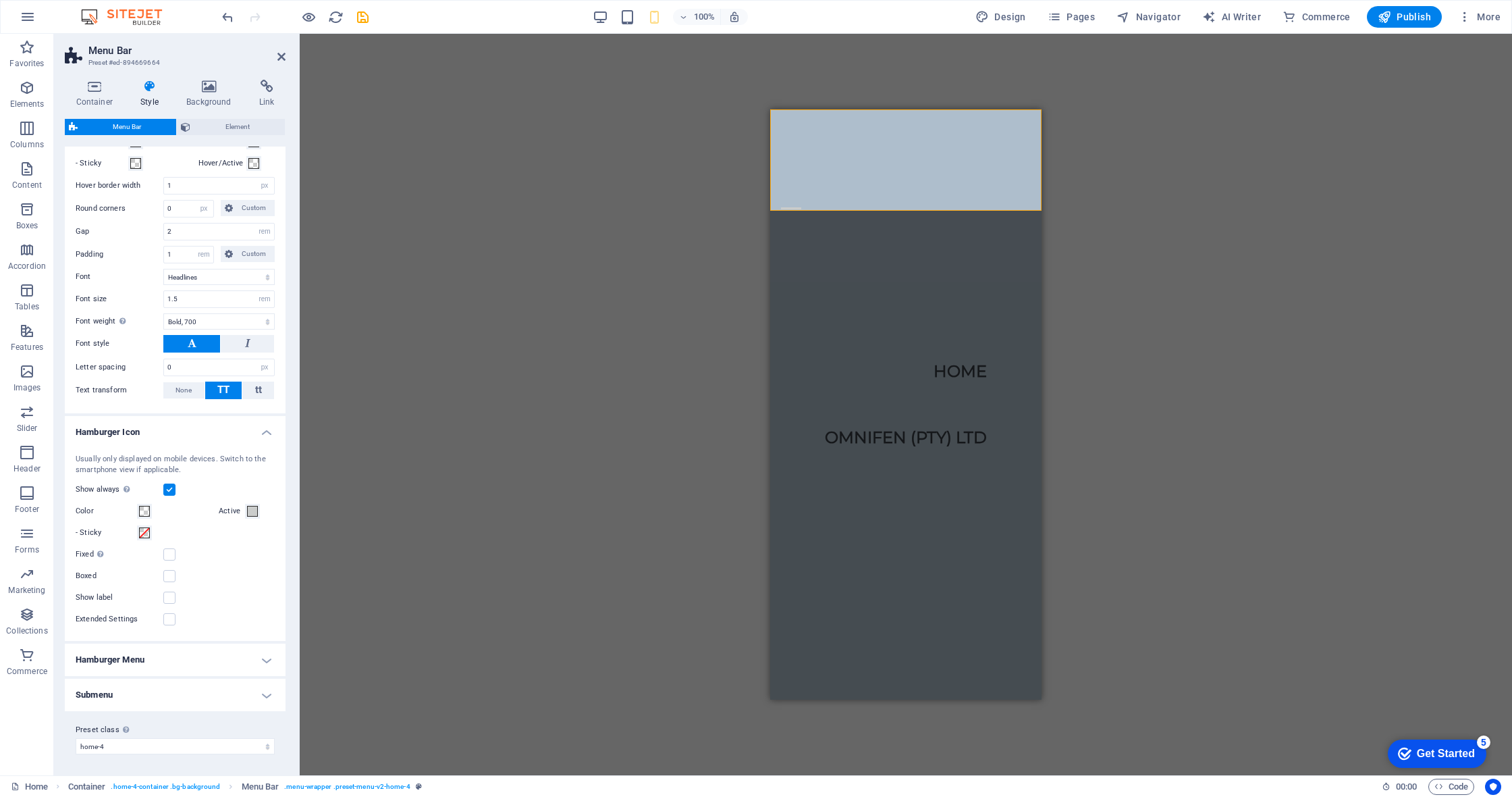
scroll to position [415, 0]
click at [254, 514] on span at bounding box center [253, 512] width 11 height 11
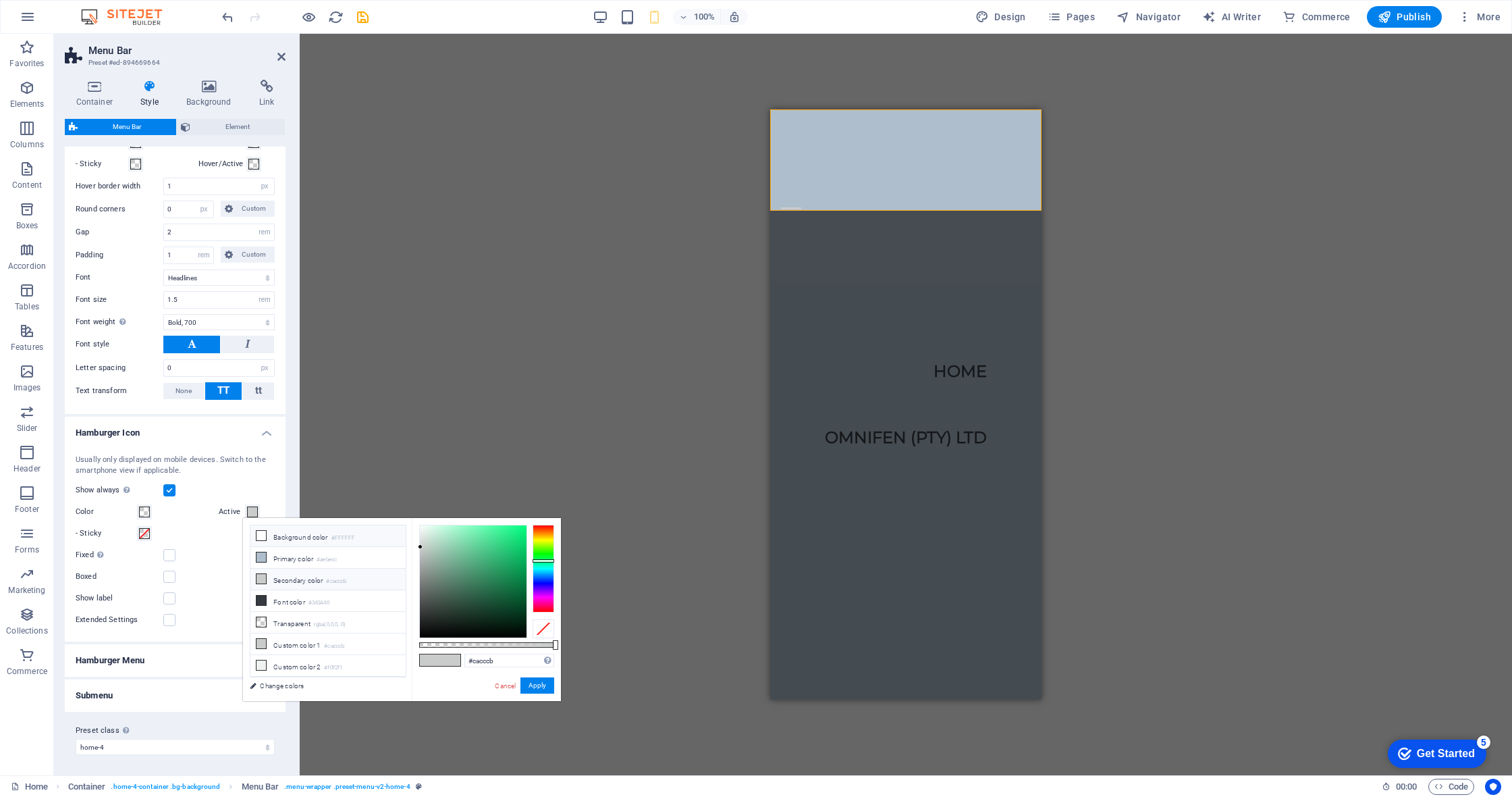
click at [272, 530] on li "Background color #FFFFFF" at bounding box center [328, 536] width 156 height 21
type input "#ffffff"
click at [545, 688] on button "Apply" at bounding box center [537, 685] width 33 height 16
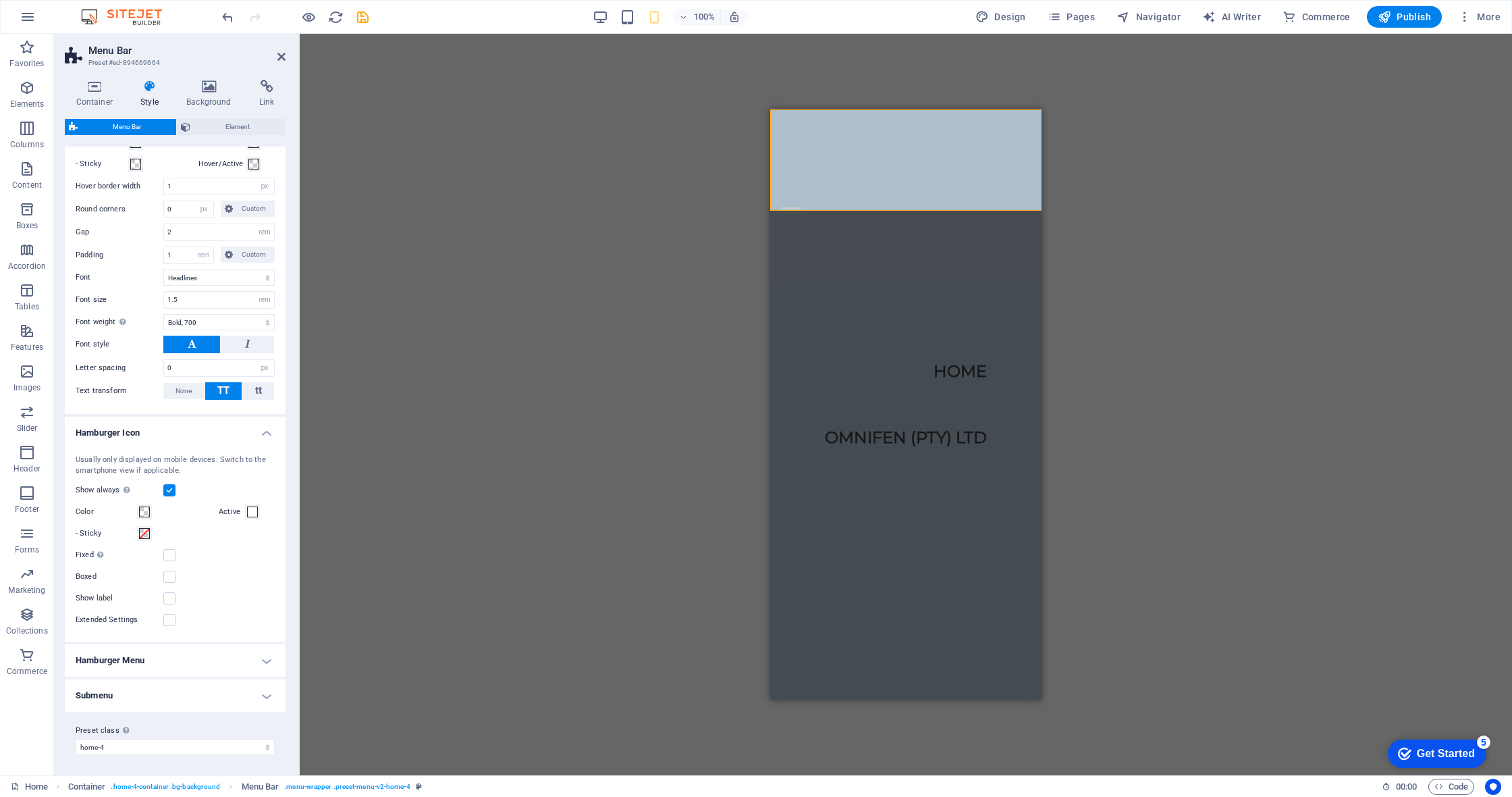
click at [572, 585] on div "Drag here to replace the existing content. Press “Ctrl” if you want to create a…" at bounding box center [906, 404] width 1212 height 742
click at [278, 59] on icon at bounding box center [281, 57] width 8 height 11
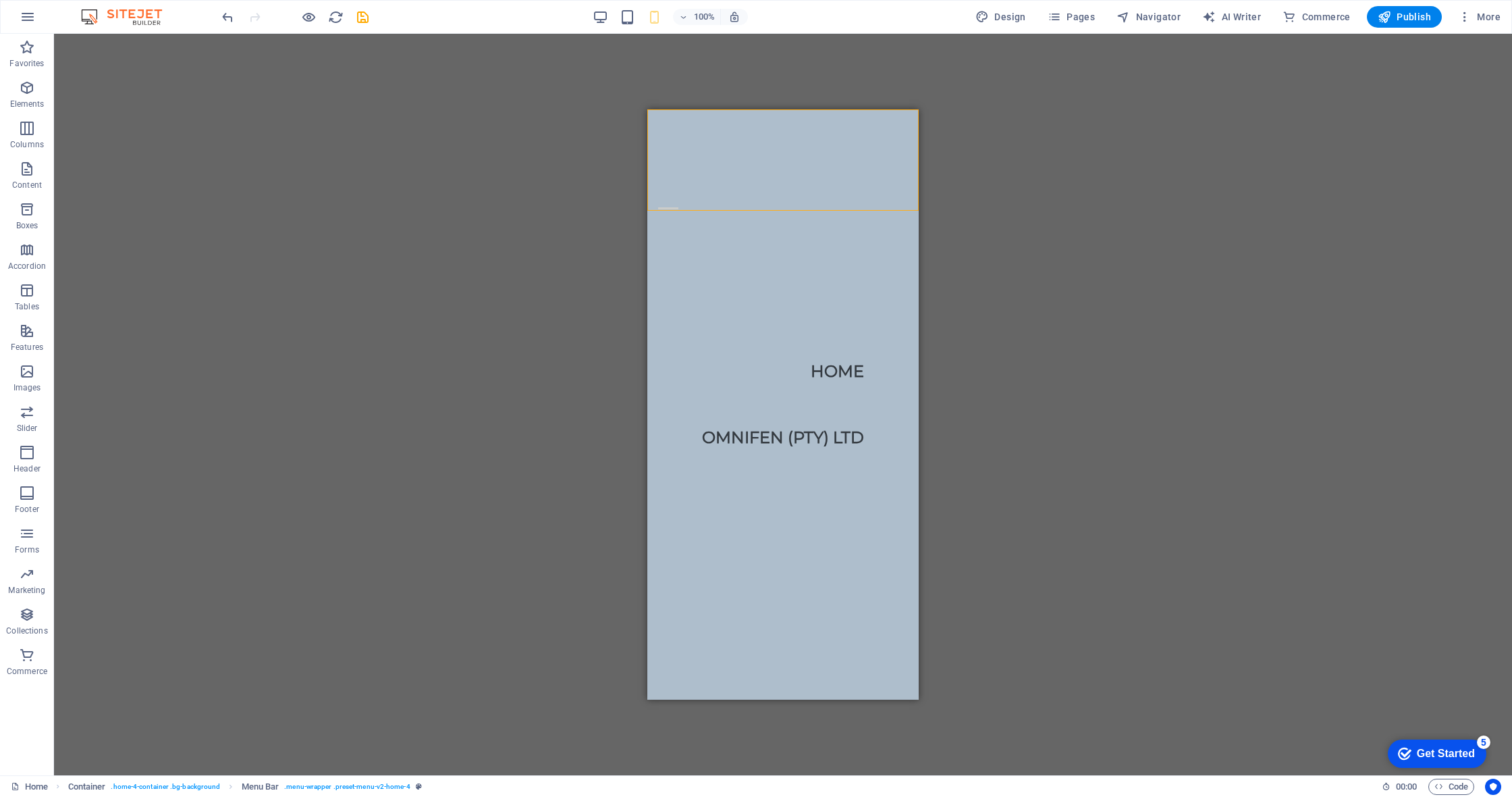
drag, startPoint x: 1214, startPoint y: 380, endPoint x: 1206, endPoint y: 383, distance: 8.5
click at [866, 381] on div "Drag here to replace the existing content. Press “Ctrl” if you want to create a…" at bounding box center [783, 404] width 1458 height 742
click at [866, 211] on div "Drag here to replace the existing content. Press “Ctrl” if you want to create a…" at bounding box center [783, 404] width 1458 height 742
click at [866, 16] on span "Publish" at bounding box center [1404, 17] width 53 height 14
